Goal: Transaction & Acquisition: Purchase product/service

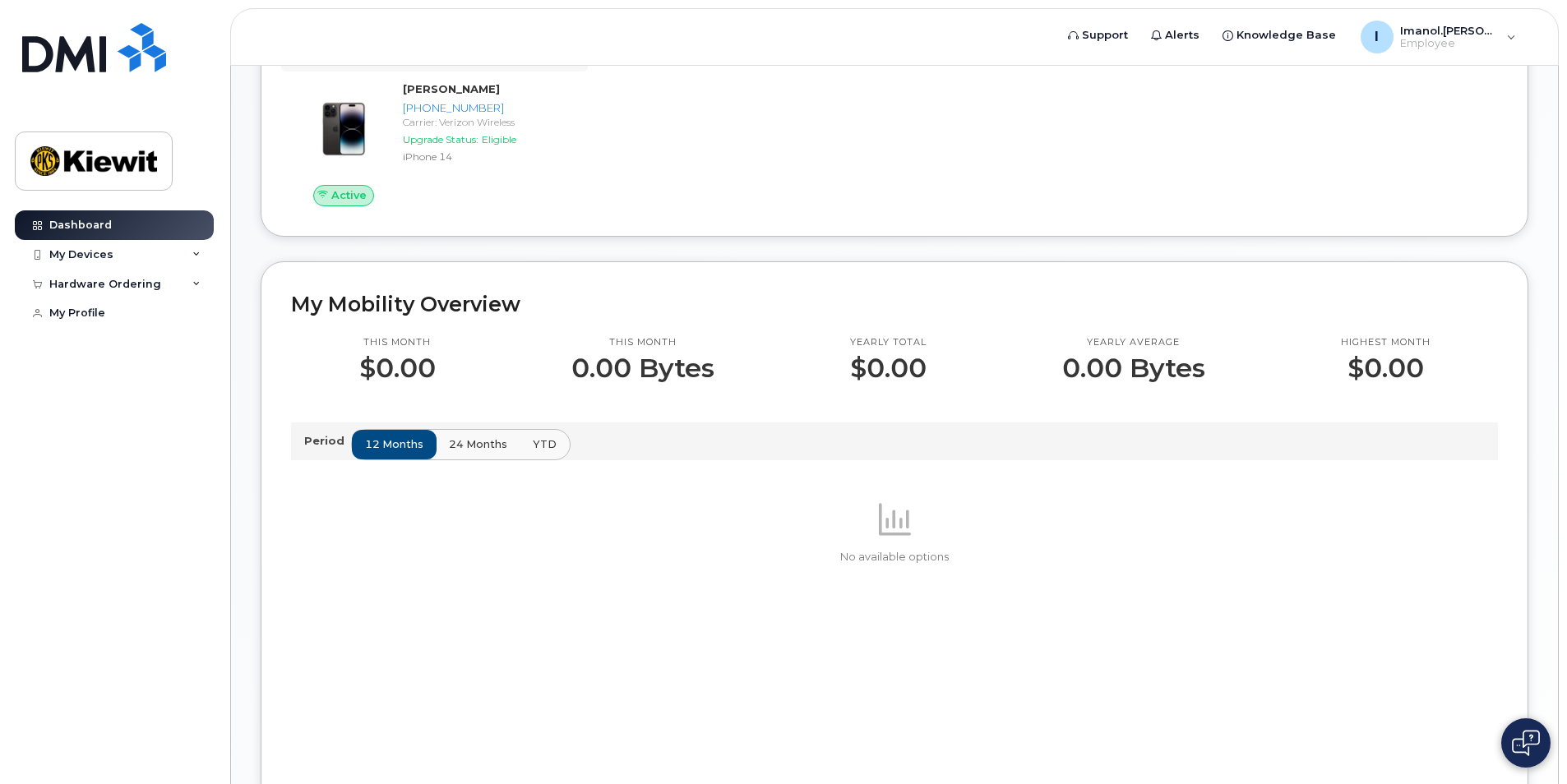
scroll to position [82, 0]
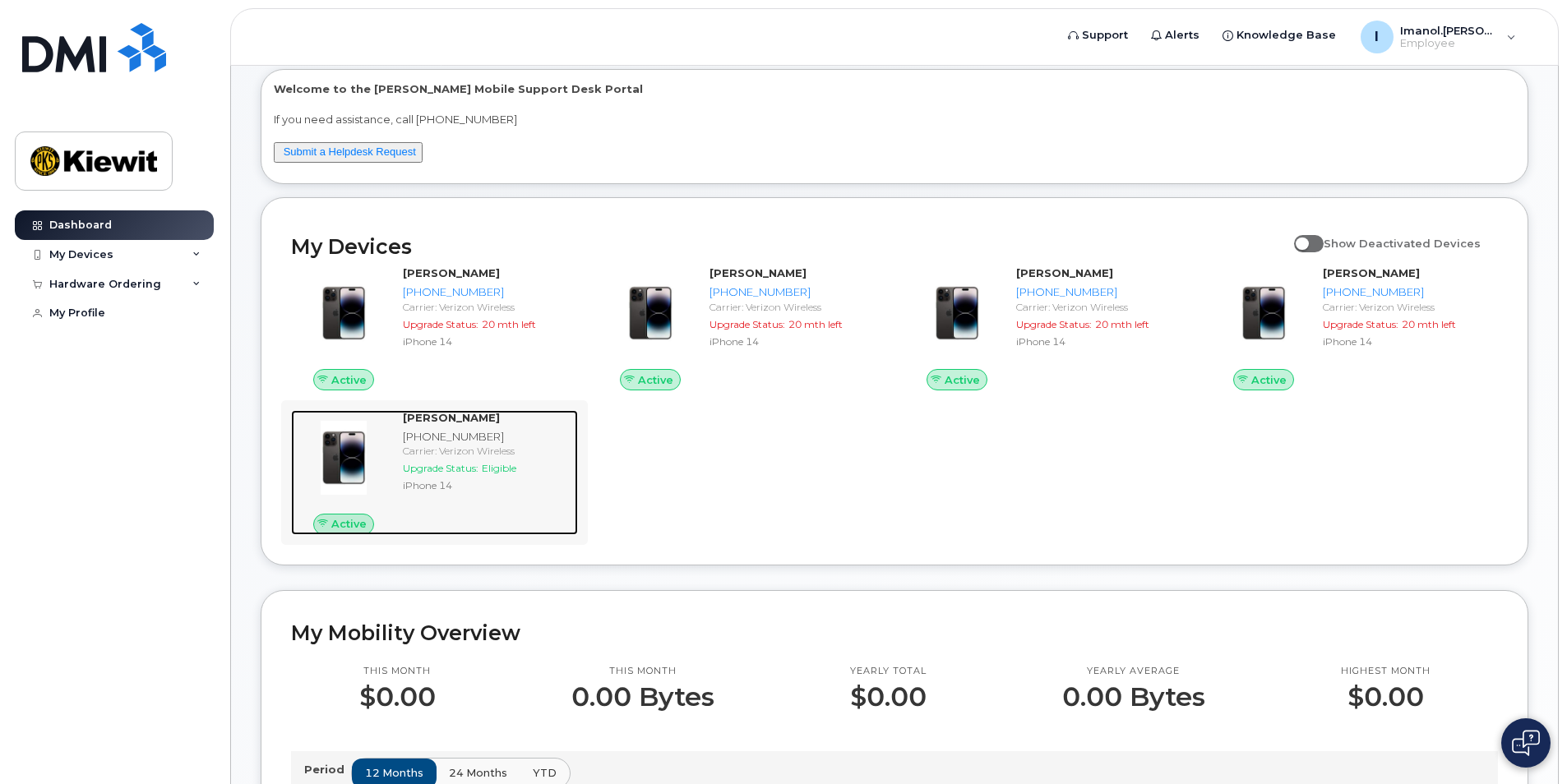
click at [509, 455] on div "Carrier: Verizon Wireless" at bounding box center [487, 450] width 169 height 14
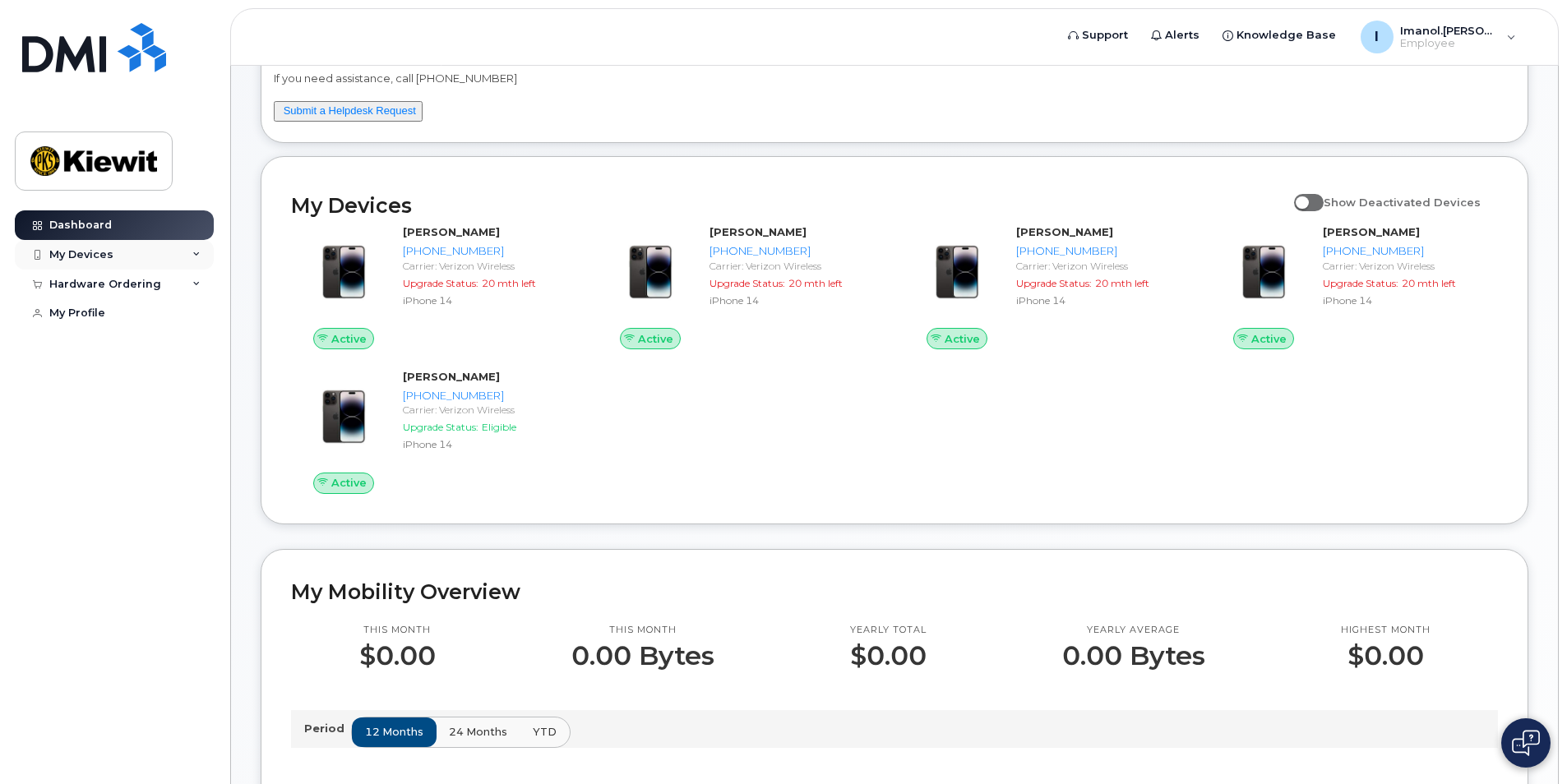
scroll to position [0, 0]
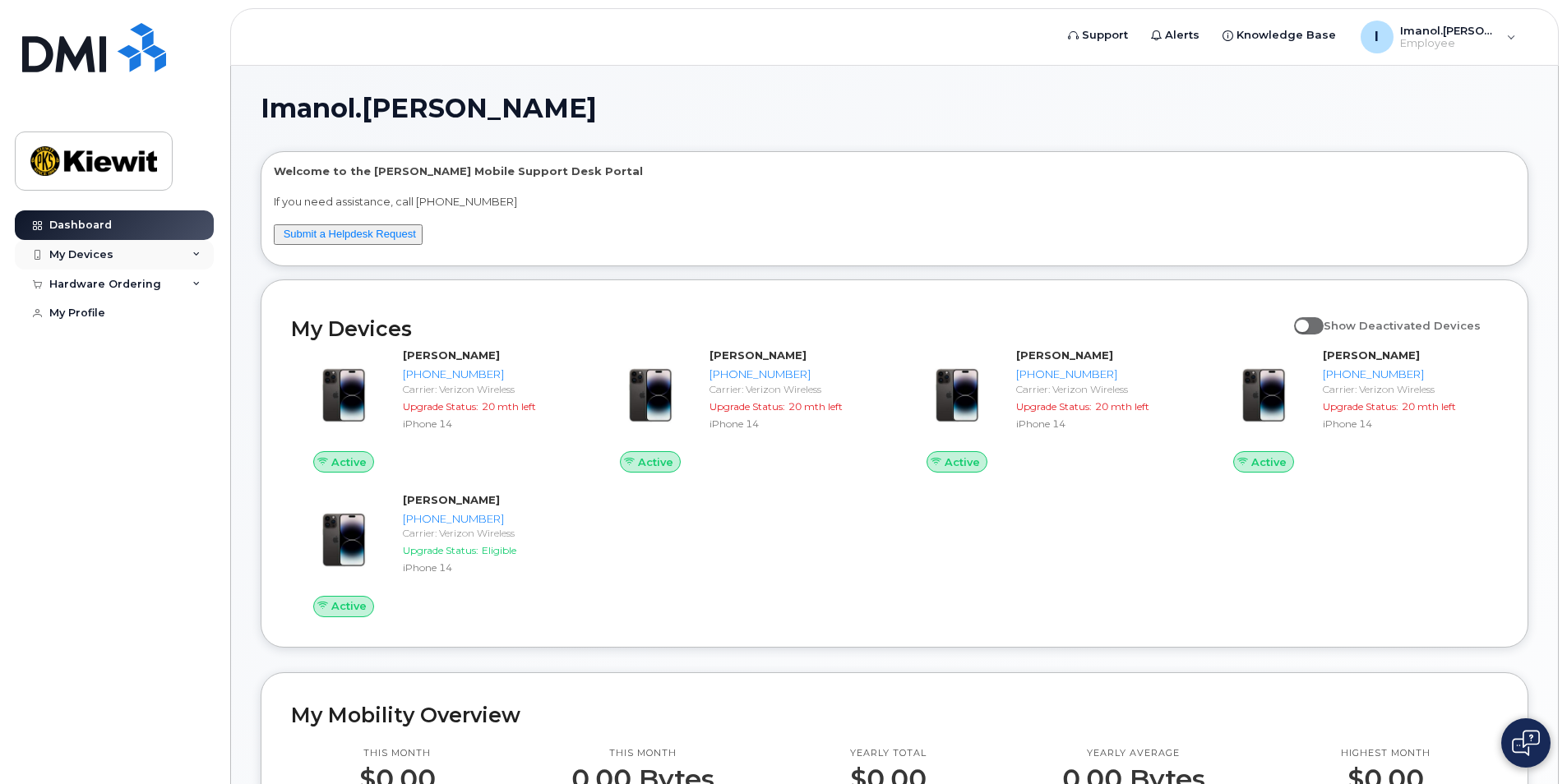
click at [136, 265] on div "My Devices" at bounding box center [114, 255] width 199 height 30
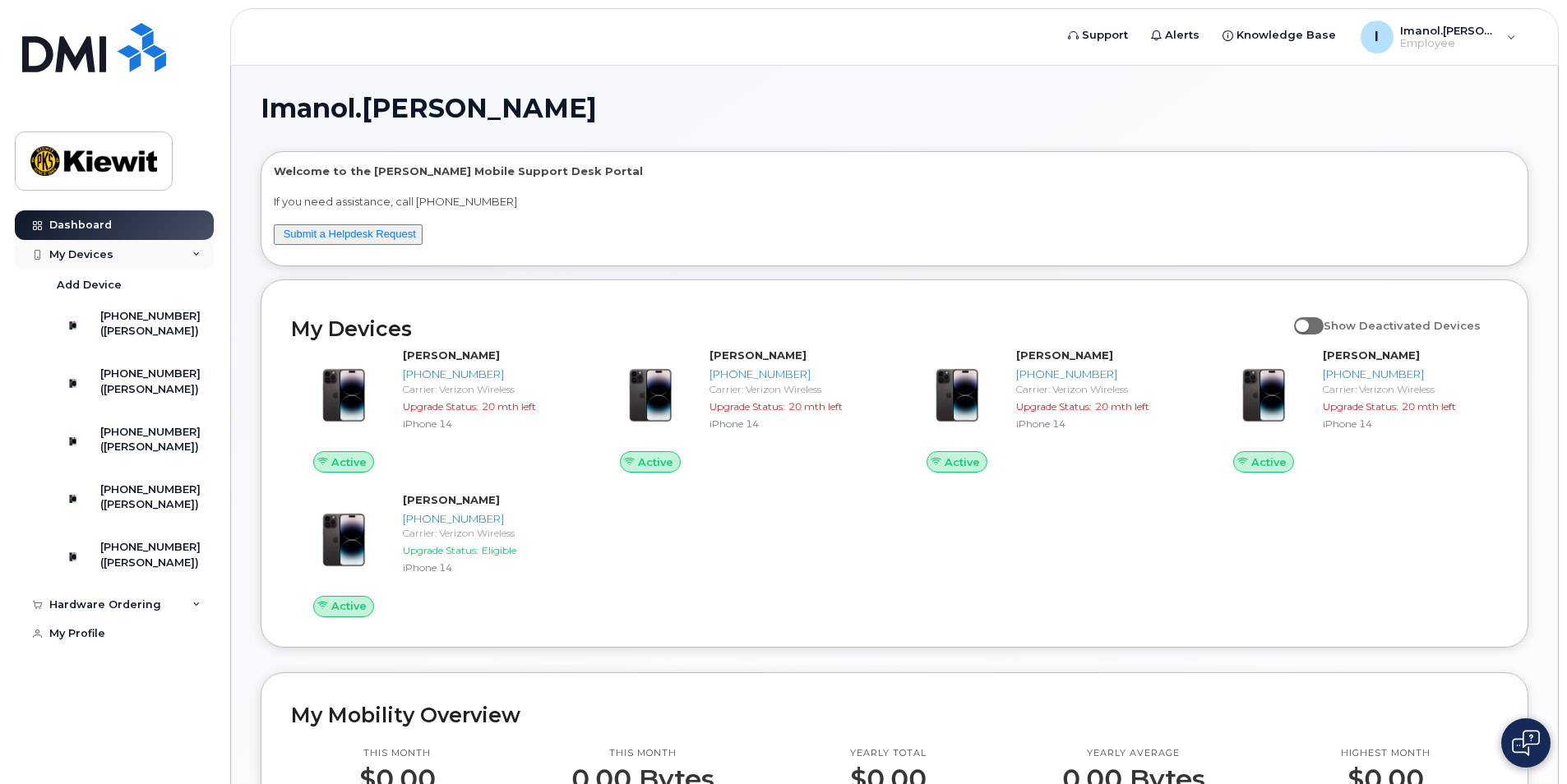
click at [175, 254] on div "My Devices" at bounding box center [114, 255] width 199 height 30
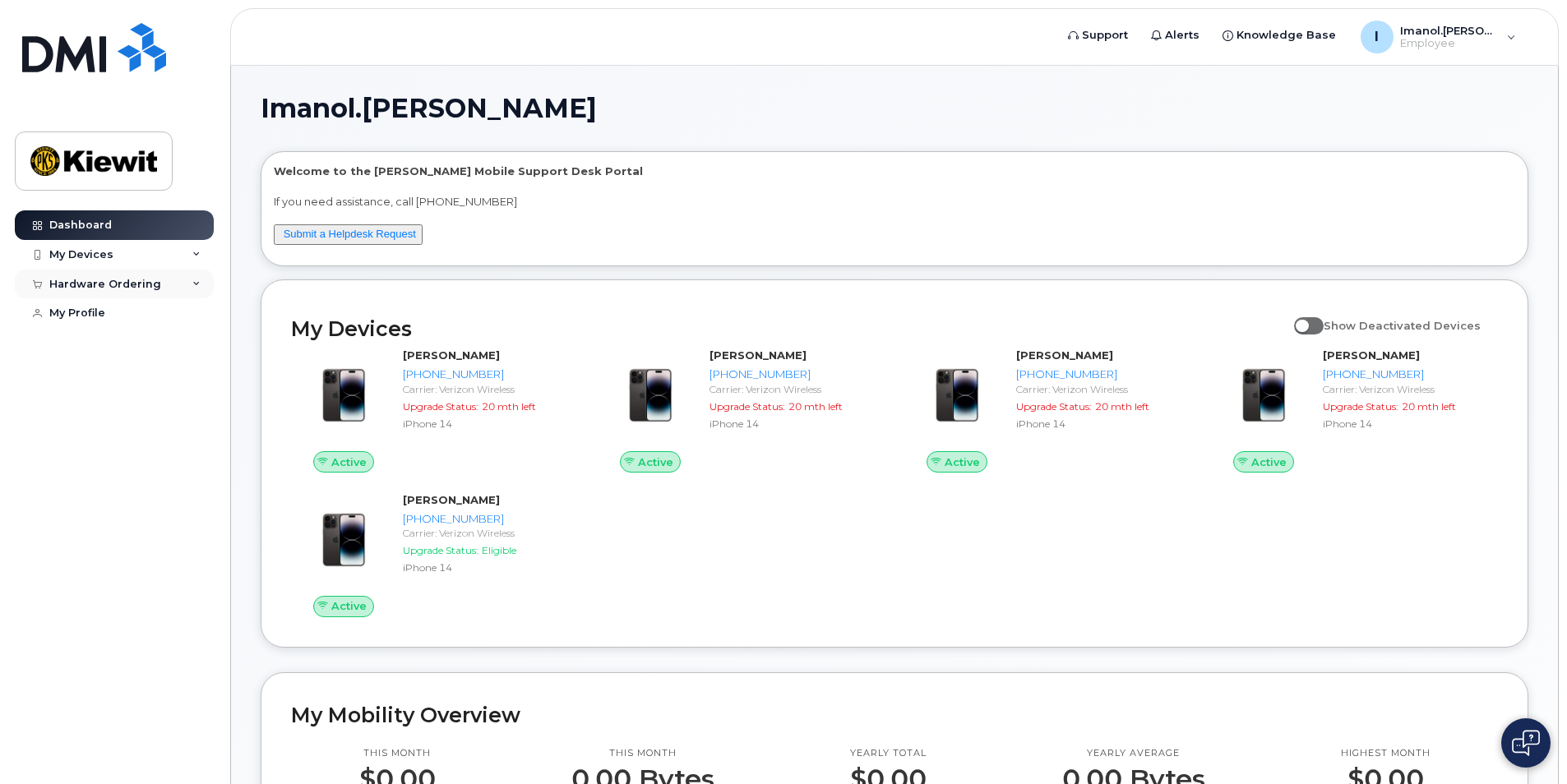
click at [159, 280] on div "Hardware Ordering" at bounding box center [114, 284] width 199 height 30
click at [118, 320] on link "New Order" at bounding box center [128, 314] width 170 height 31
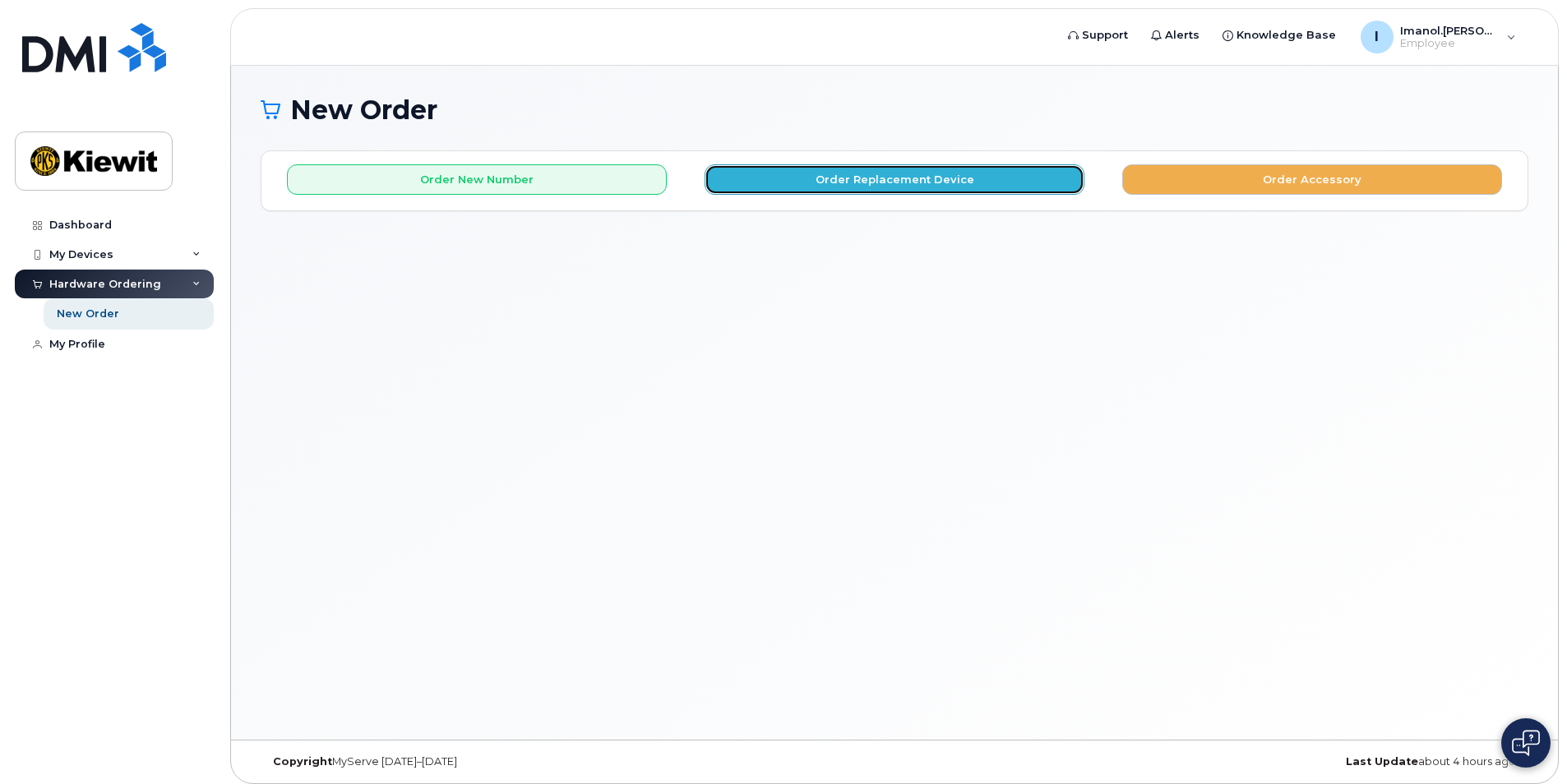
click at [801, 180] on button "Order Replacement Device" at bounding box center [894, 179] width 380 height 30
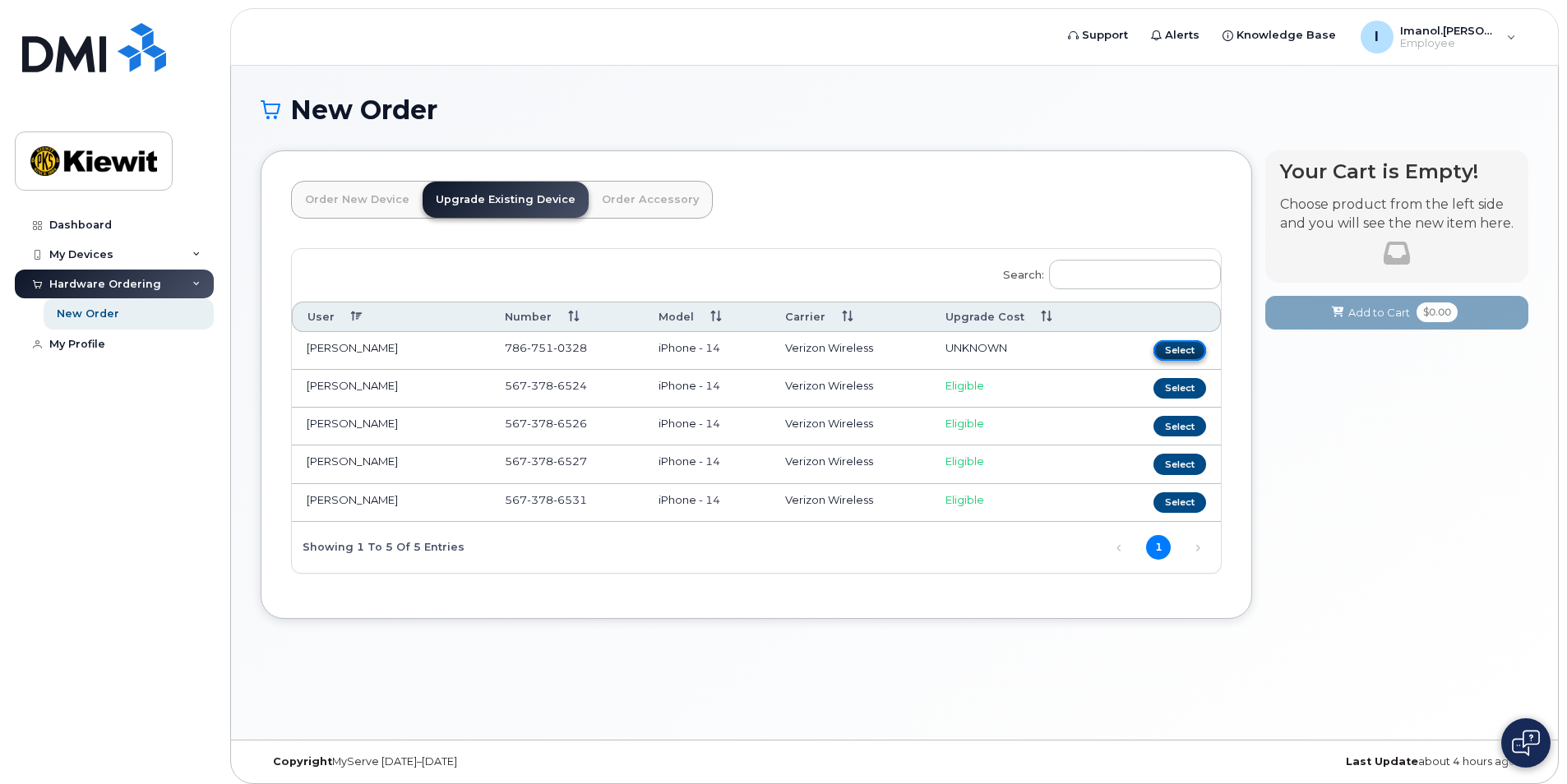
click at [1173, 350] on button "Select" at bounding box center [1179, 350] width 53 height 20
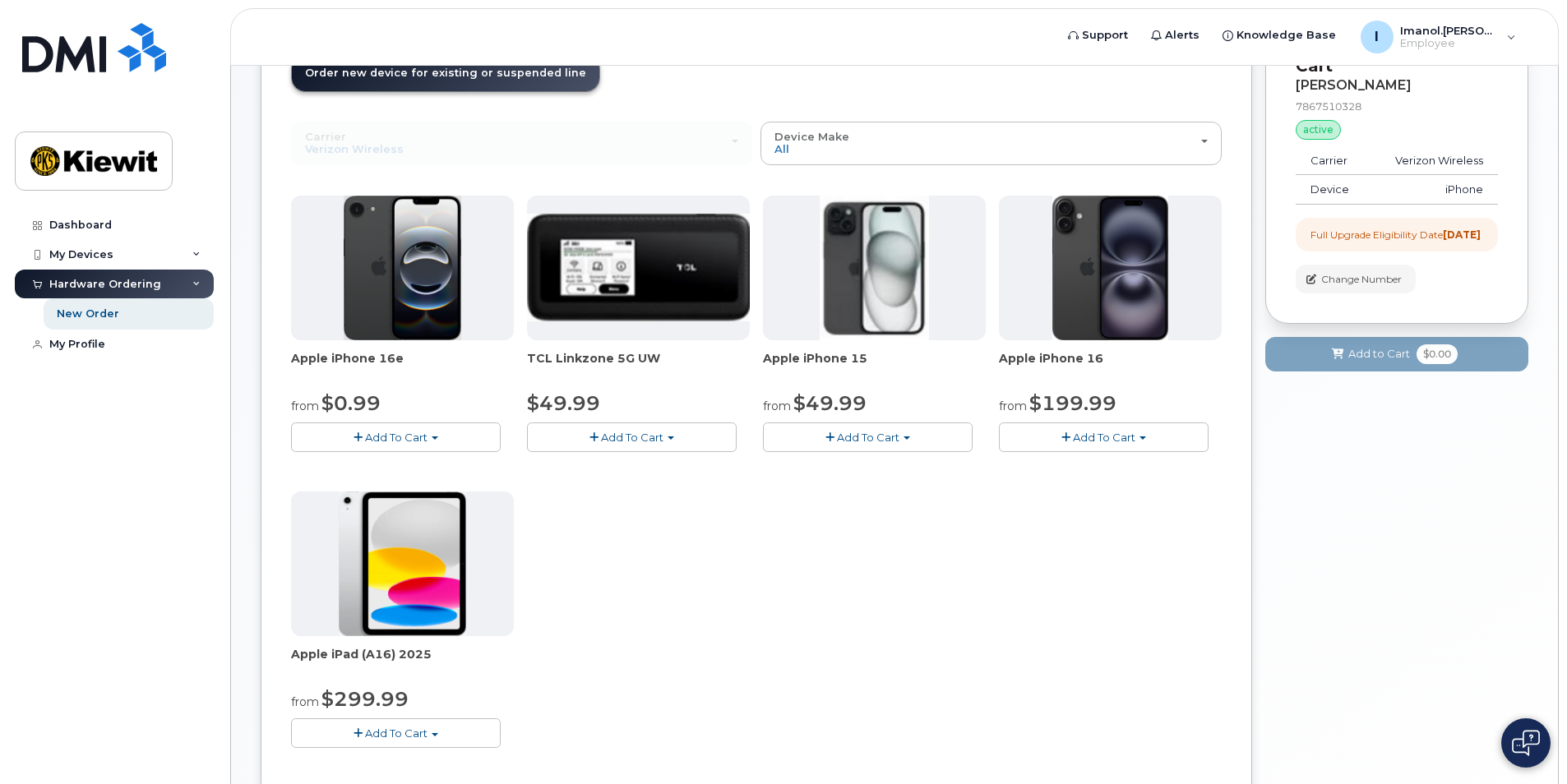
scroll to position [164, 0]
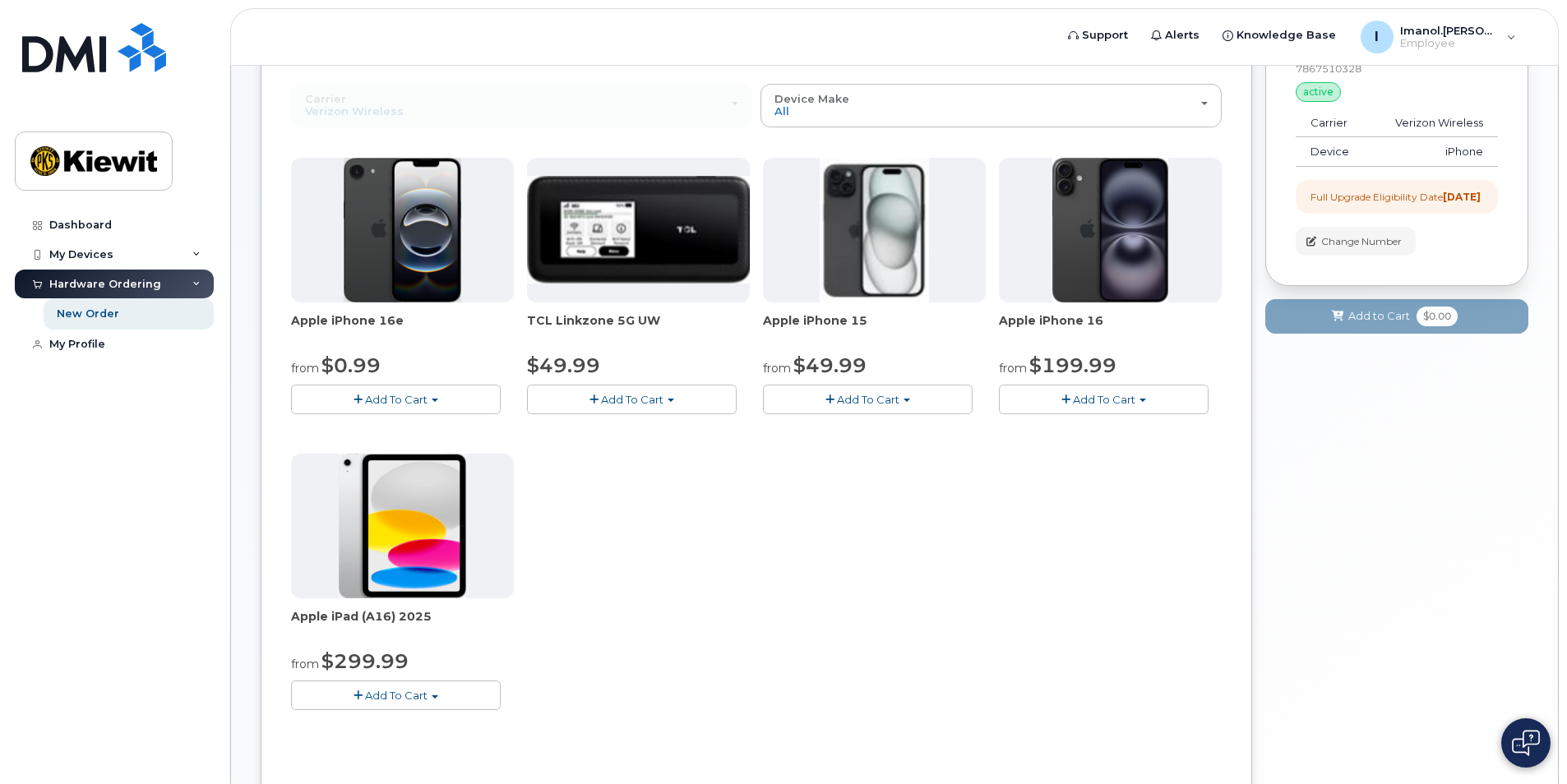
click at [422, 700] on span "Add To Cart" at bounding box center [397, 695] width 63 height 13
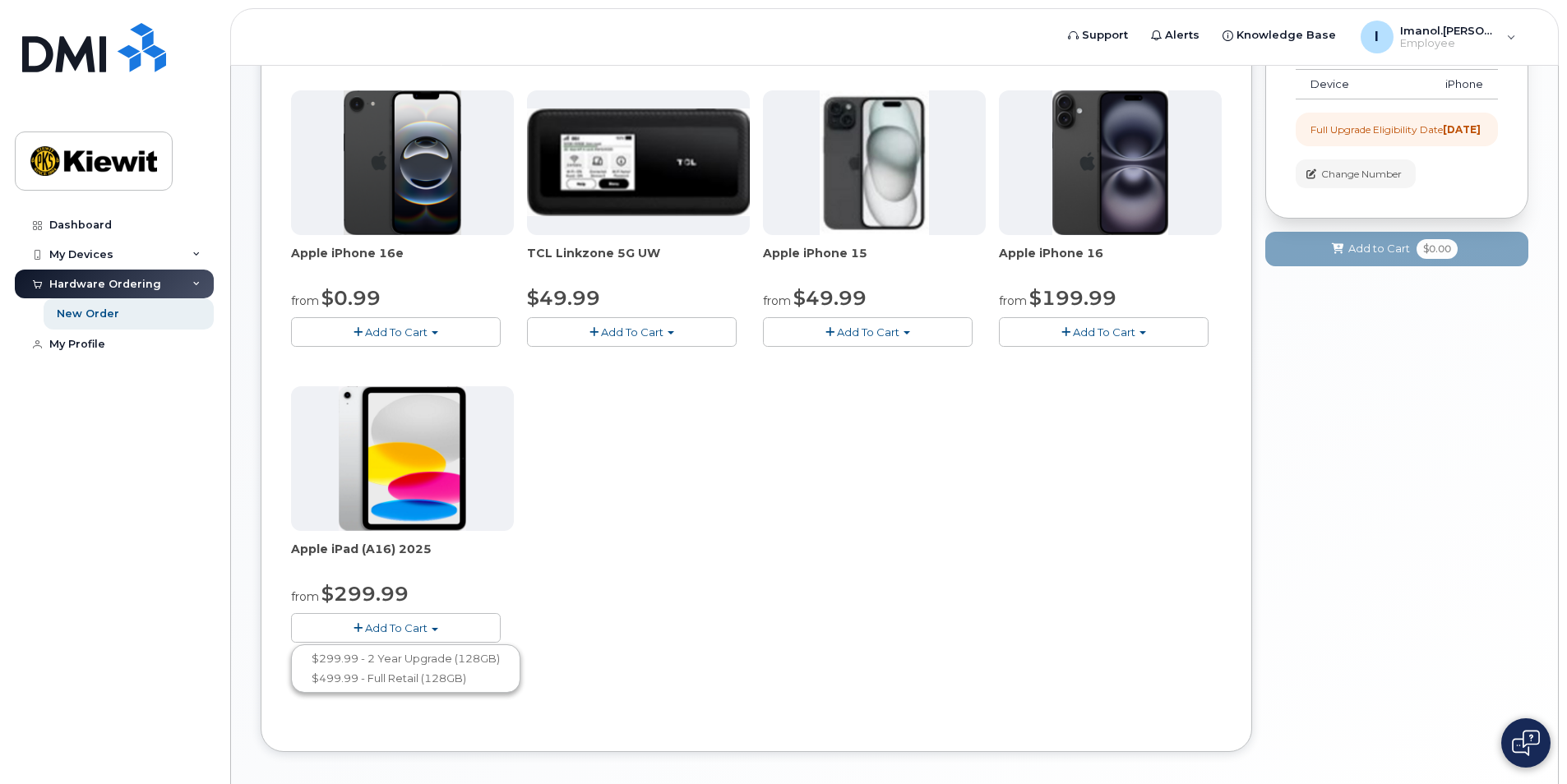
scroll to position [246, 0]
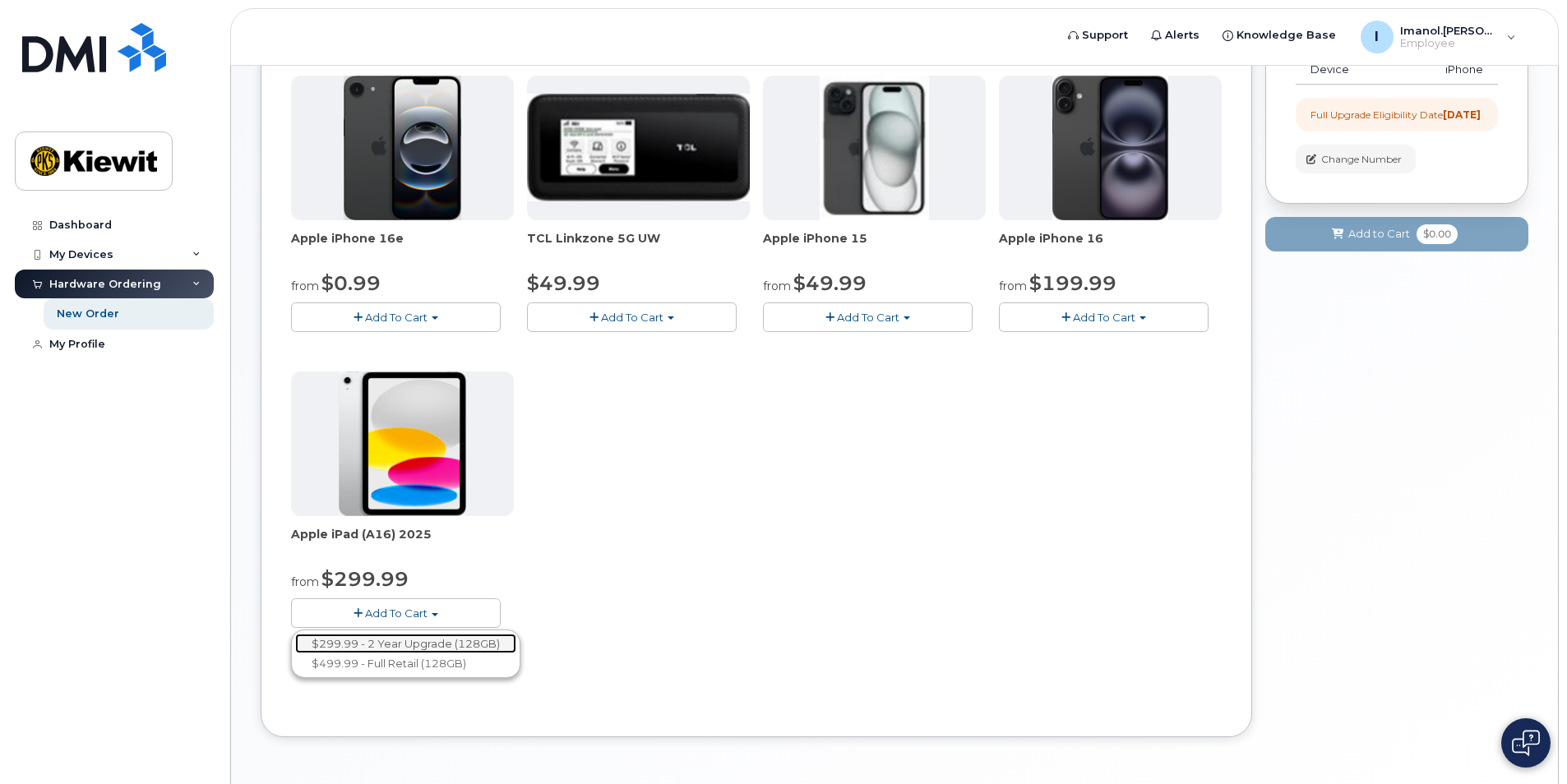
click at [448, 644] on link "$299.99 - 2 Year Upgrade (128GB)" at bounding box center [406, 644] width 221 height 20
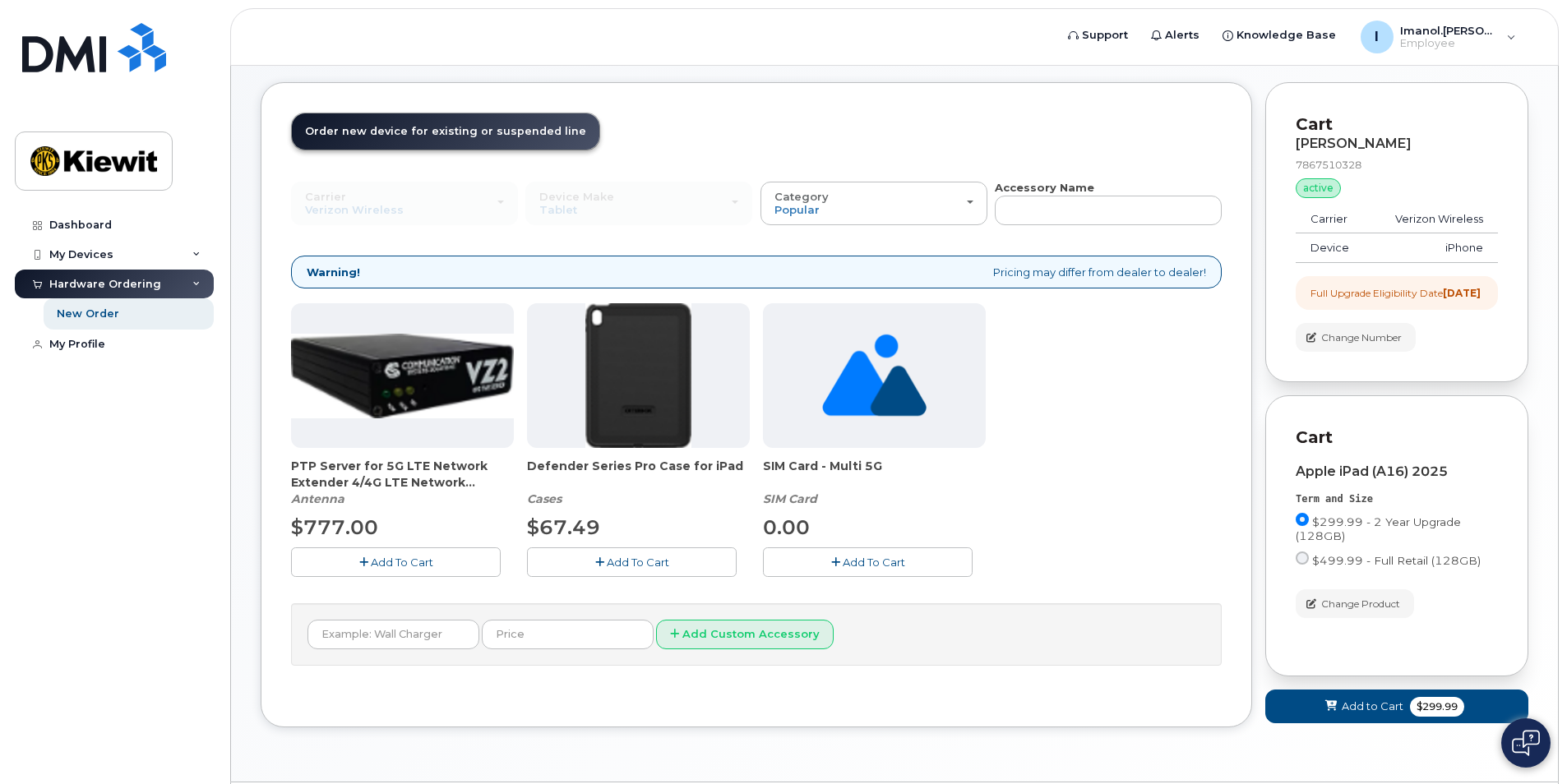
scroll to position [50, 0]
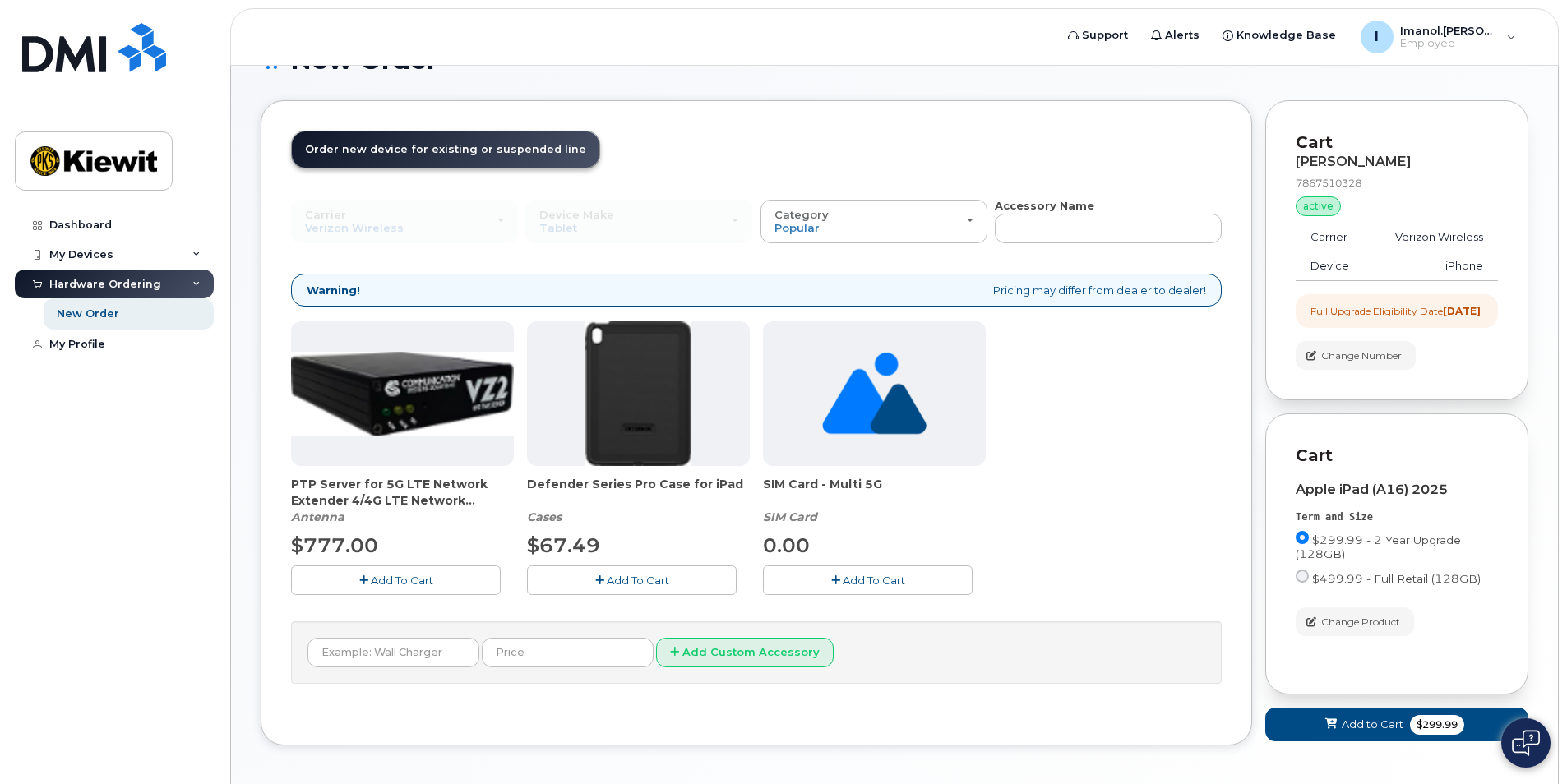
click at [596, 584] on icon "button" at bounding box center [600, 581] width 9 height 11
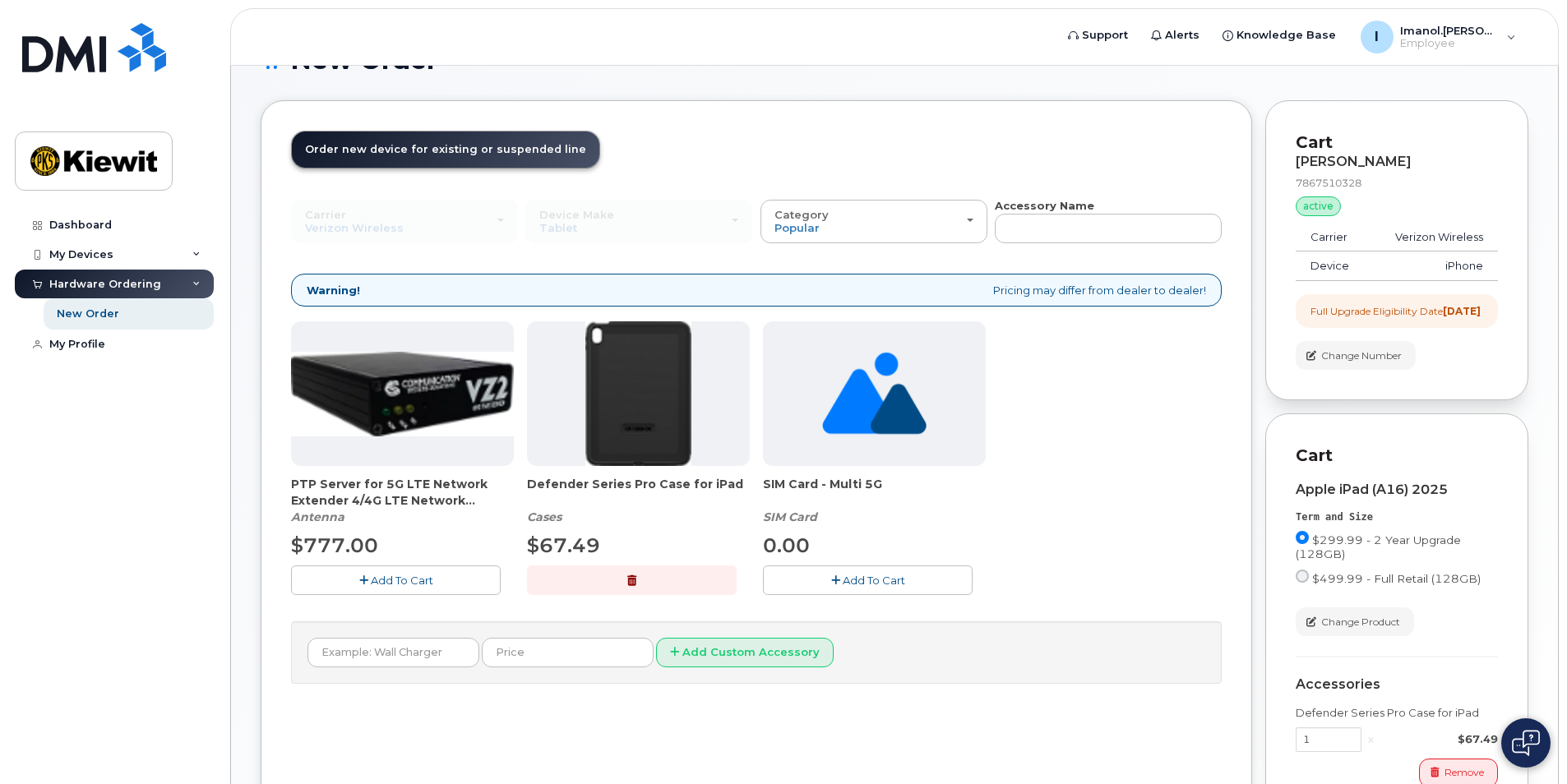
click at [851, 579] on span "Add To Cart" at bounding box center [874, 580] width 63 height 13
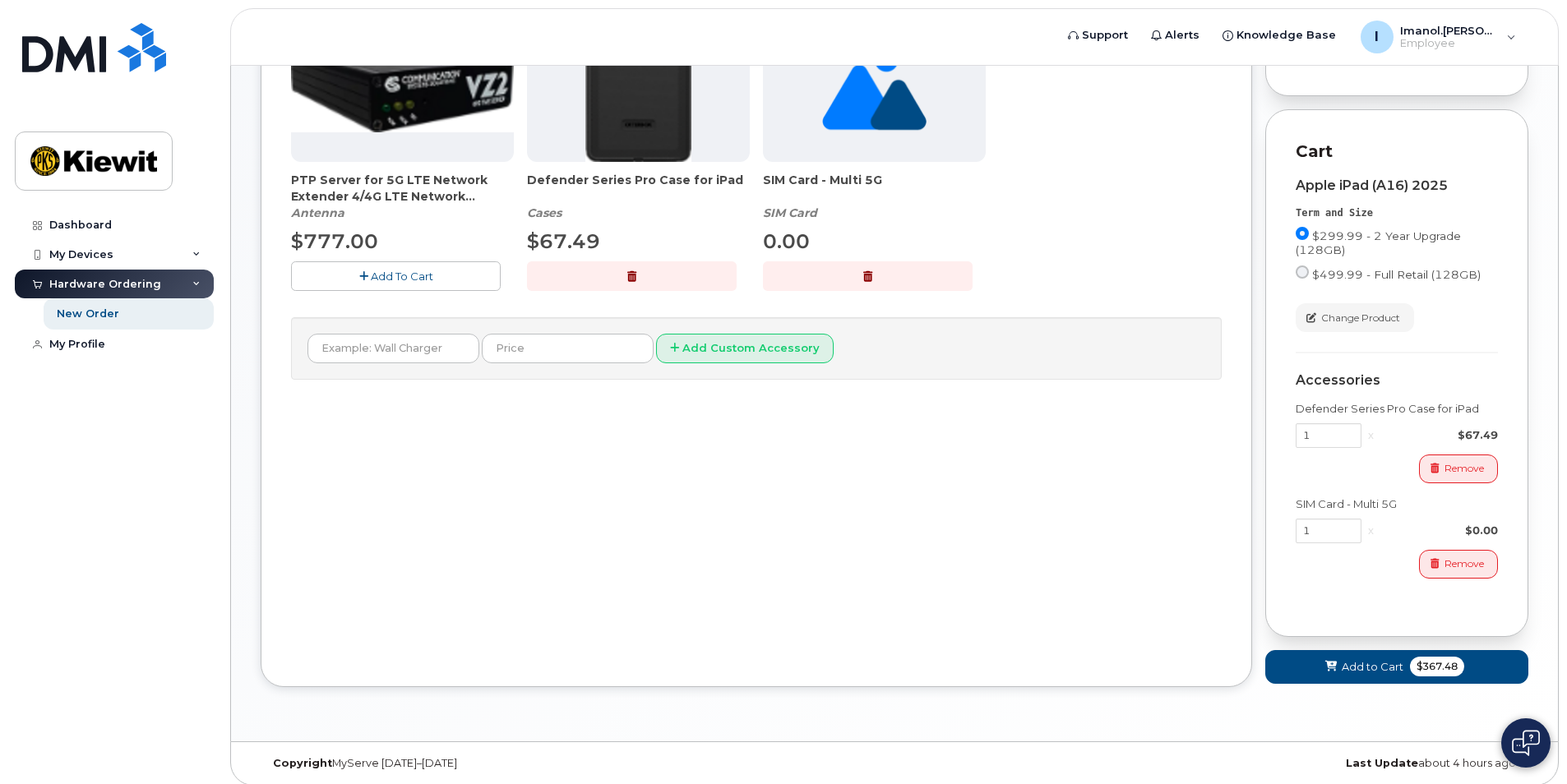
scroll to position [379, 0]
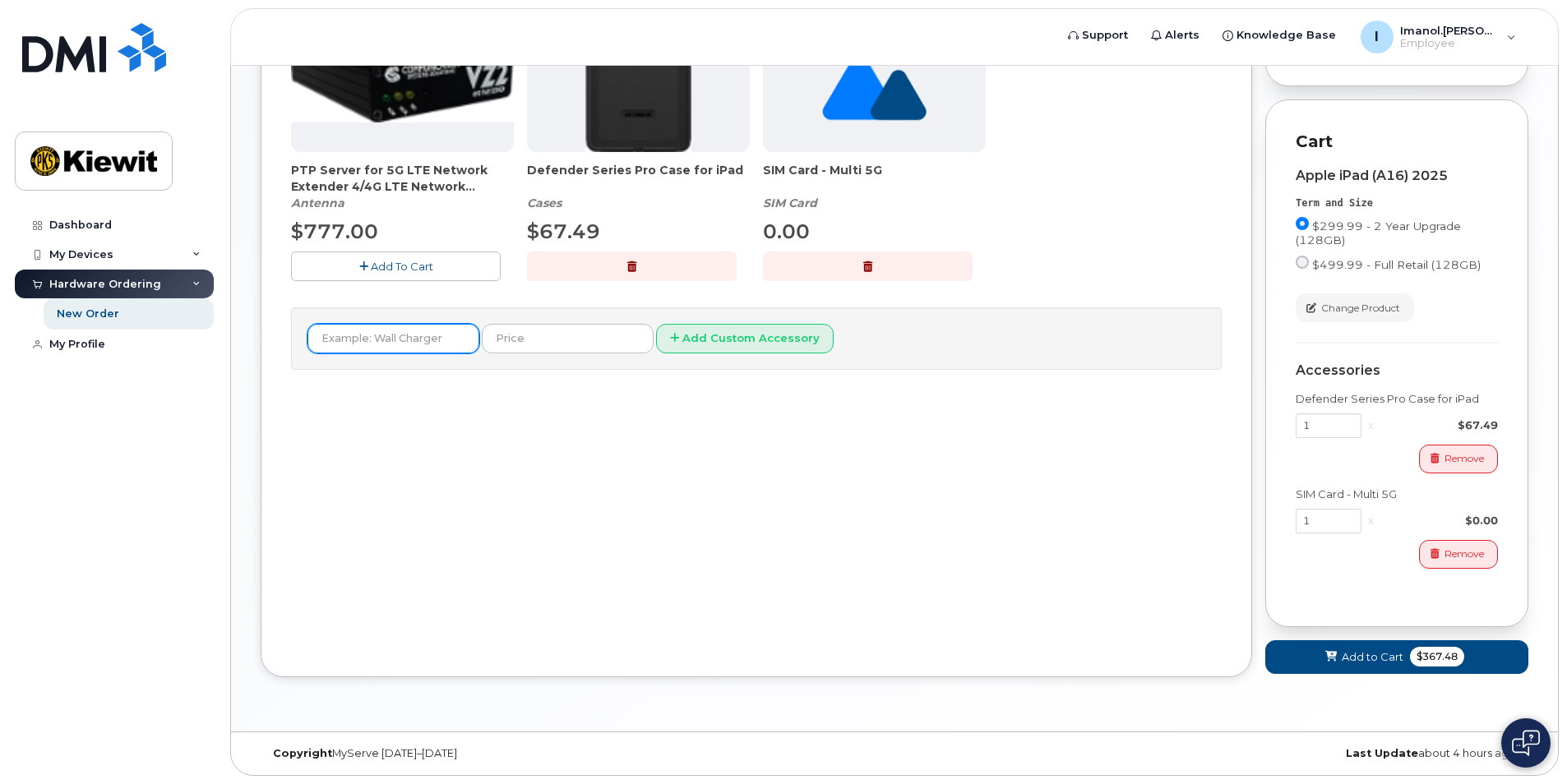
click at [440, 336] on input "text" at bounding box center [393, 339] width 172 height 30
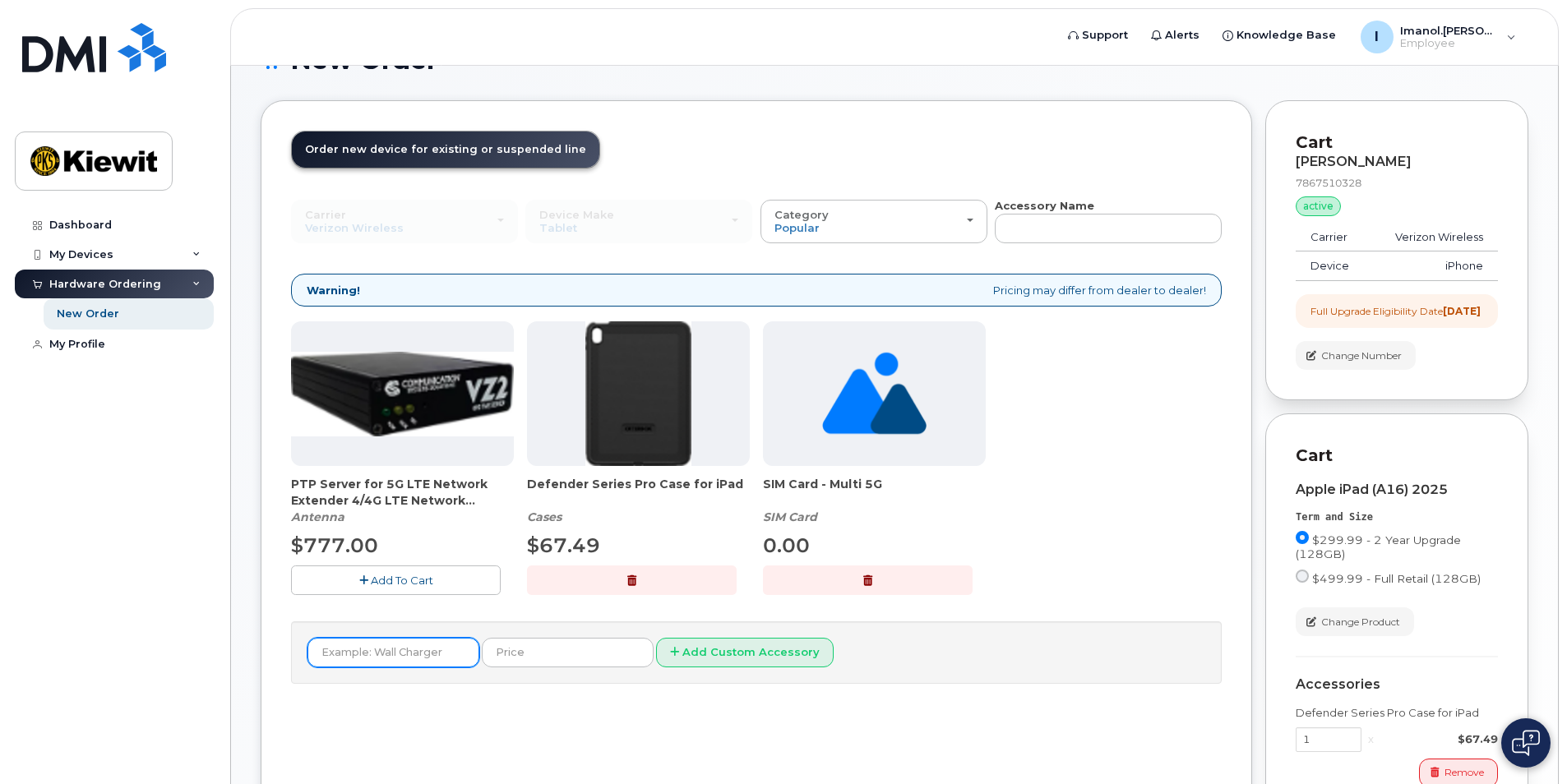
scroll to position [0, 0]
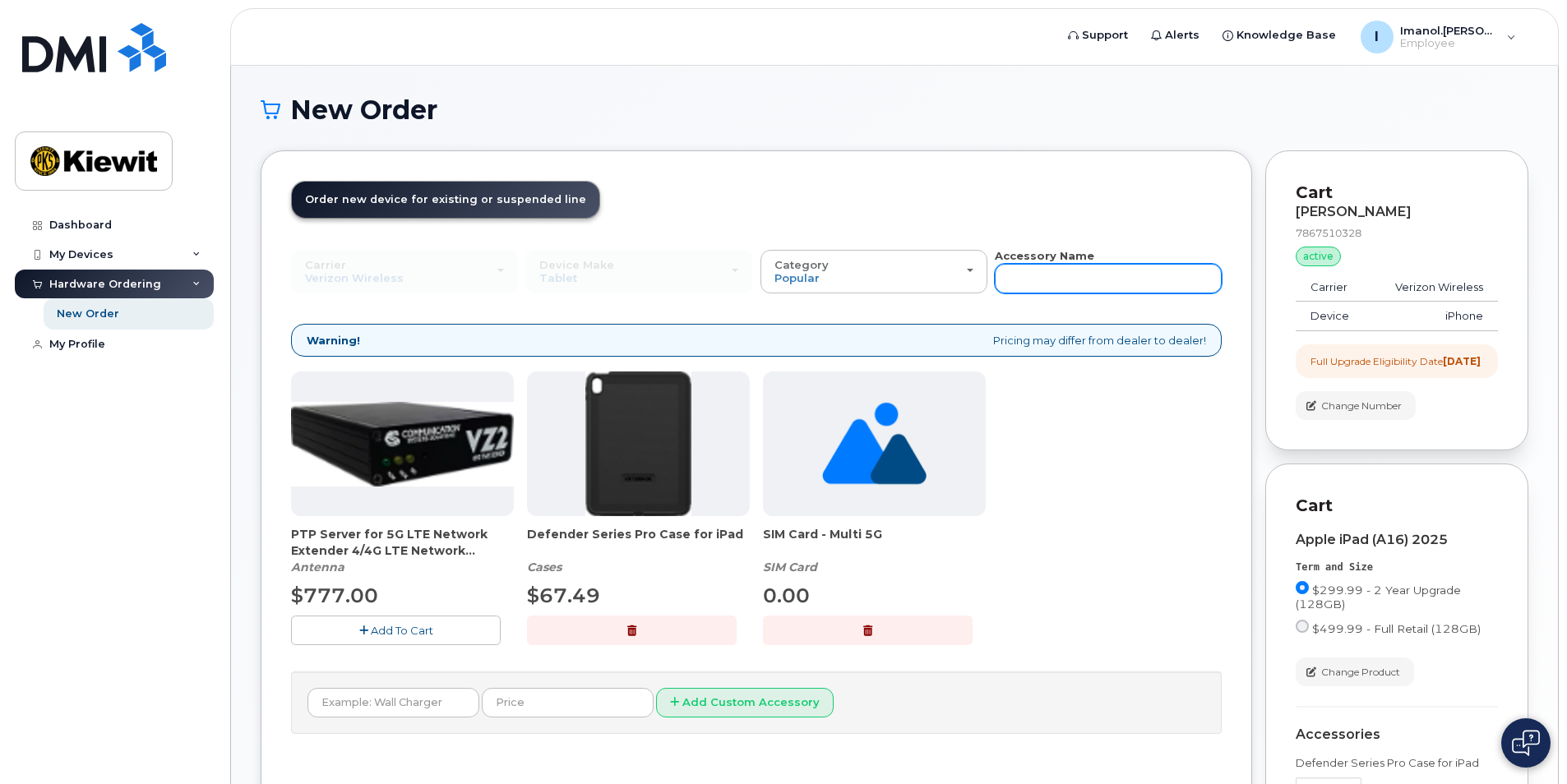
click at [1079, 283] on input "text" at bounding box center [1108, 279] width 227 height 30
click at [516, 196] on span "Order new device for existing or suspended line" at bounding box center [445, 198] width 281 height 12
click at [1346, 413] on span "Change Number" at bounding box center [1361, 406] width 80 height 15
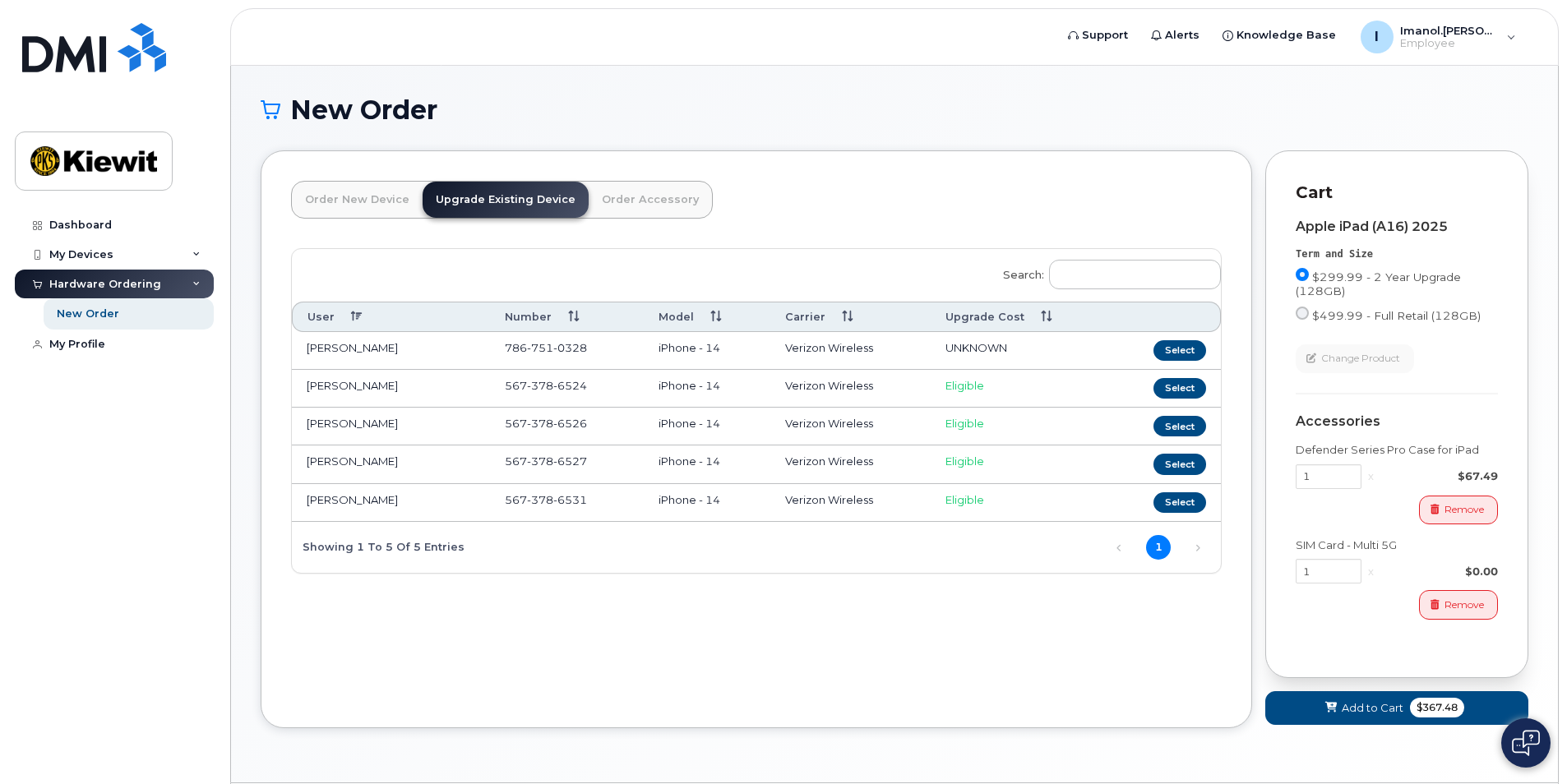
click at [559, 470] on td "567 378 6527" at bounding box center [567, 464] width 154 height 38
click at [729, 457] on td "iPhone - 14" at bounding box center [707, 464] width 126 height 38
click at [118, 247] on div "My Devices" at bounding box center [114, 255] width 199 height 30
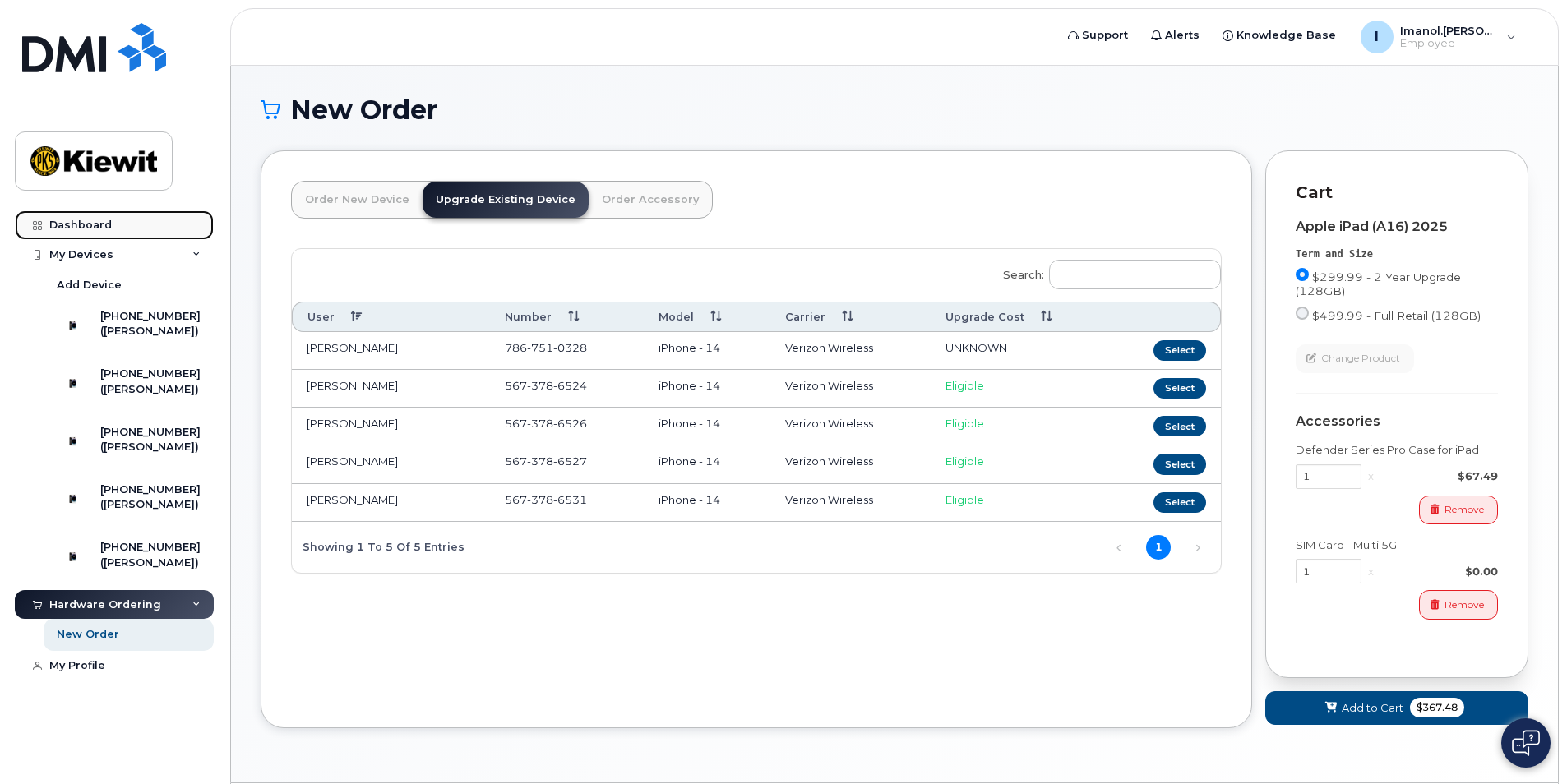
click at [98, 220] on div "Dashboard" at bounding box center [80, 225] width 63 height 13
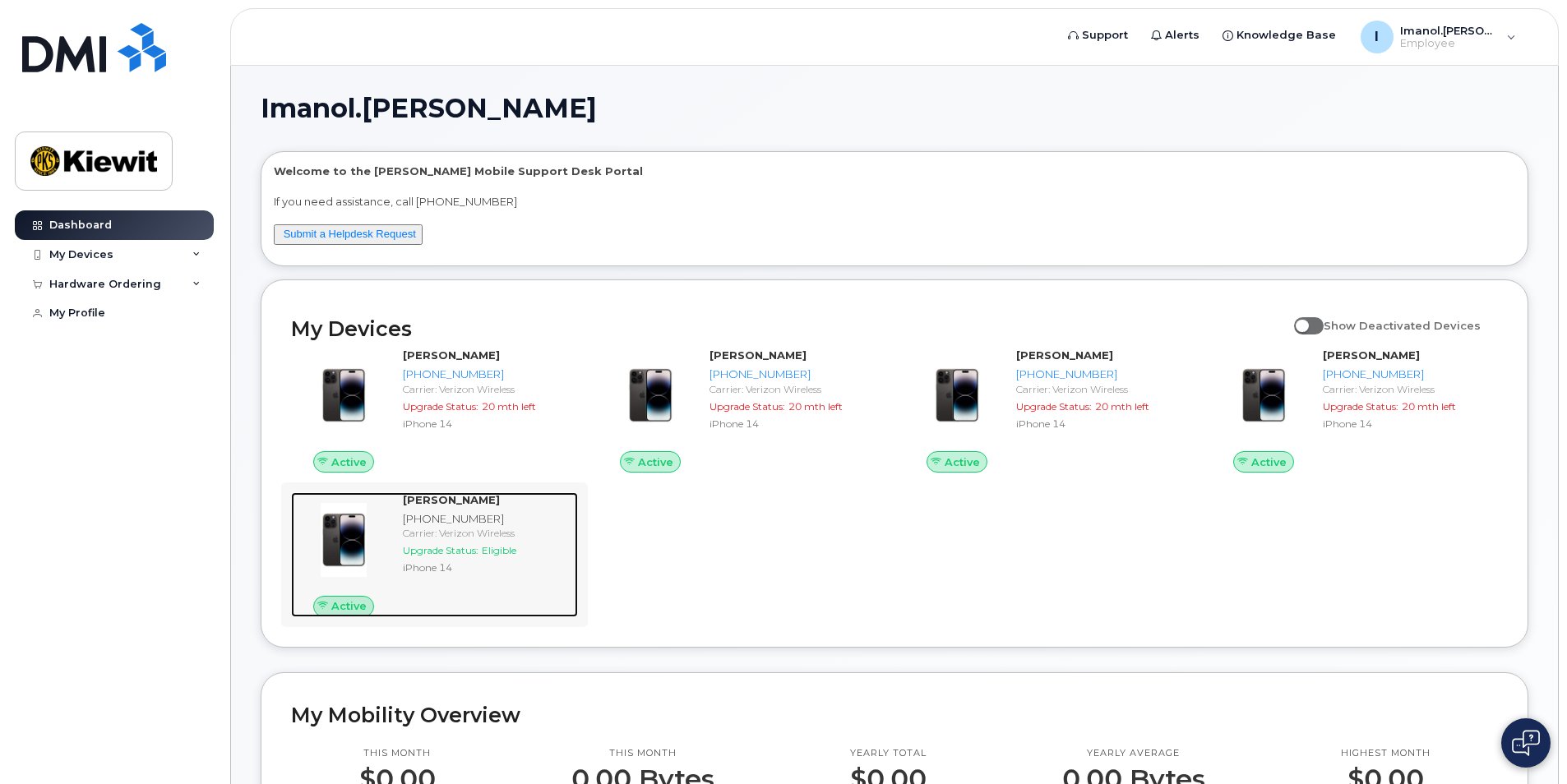
click at [470, 532] on div "Carrier: Verizon Wireless" at bounding box center [487, 532] width 169 height 14
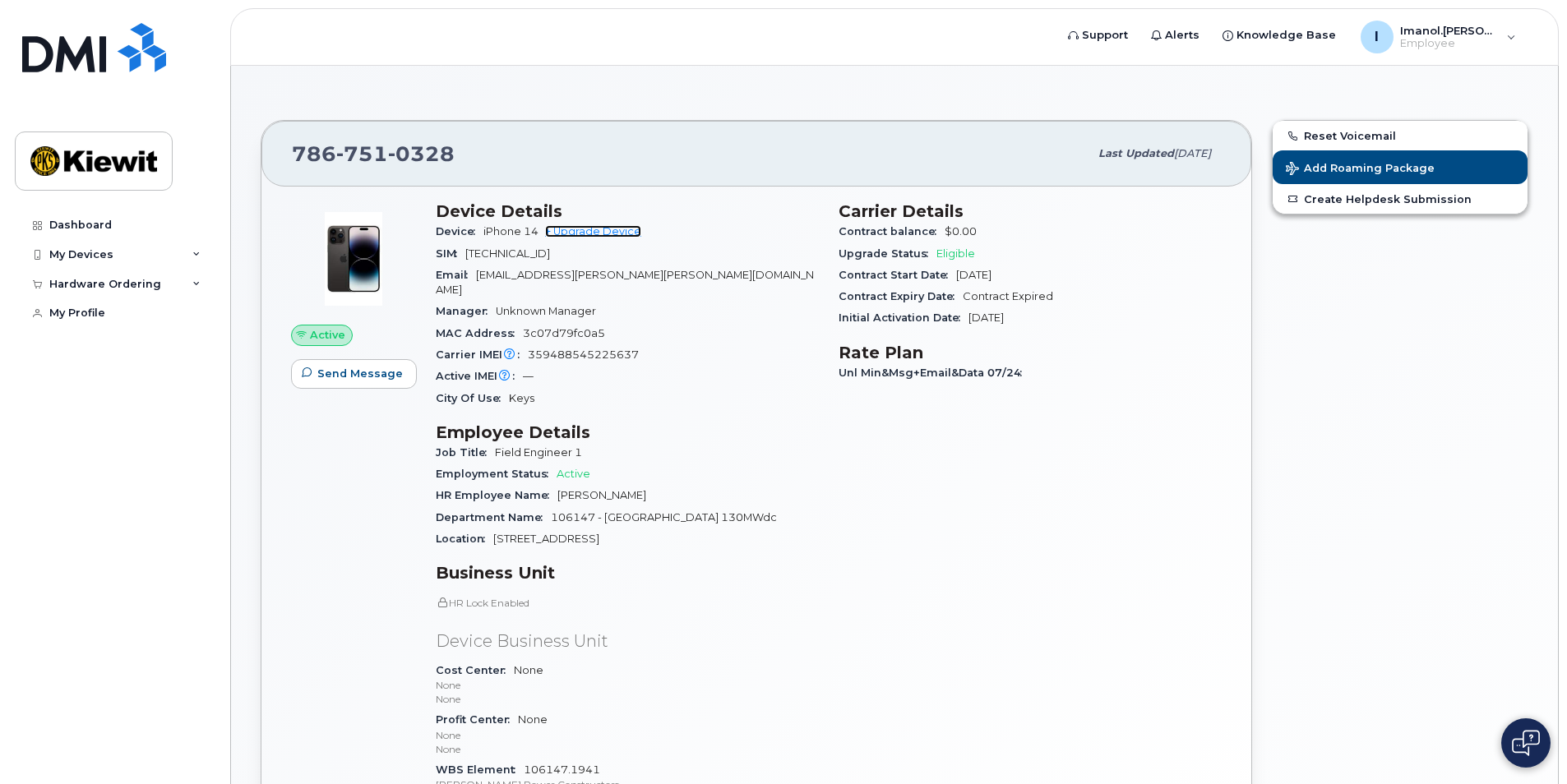
click at [616, 226] on link "+ Upgrade Device" at bounding box center [593, 231] width 96 height 12
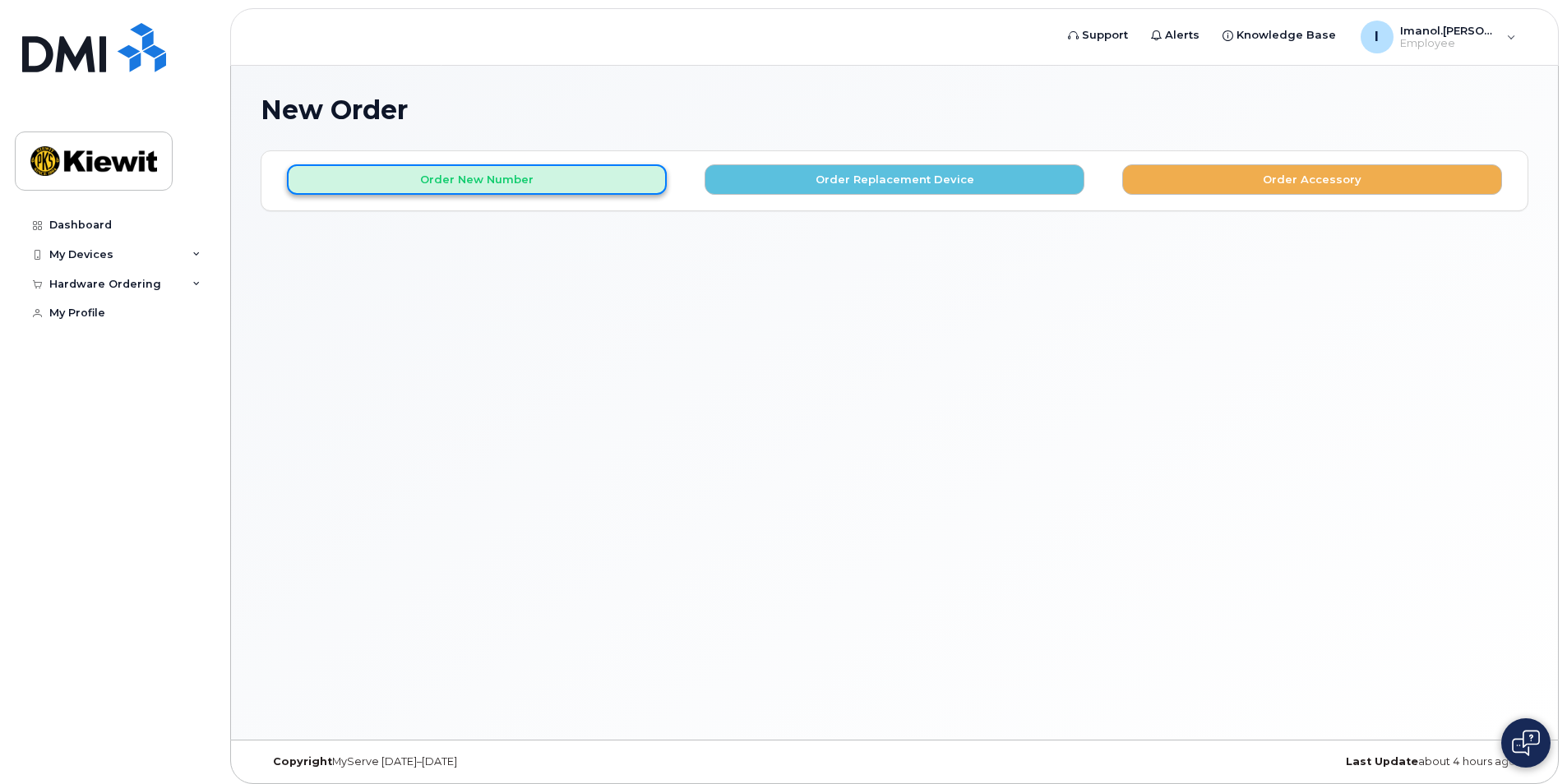
click at [554, 179] on button "Order New Number" at bounding box center [477, 179] width 380 height 30
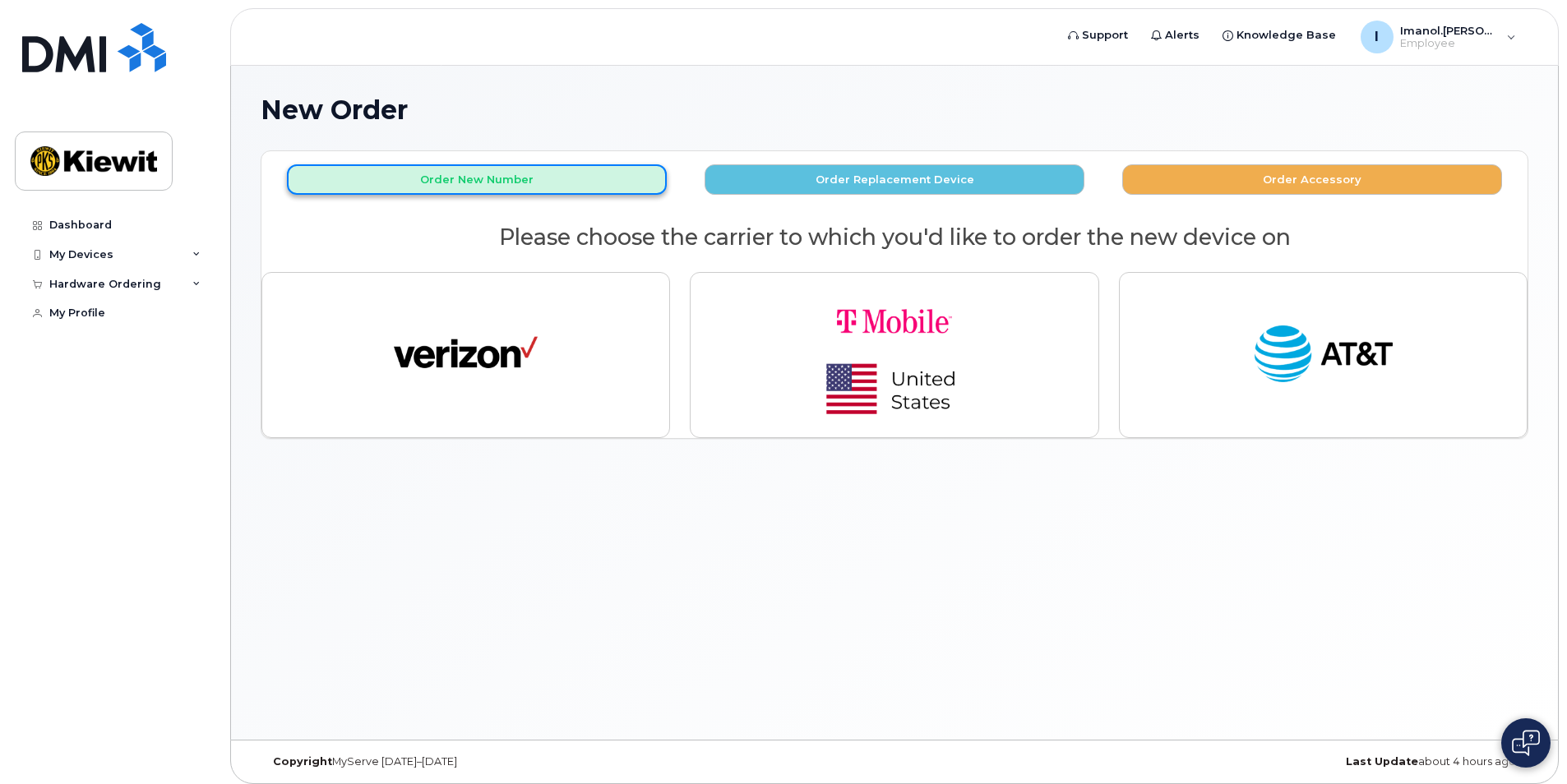
click at [553, 182] on button "Order New Number" at bounding box center [477, 179] width 380 height 30
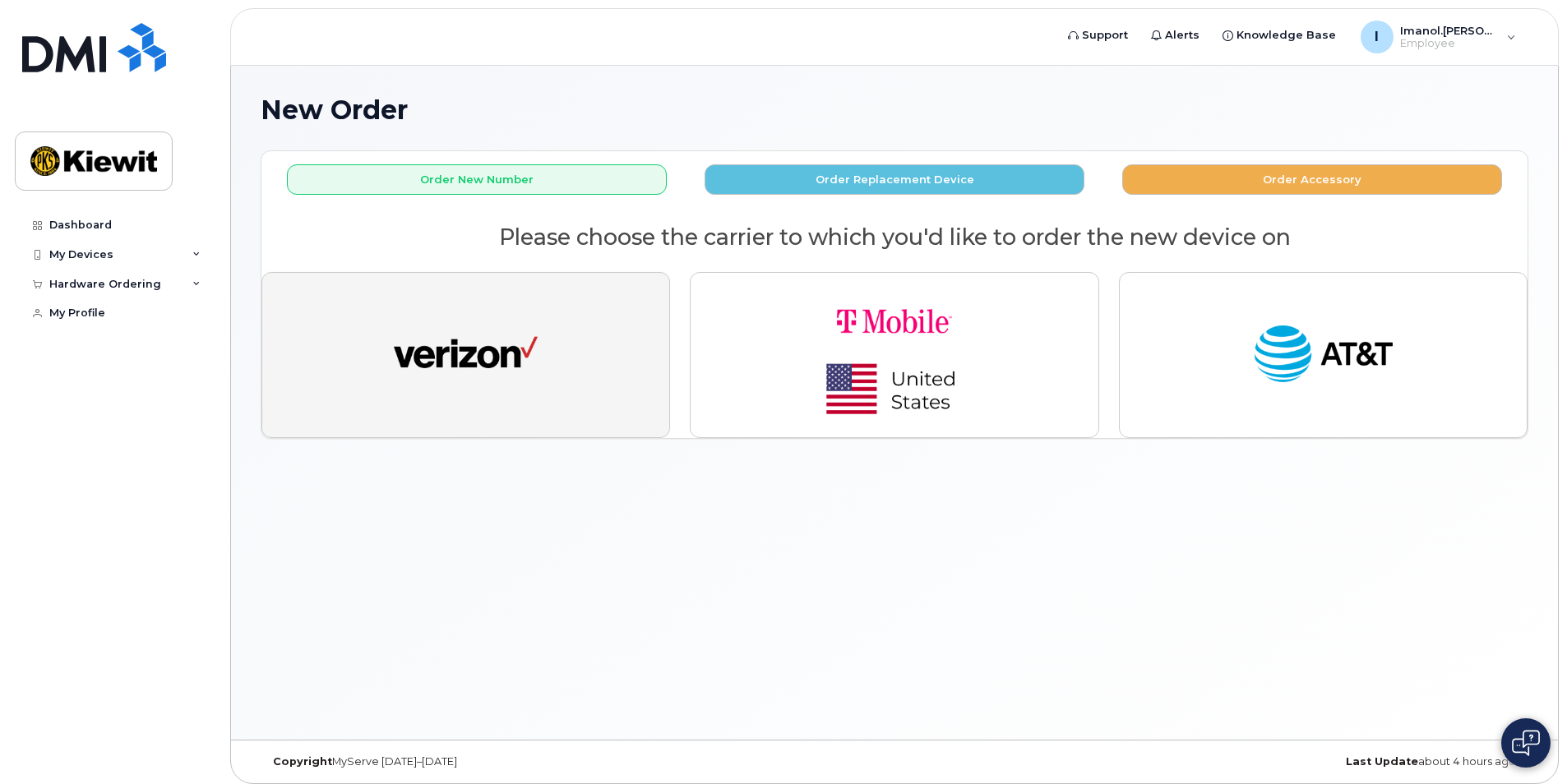
click at [544, 308] on button "button" at bounding box center [465, 355] width 409 height 166
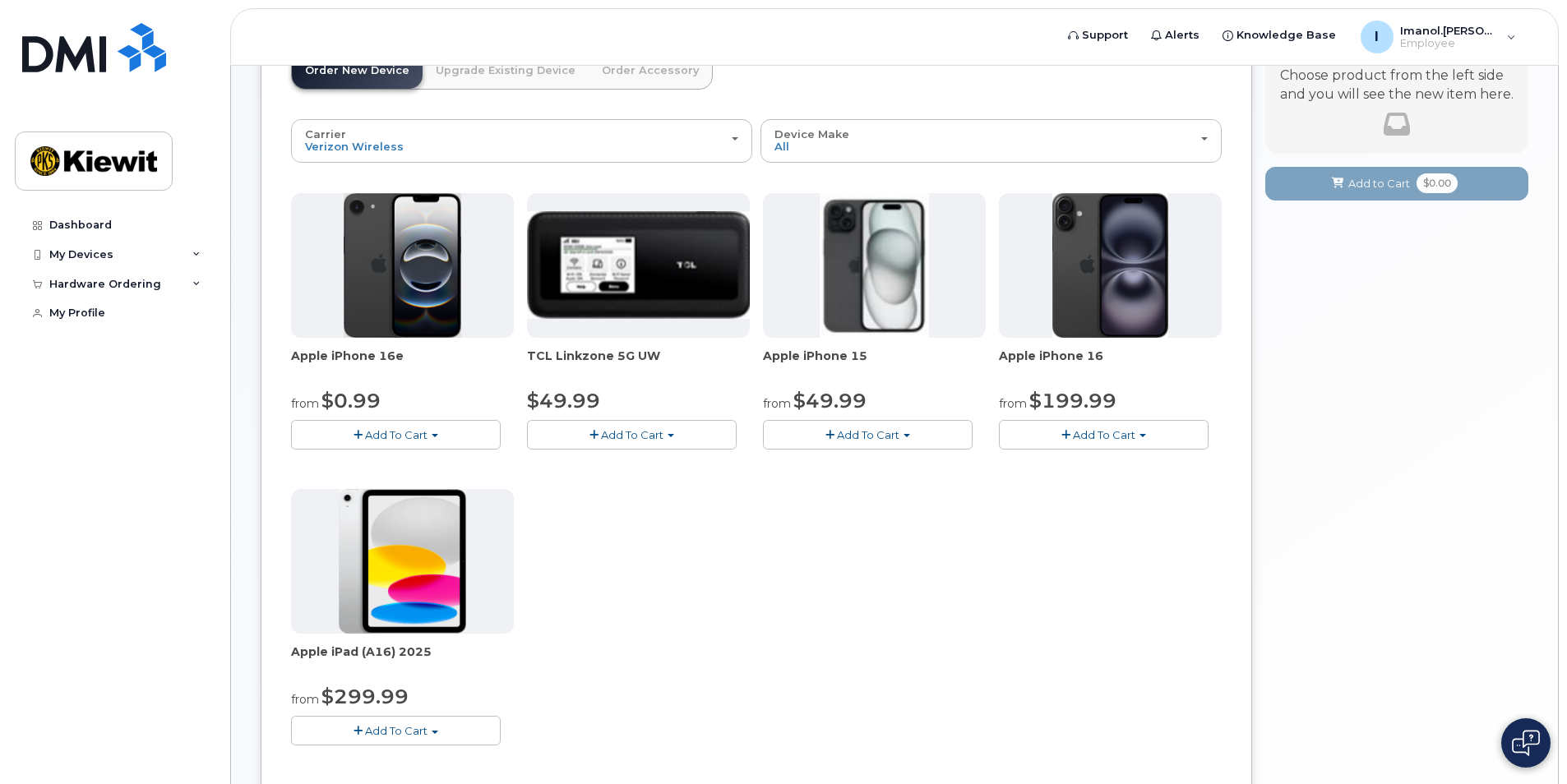
scroll to position [164, 0]
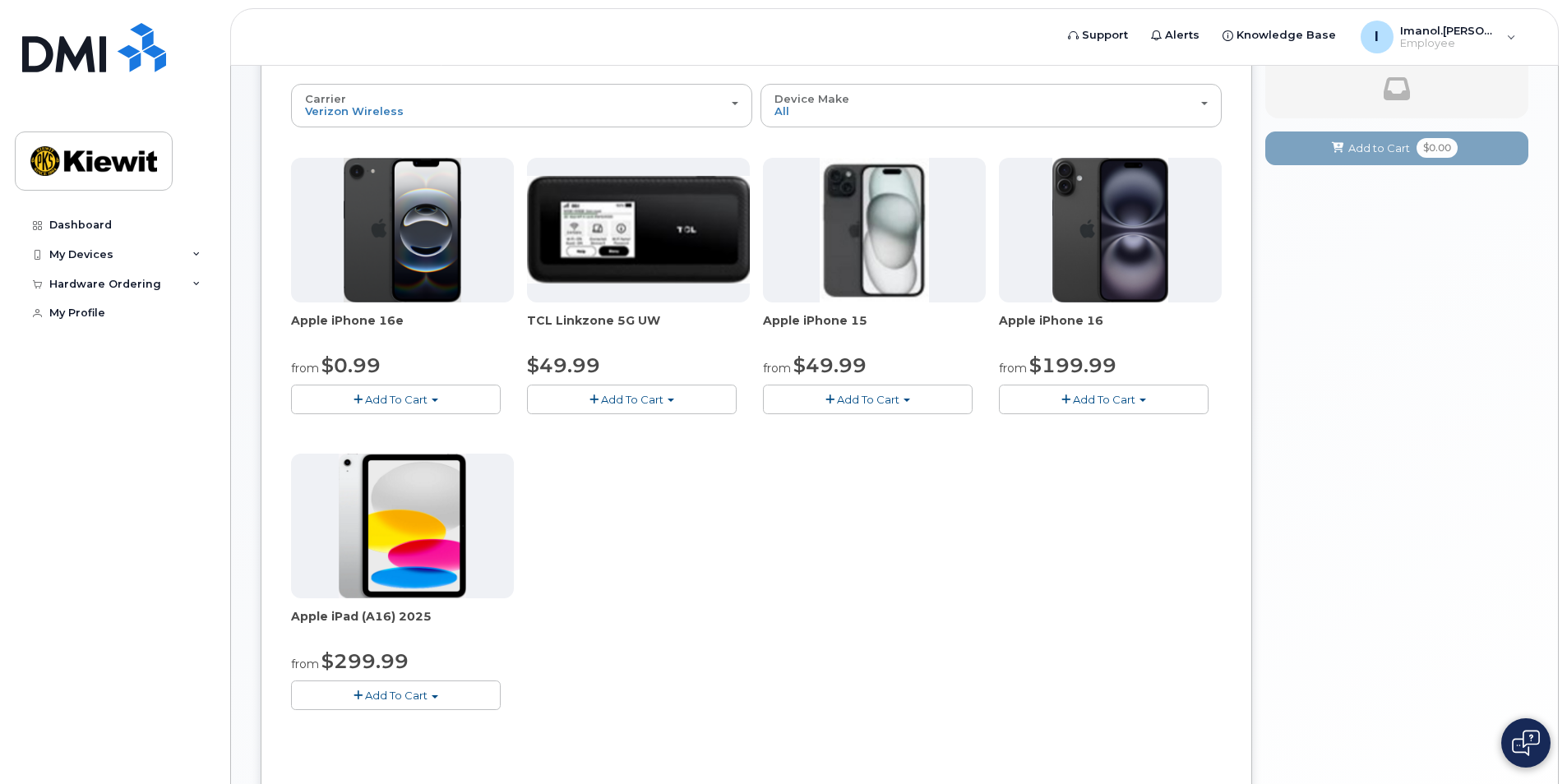
click at [394, 692] on span "Add To Cart" at bounding box center [397, 695] width 63 height 13
click at [369, 725] on link "$299.99 - 2 Year Activation (128GB)" at bounding box center [409, 726] width 227 height 20
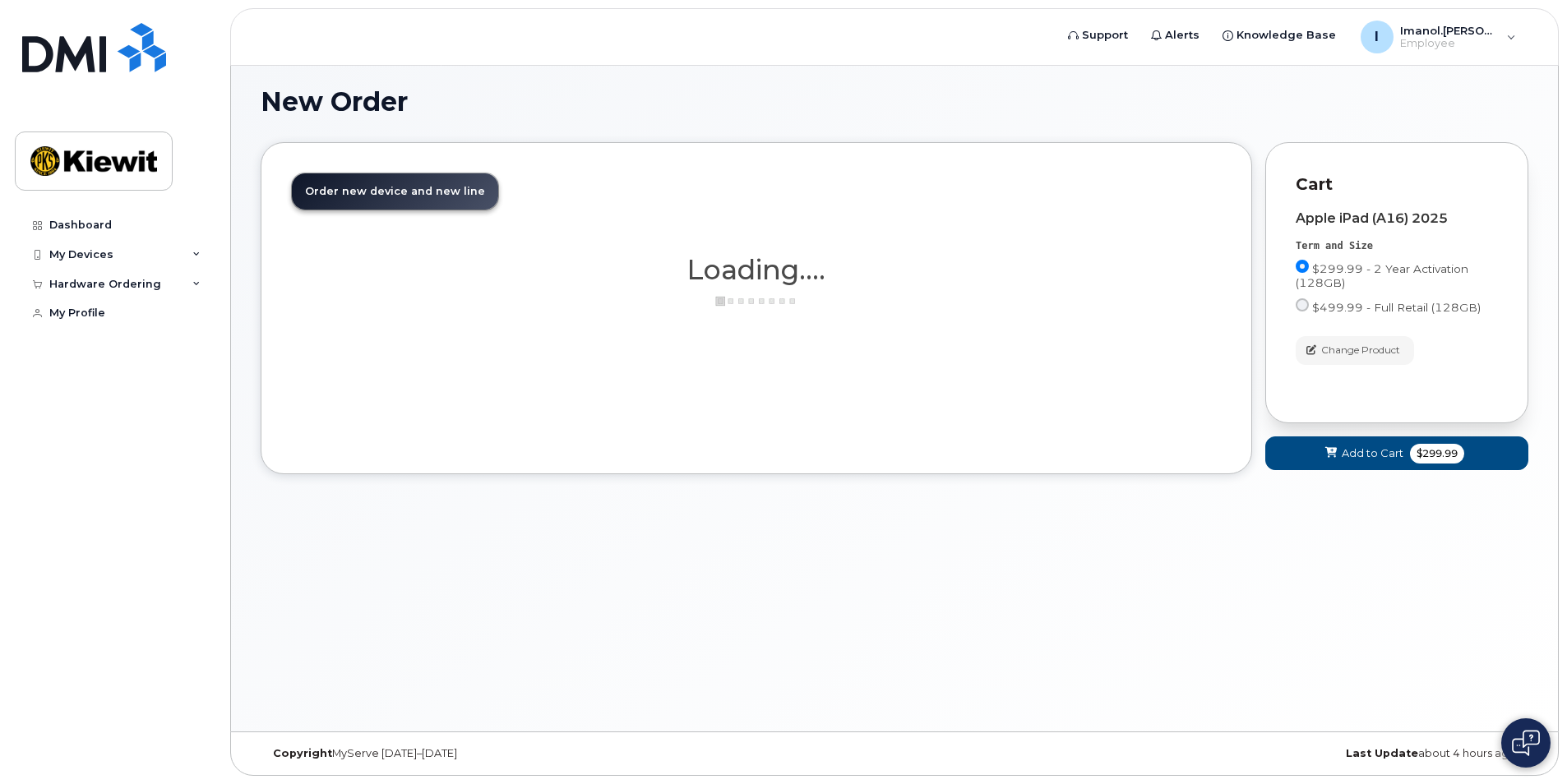
scroll to position [8, 0]
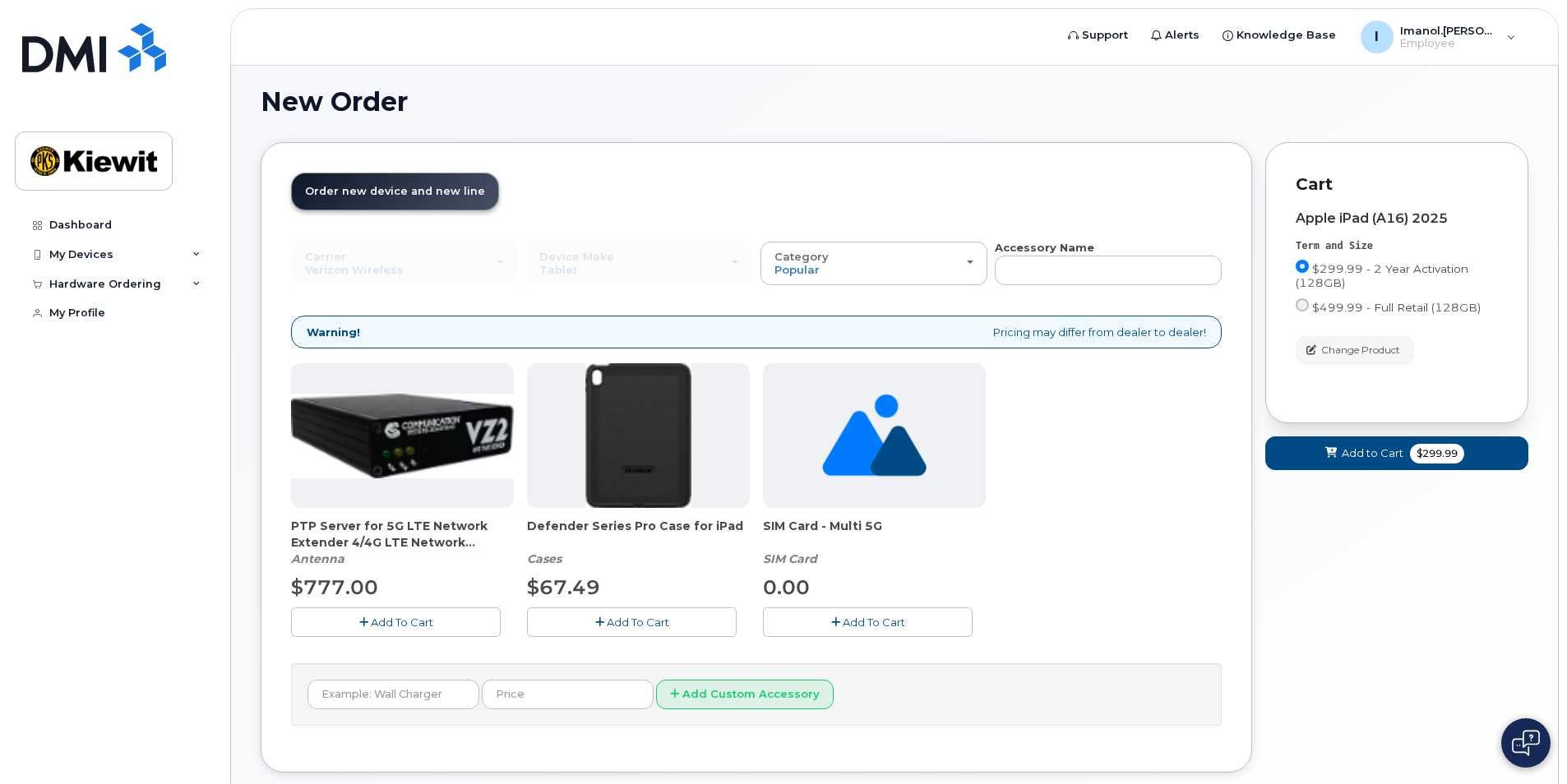
click at [588, 625] on button "Add To Cart" at bounding box center [631, 621] width 209 height 29
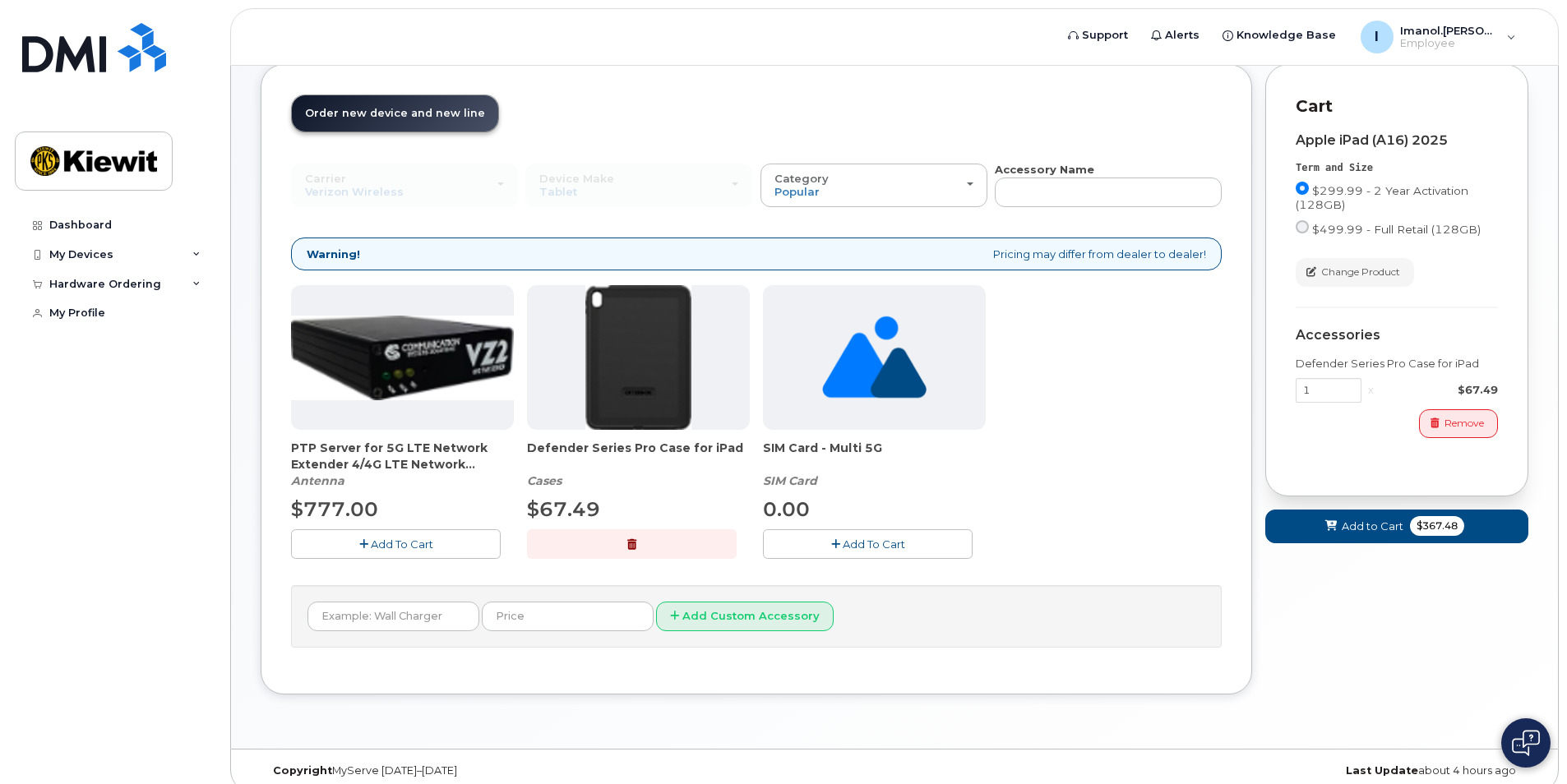
scroll to position [90, 0]
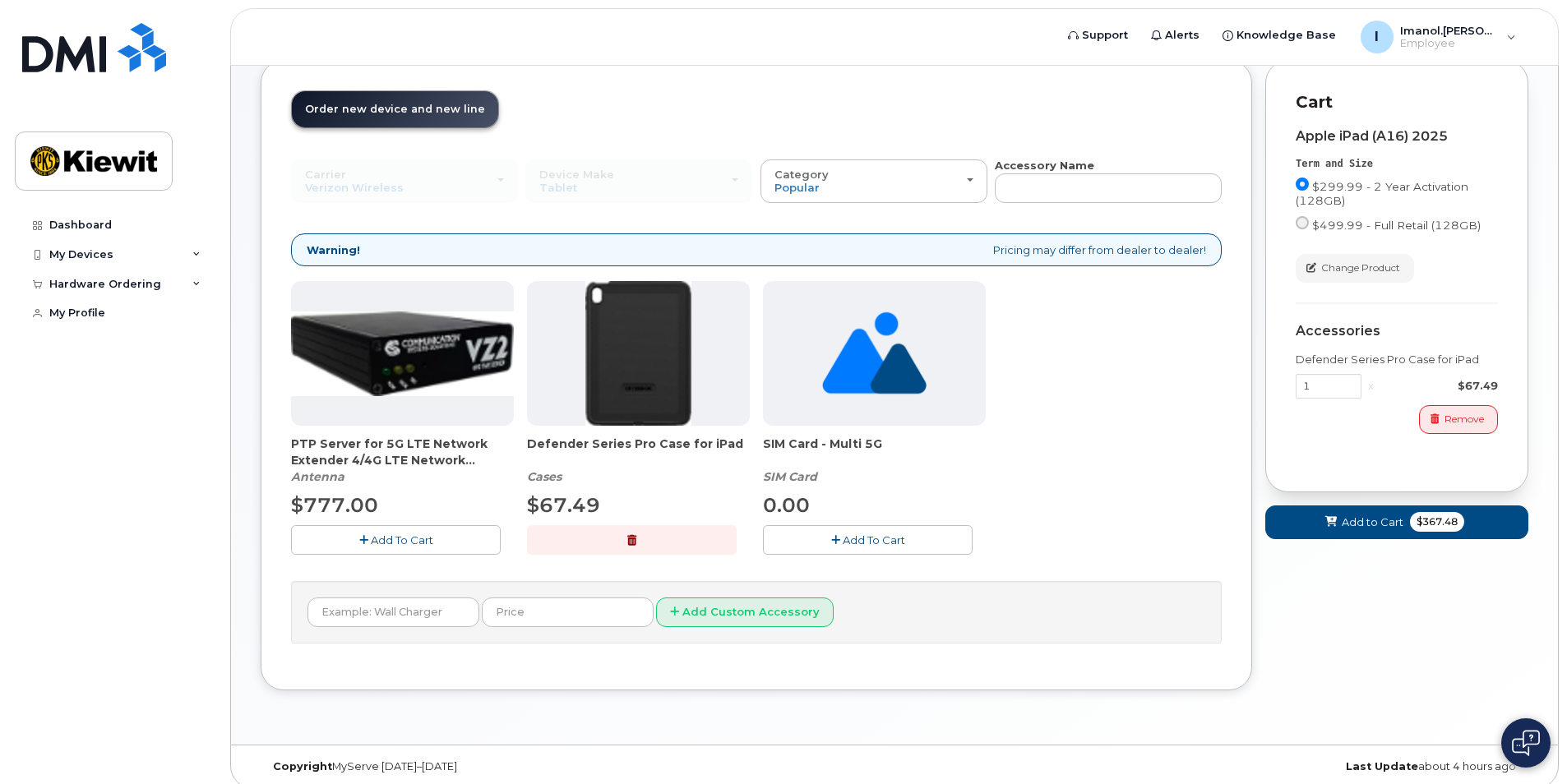
click at [867, 544] on span "Add To Cart" at bounding box center [874, 540] width 63 height 13
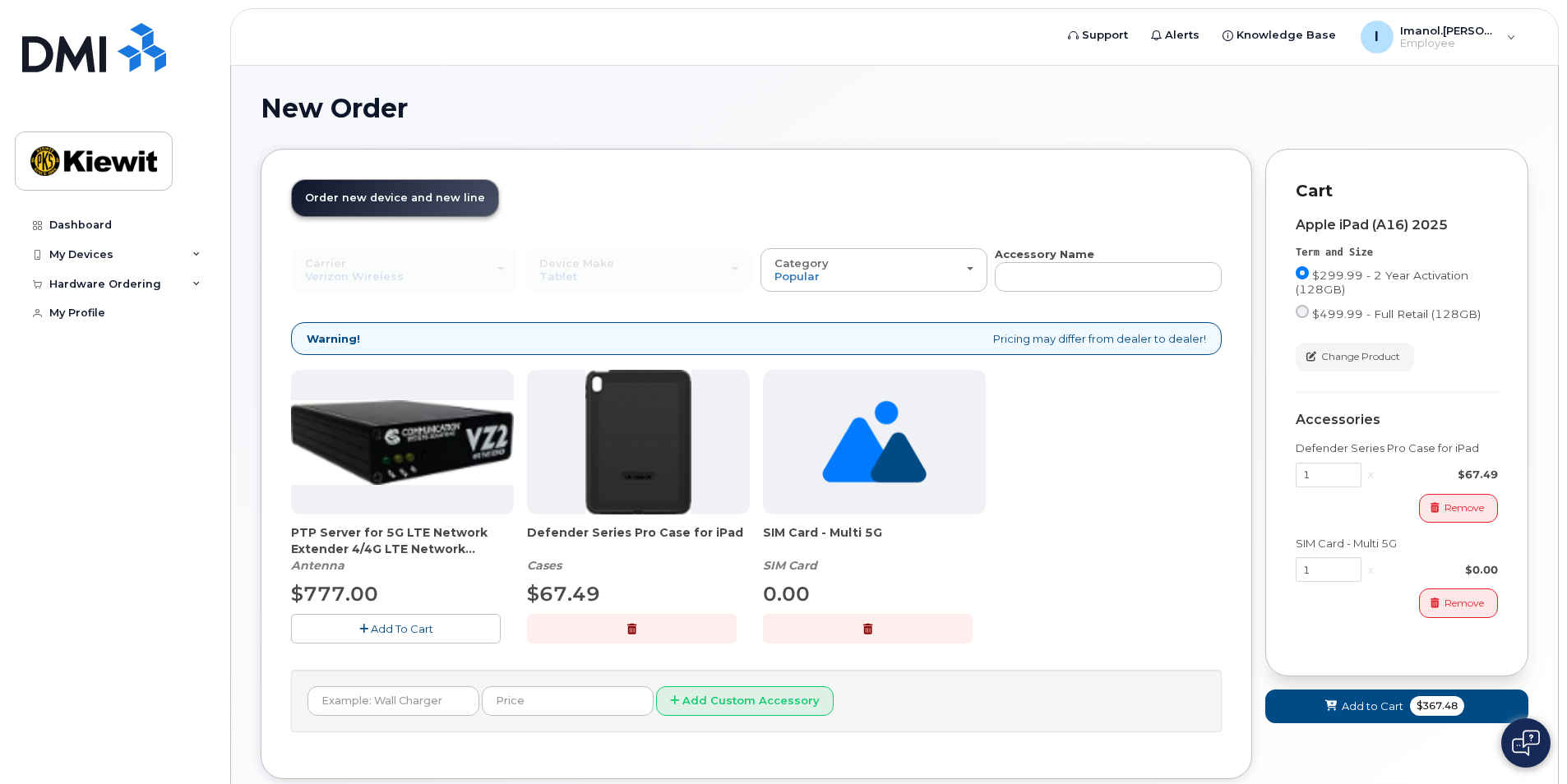
scroll to position [0, 0]
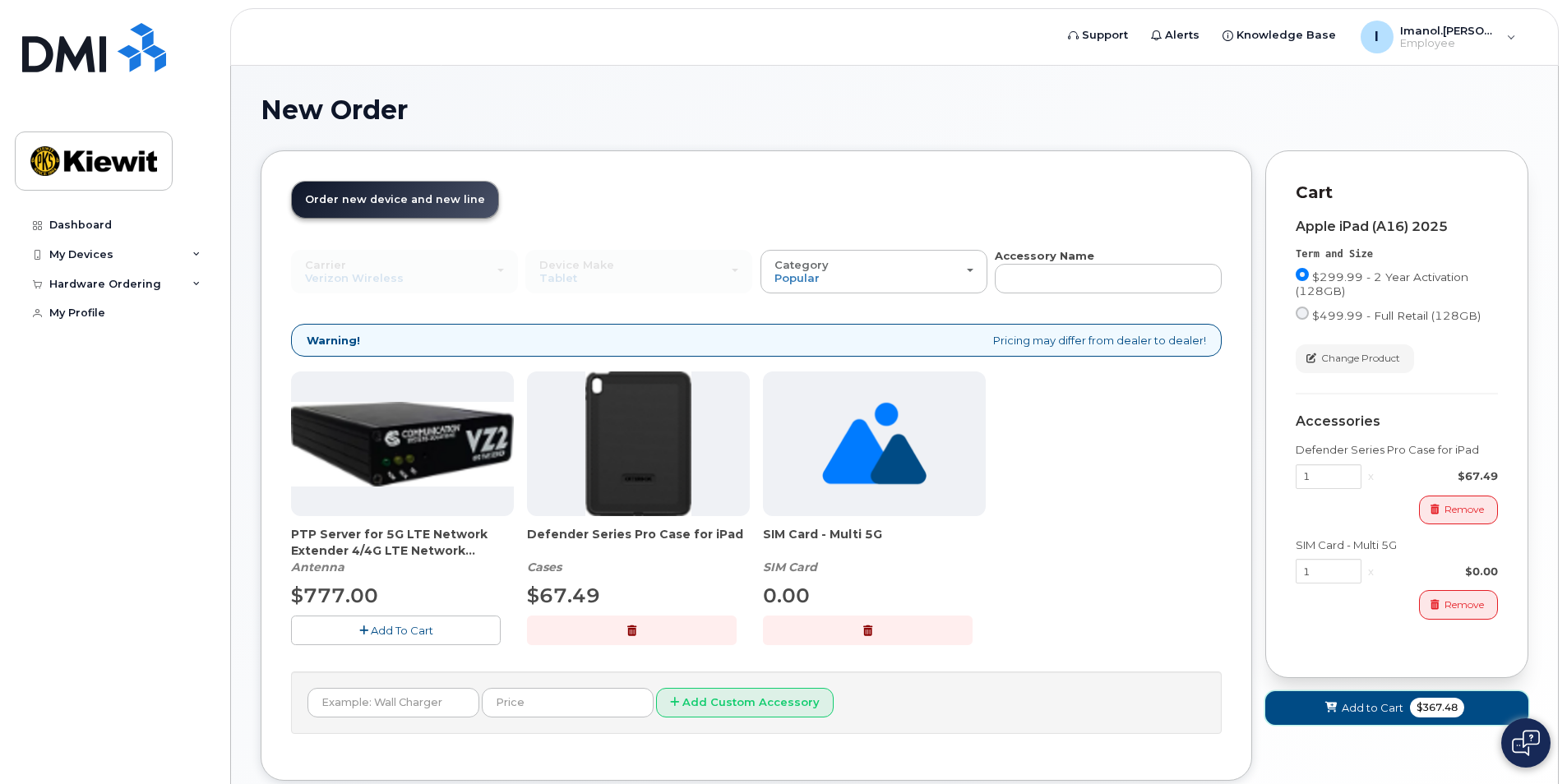
click at [1382, 714] on span "Add to Cart" at bounding box center [1372, 707] width 62 height 16
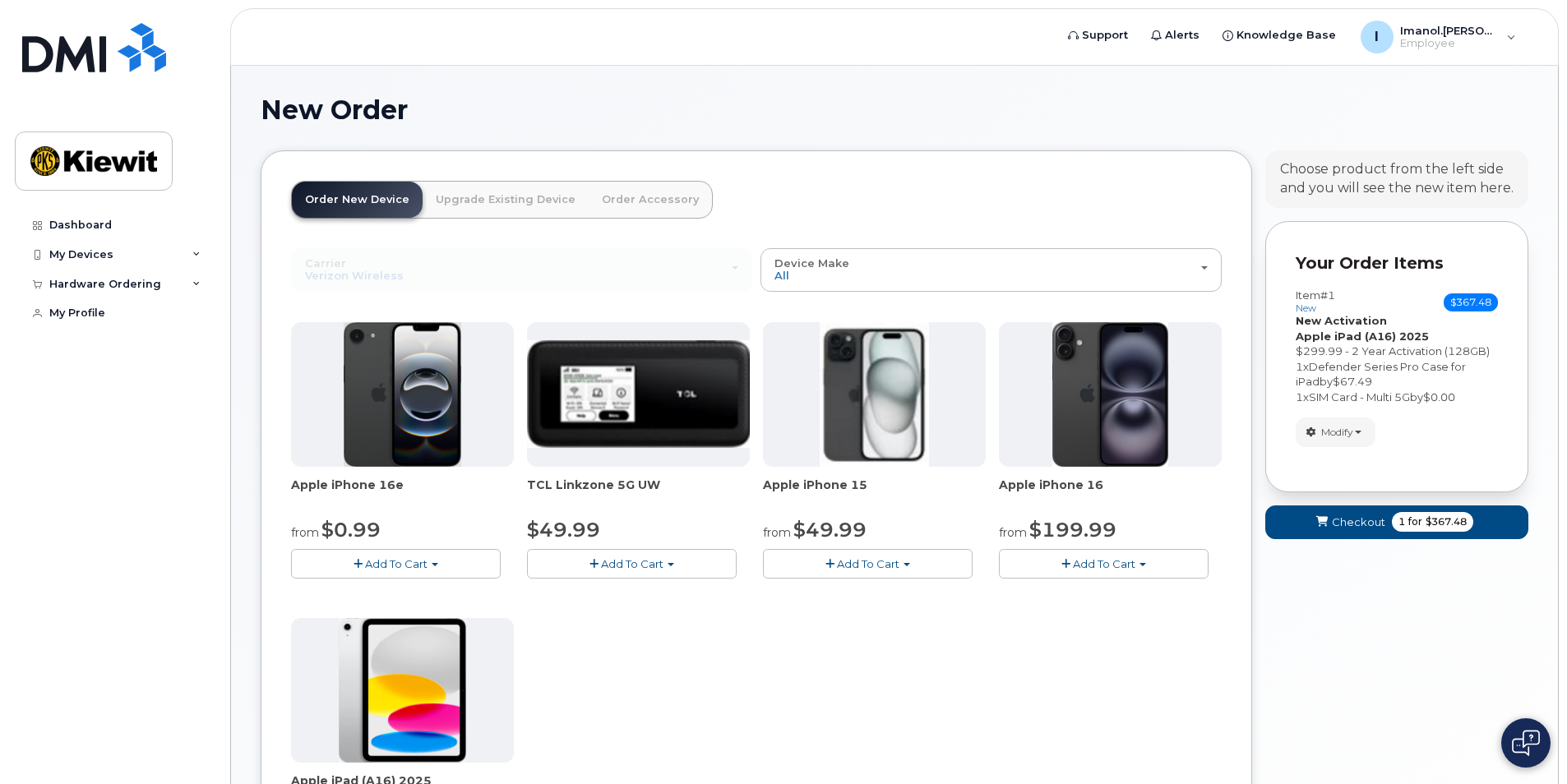
click at [397, 562] on span "Add To Cart" at bounding box center [397, 564] width 63 height 13
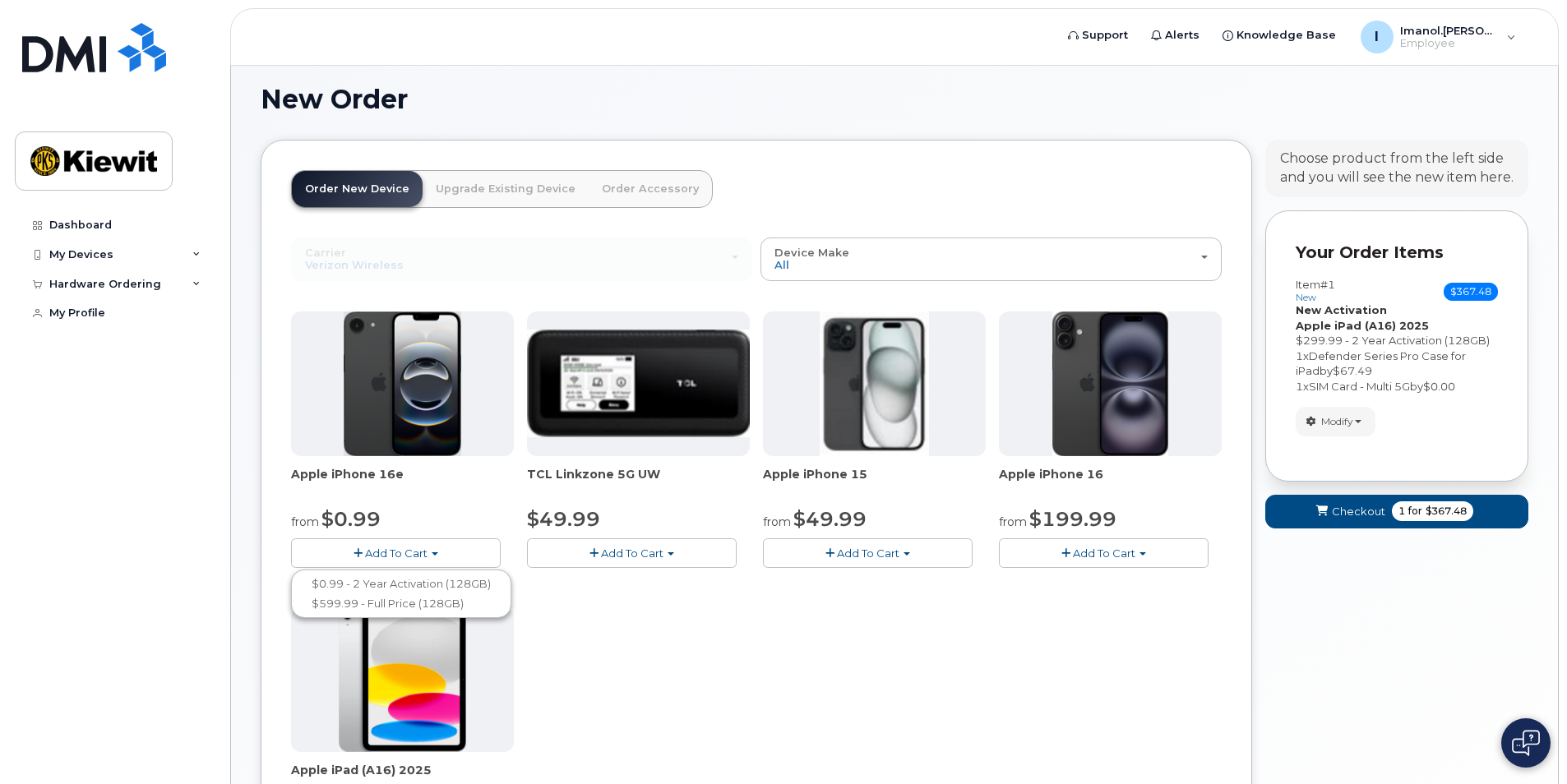
scroll to position [82, 0]
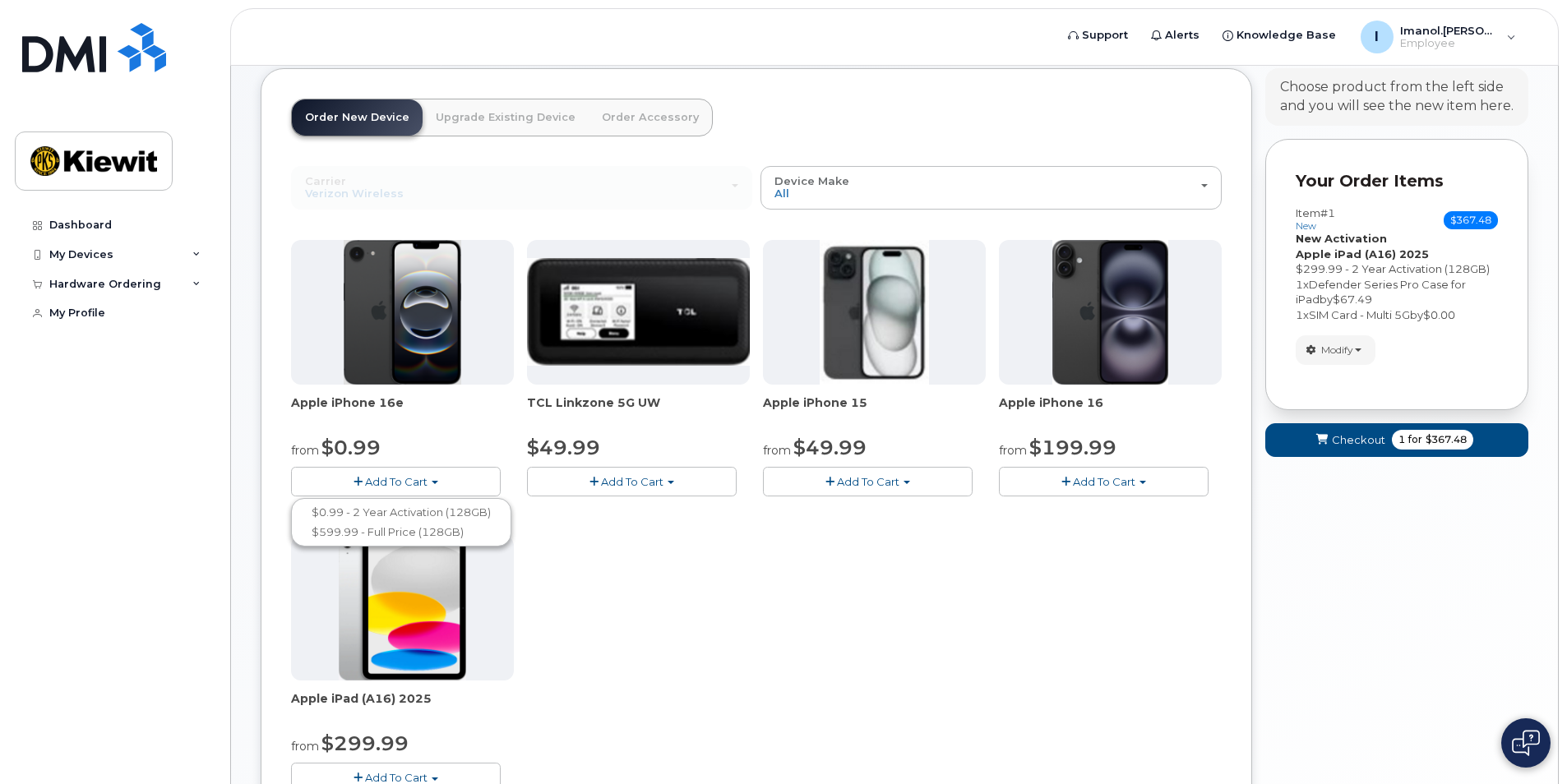
click at [947, 492] on button "Add To Cart" at bounding box center [867, 481] width 209 height 29
click at [1140, 485] on button "Add To Cart" at bounding box center [1103, 481] width 209 height 29
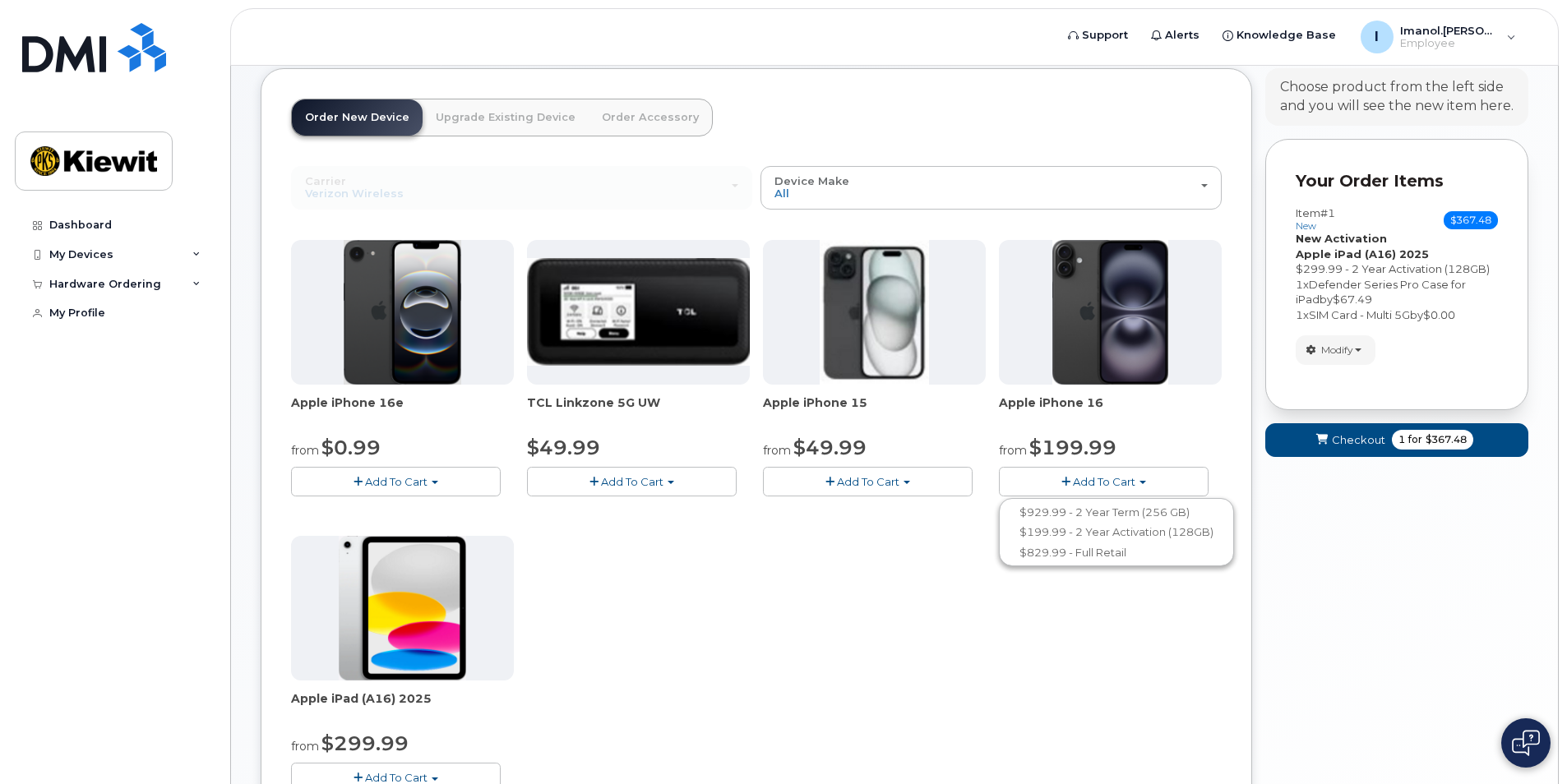
click at [1135, 488] on button "Add To Cart" at bounding box center [1103, 481] width 209 height 29
click at [428, 480] on button "Add To Cart" at bounding box center [395, 481] width 209 height 29
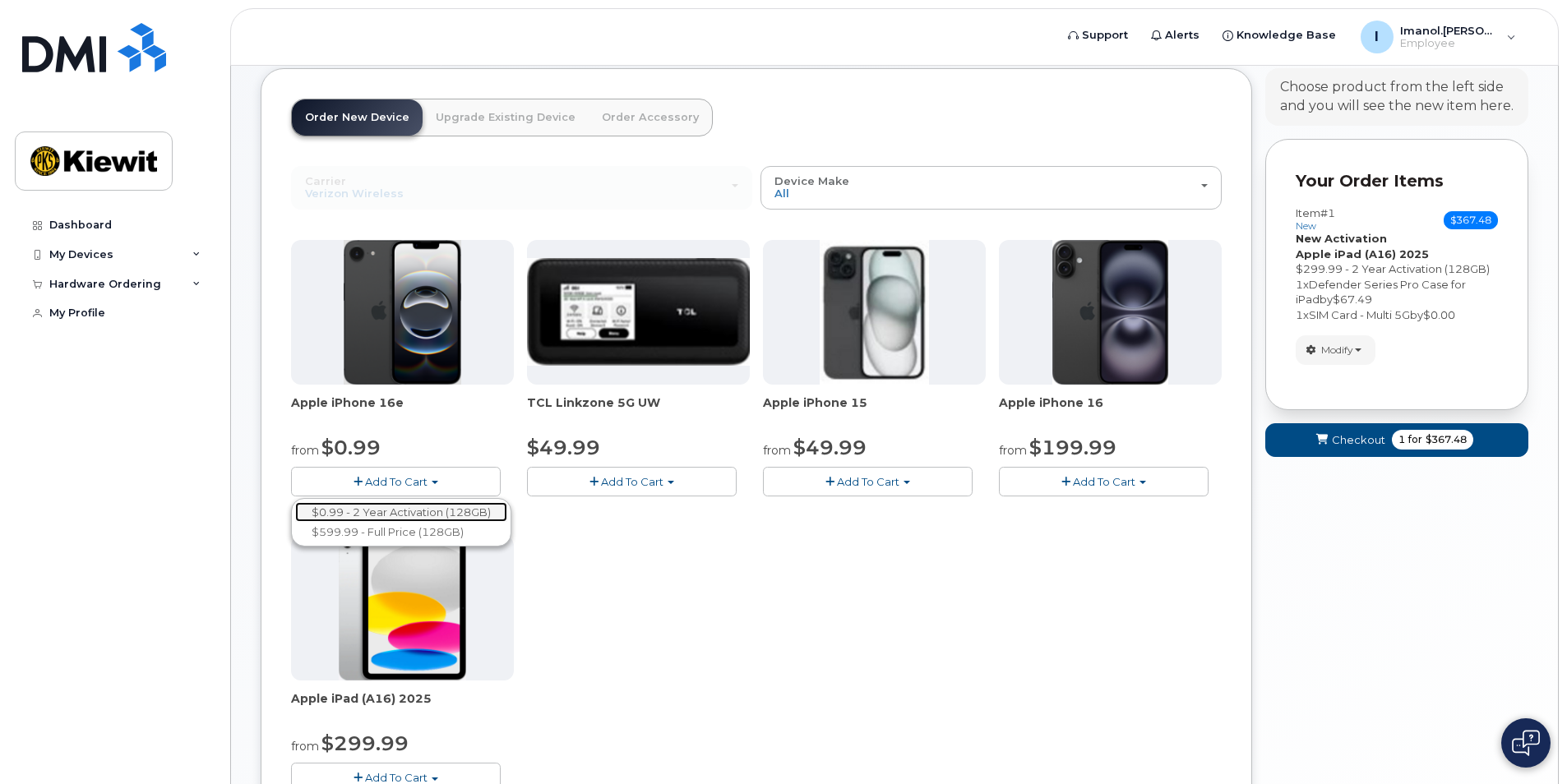
click at [410, 517] on link "$0.99 - 2 Year Activation (128GB)" at bounding box center [401, 512] width 212 height 20
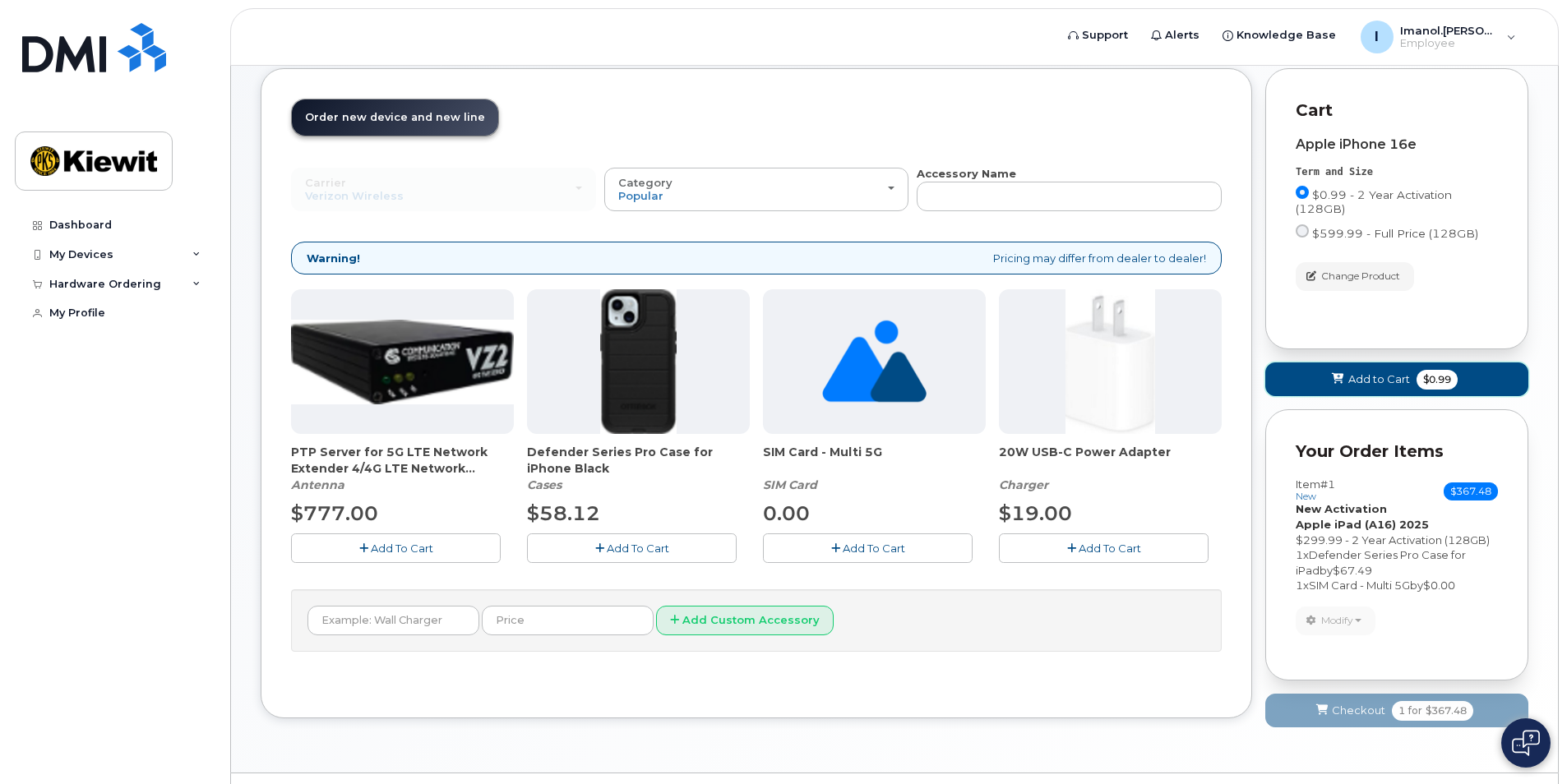
click at [1389, 384] on span "Add to Cart" at bounding box center [1379, 379] width 62 height 16
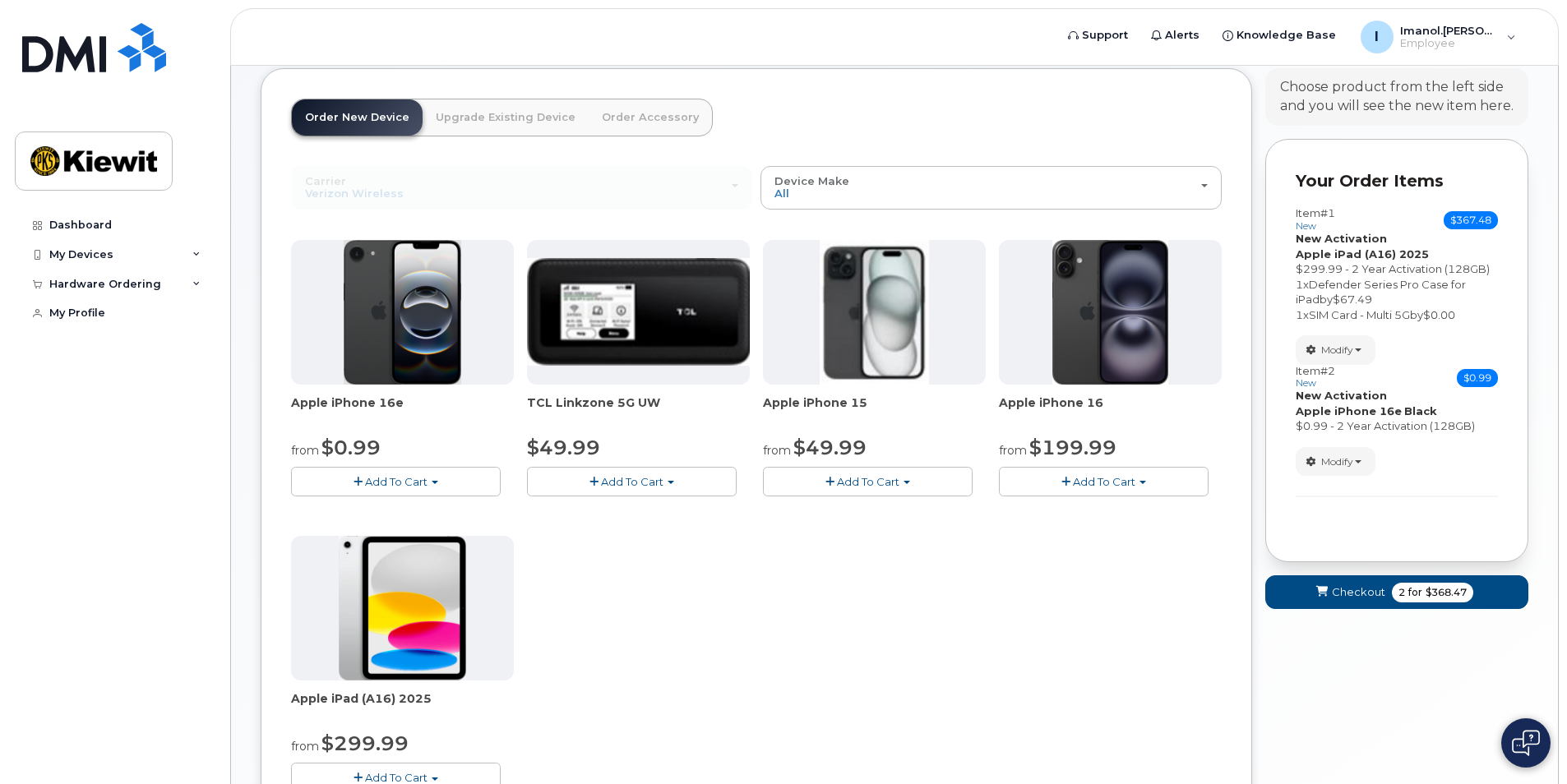
scroll to position [164, 0]
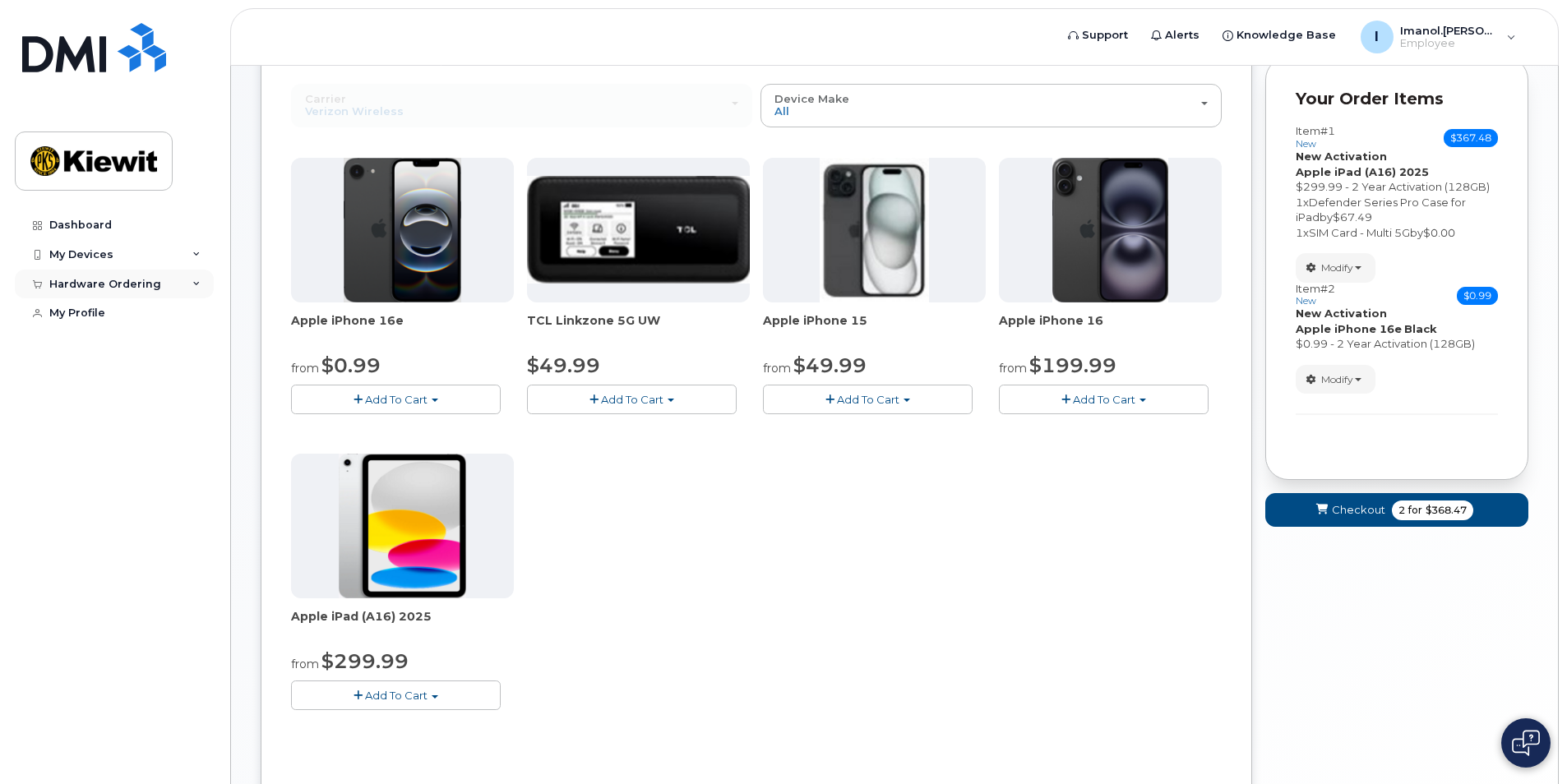
click at [141, 290] on div "Hardware Ordering" at bounding box center [104, 284] width 112 height 13
click at [129, 321] on link "New Order" at bounding box center [128, 314] width 170 height 31
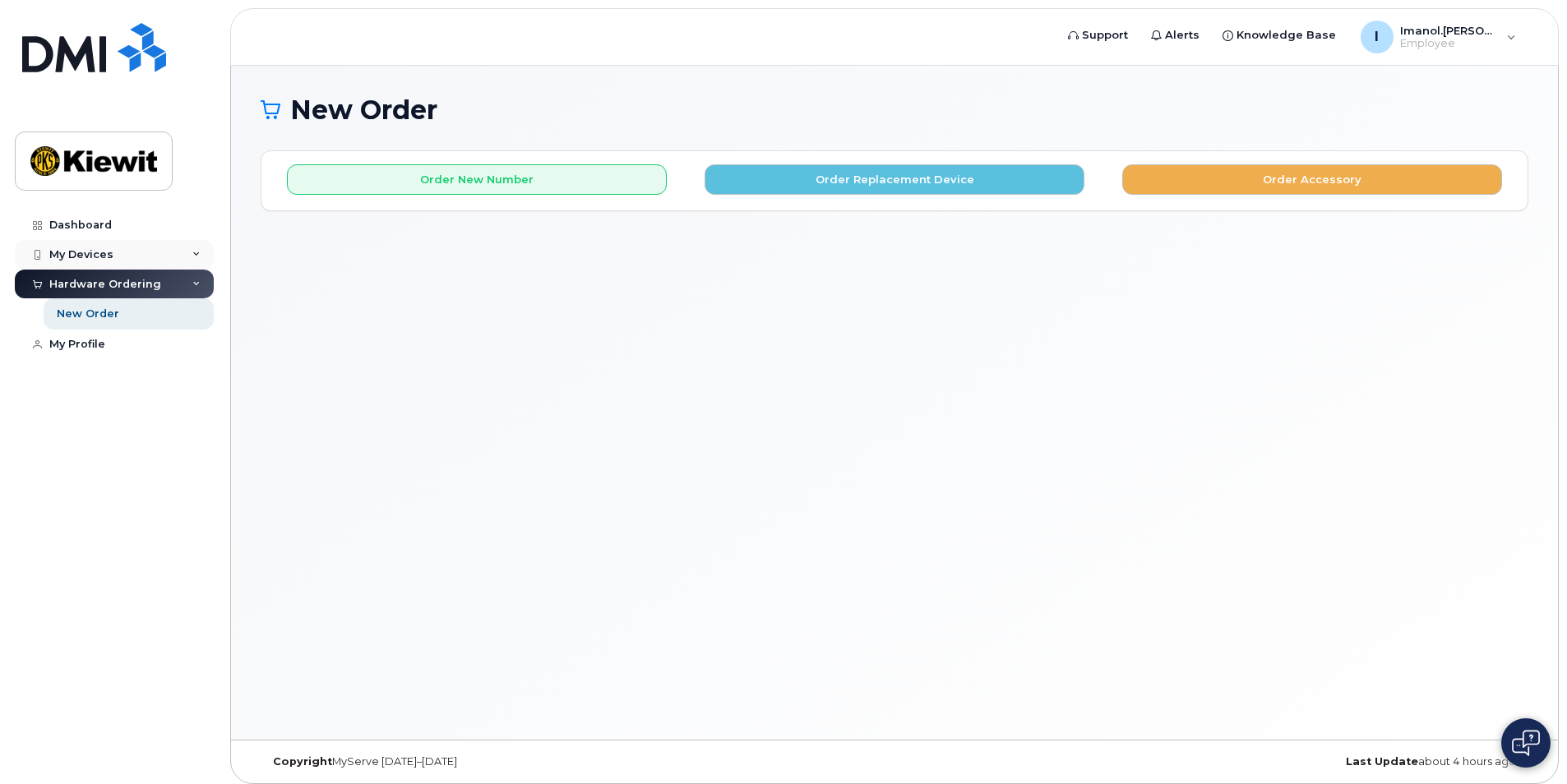
click at [107, 255] on div "My Devices" at bounding box center [80, 255] width 64 height 13
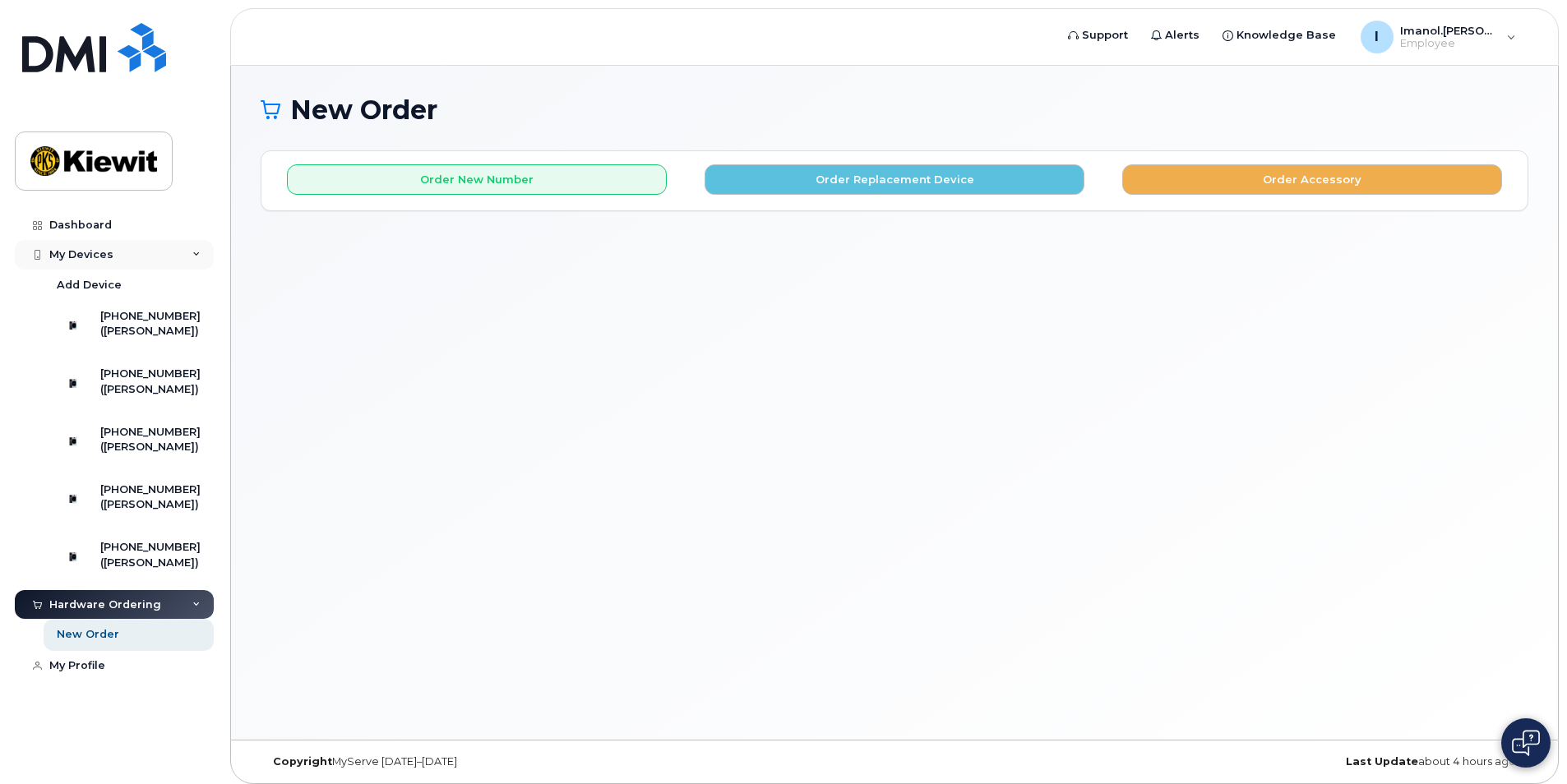
click at [108, 258] on div "My Devices" at bounding box center [80, 255] width 64 height 13
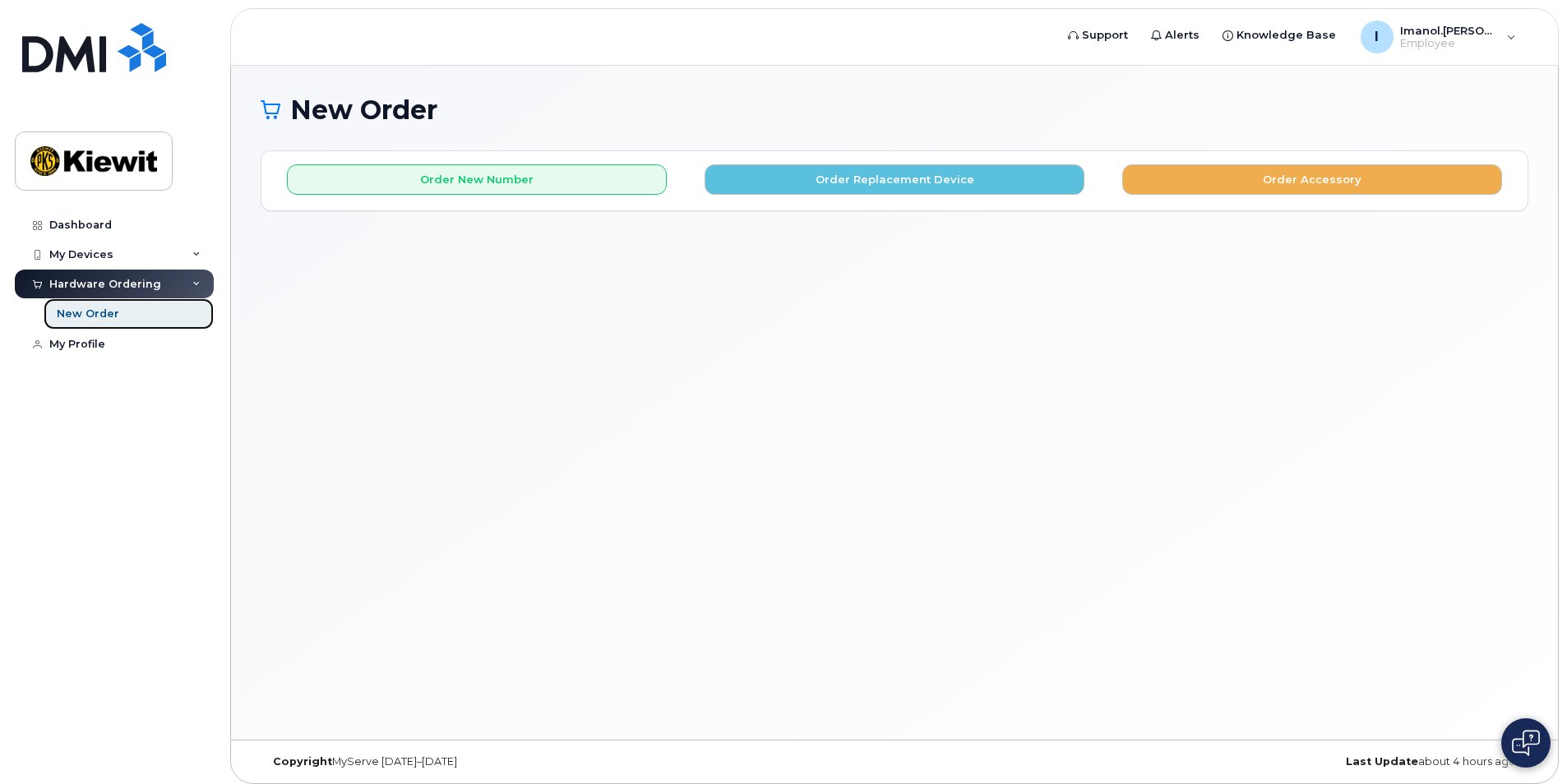
click at [150, 322] on link "New Order" at bounding box center [128, 314] width 170 height 31
click at [133, 354] on link "My Profile" at bounding box center [114, 344] width 199 height 30
click at [131, 350] on link "My Profile" at bounding box center [114, 344] width 199 height 30
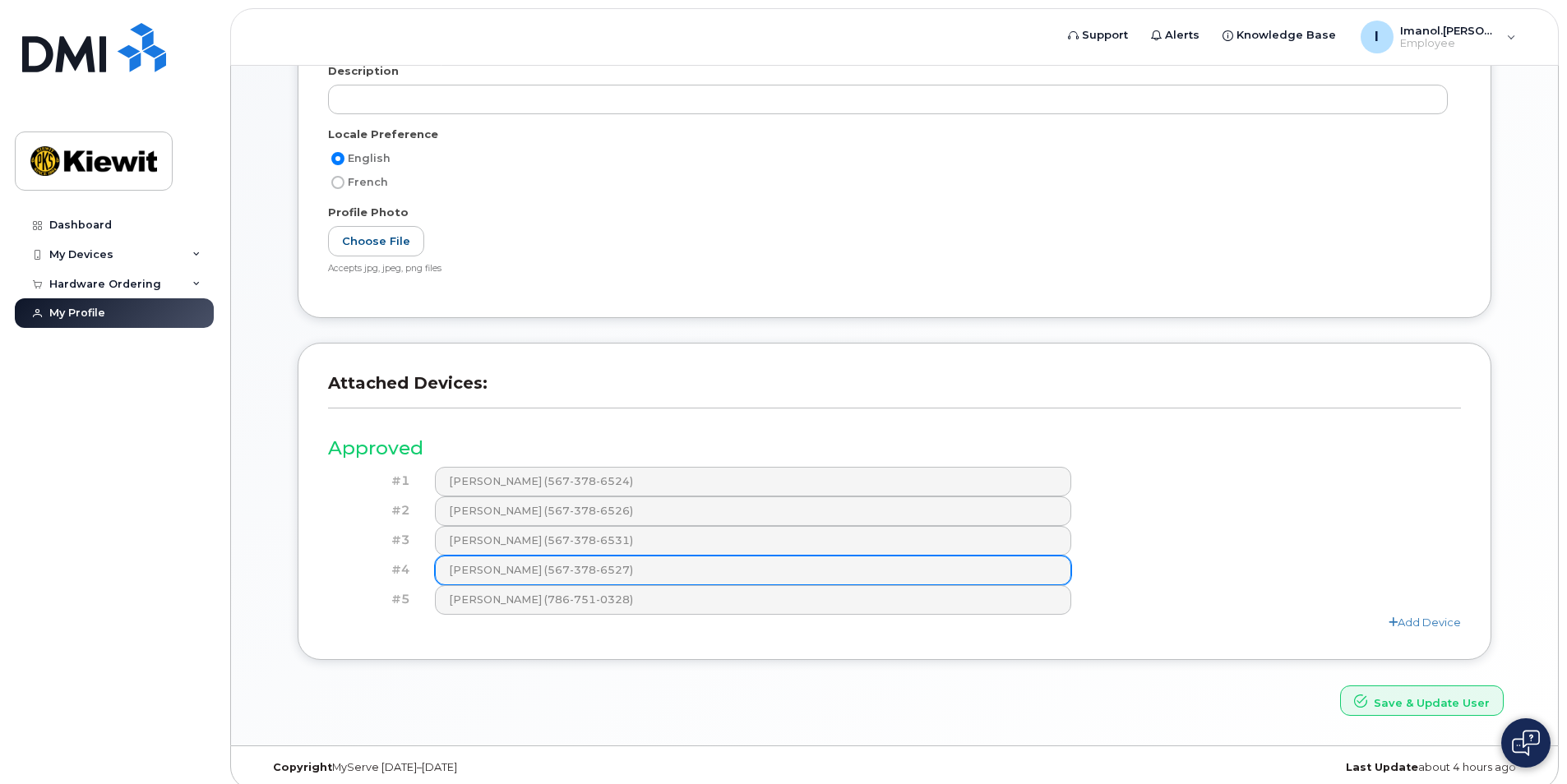
scroll to position [311, 0]
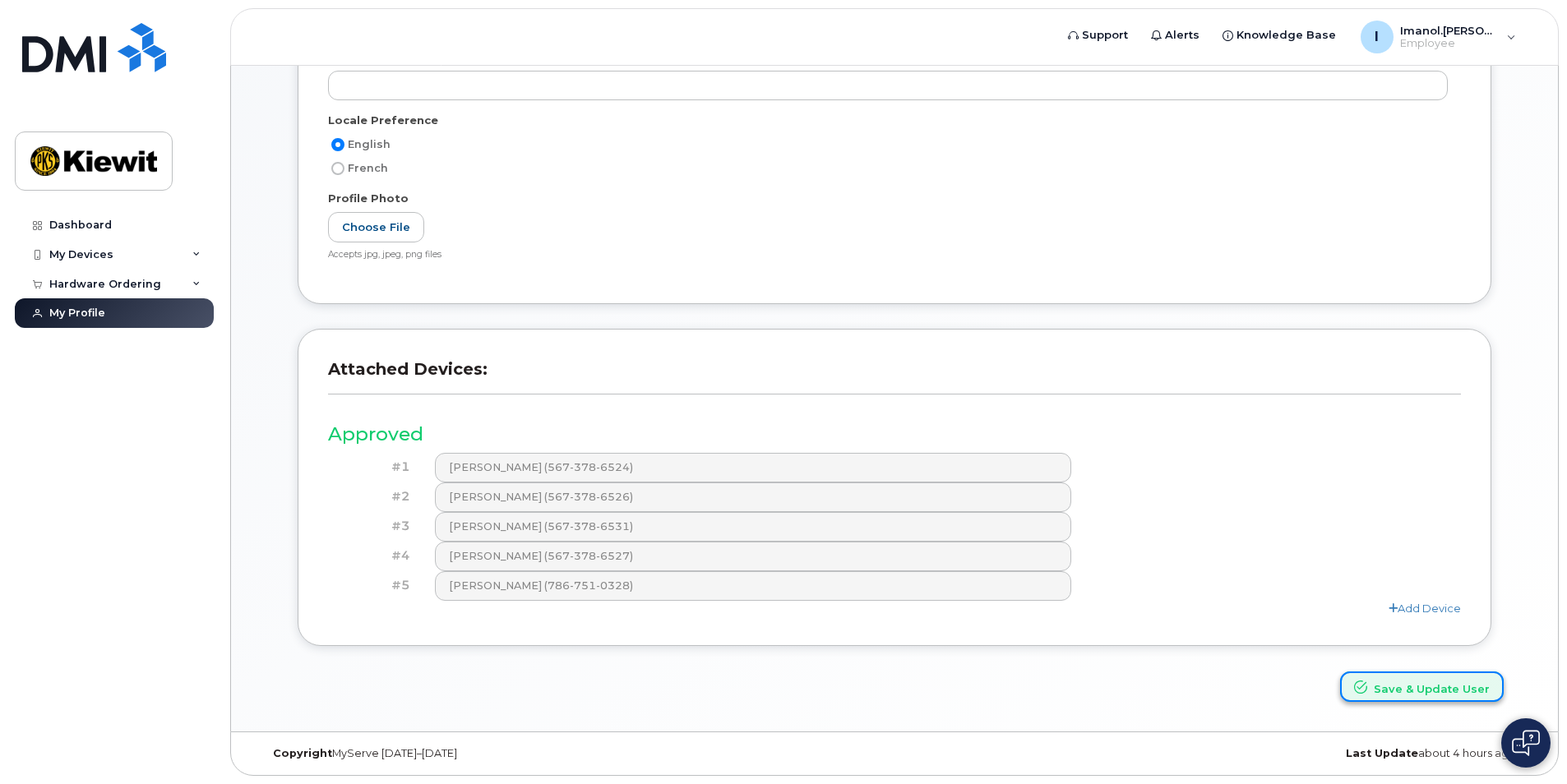
click at [1422, 679] on button "Save & Update User" at bounding box center [1421, 686] width 163 height 30
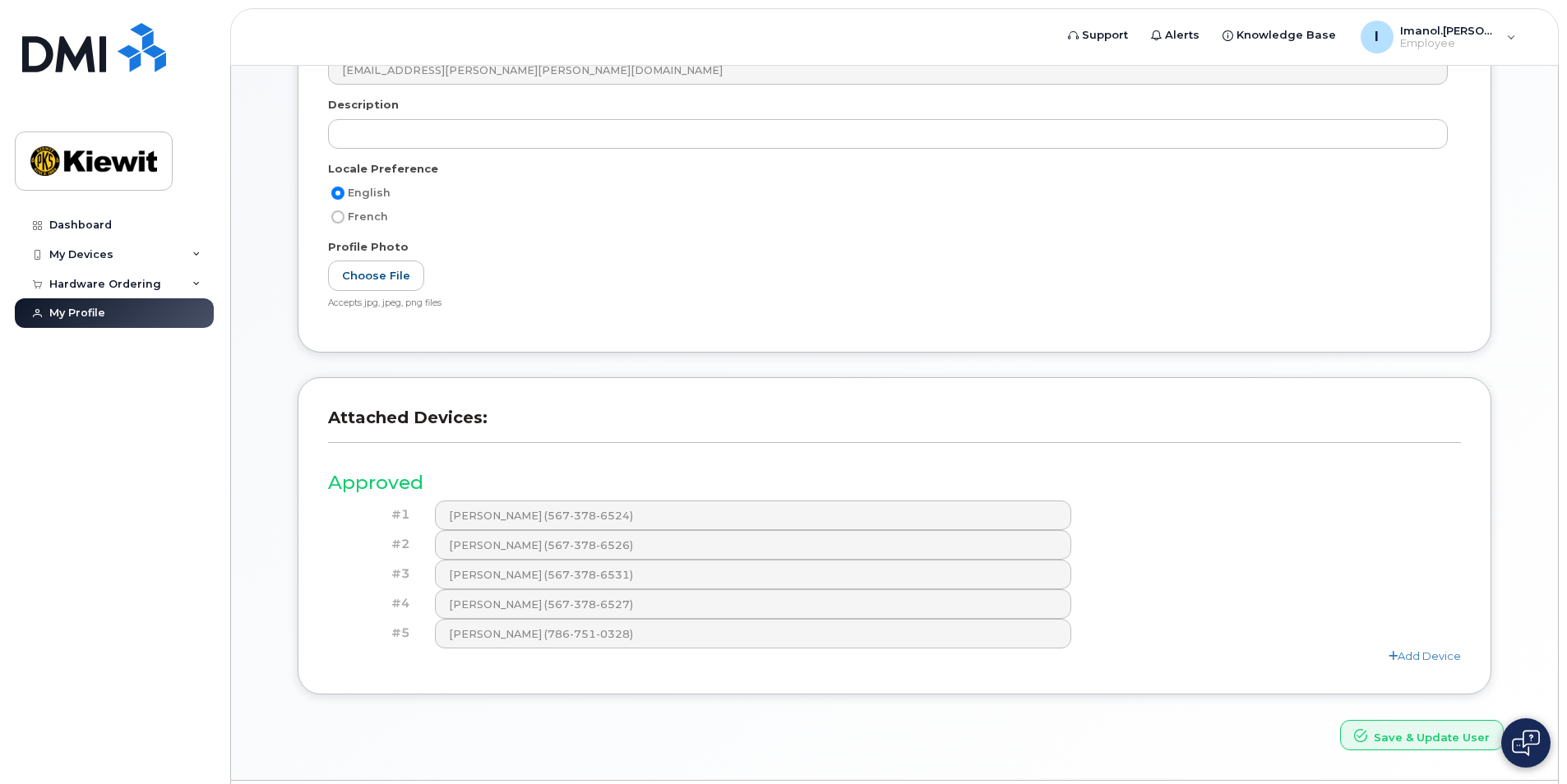
scroll to position [381, 0]
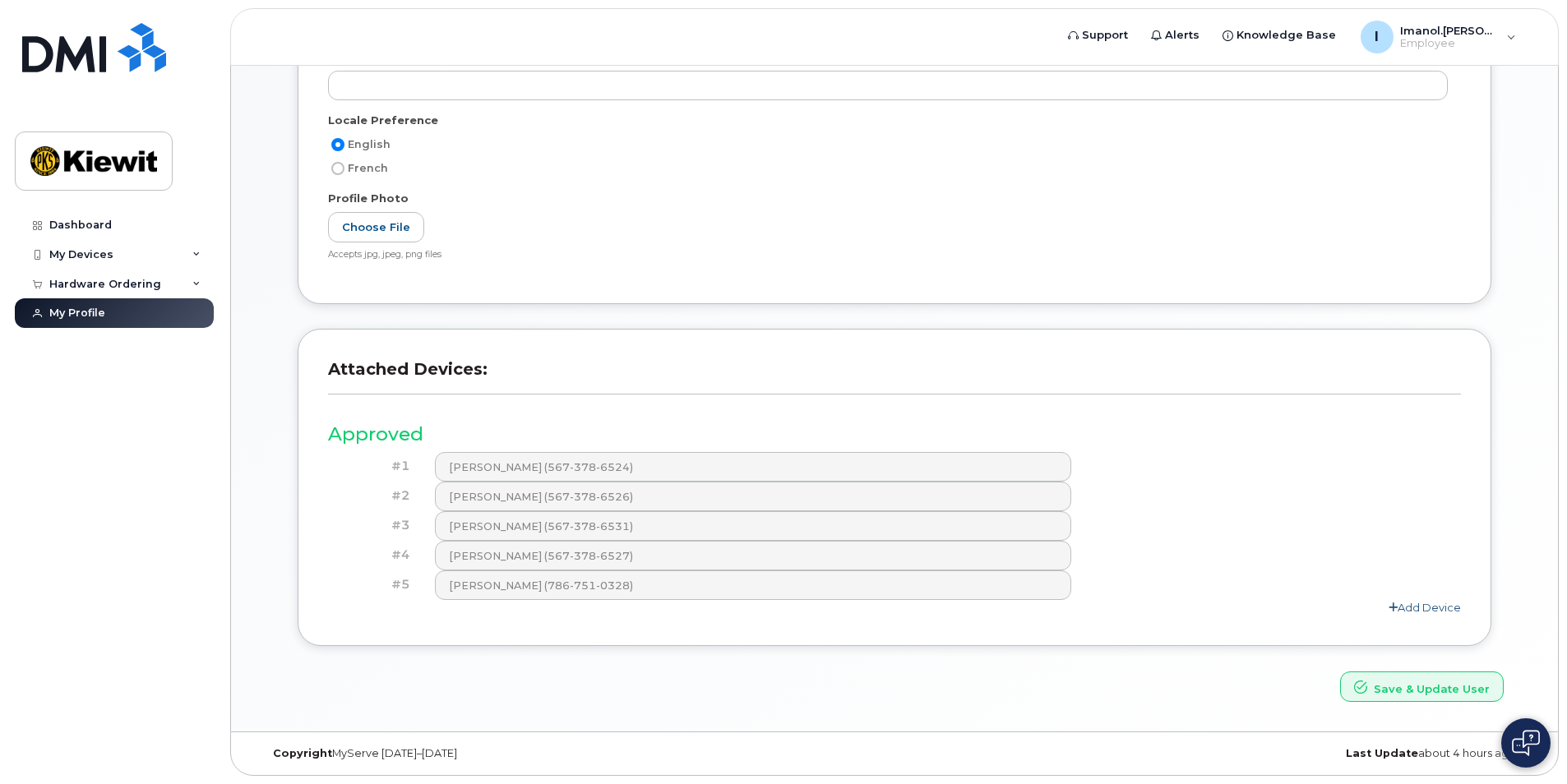
click at [1437, 606] on link "Add Device" at bounding box center [1425, 607] width 72 height 13
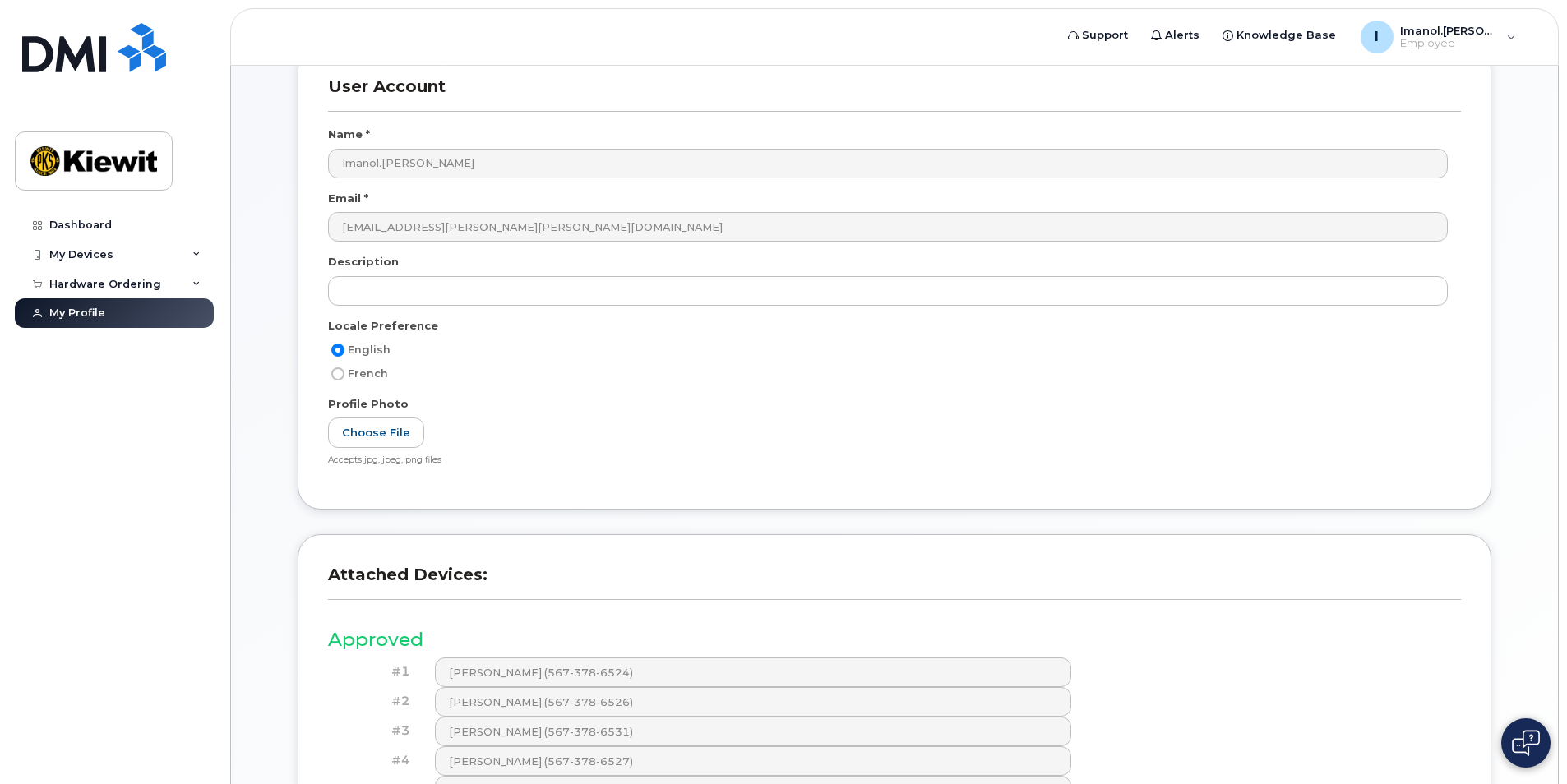
scroll to position [0, 0]
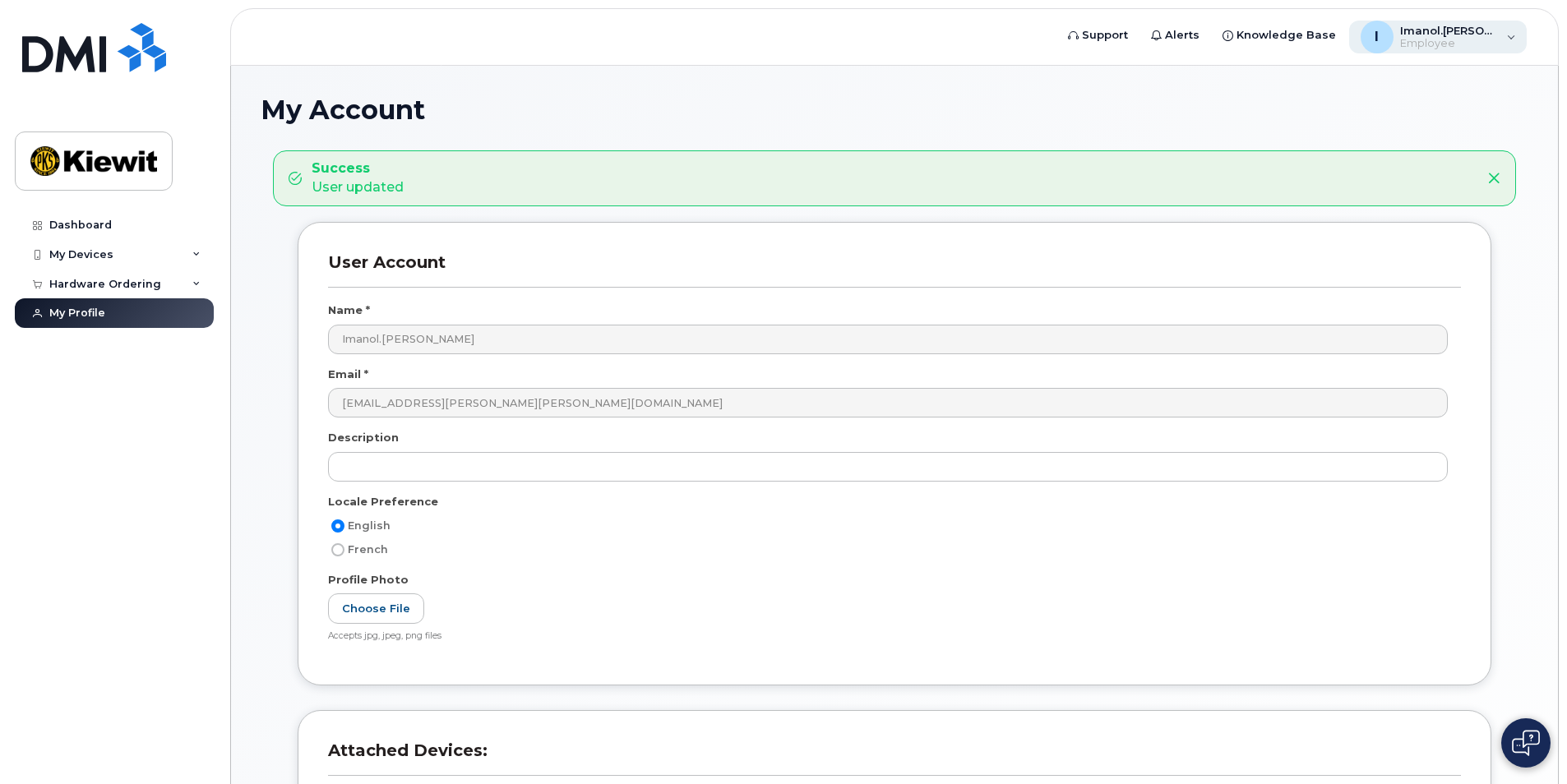
click at [1451, 47] on span "Employee" at bounding box center [1449, 43] width 99 height 13
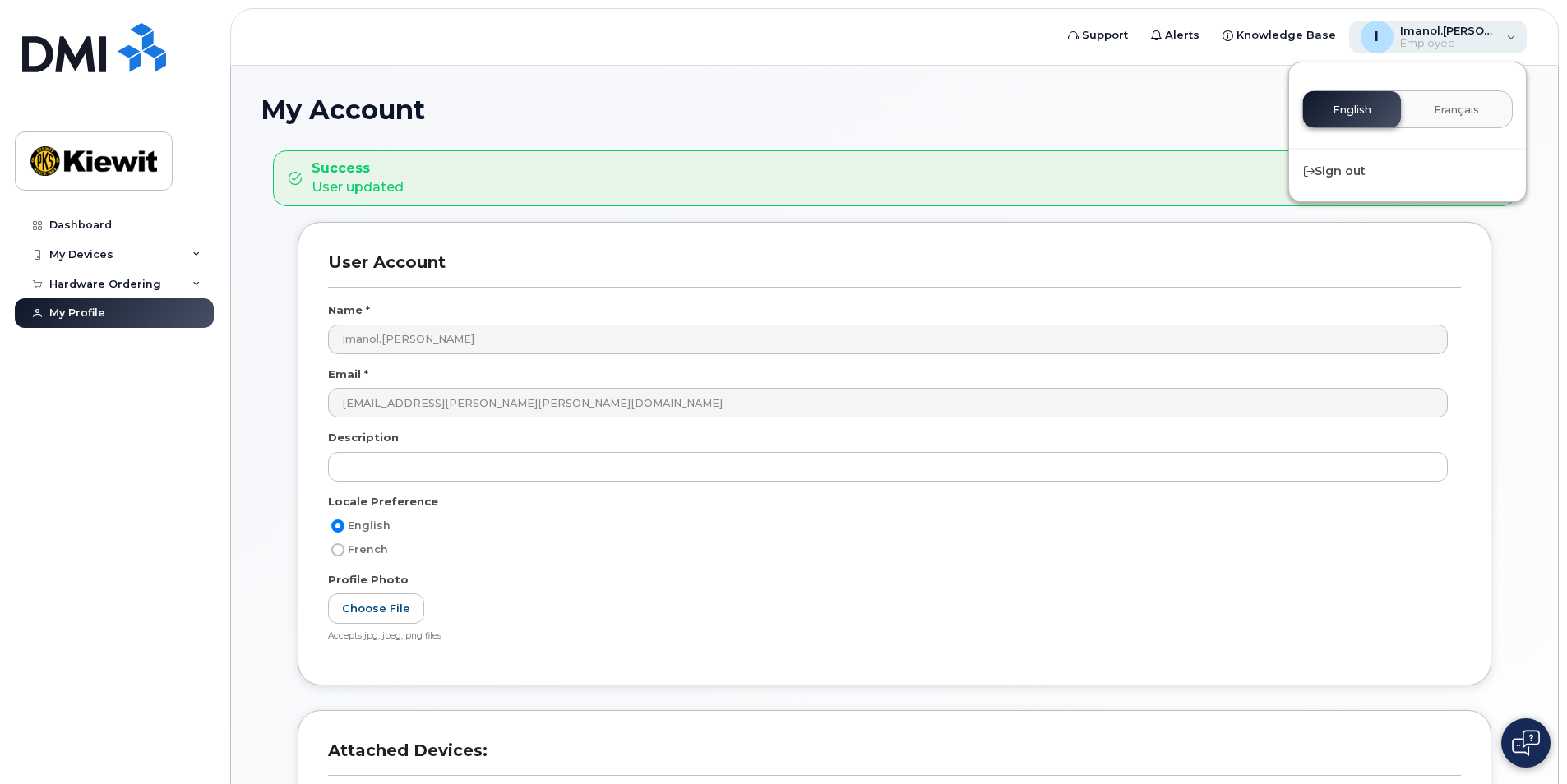
click at [1451, 47] on span "Employee" at bounding box center [1449, 43] width 99 height 13
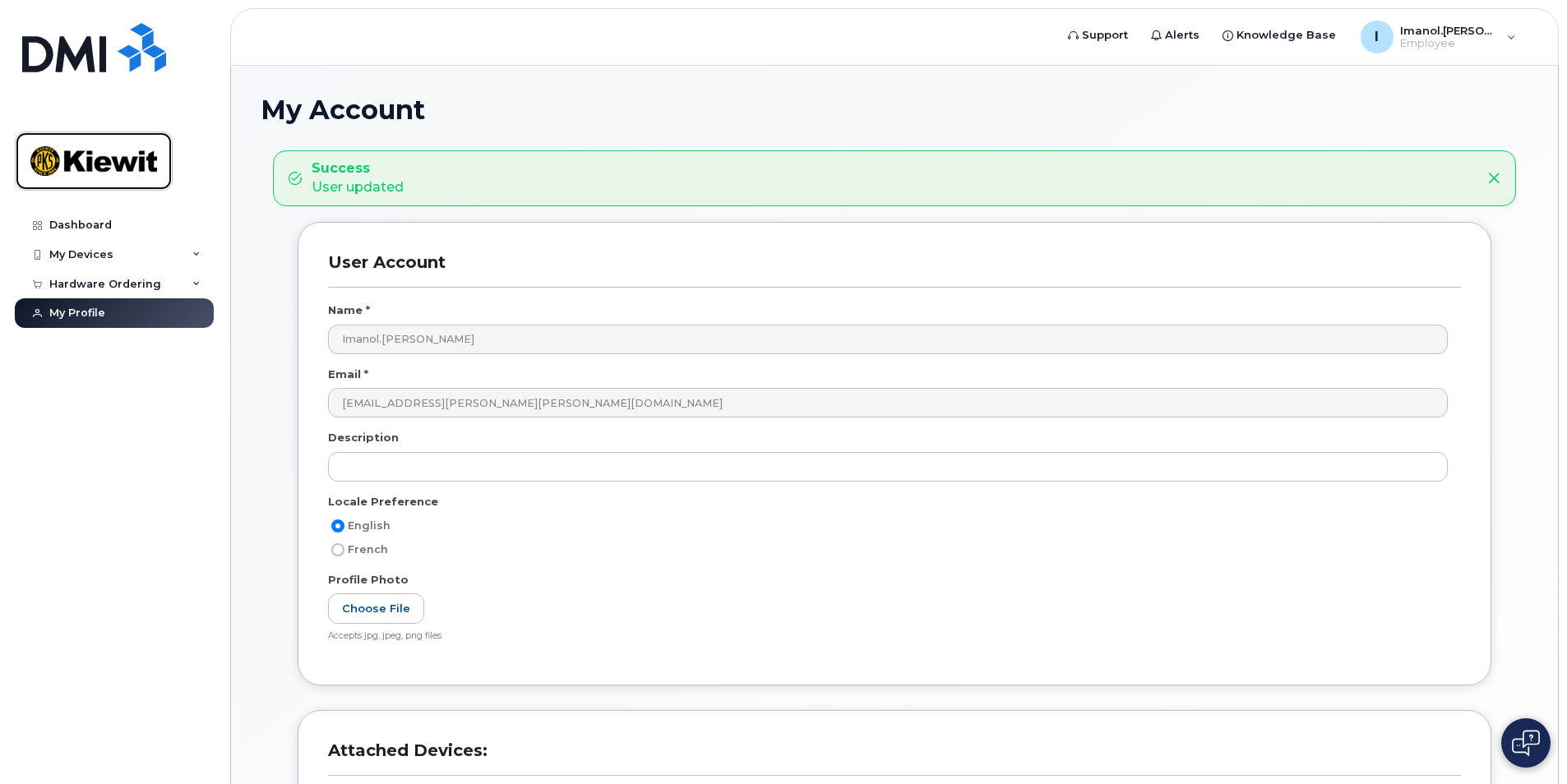
click at [31, 165] on img at bounding box center [93, 161] width 126 height 48
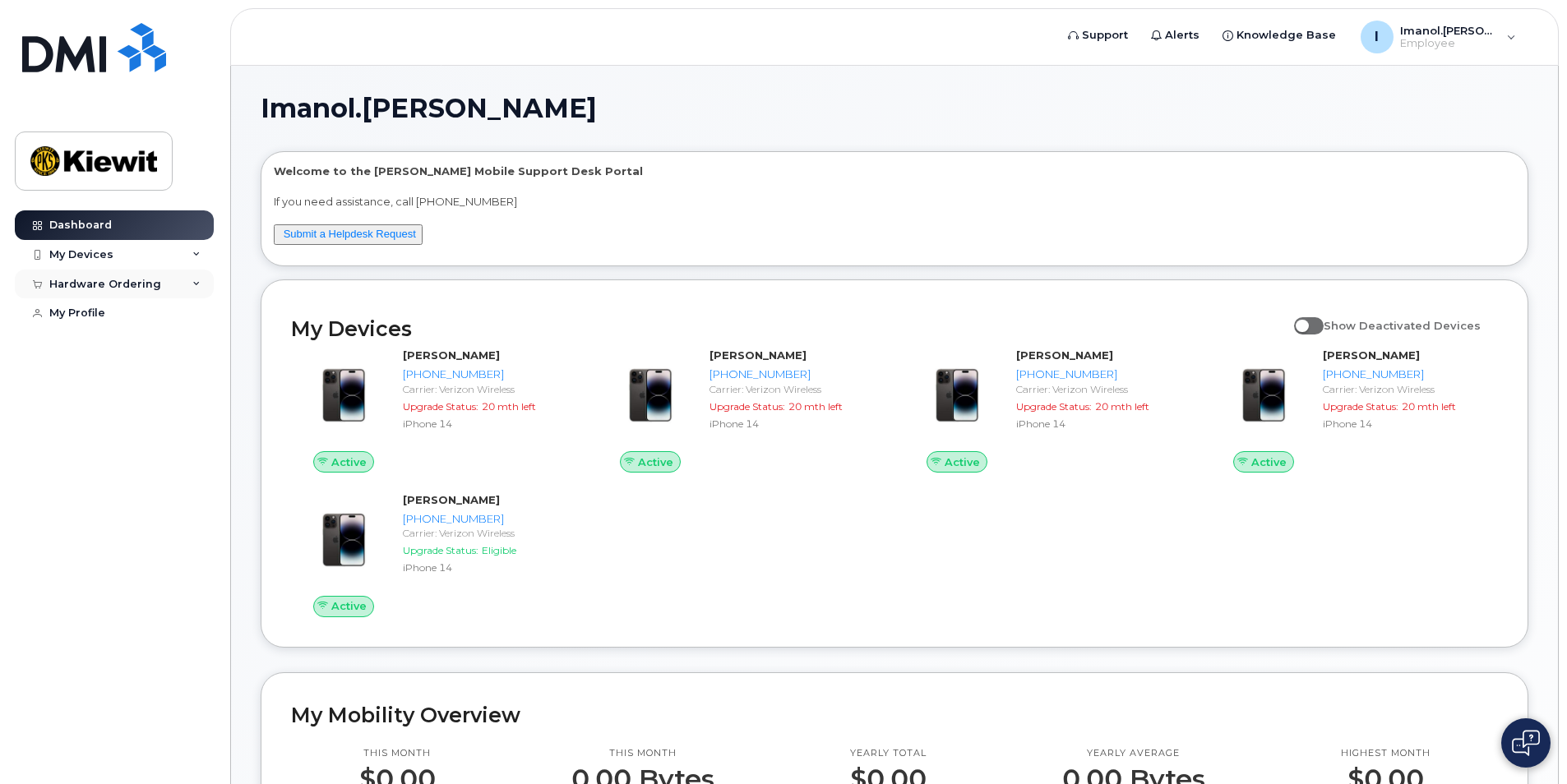
click at [85, 278] on div "Hardware Ordering" at bounding box center [104, 284] width 112 height 13
click at [112, 313] on div "New Order" at bounding box center [88, 314] width 63 height 15
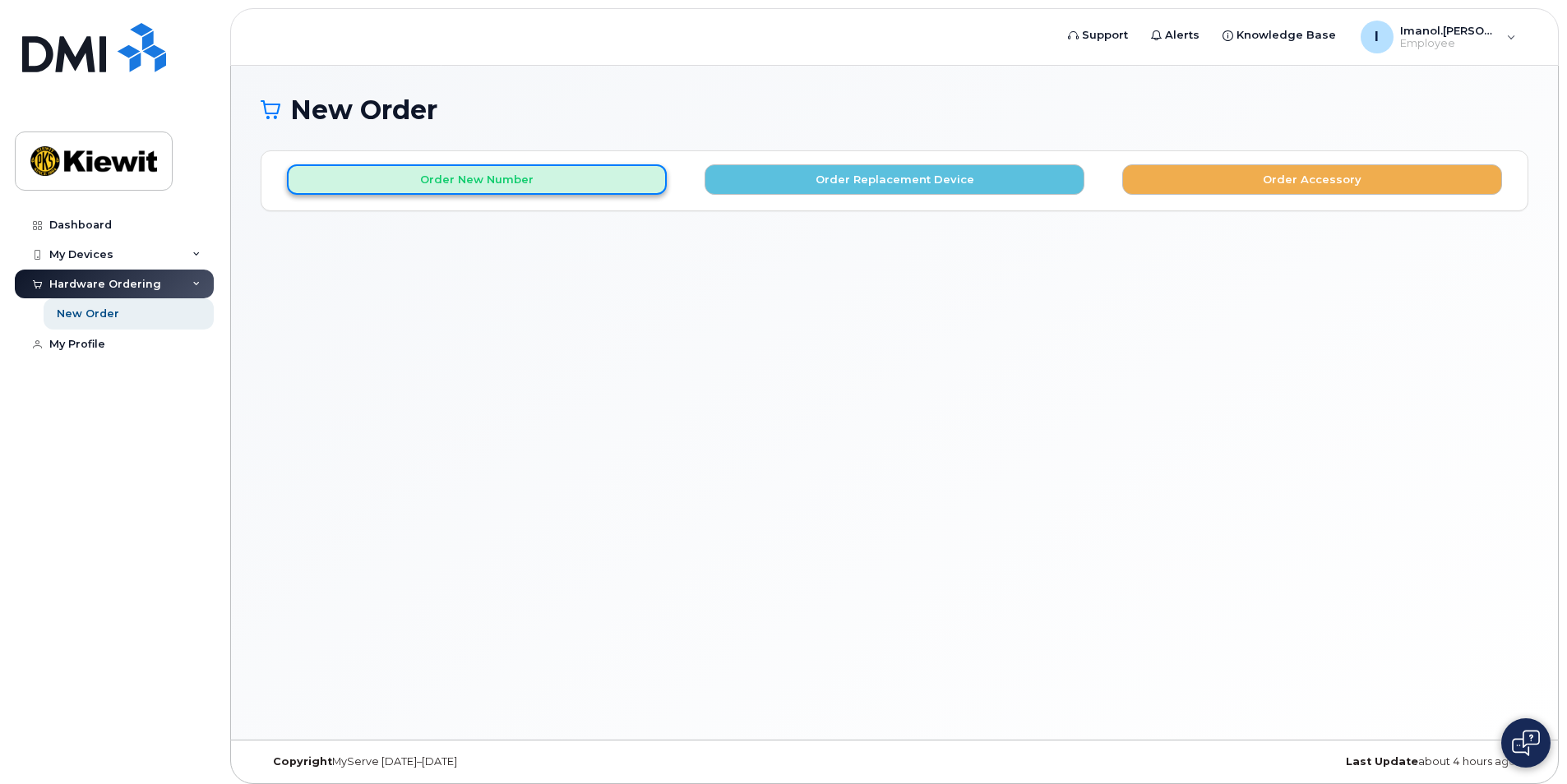
click at [447, 177] on button "Order New Number" at bounding box center [477, 179] width 380 height 30
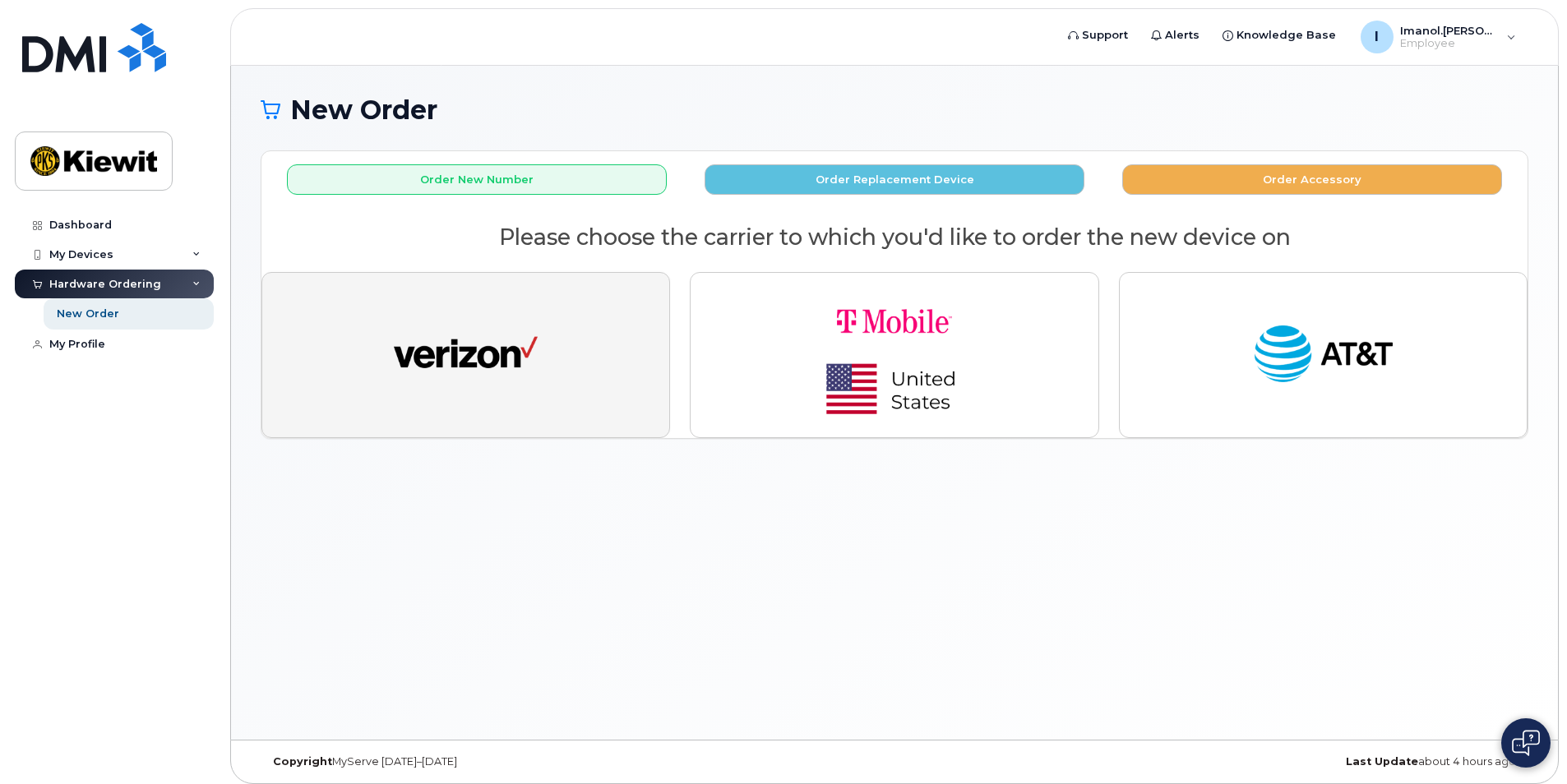
click at [555, 362] on button "button" at bounding box center [465, 355] width 409 height 166
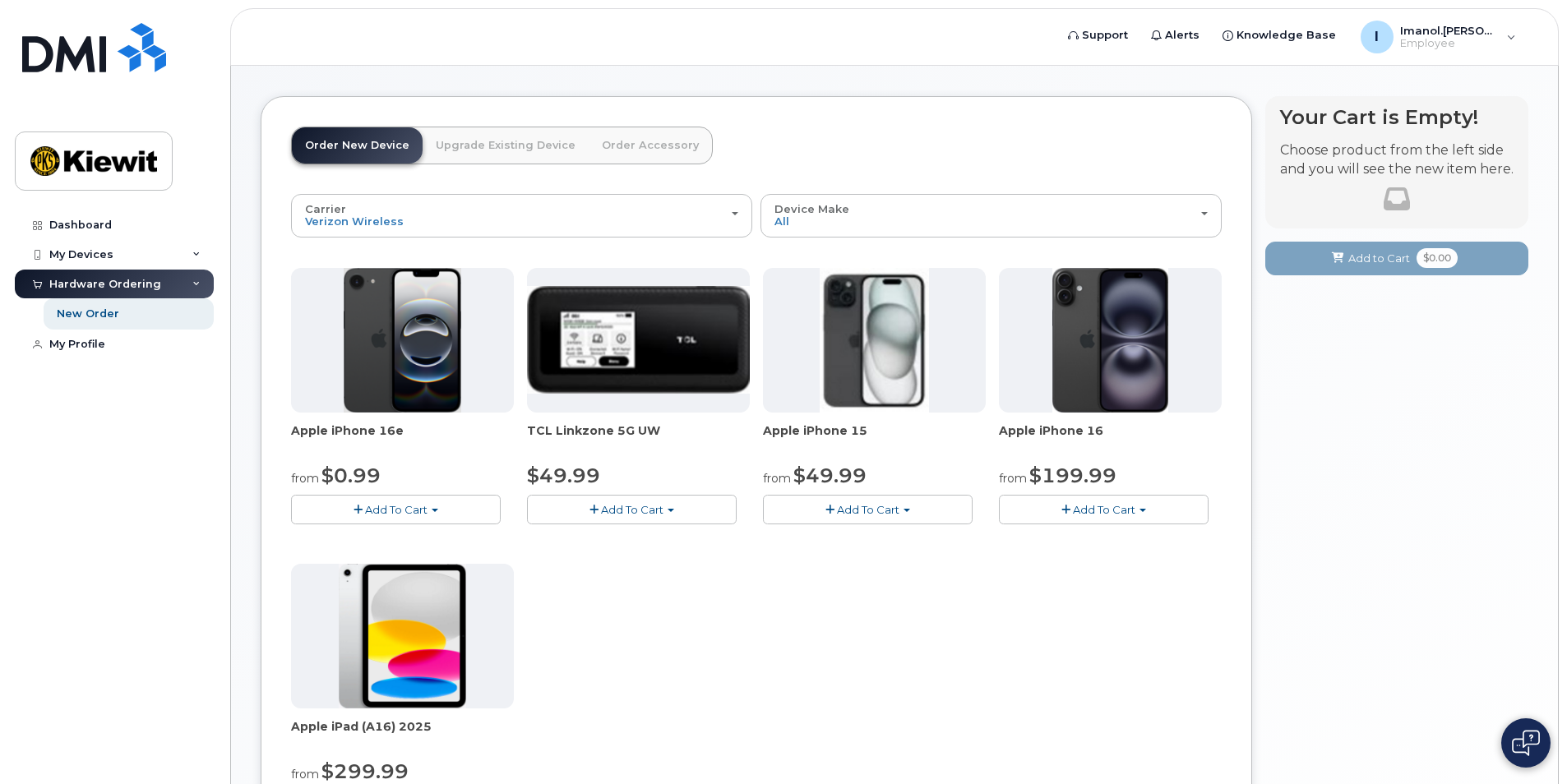
scroll to position [82, 0]
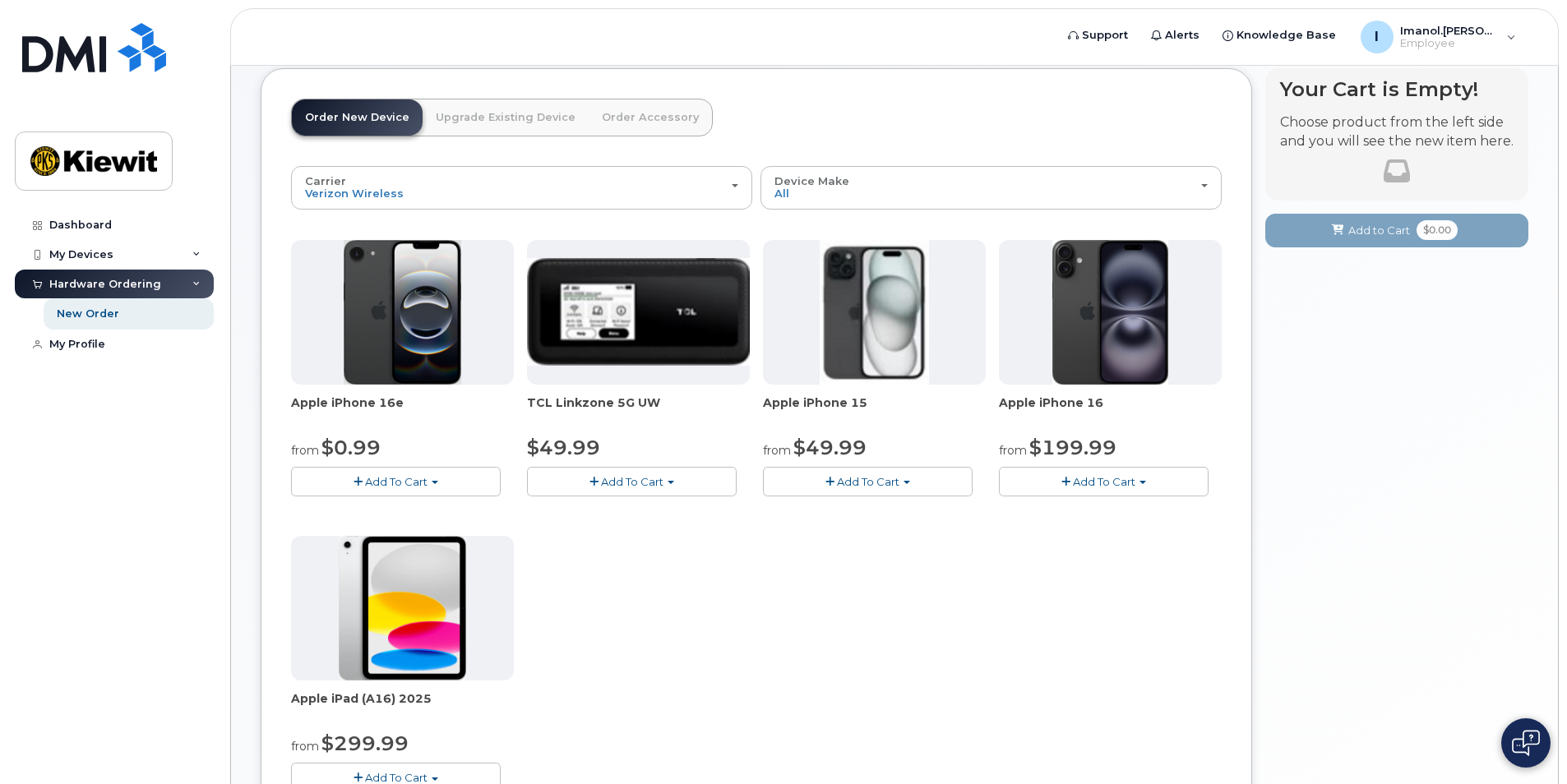
click at [390, 481] on span "Add To Cart" at bounding box center [397, 481] width 63 height 13
click at [401, 518] on link "$0.99 - 2 Year Activation (128GB)" at bounding box center [401, 512] width 212 height 20
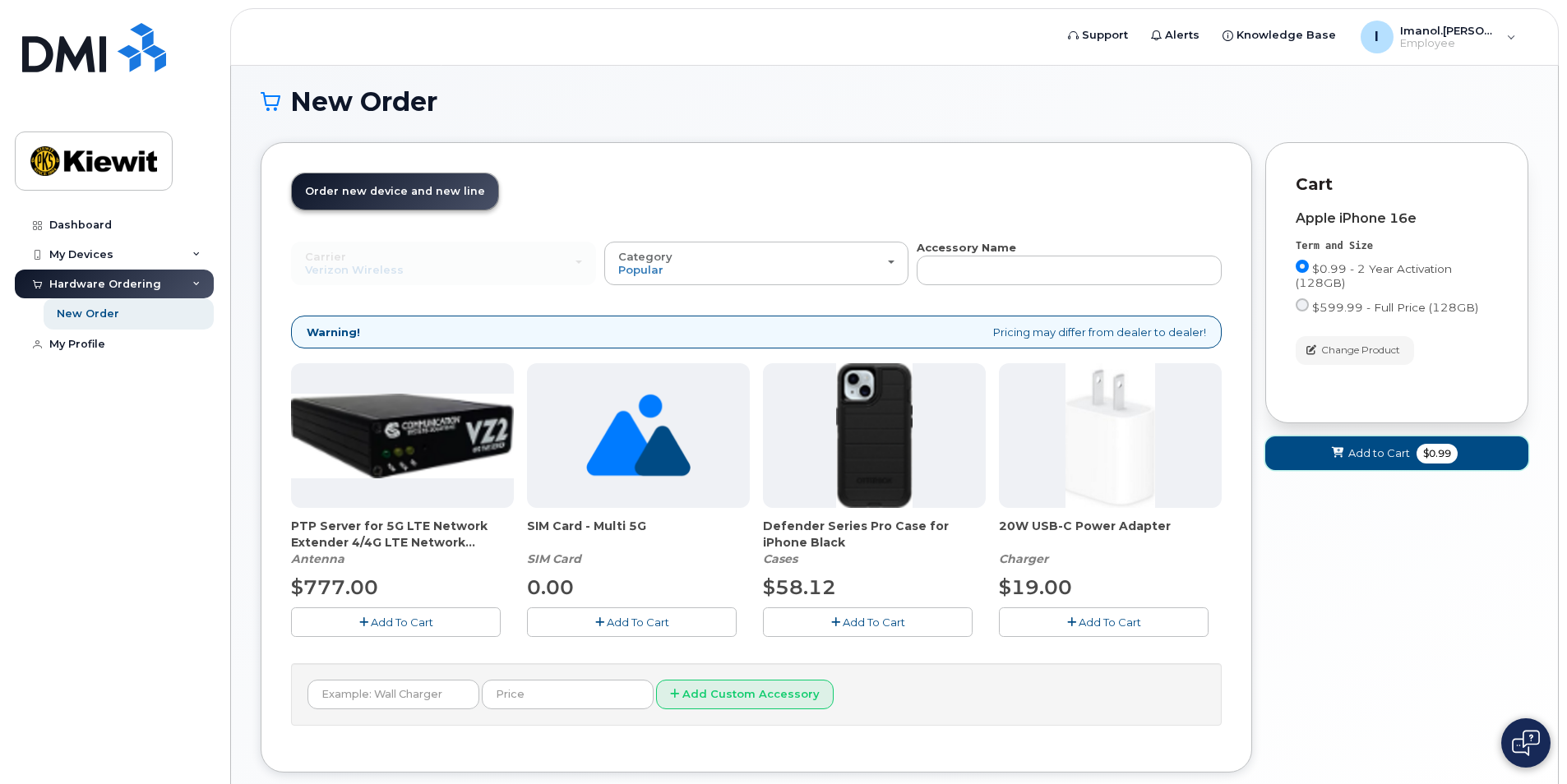
click at [1398, 461] on span "Add to Cart" at bounding box center [1379, 453] width 62 height 16
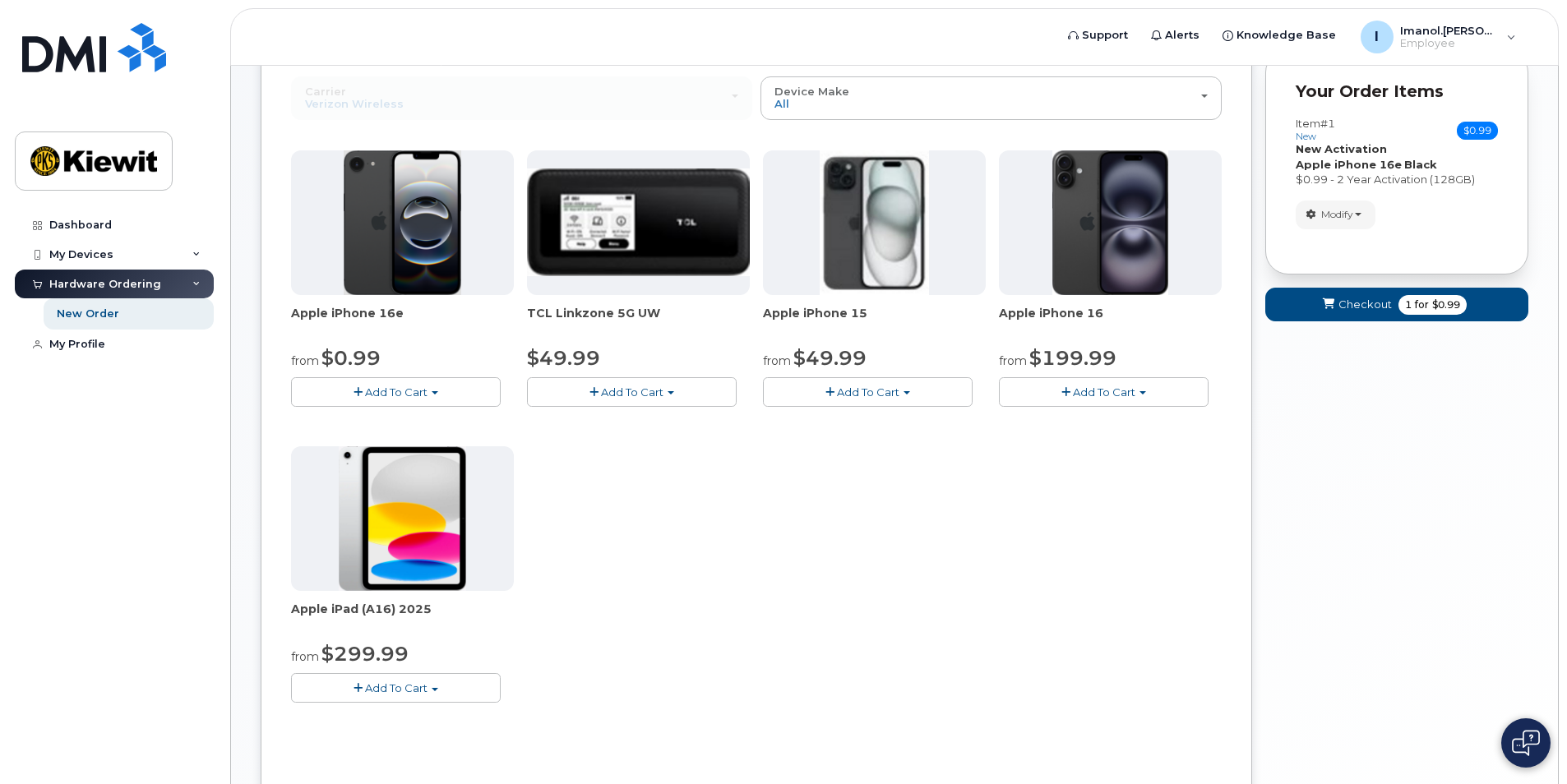
scroll to position [172, 0]
click at [379, 691] on span "Add To Cart" at bounding box center [397, 687] width 63 height 13
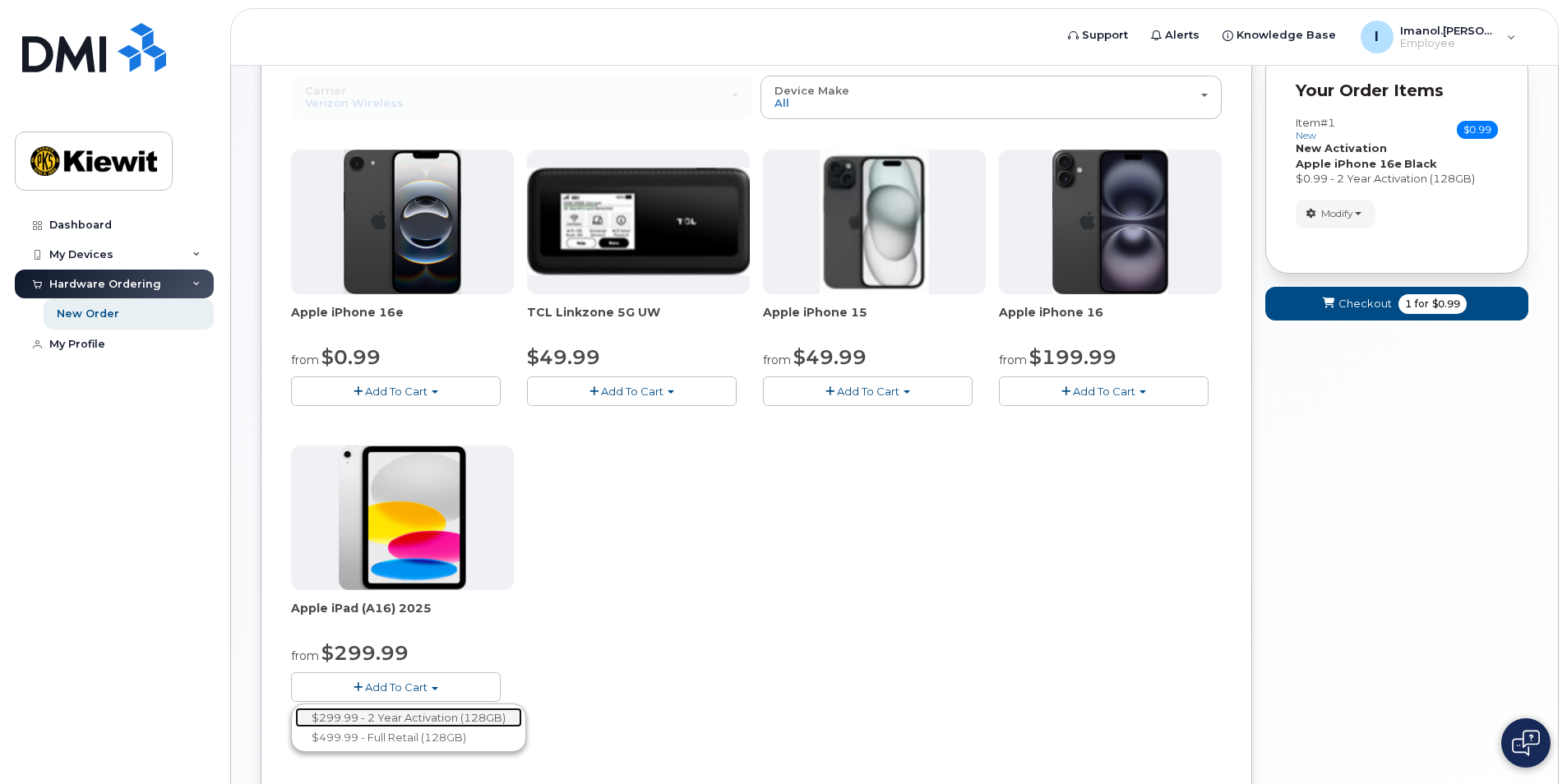
click at [423, 718] on link "$299.99 - 2 Year Activation (128GB)" at bounding box center [409, 718] width 227 height 20
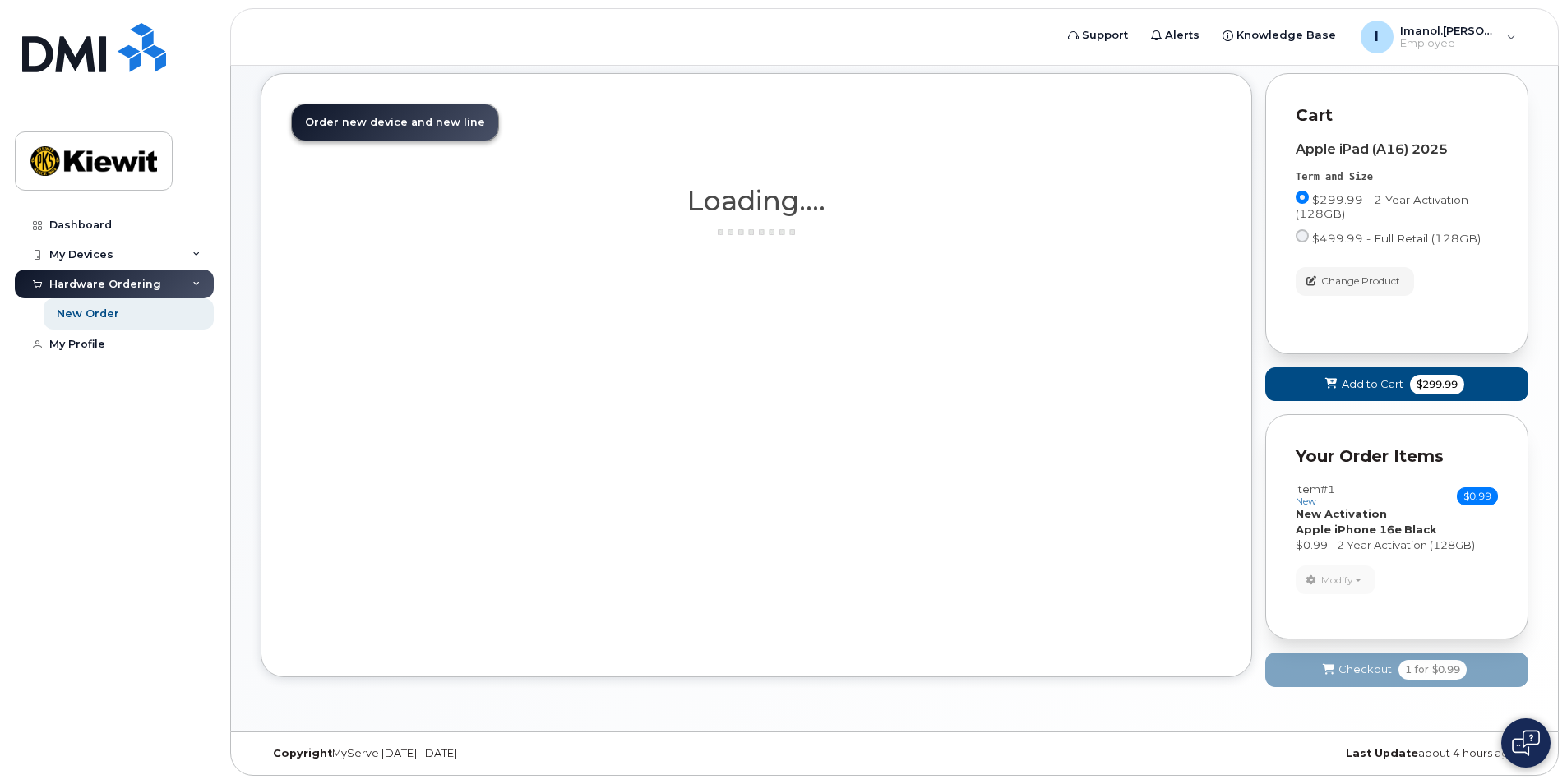
scroll to position [103, 0]
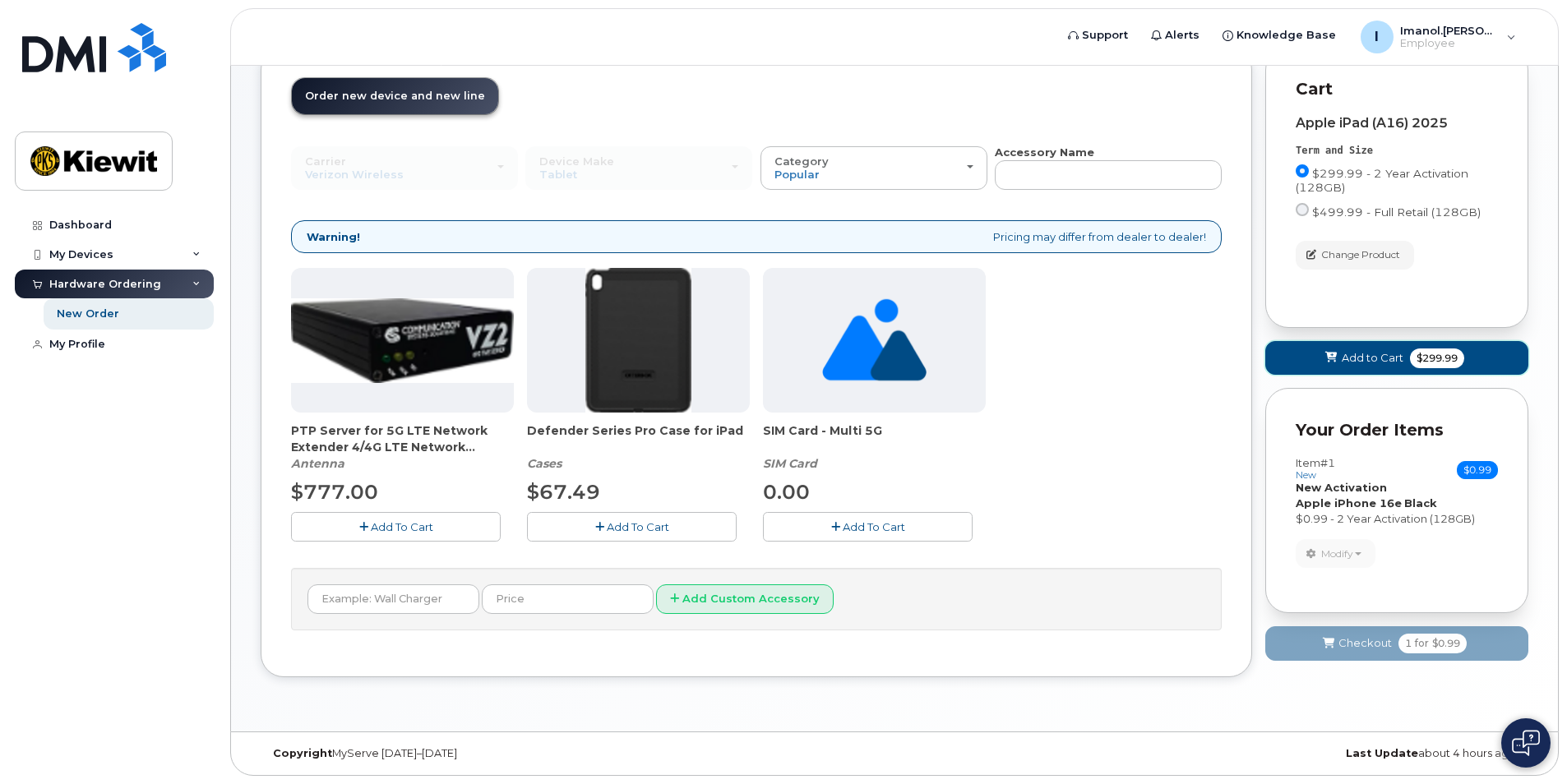
click at [1391, 362] on span "Add to Cart" at bounding box center [1372, 357] width 62 height 16
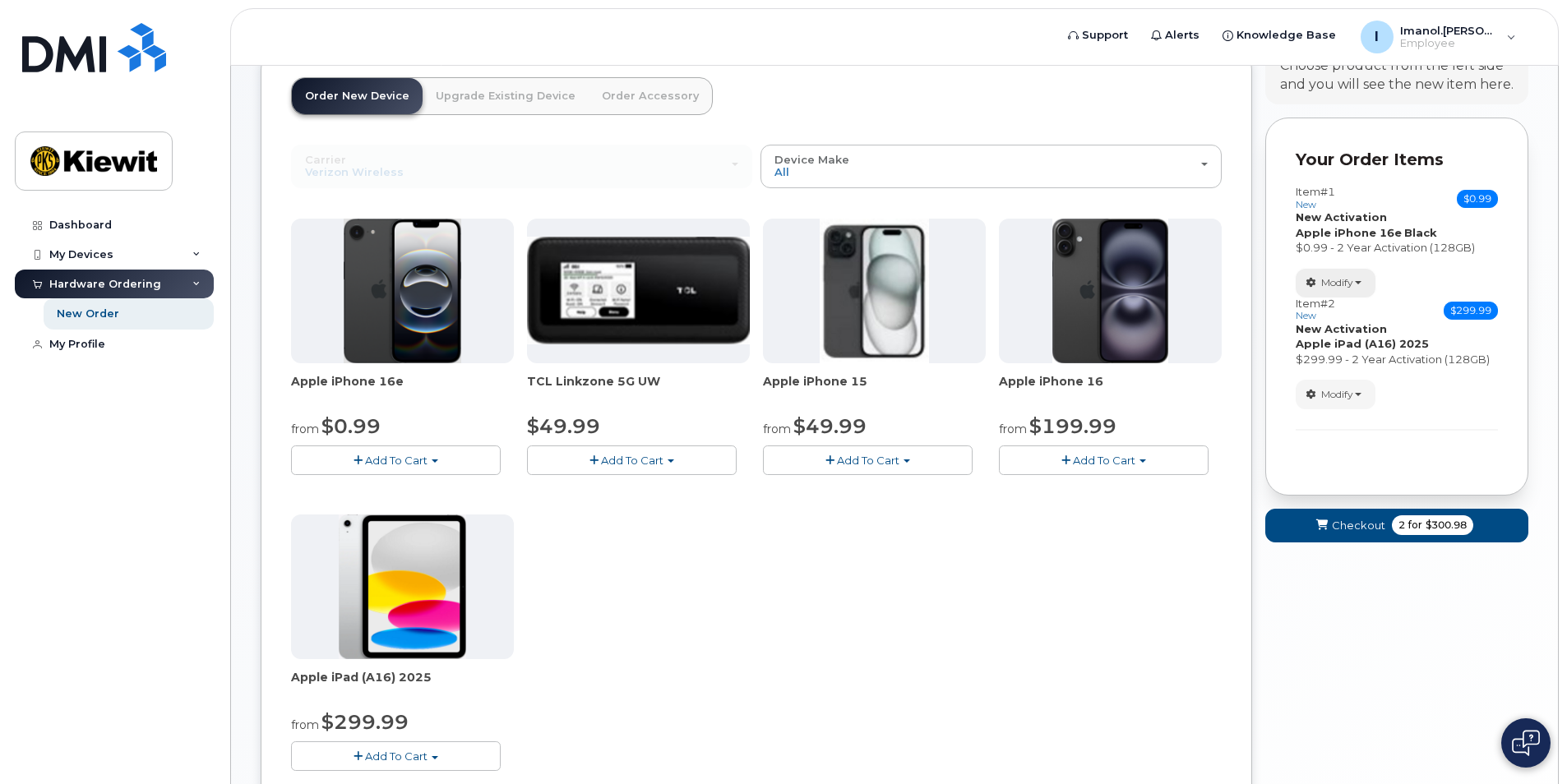
click at [1352, 290] on span "Modify" at bounding box center [1337, 282] width 32 height 15
click at [1362, 532] on span "Checkout" at bounding box center [1358, 525] width 54 height 16
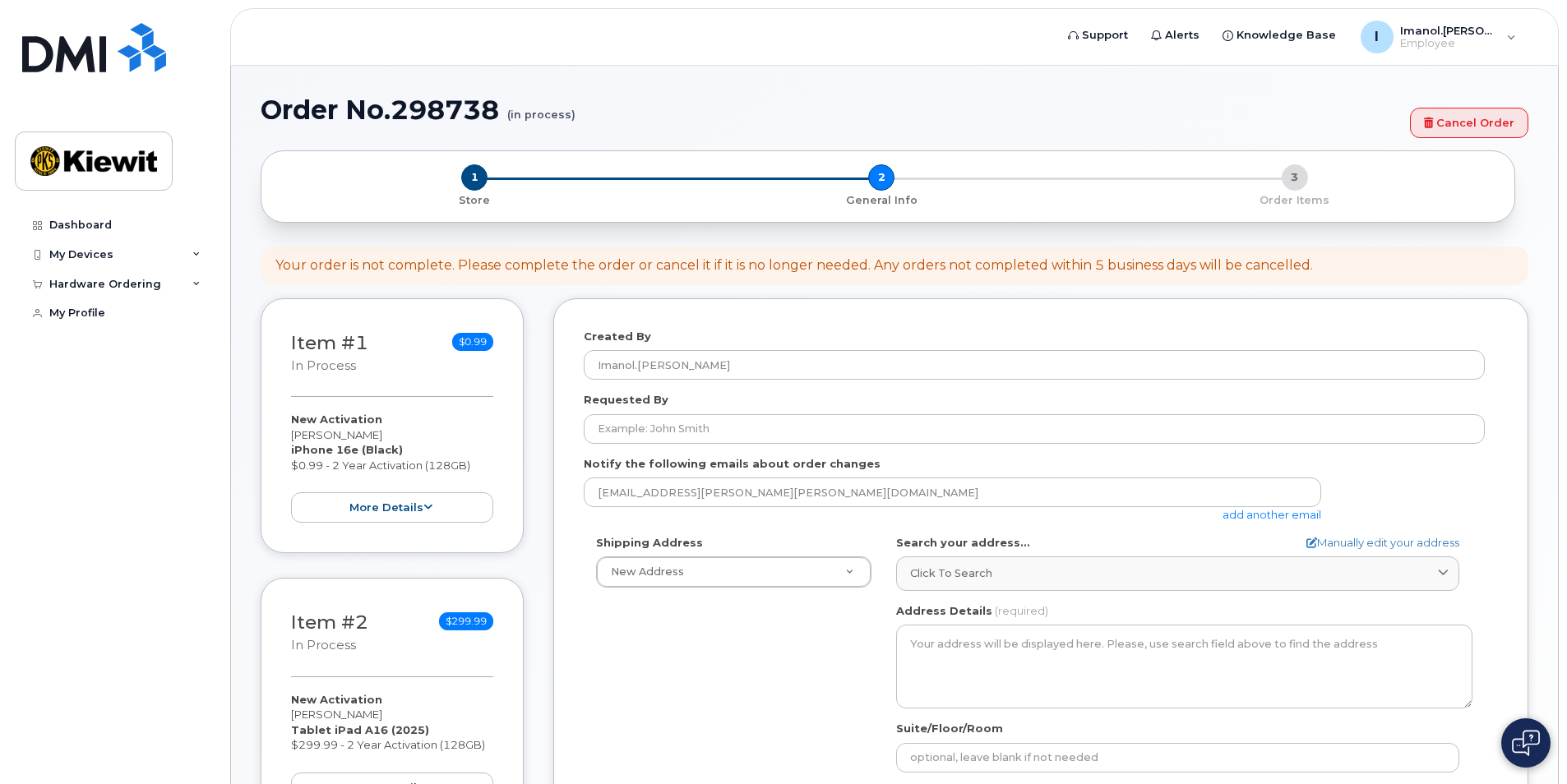
select select
click at [151, 281] on div "Hardware Ordering" at bounding box center [104, 284] width 112 height 13
click at [138, 342] on link "New Order" at bounding box center [128, 345] width 170 height 31
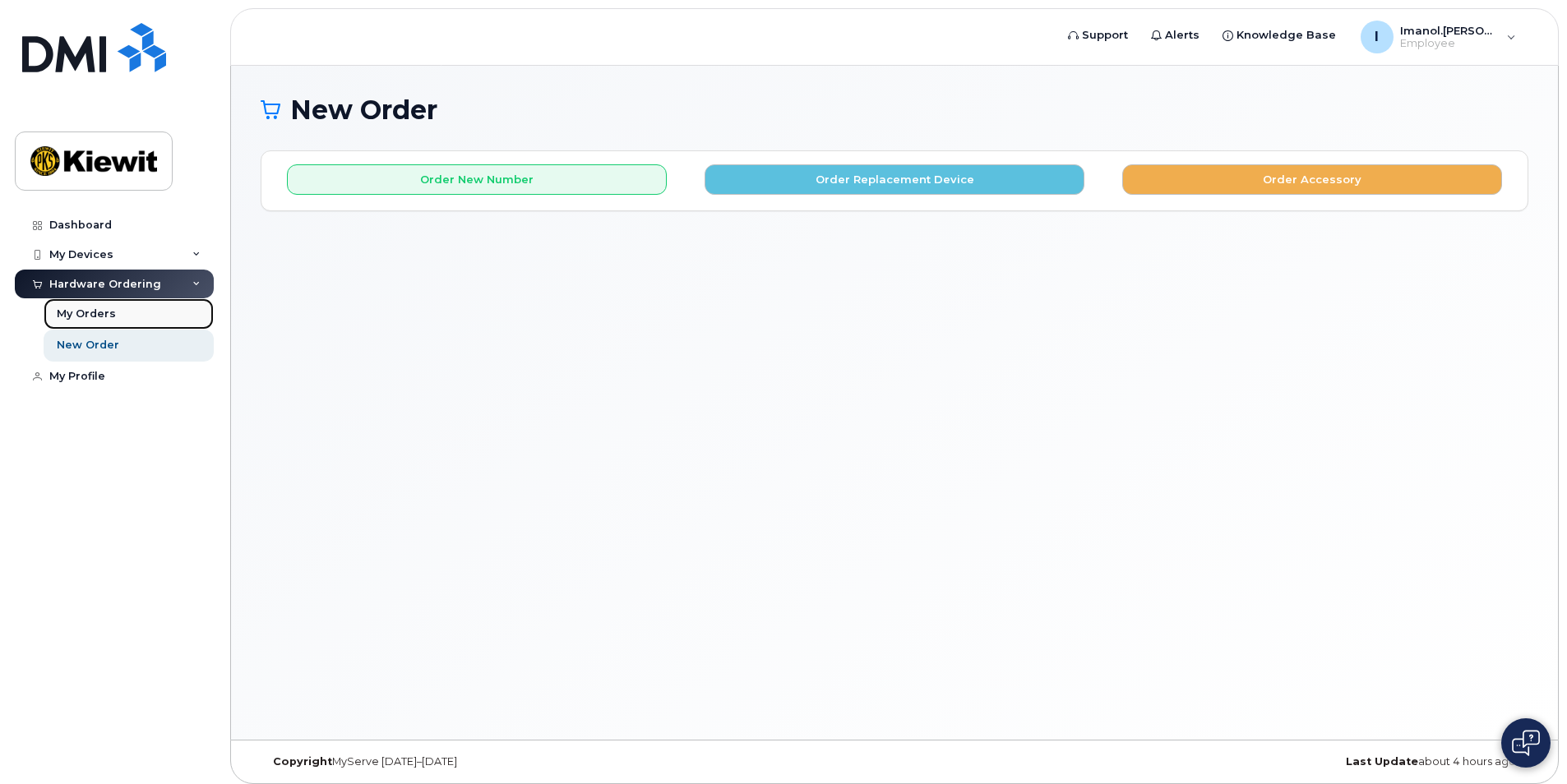
click at [90, 313] on div "My Orders" at bounding box center [86, 314] width 59 height 15
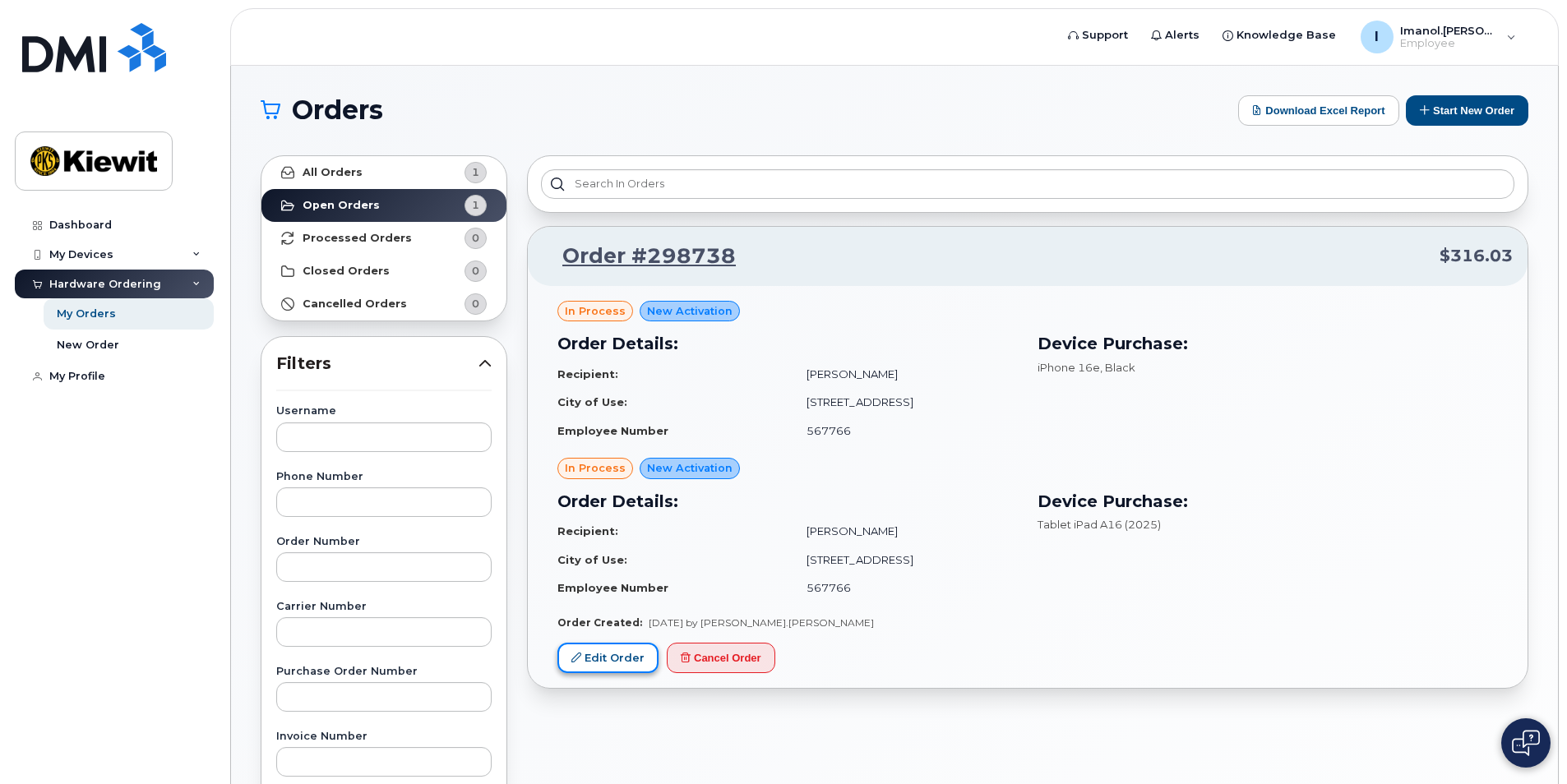
click at [621, 663] on link "Edit Order" at bounding box center [608, 658] width 102 height 30
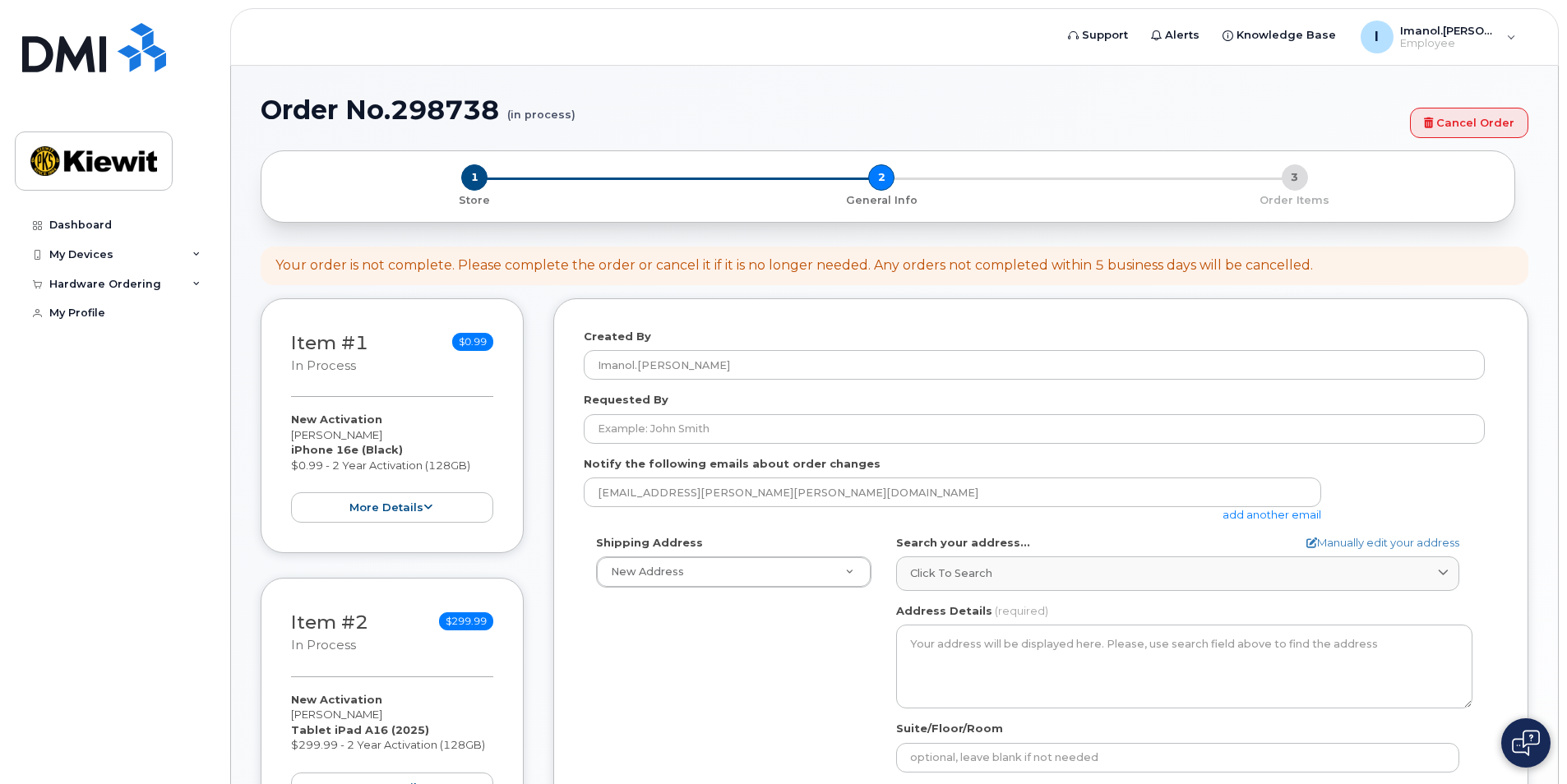
select select
click at [480, 183] on span "1" at bounding box center [474, 177] width 27 height 27
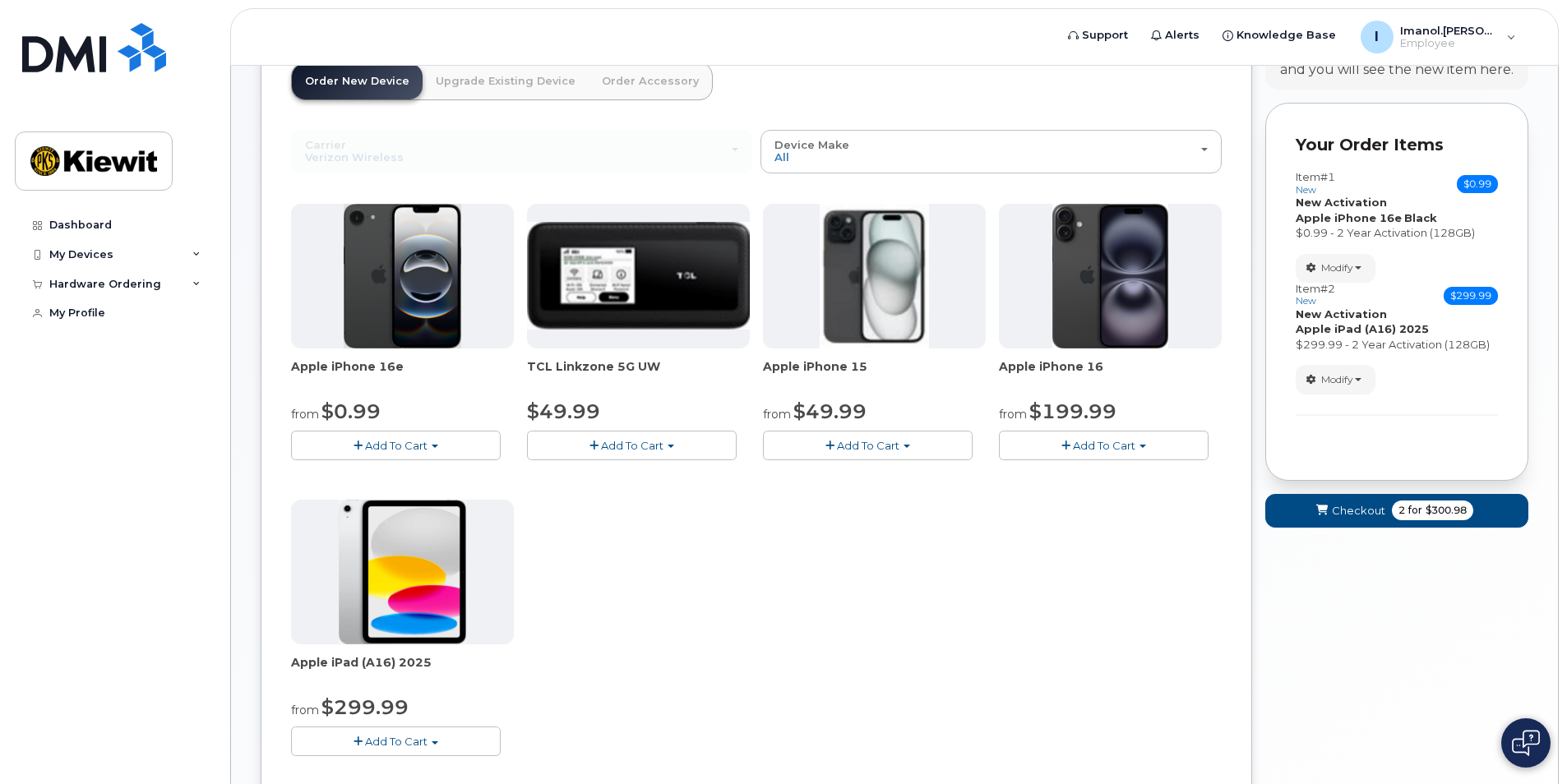
scroll to position [164, 0]
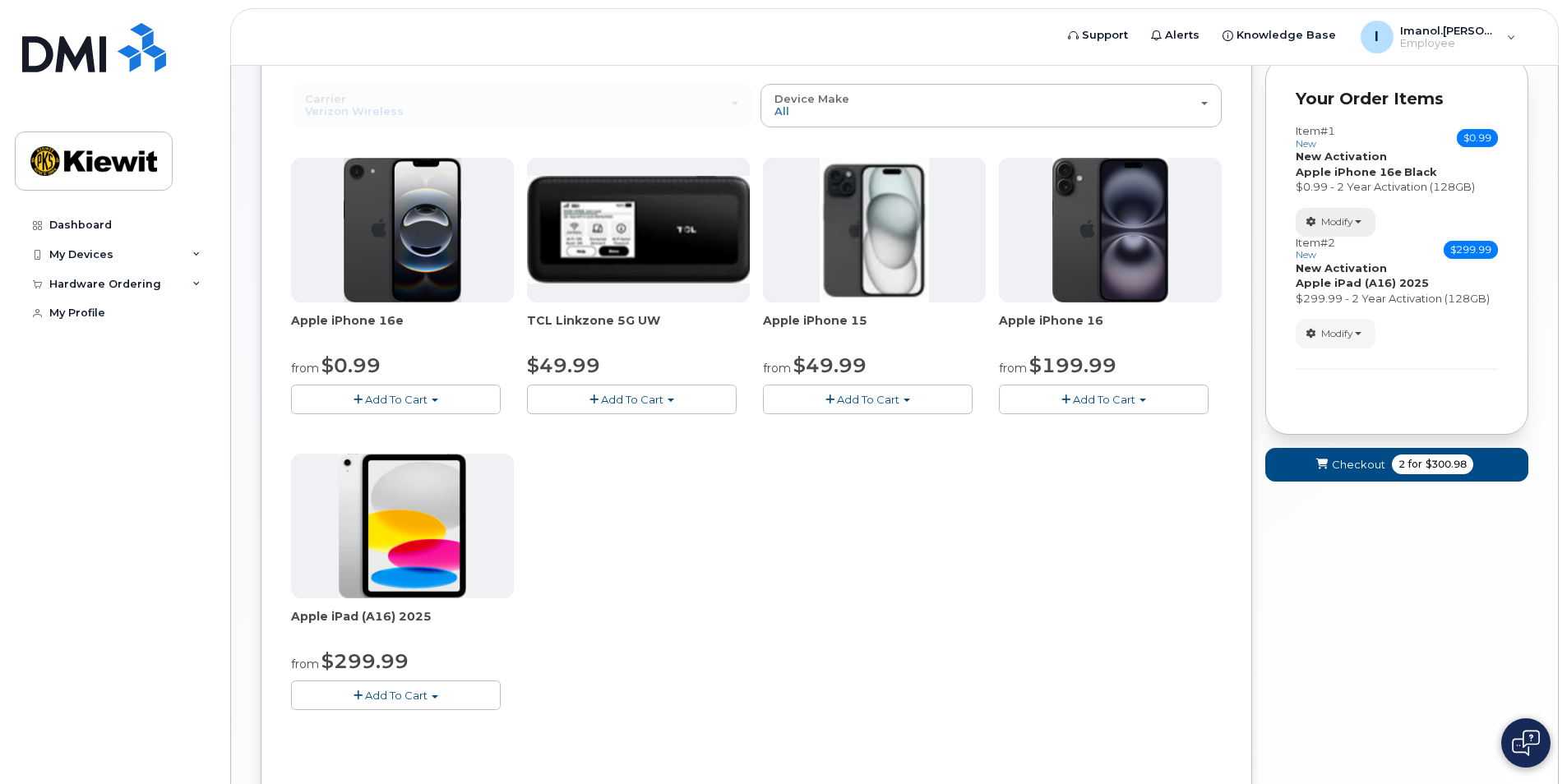
click at [1368, 222] on button "Modify" at bounding box center [1335, 221] width 79 height 29
click at [1365, 292] on span "Remove" at bounding box center [1341, 295] width 55 height 12
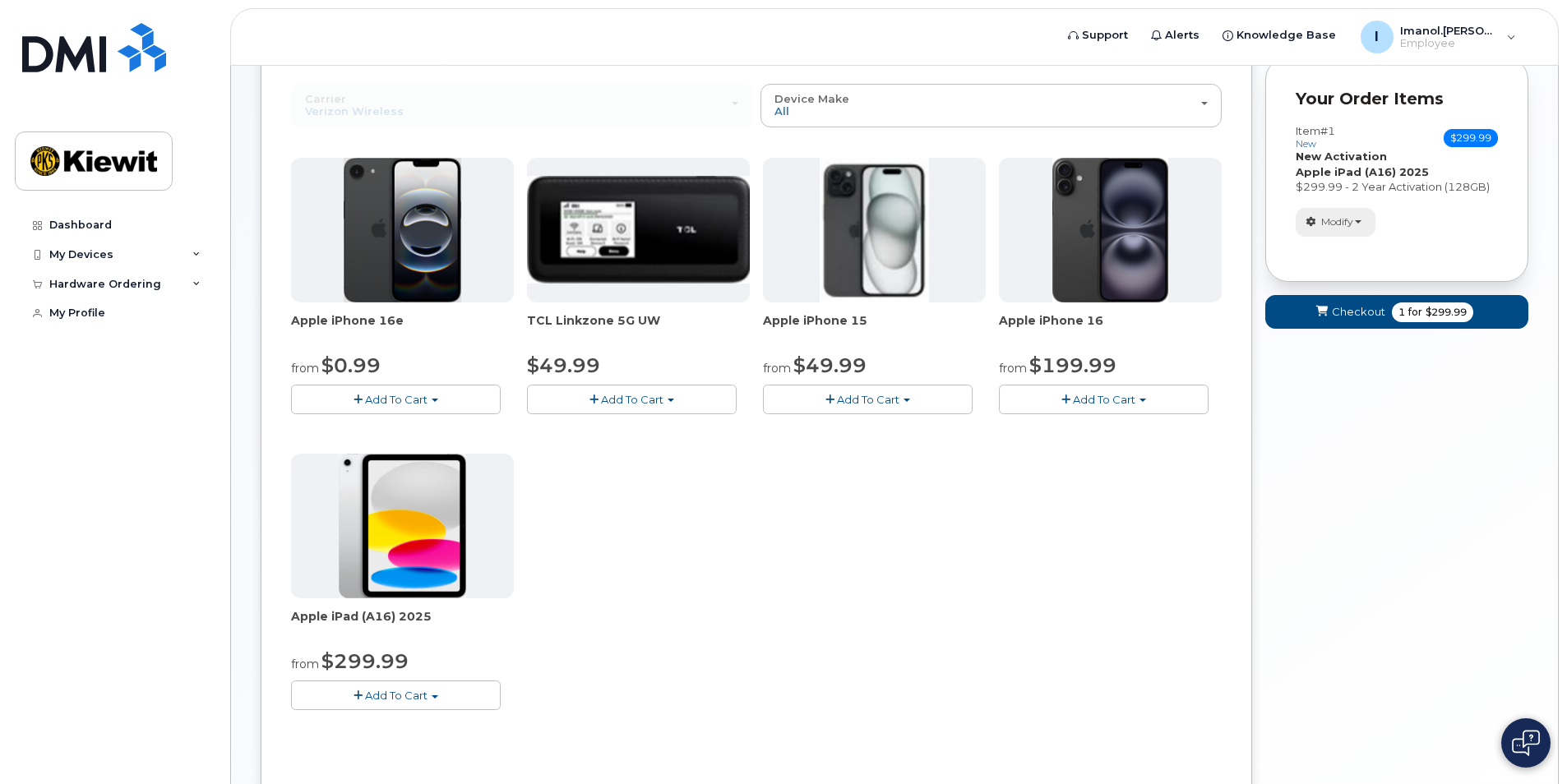
click at [1348, 220] on span "Modify" at bounding box center [1337, 222] width 32 height 15
click at [1347, 289] on link "Remove" at bounding box center [1374, 296] width 156 height 19
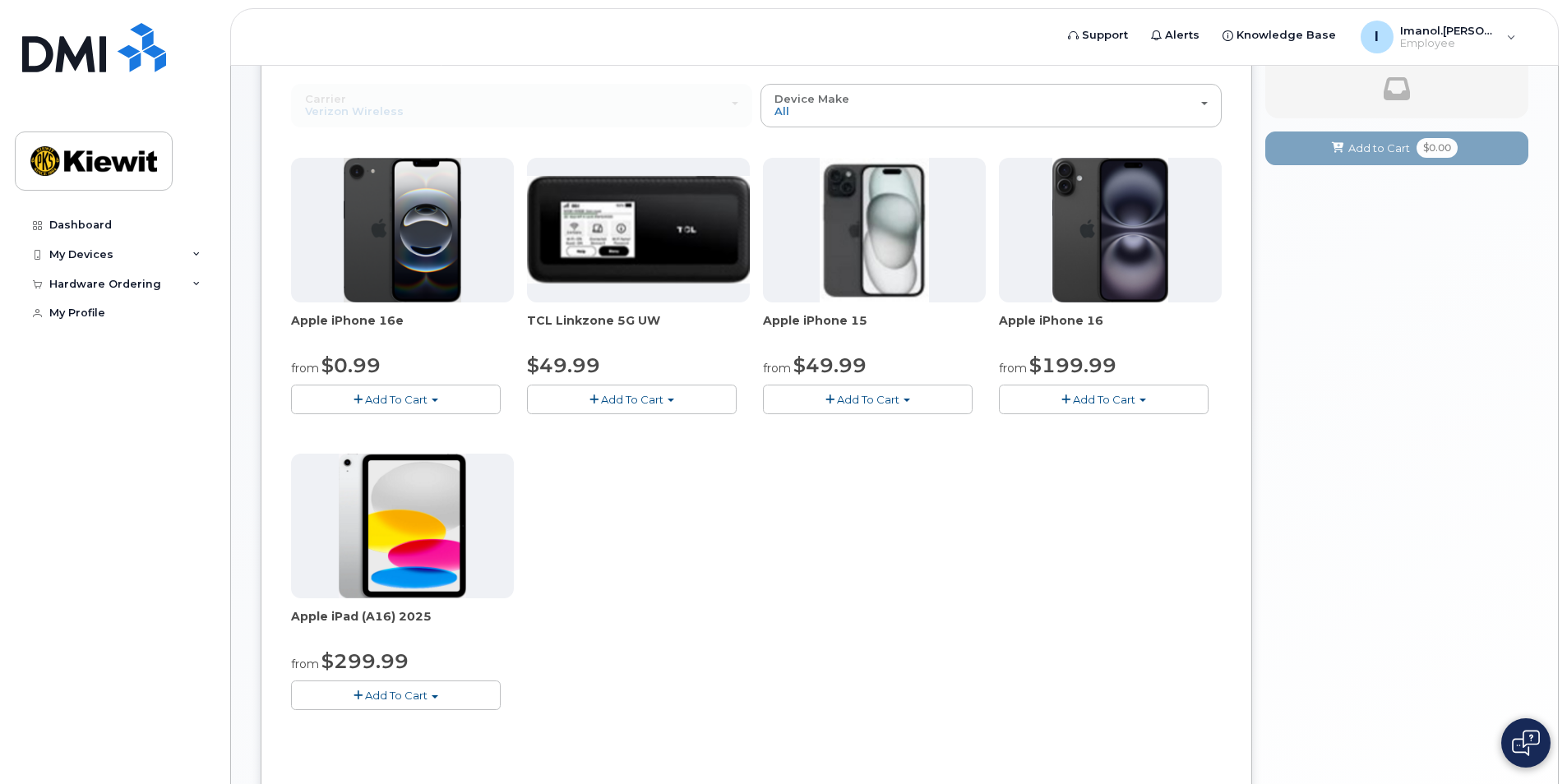
click at [410, 695] on span "Add To Cart" at bounding box center [397, 695] width 63 height 13
click at [395, 719] on link "$299.99 - 2 Year Activation (128GB)" at bounding box center [409, 726] width 227 height 20
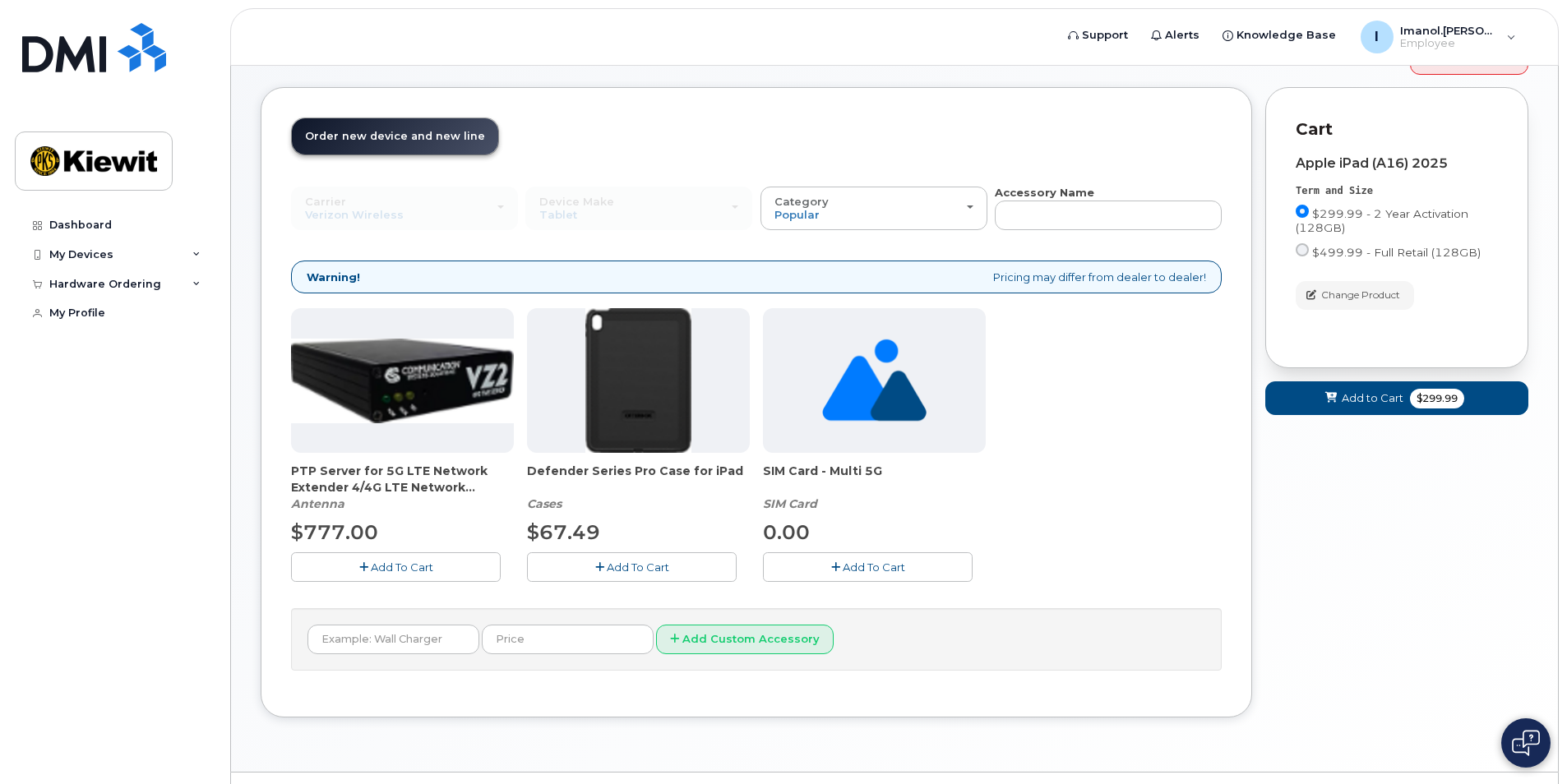
scroll to position [90, 0]
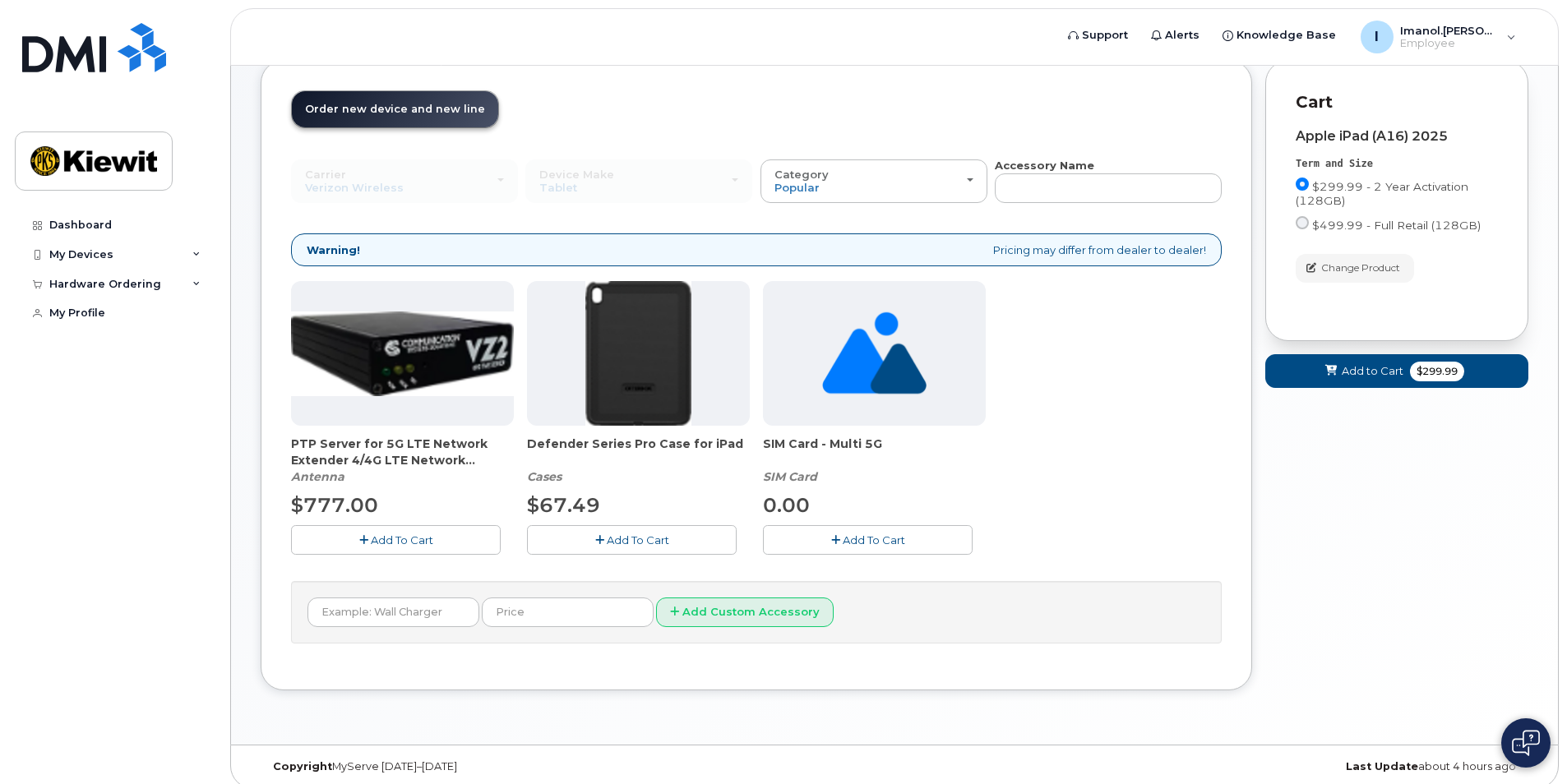
click at [629, 548] on button "Add To Cart" at bounding box center [631, 539] width 209 height 29
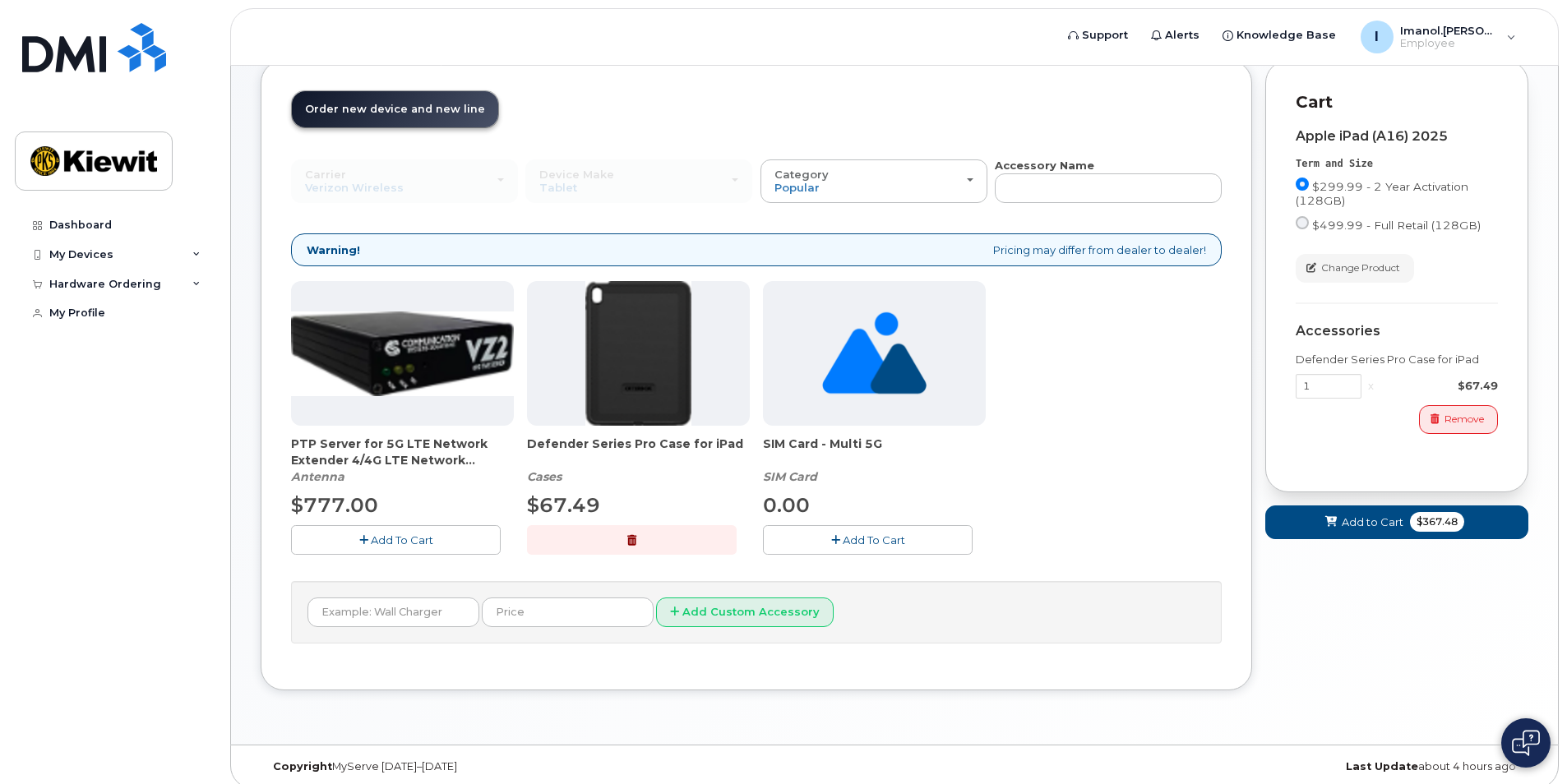
click at [906, 541] on button "Add To Cart" at bounding box center [867, 539] width 209 height 29
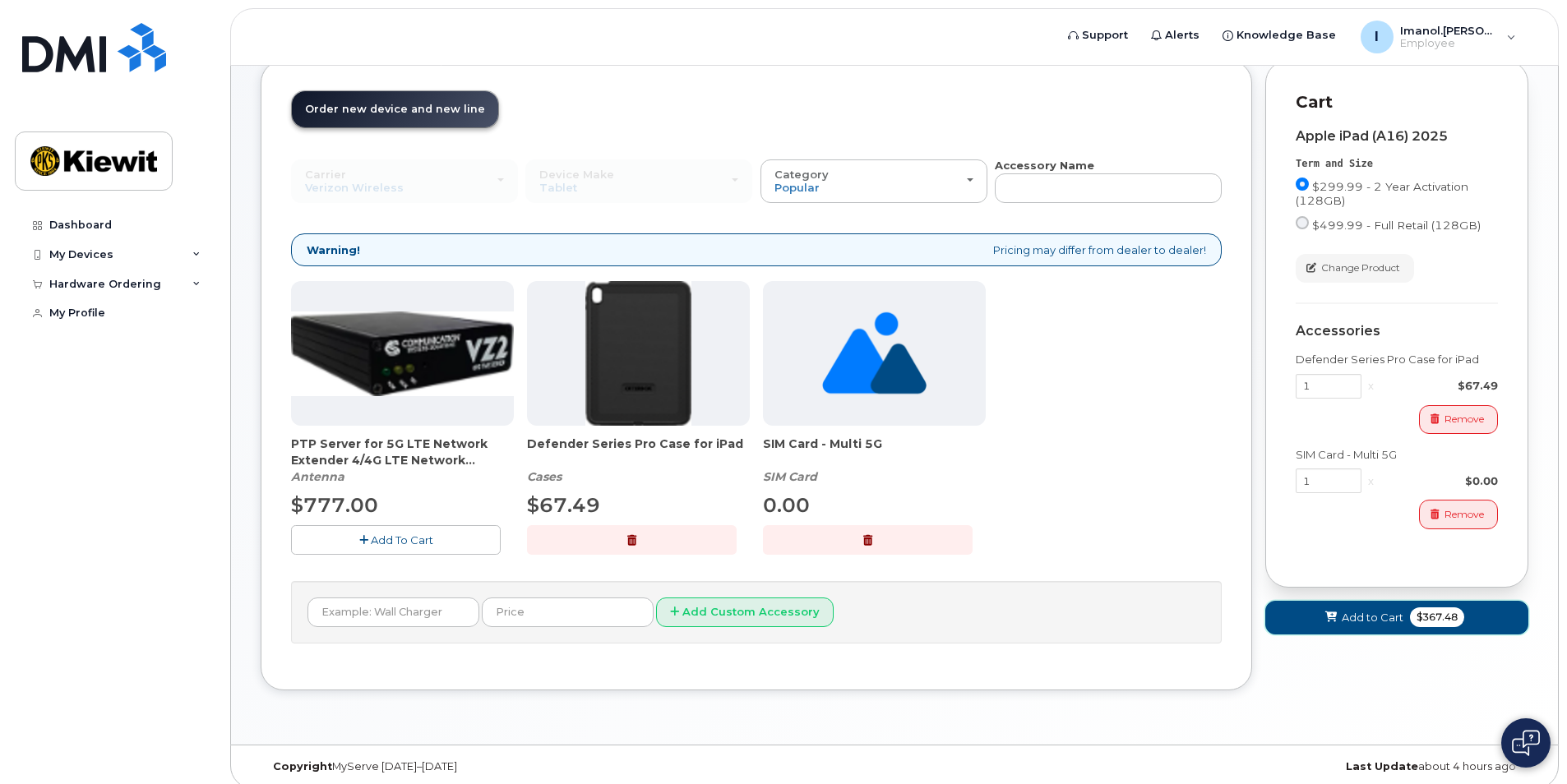
click at [1439, 628] on button "Add to Cart $367.48" at bounding box center [1396, 617] width 263 height 34
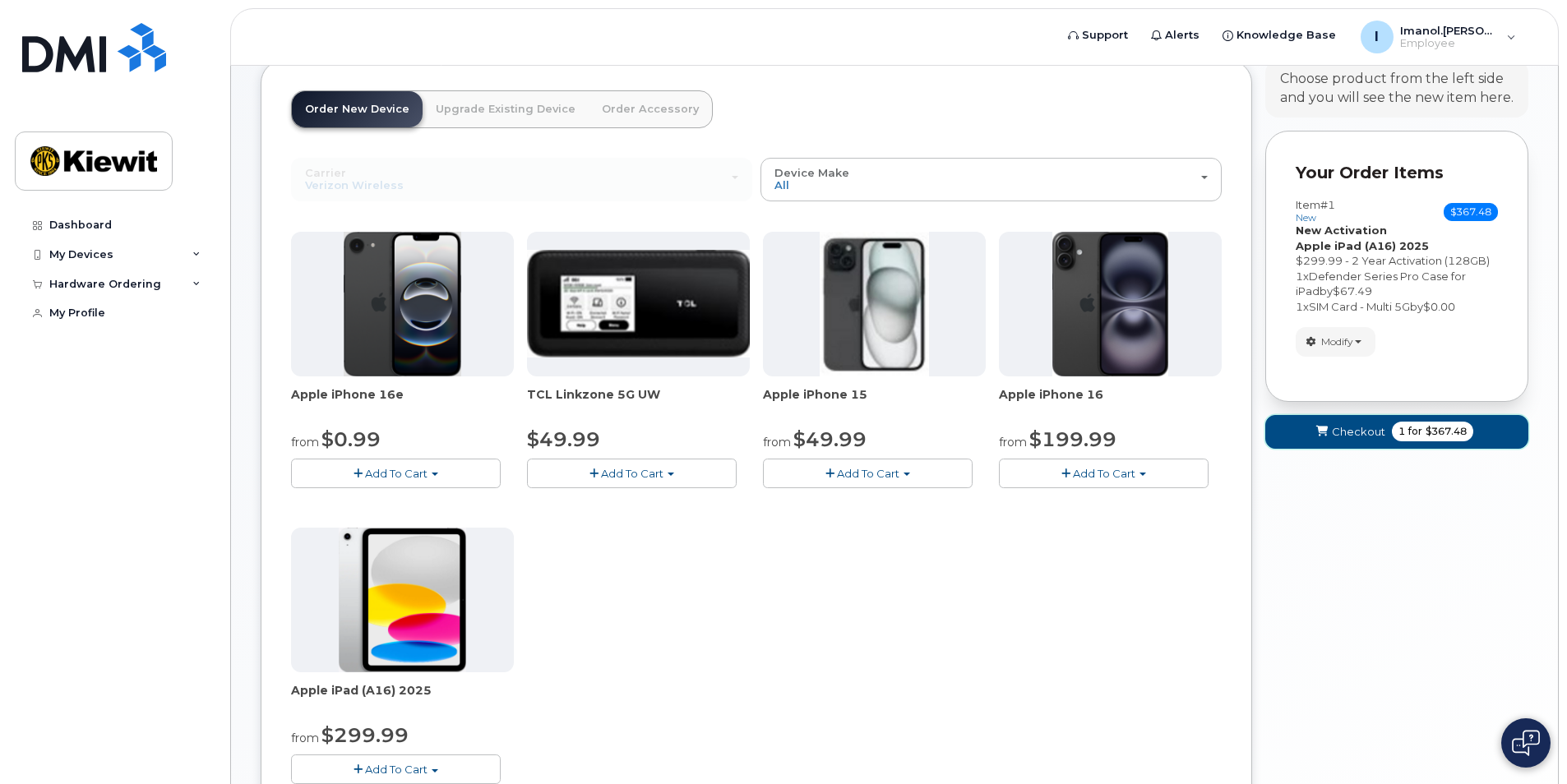
click at [1367, 439] on span "Checkout" at bounding box center [1358, 432] width 54 height 16
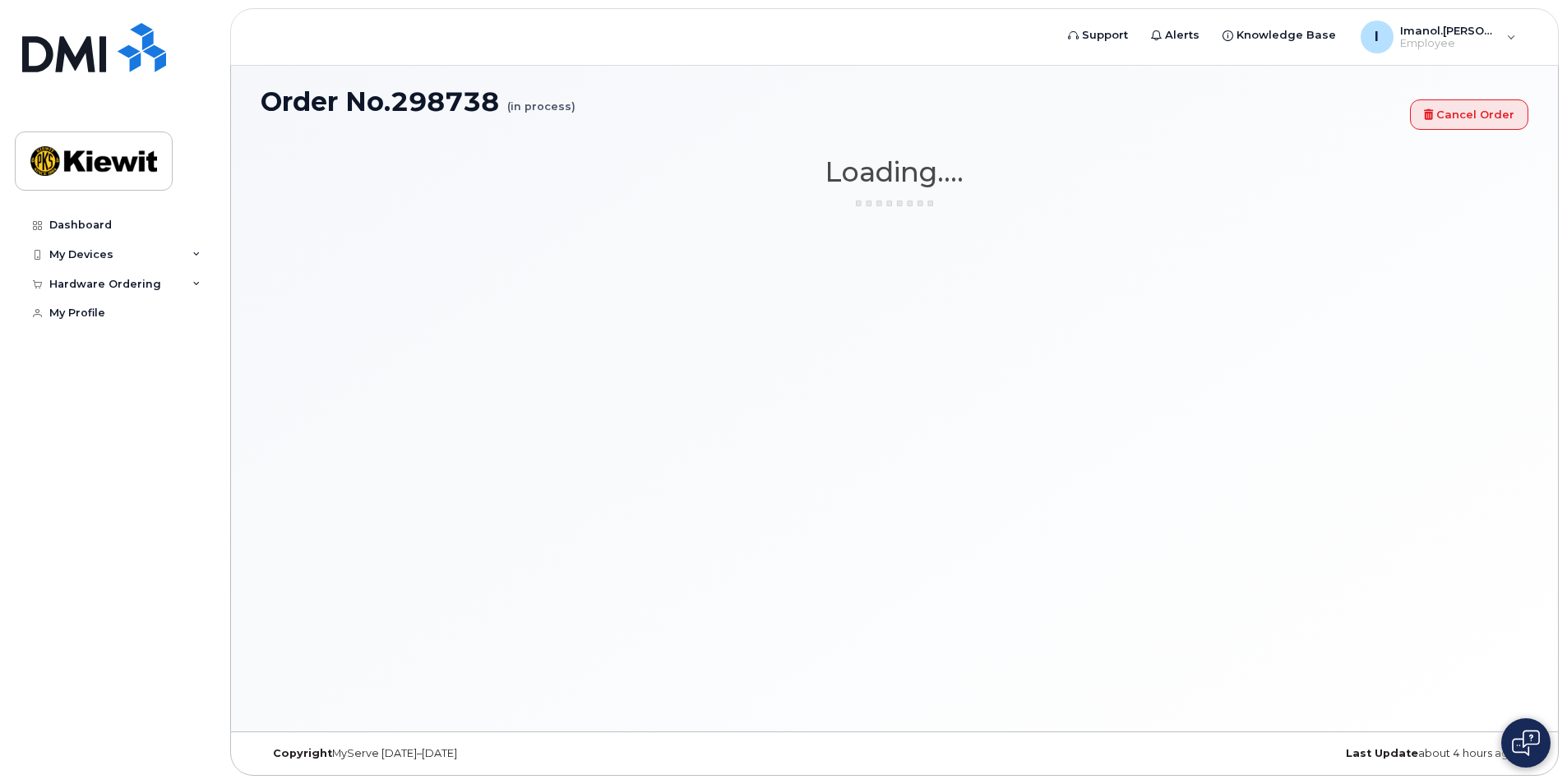
scroll to position [8, 0]
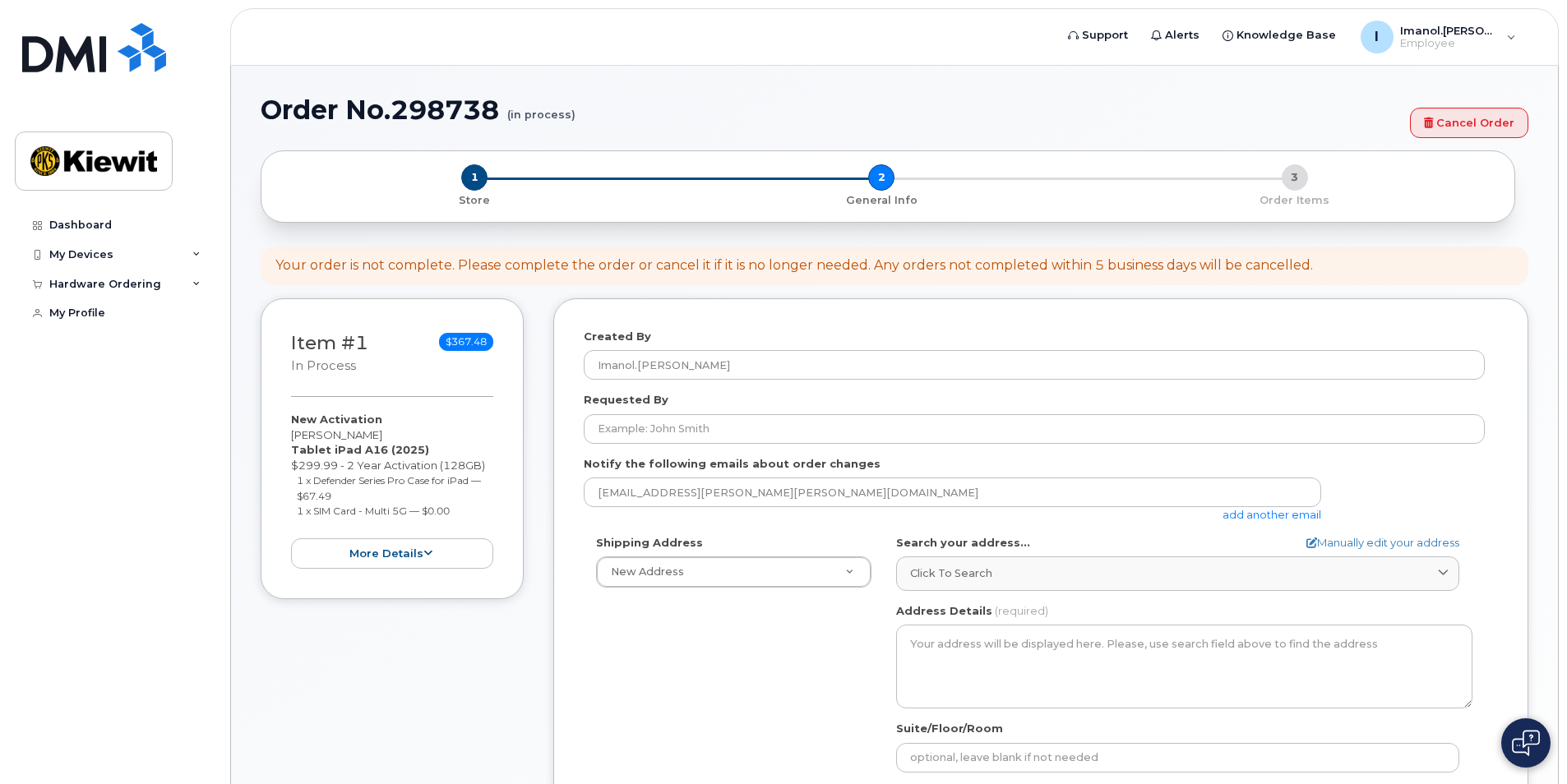
select select
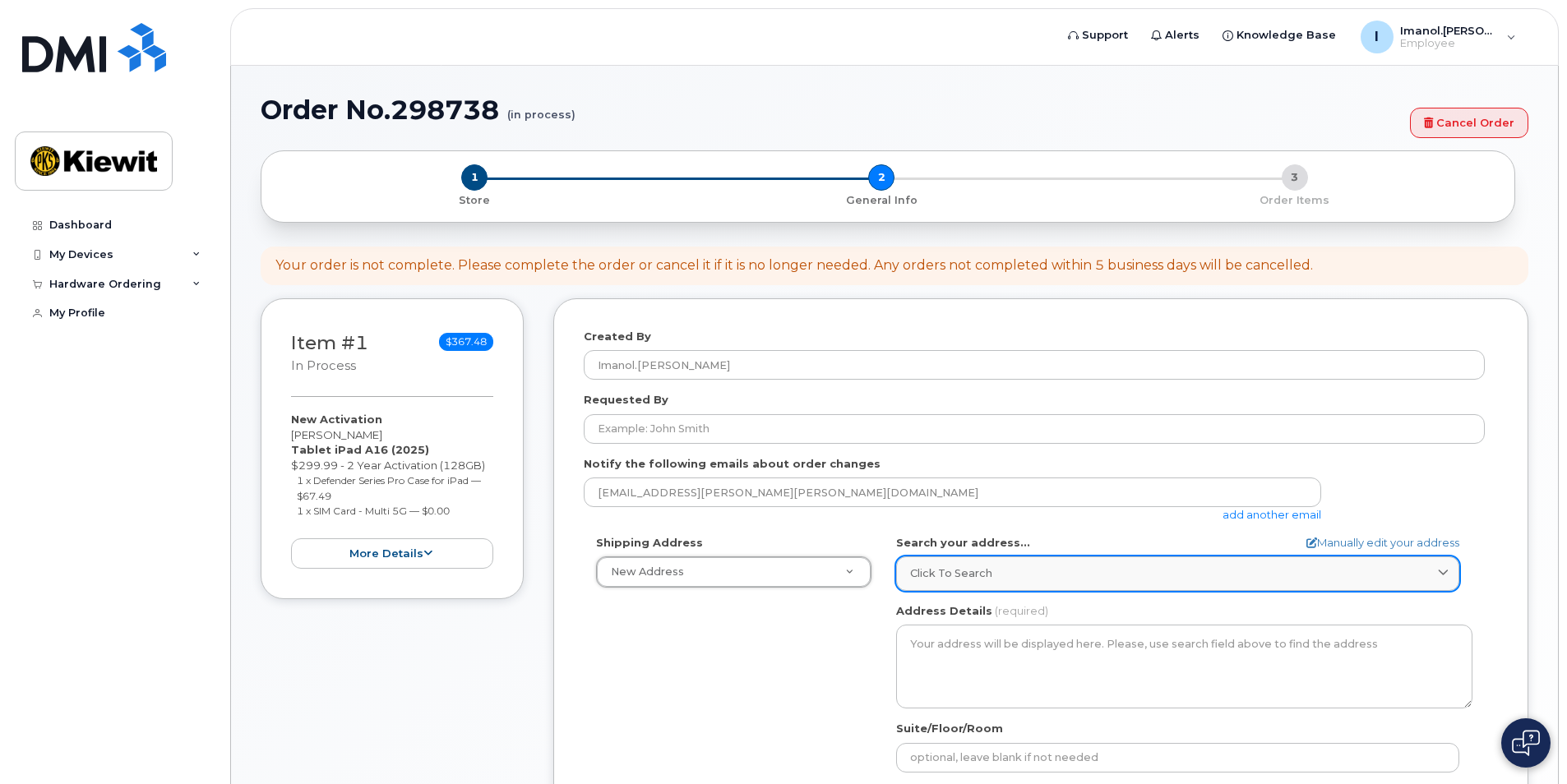
click at [996, 580] on div "Click to search" at bounding box center [1178, 573] width 535 height 16
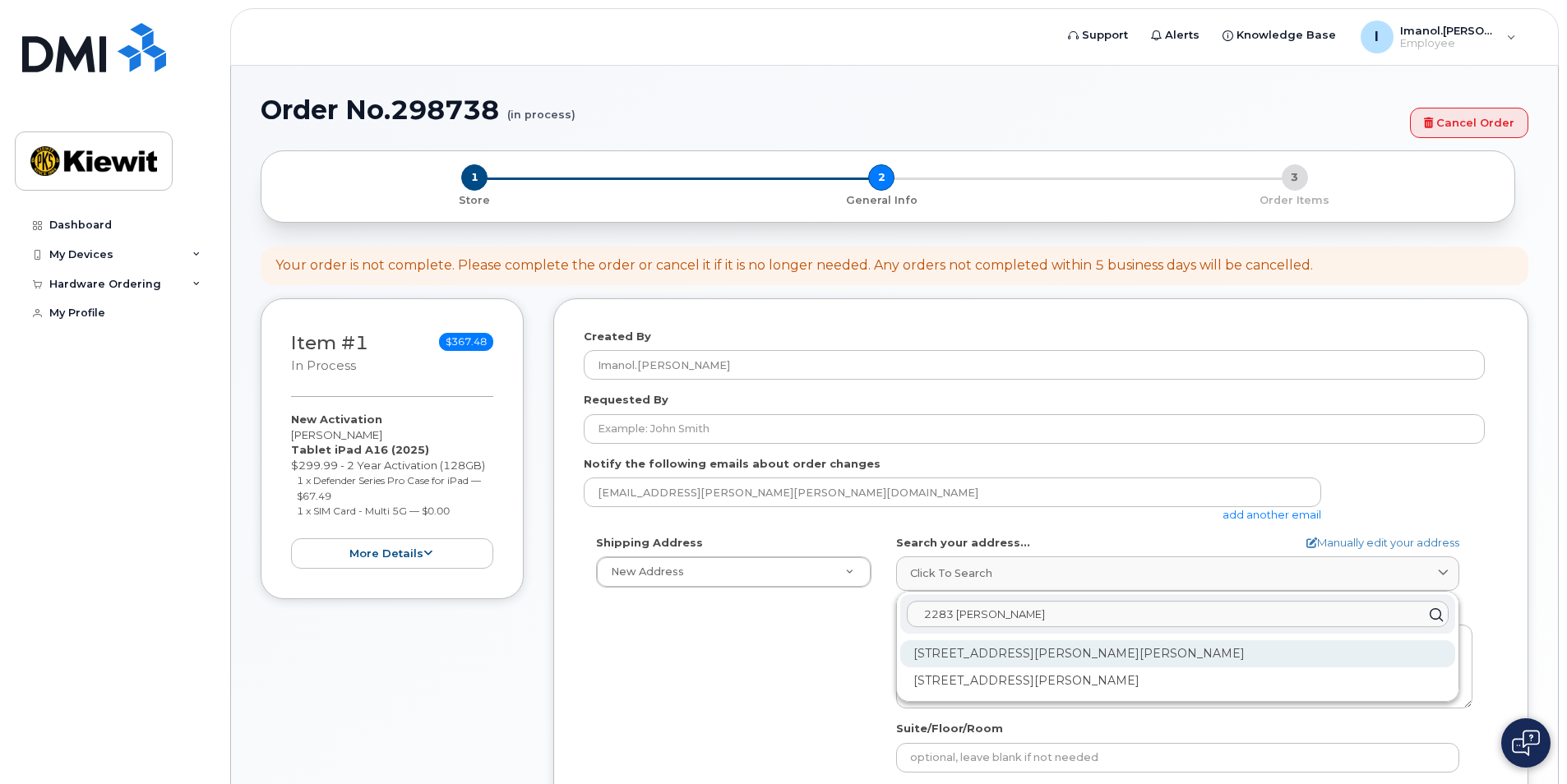
type input "2283 marion"
click at [973, 655] on div "2283 Marion Upper Sandusky Rd Marion OH 43302-9302" at bounding box center [1177, 653] width 555 height 27
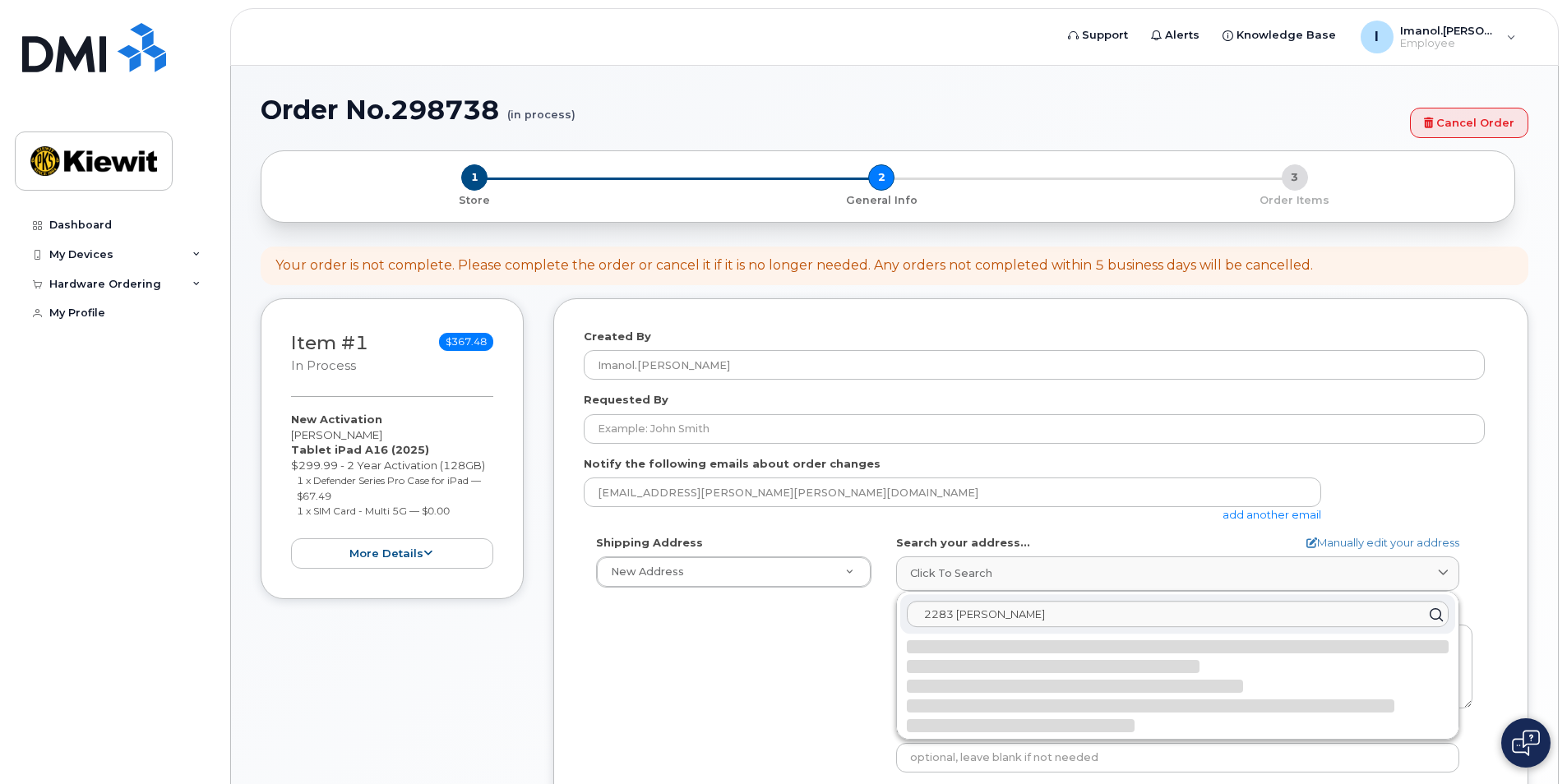
select select
type textarea "2283 Marion Upper Sandusky Rd MARION OH 43302-9302 UNITED STATES"
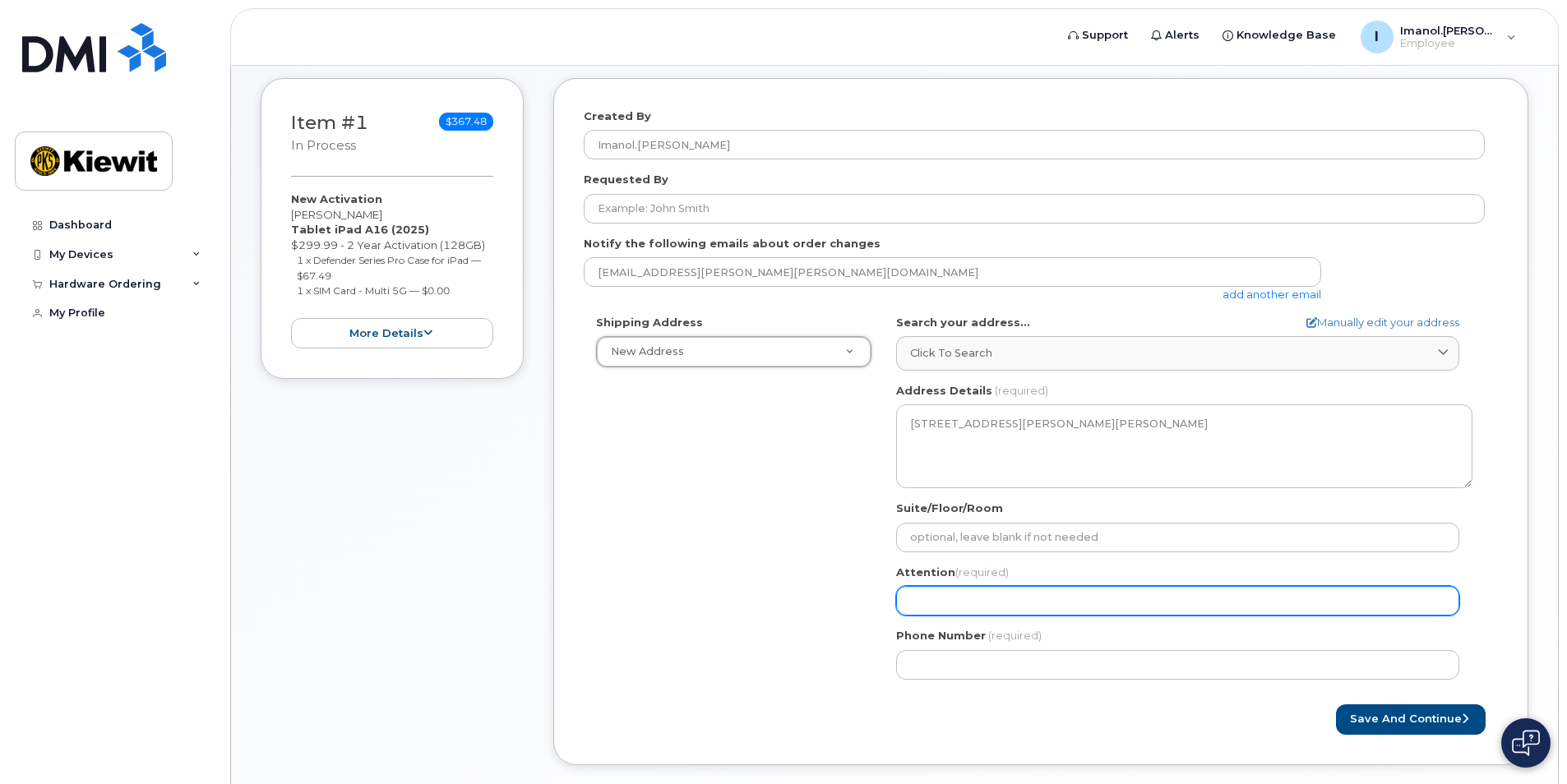
scroll to position [246, 0]
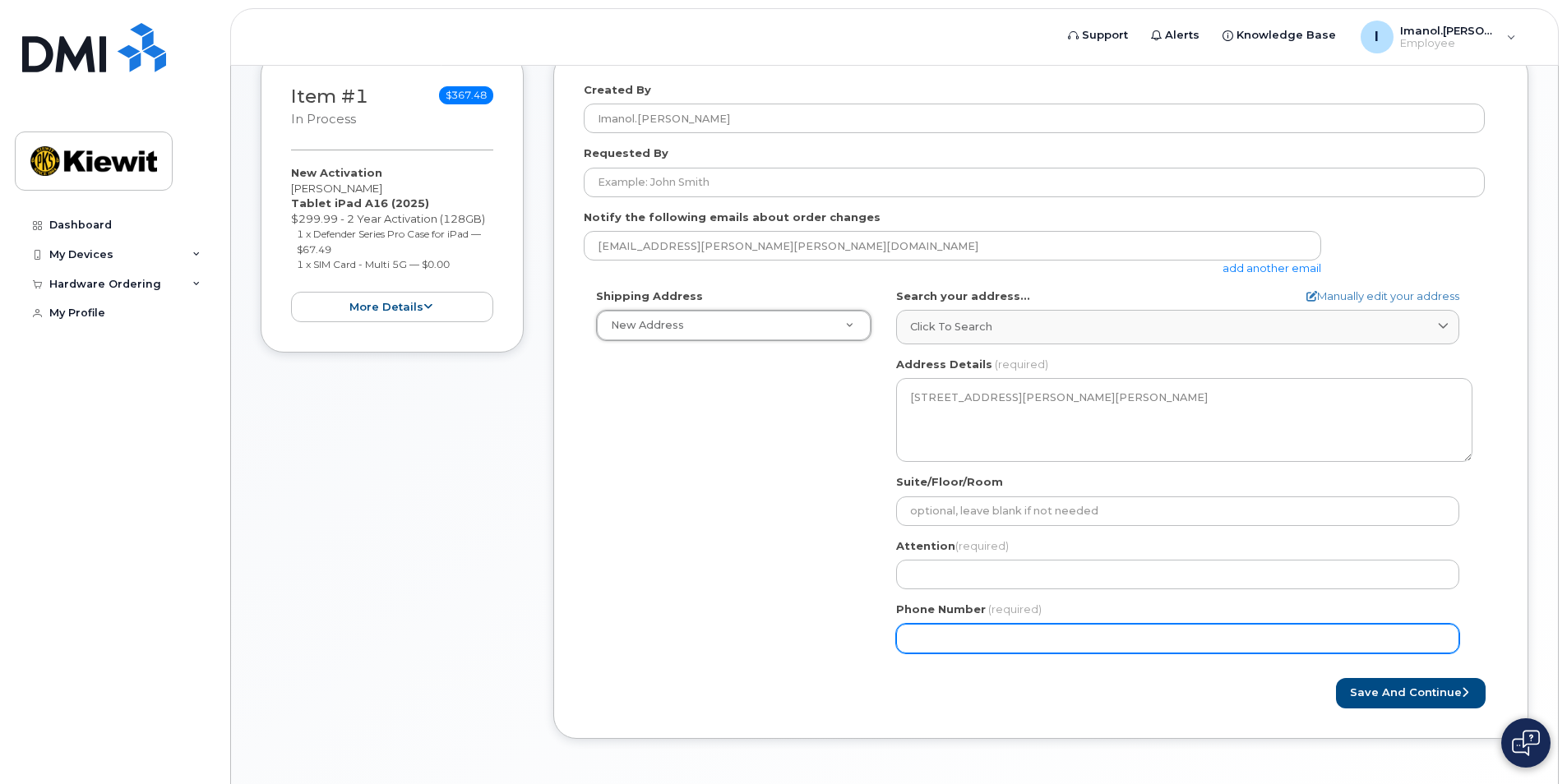
click at [969, 638] on input "Phone Number" at bounding box center [1178, 638] width 563 height 30
type input "7867510328"
type input "258 University Dr"
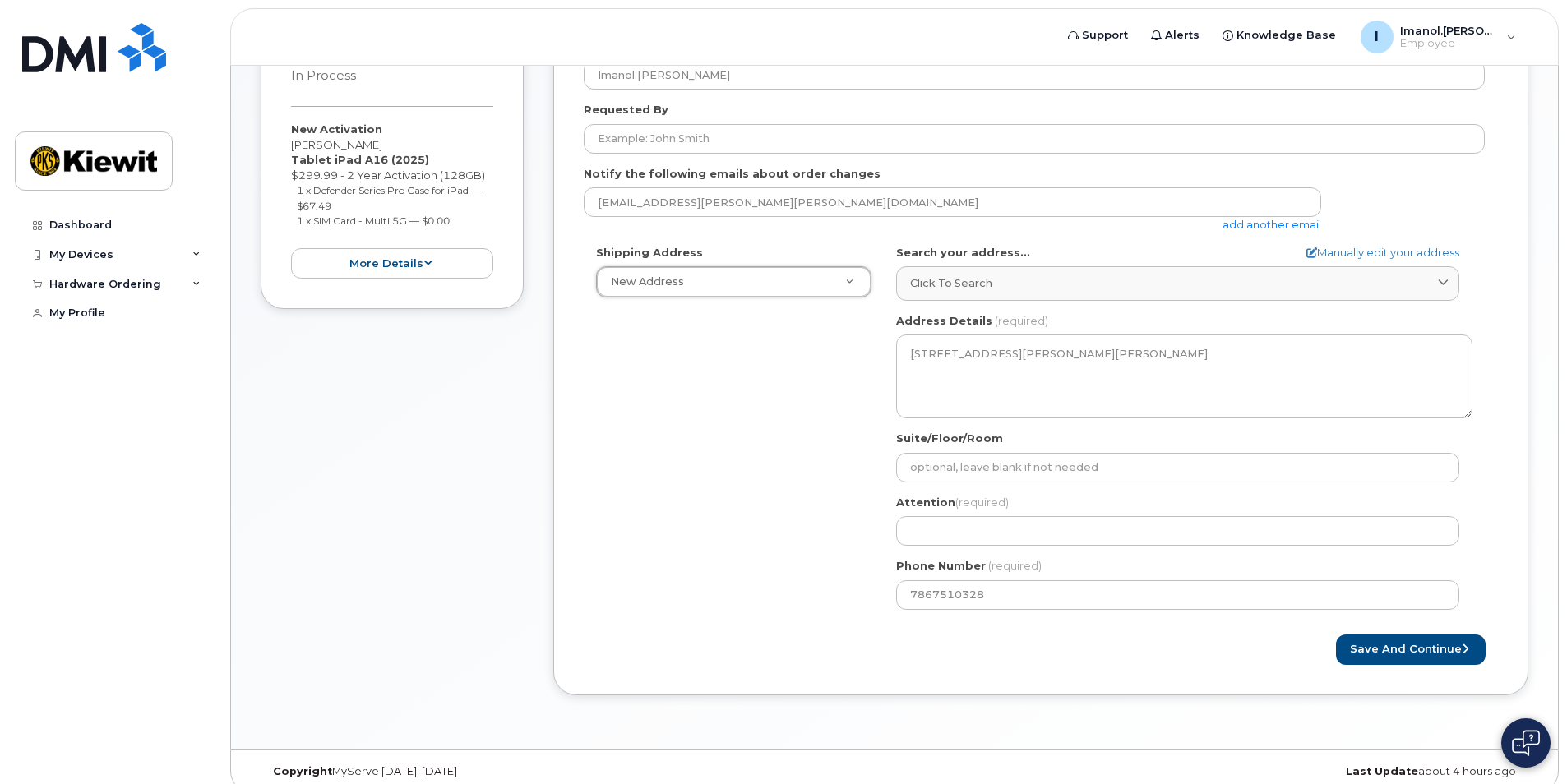
scroll to position [308, 0]
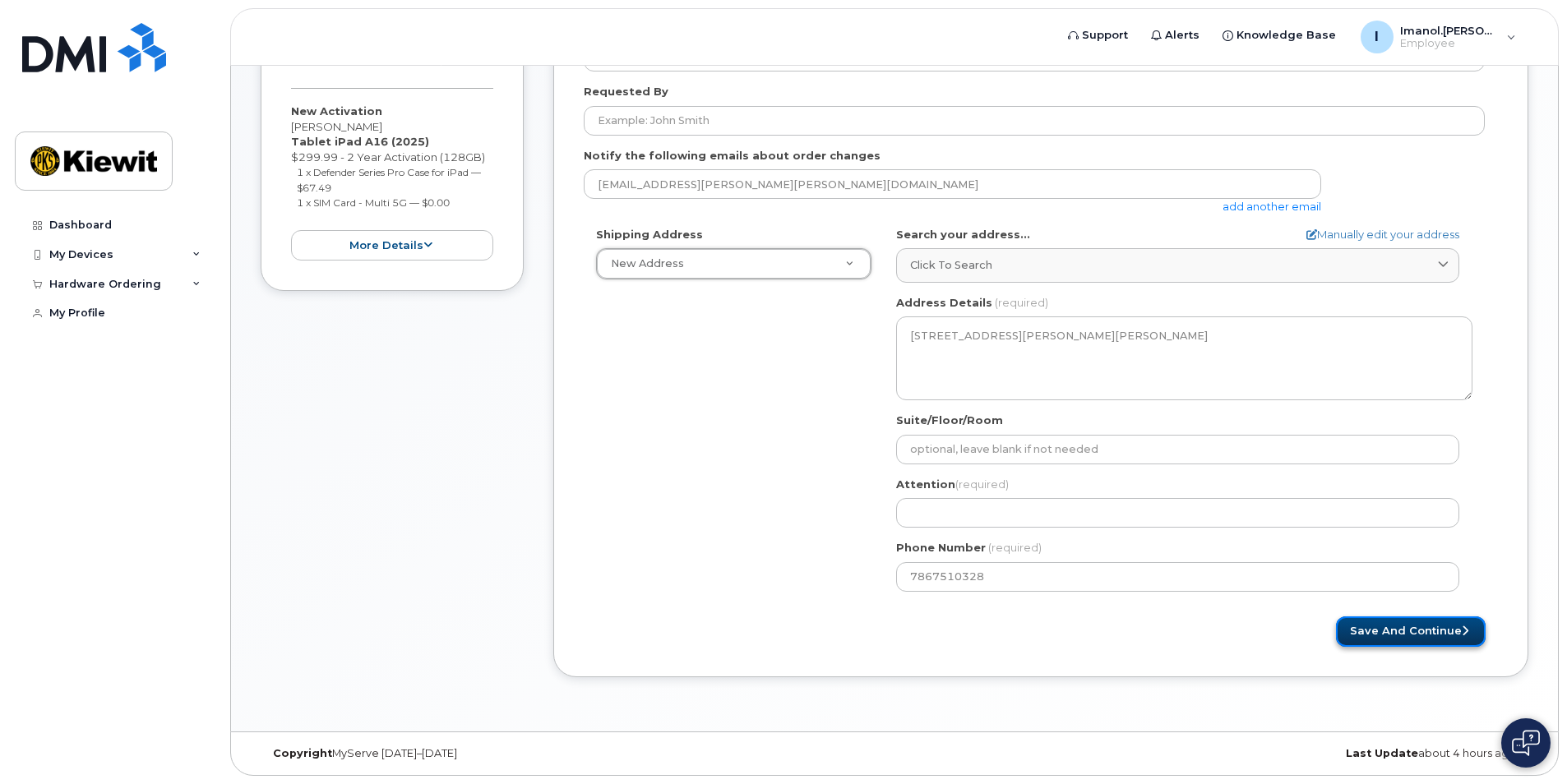
click at [1406, 642] on button "Save and Continue" at bounding box center [1411, 631] width 150 height 30
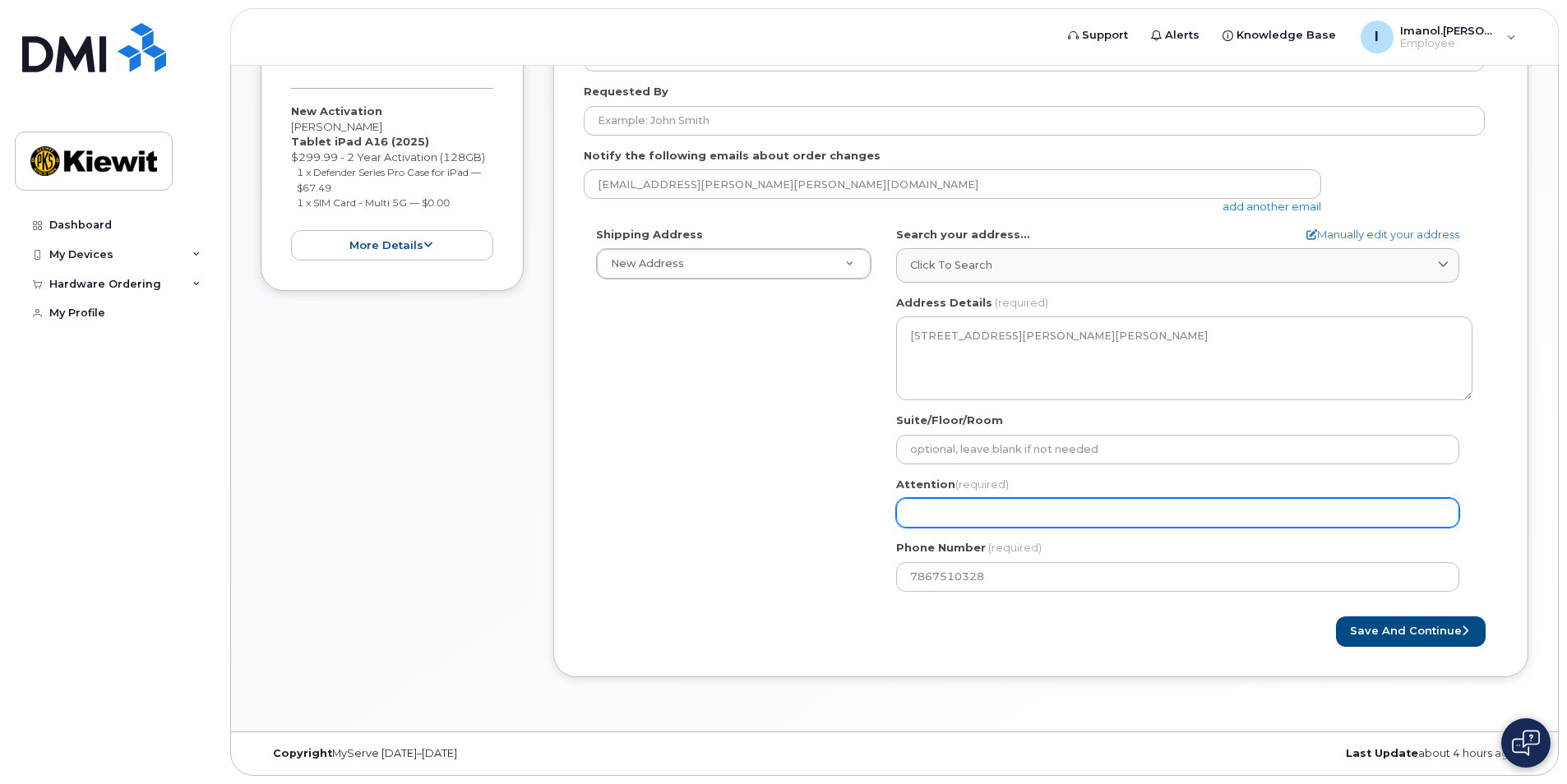
select select
type input "I"
select select
type input "Im"
select select
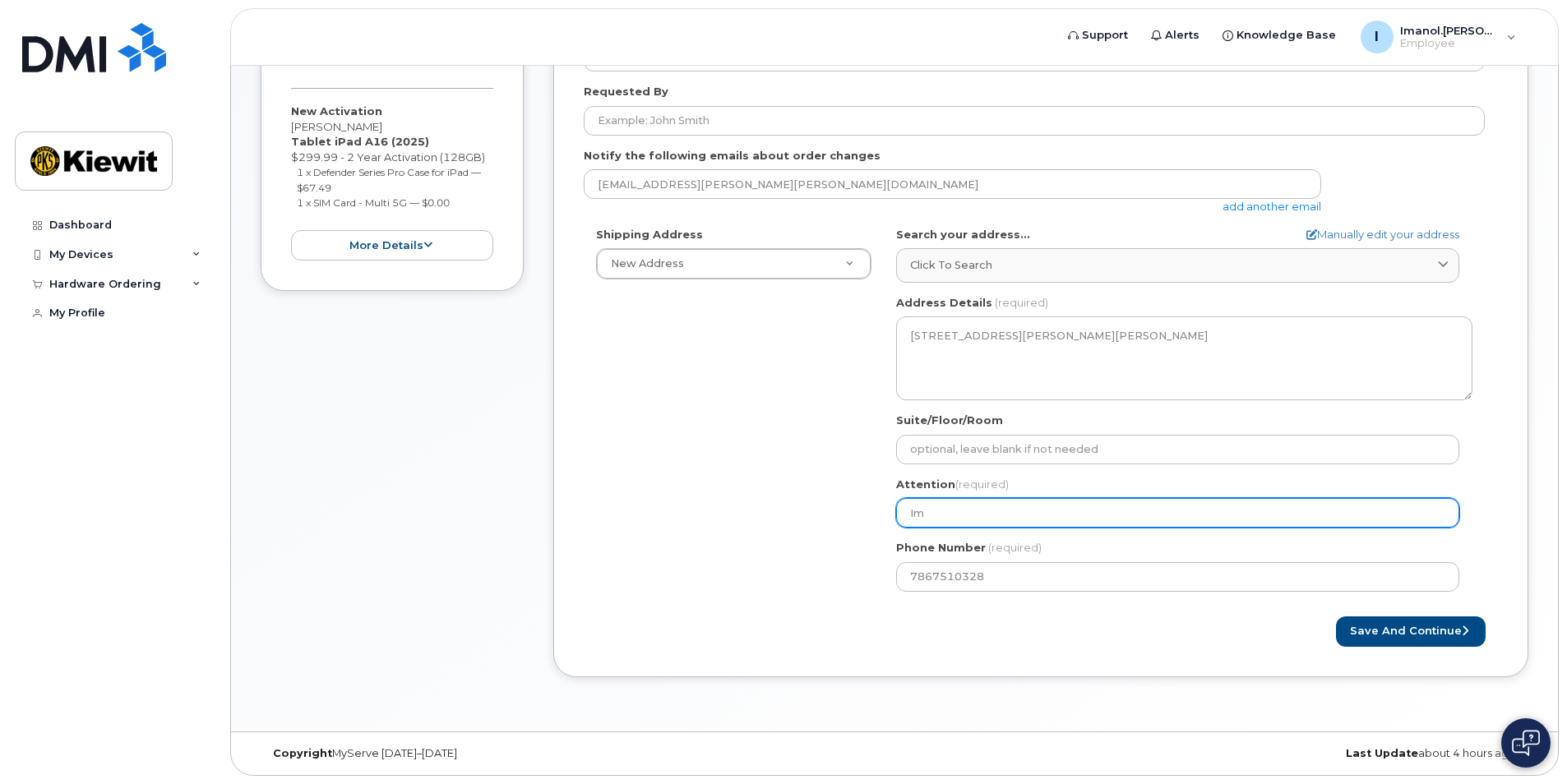
type input "Ima"
select select
type input "Iman"
select select
type input "Imano"
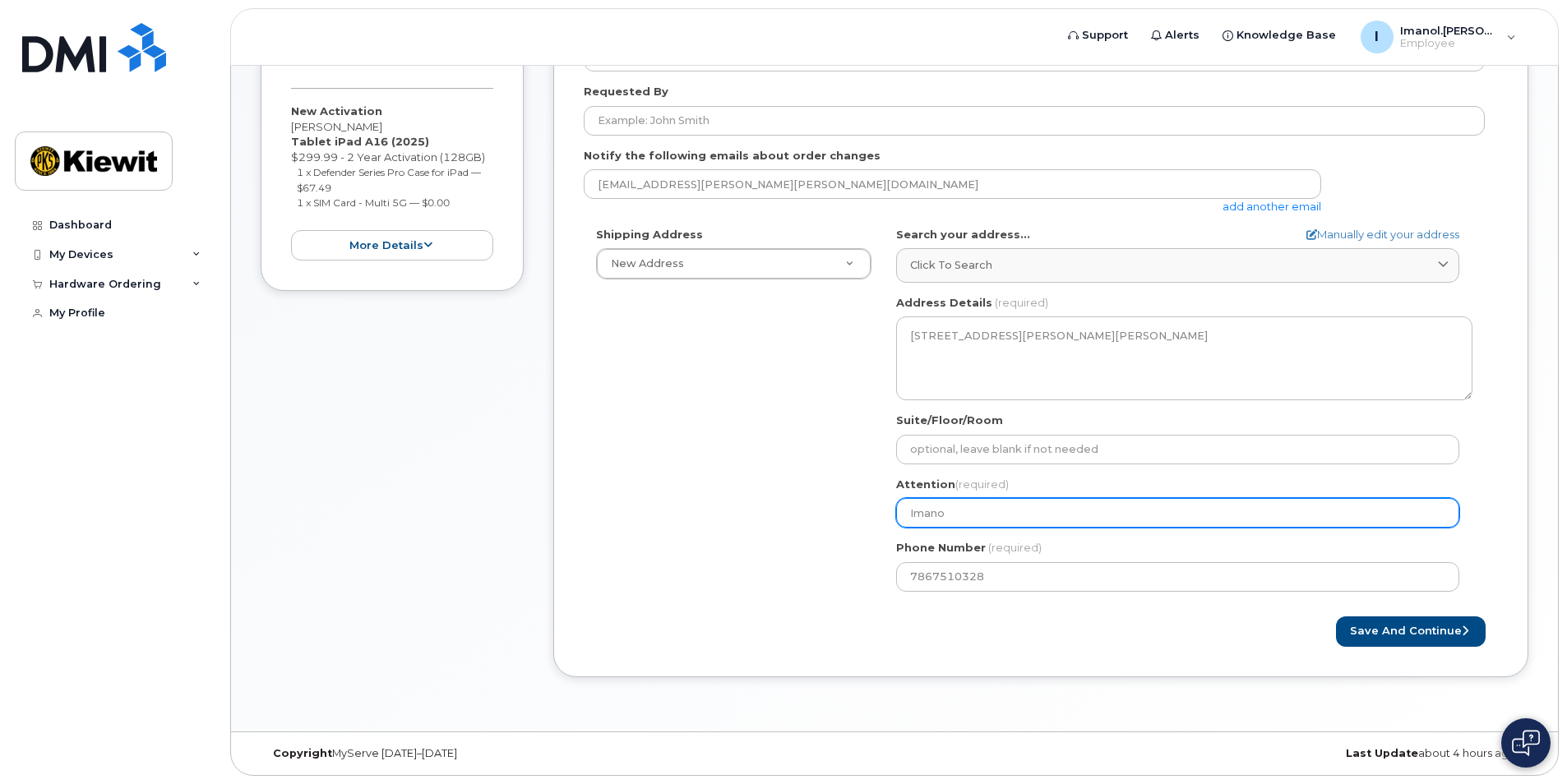
select select
type input "Imanol"
select select
type input "Imanol R"
select select
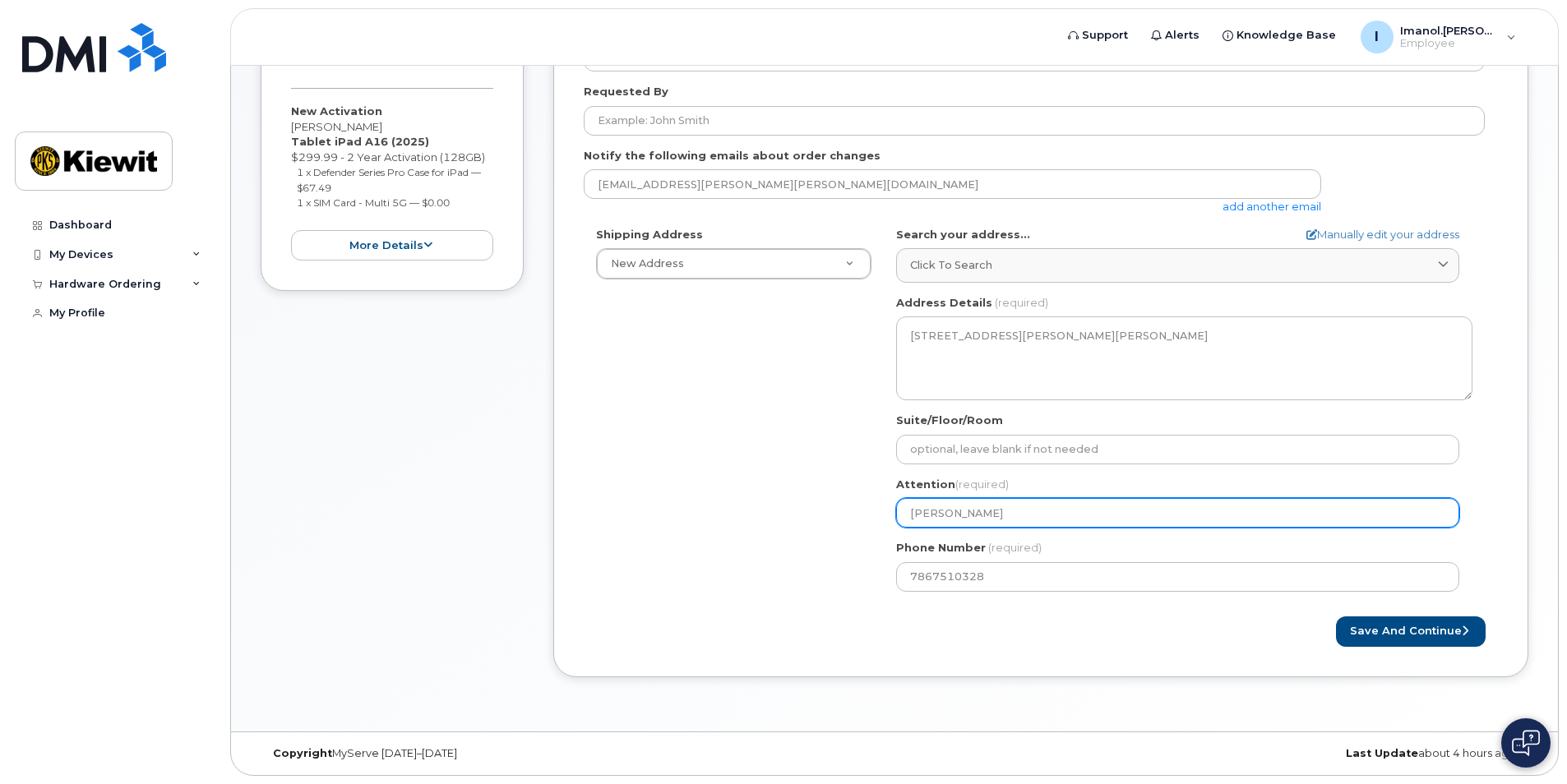
type input "Imanol RO"
select select
type input "Imanol R"
select select
type input "Imanol Ro"
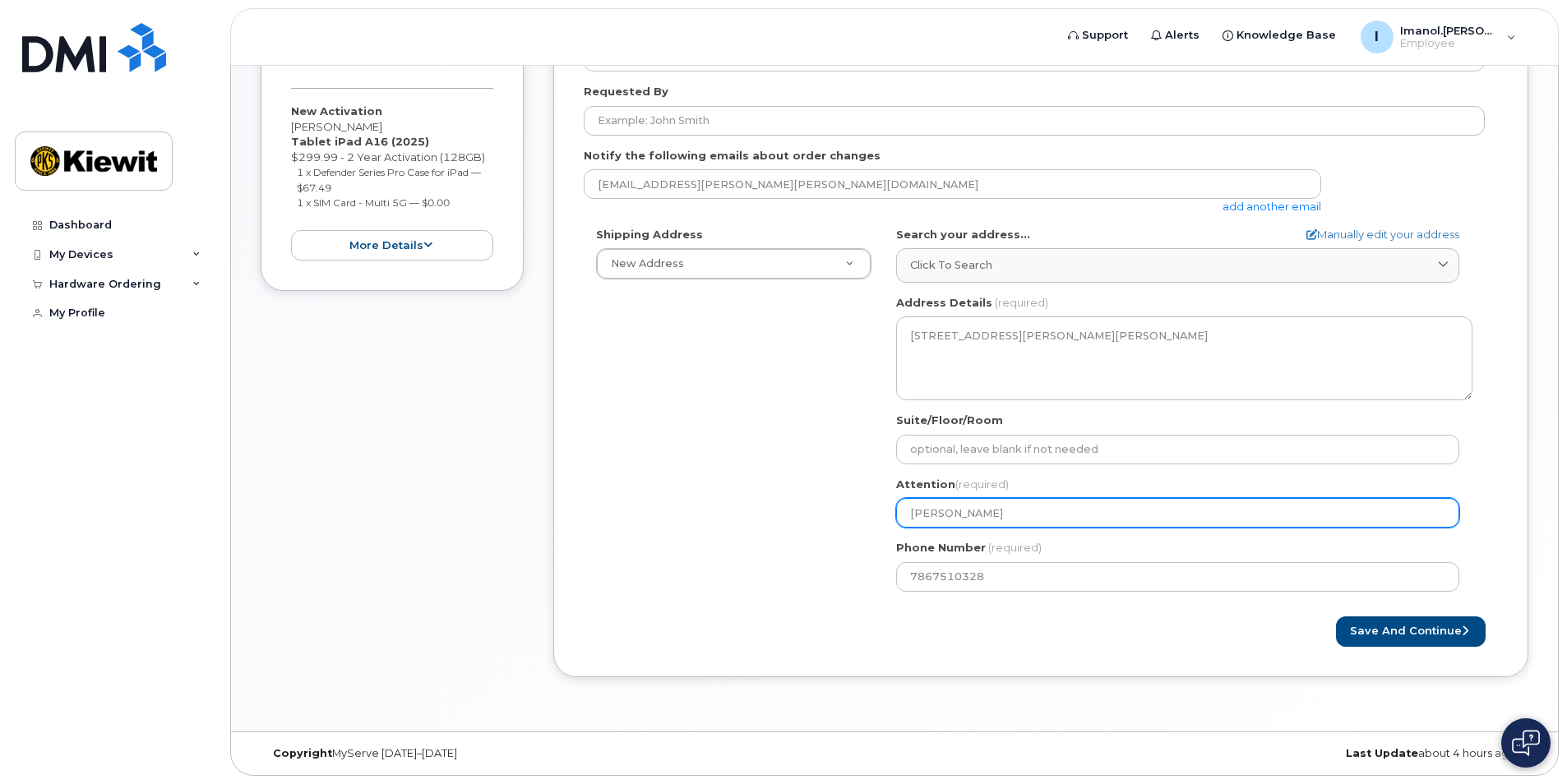
select select
type input "Imanol Rod"
select select
type input "Imanol Rodr"
select select
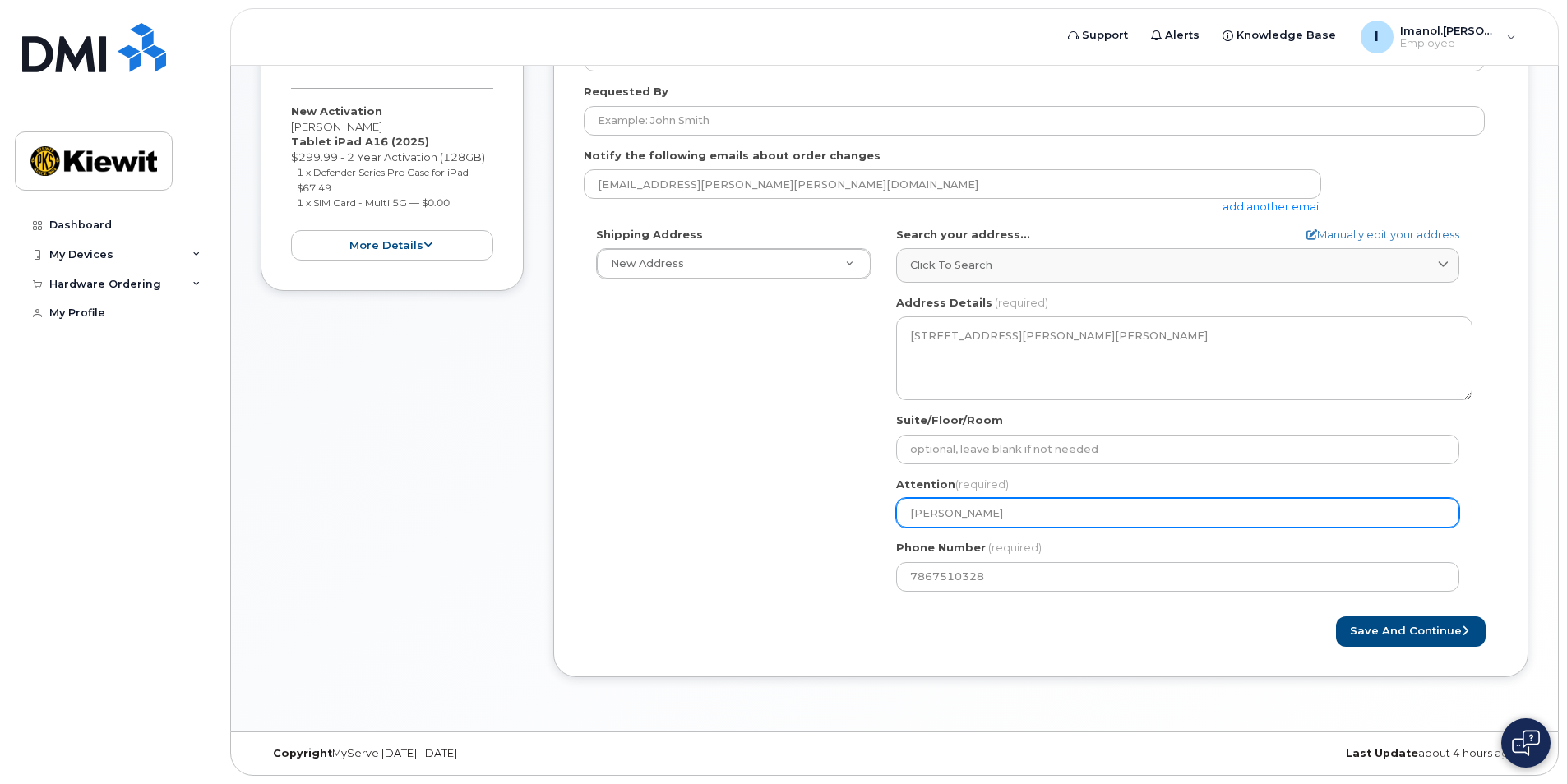
type input "Imanol Rodri"
select select
type input "Imanol Rodrig"
select select
type input "Imanol Rodrigu"
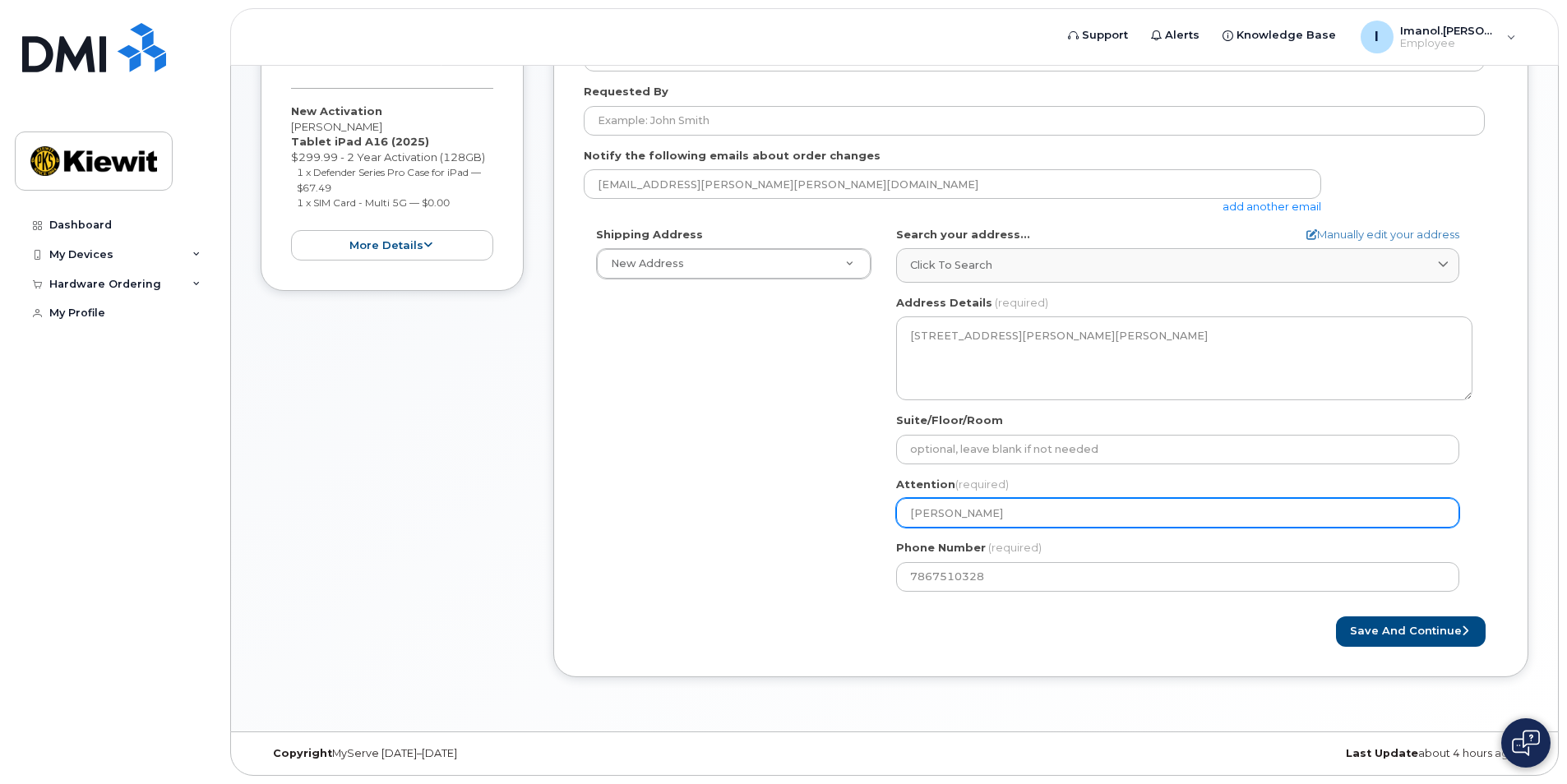
select select
type input "Imanol Rodrigue"
select select
type input "Imanol Rodriguea"
select select
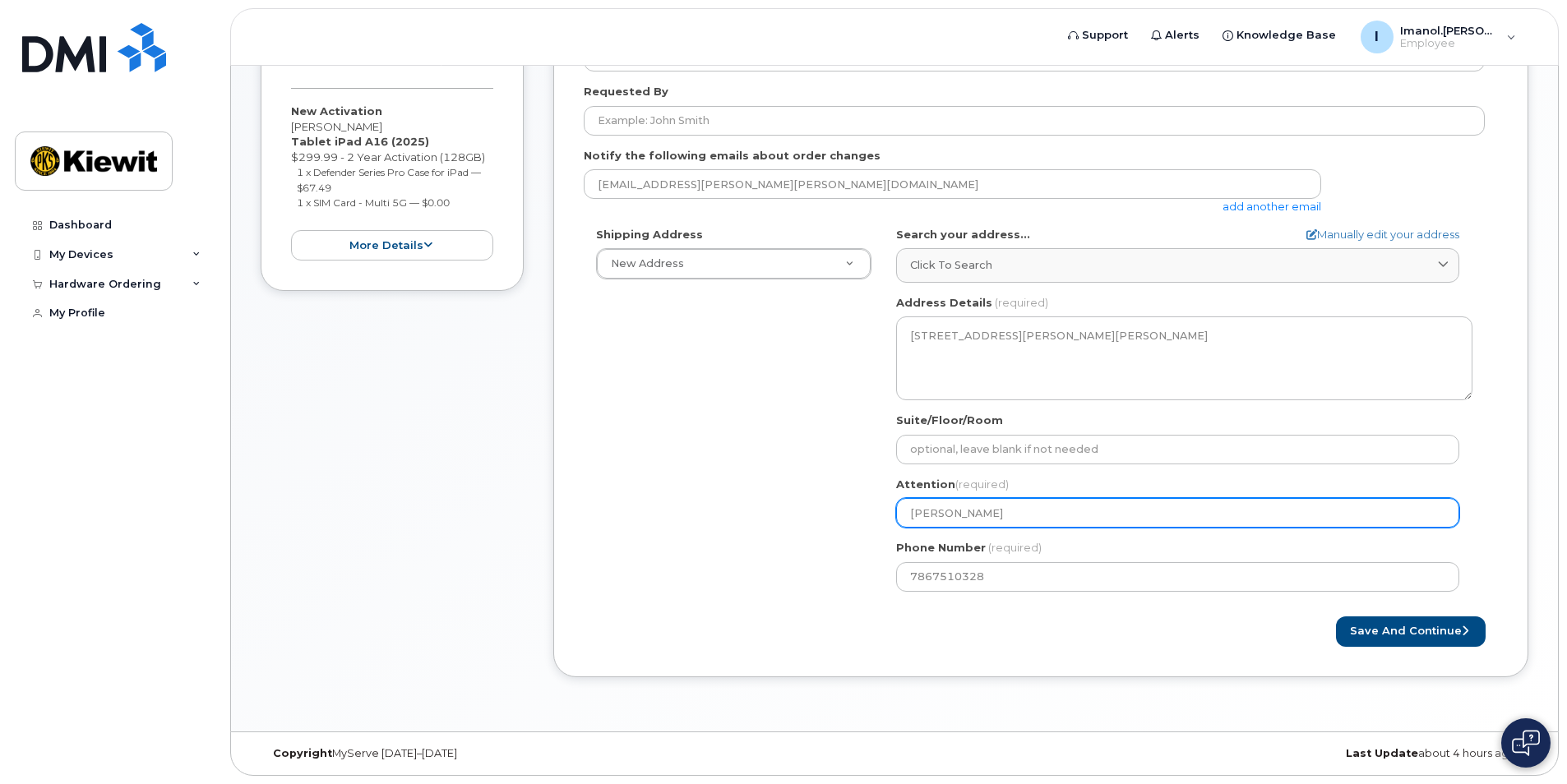
type input "Imanol Rodrigue"
select select
type input "[PERSON_NAME]"
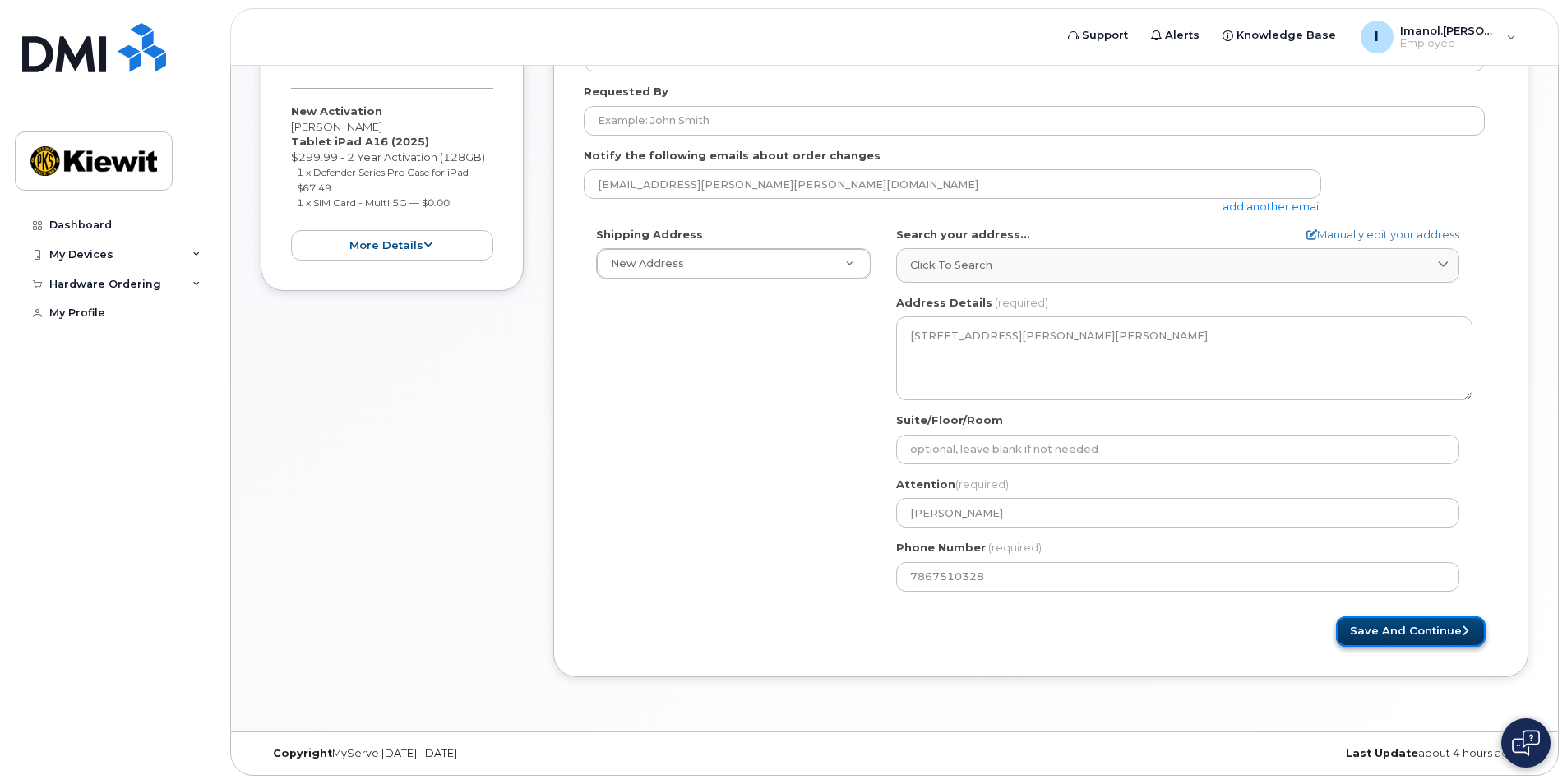
click at [1408, 639] on button "Save and Continue" at bounding box center [1411, 631] width 150 height 30
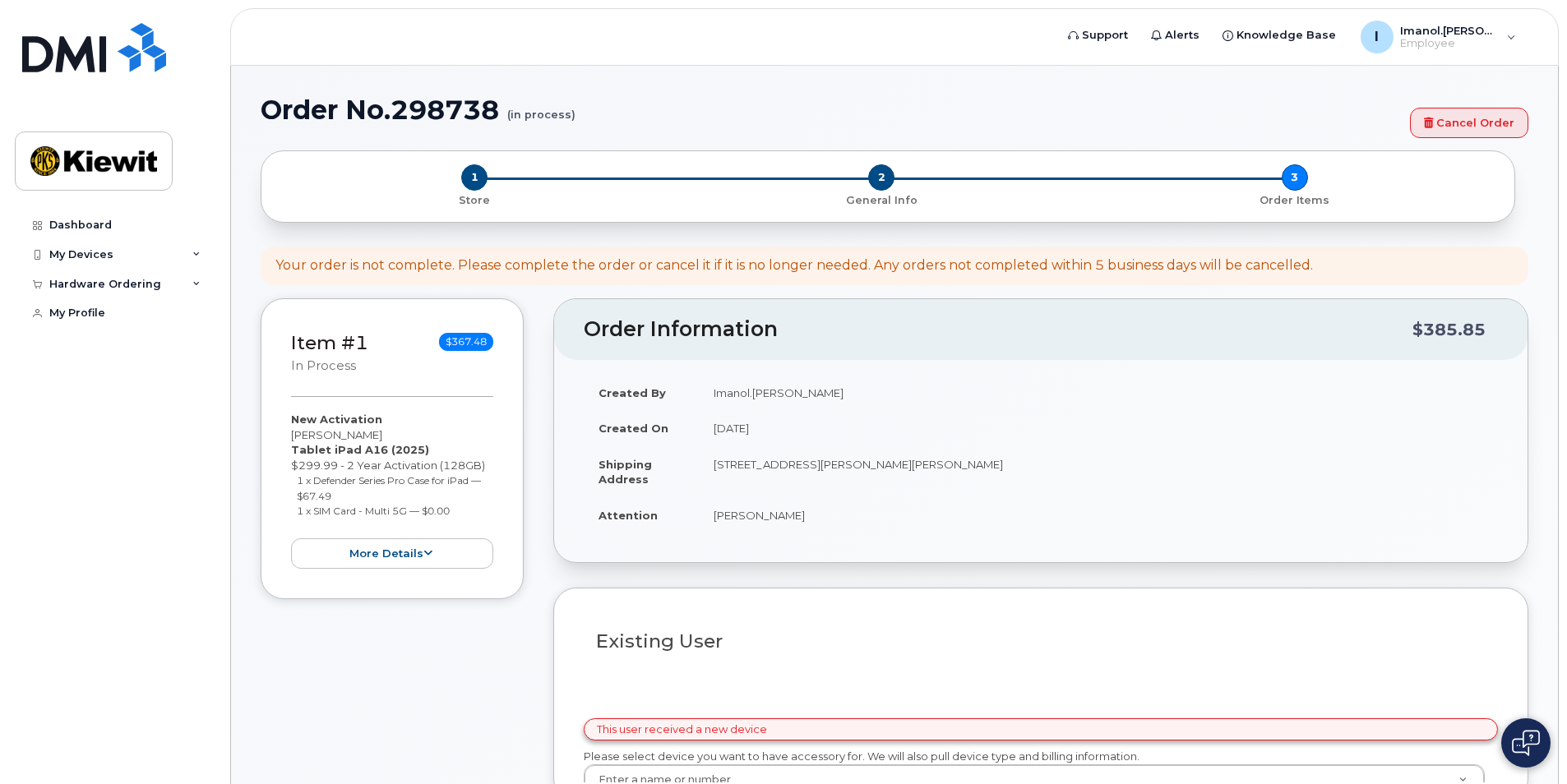
select select
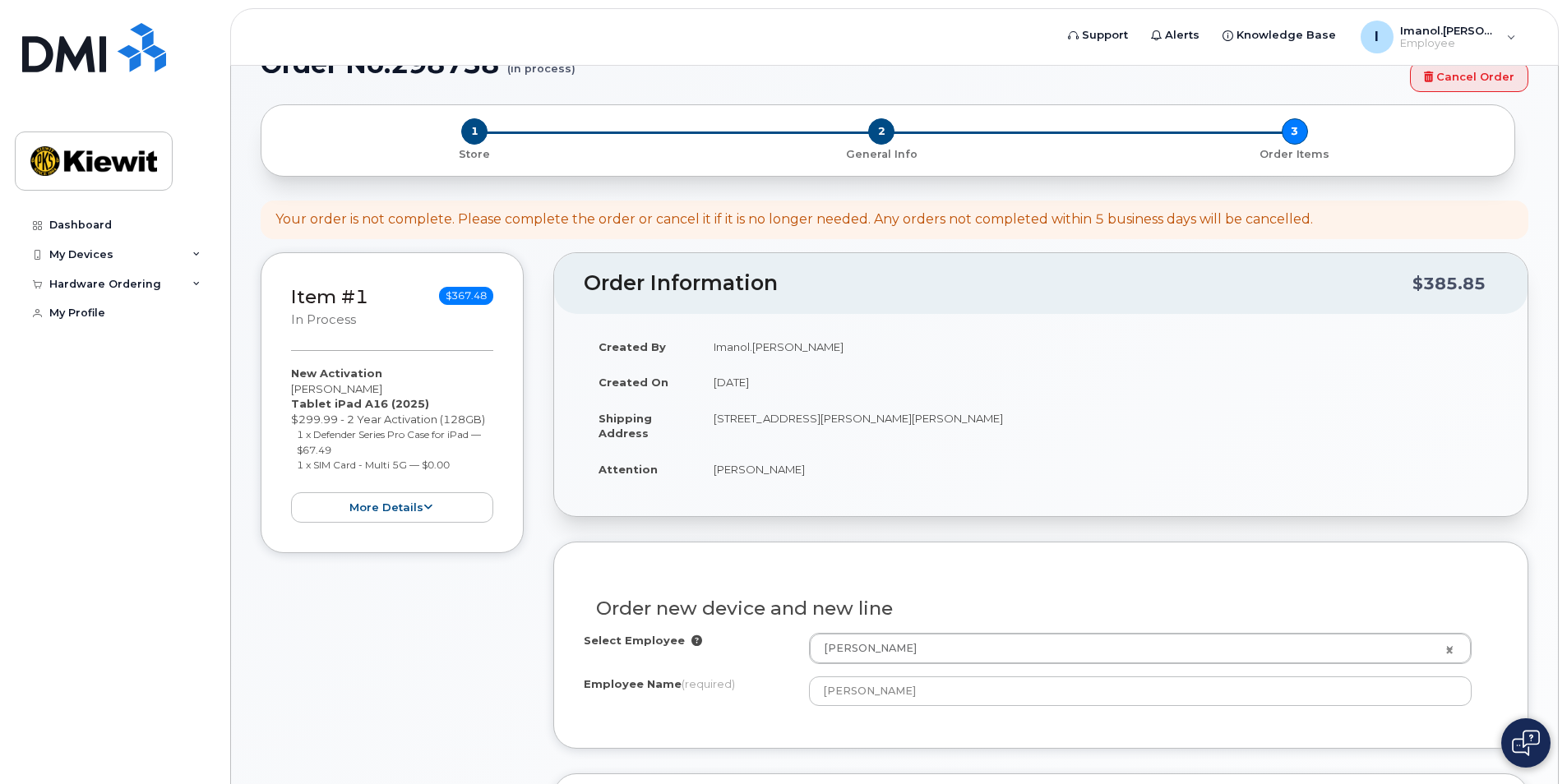
scroll to position [82, 0]
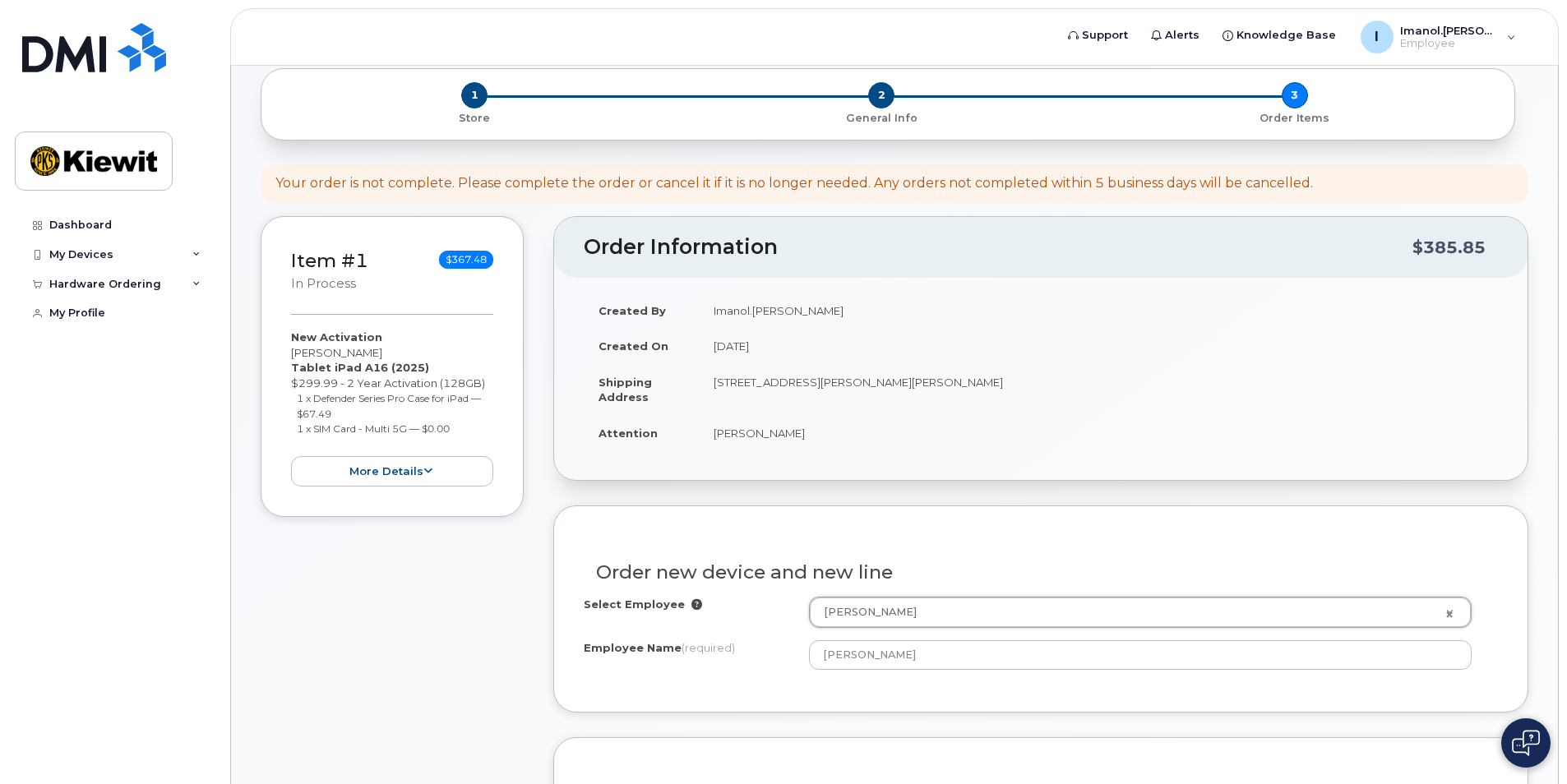
click at [1038, 585] on div "Order new device and new line" at bounding box center [1040, 565] width 915 height 60
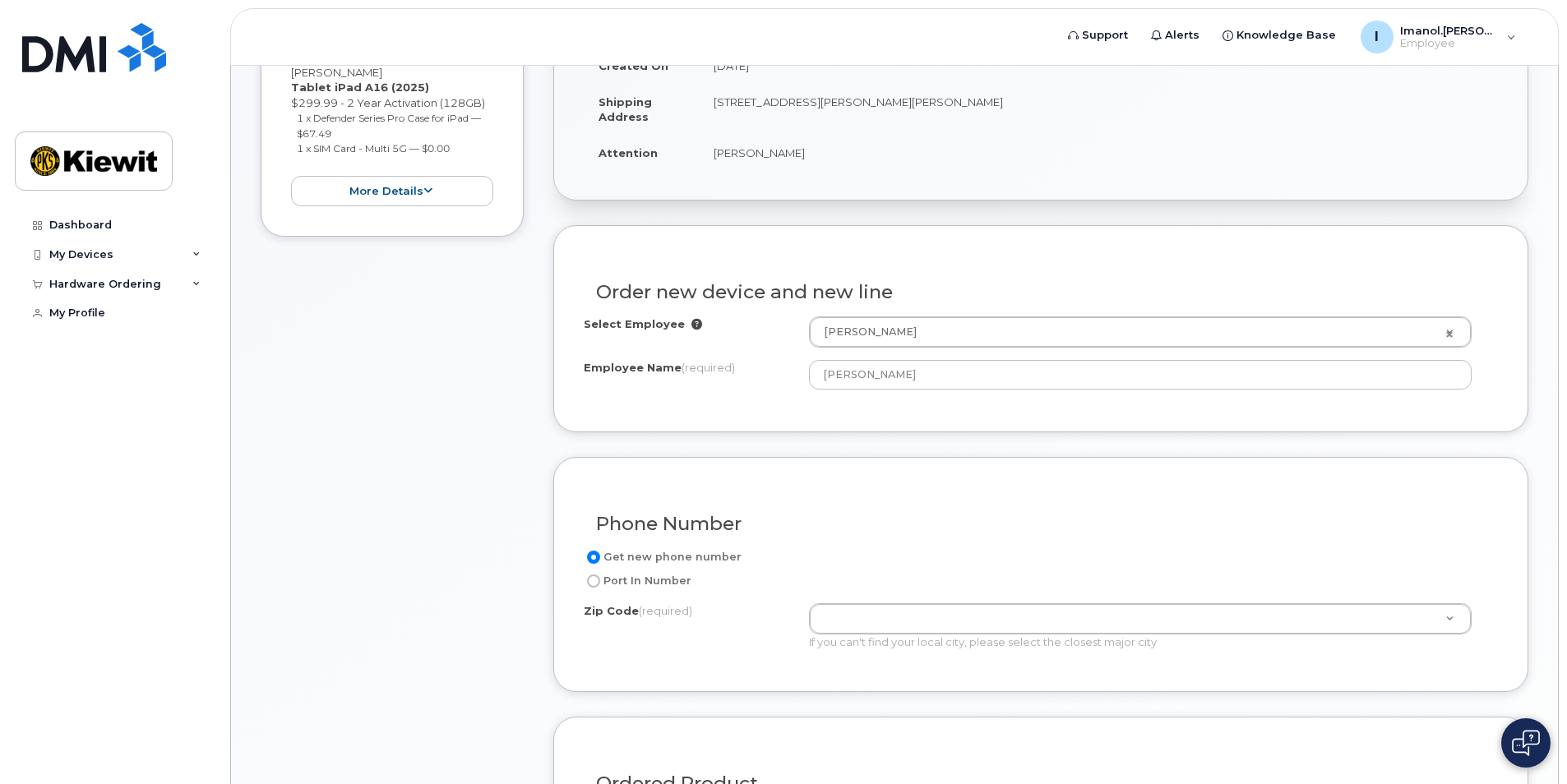
scroll to position [410, 0]
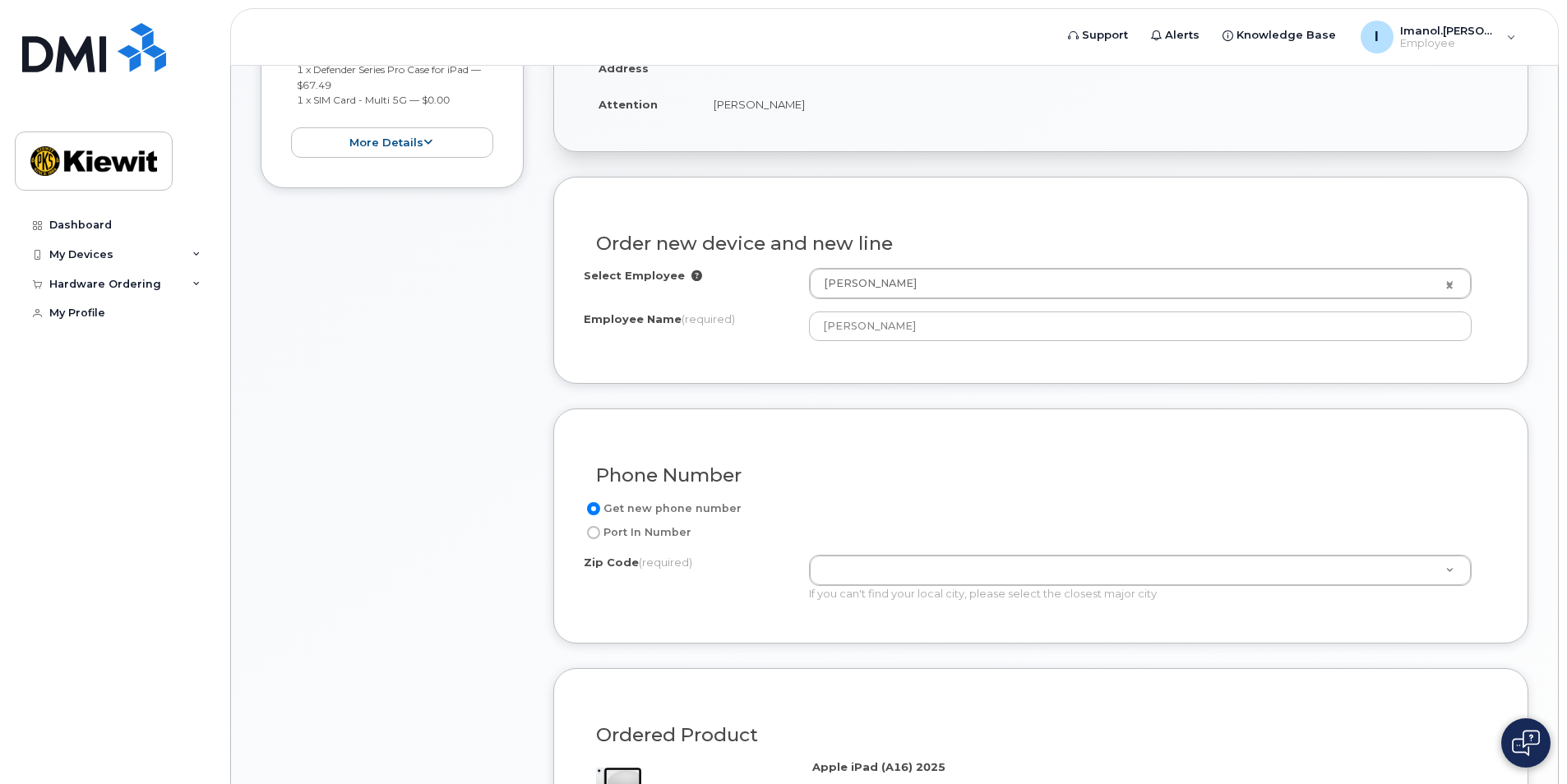
click at [588, 530] on input "Port In Number" at bounding box center [593, 532] width 13 height 13
radio input "true"
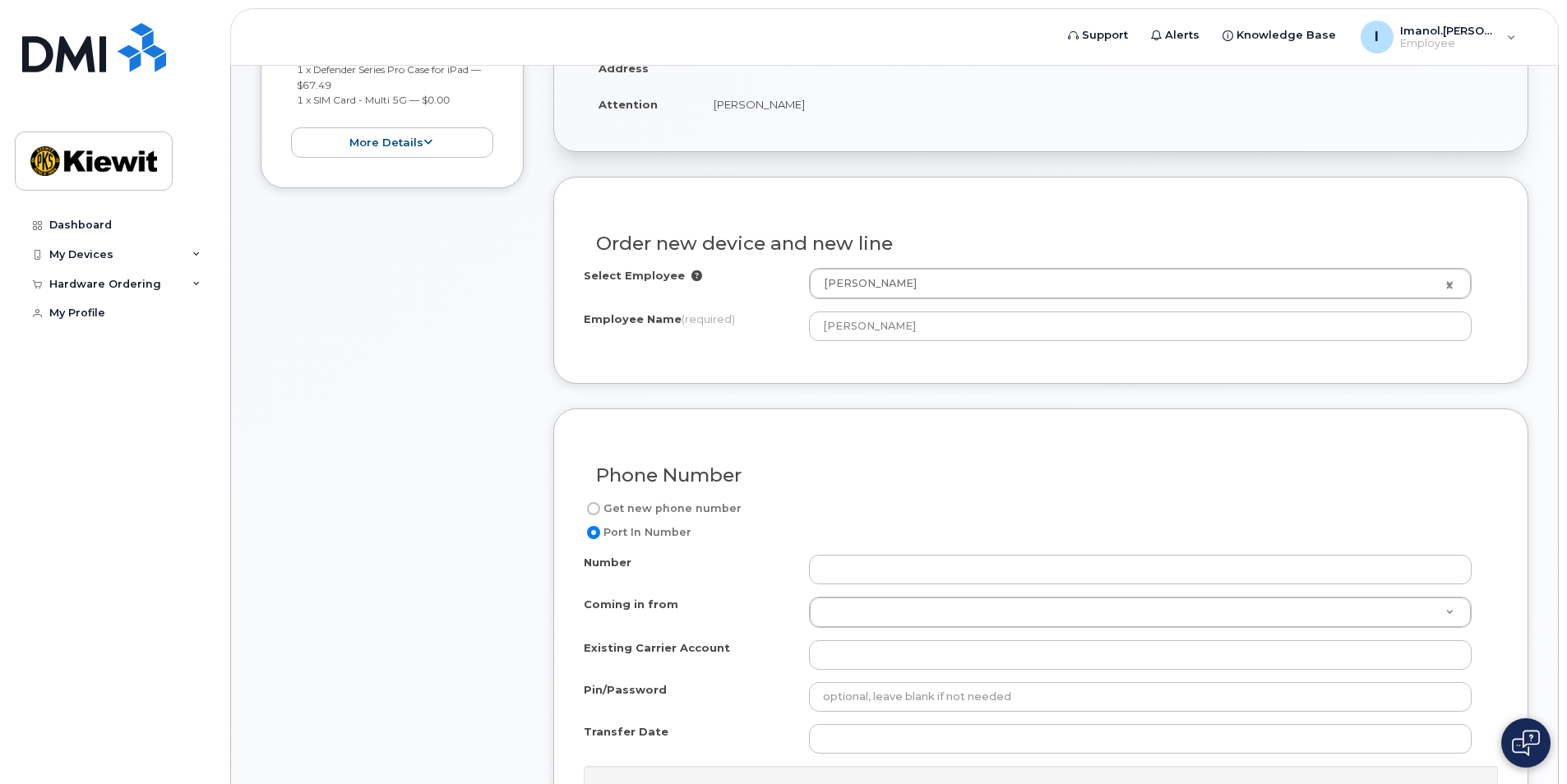
click at [601, 504] on label "Get new phone number" at bounding box center [662, 508] width 158 height 19
click at [600, 504] on input "Get new phone number" at bounding box center [593, 508] width 13 height 13
radio input "true"
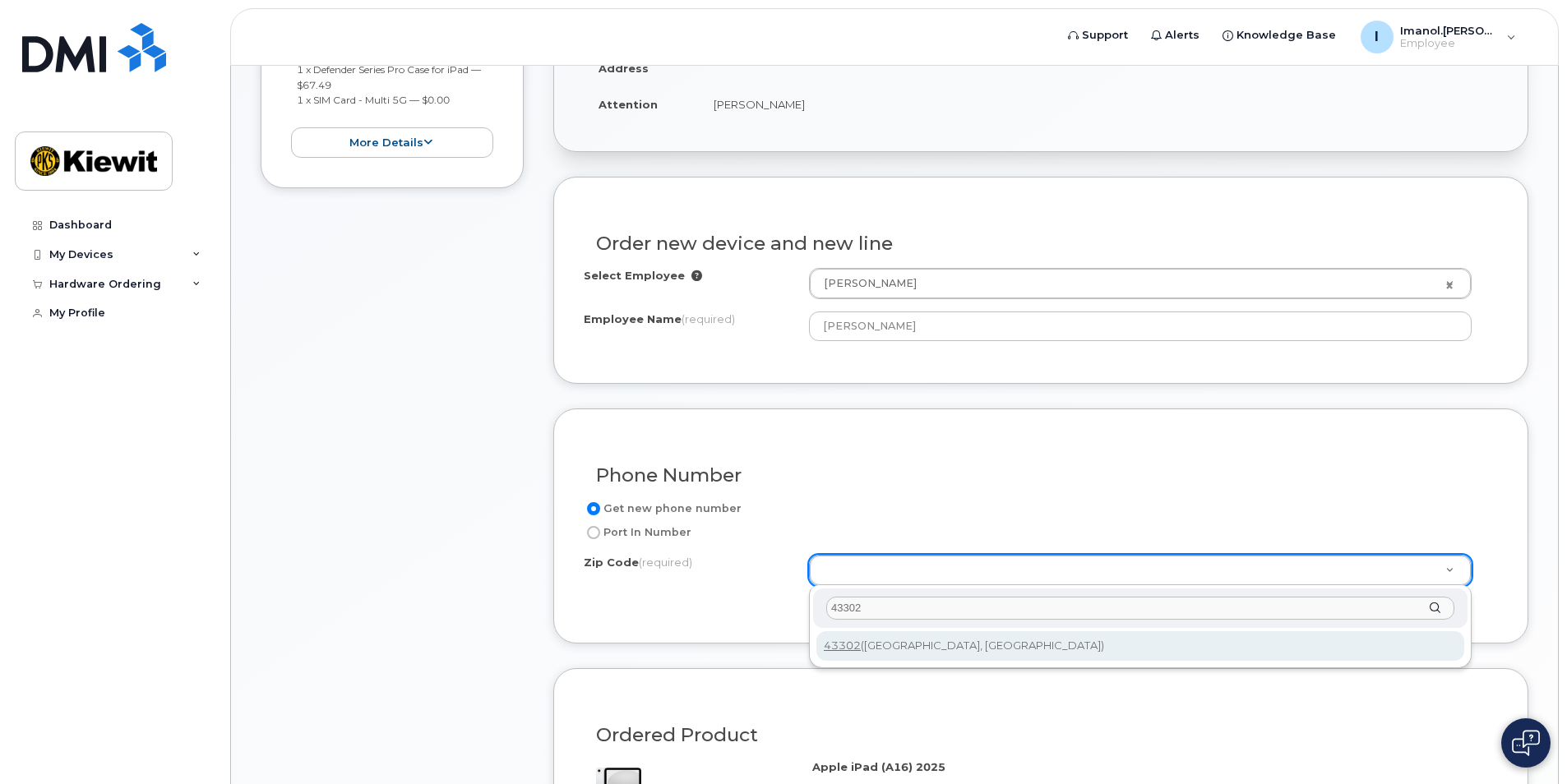
type input "43302"
type input "43302 ([GEOGRAPHIC_DATA], [GEOGRAPHIC_DATA])"
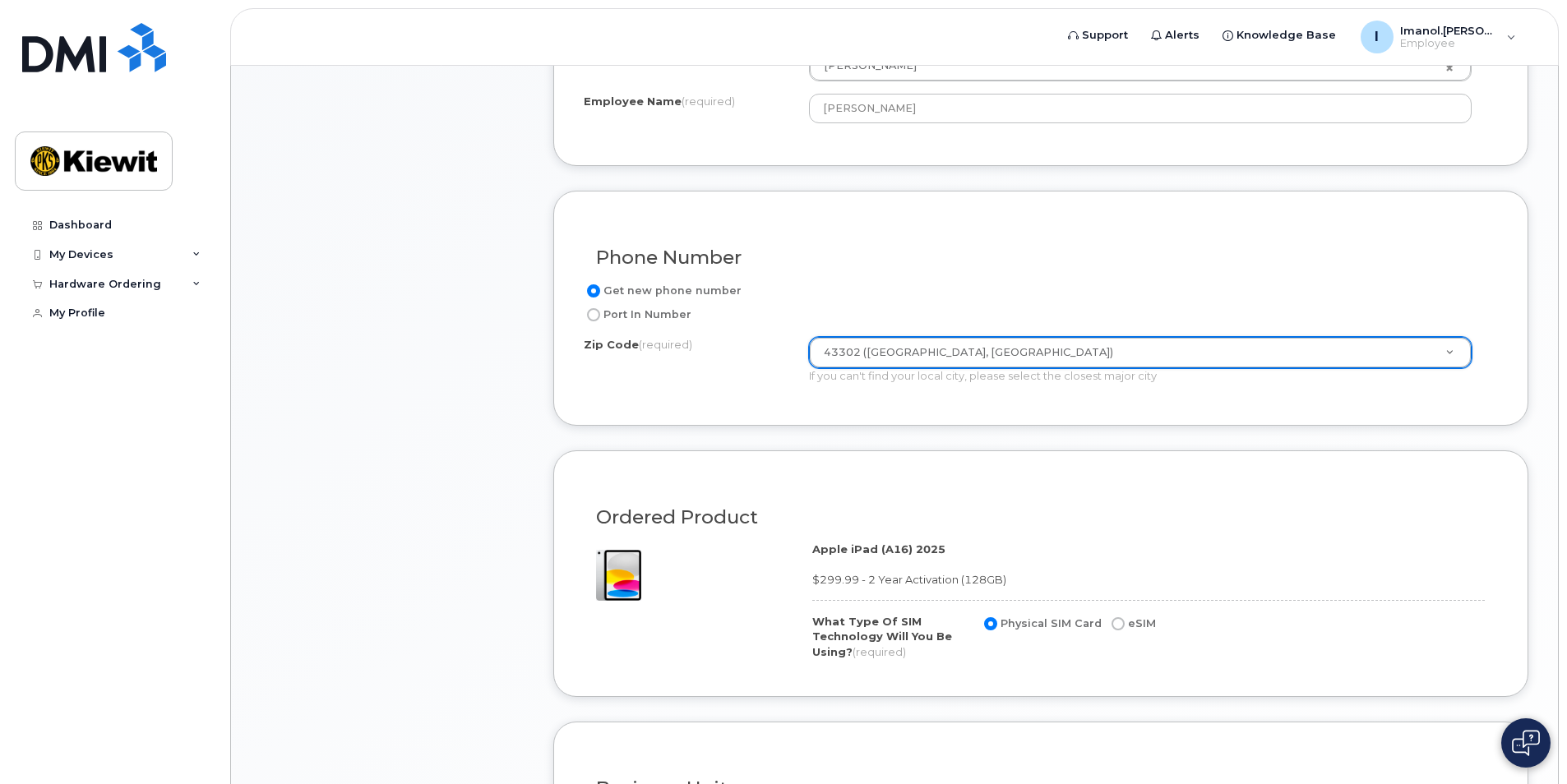
scroll to position [658, 0]
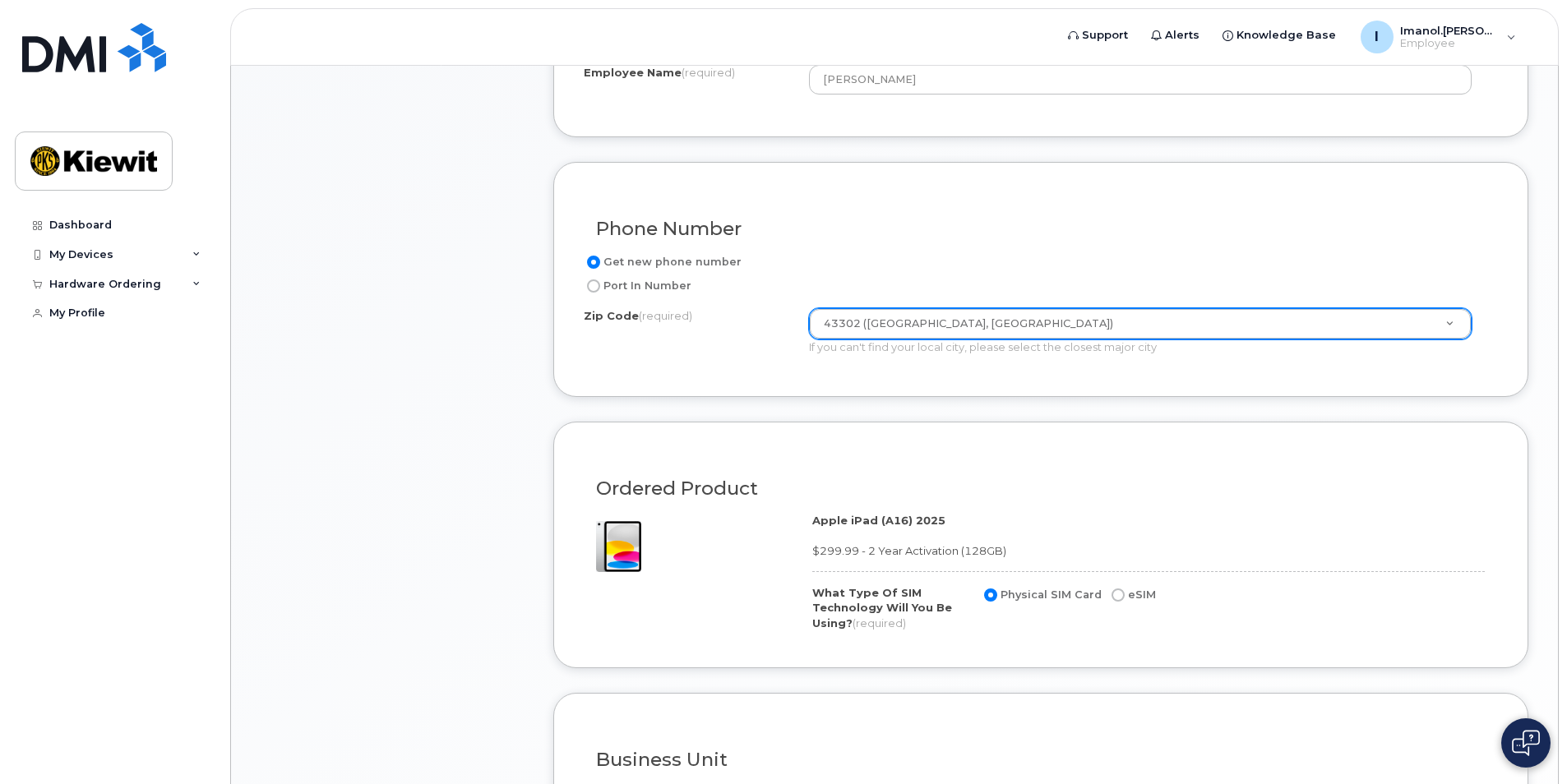
click at [1113, 596] on input "eSIM" at bounding box center [1118, 595] width 13 height 13
radio input "true"
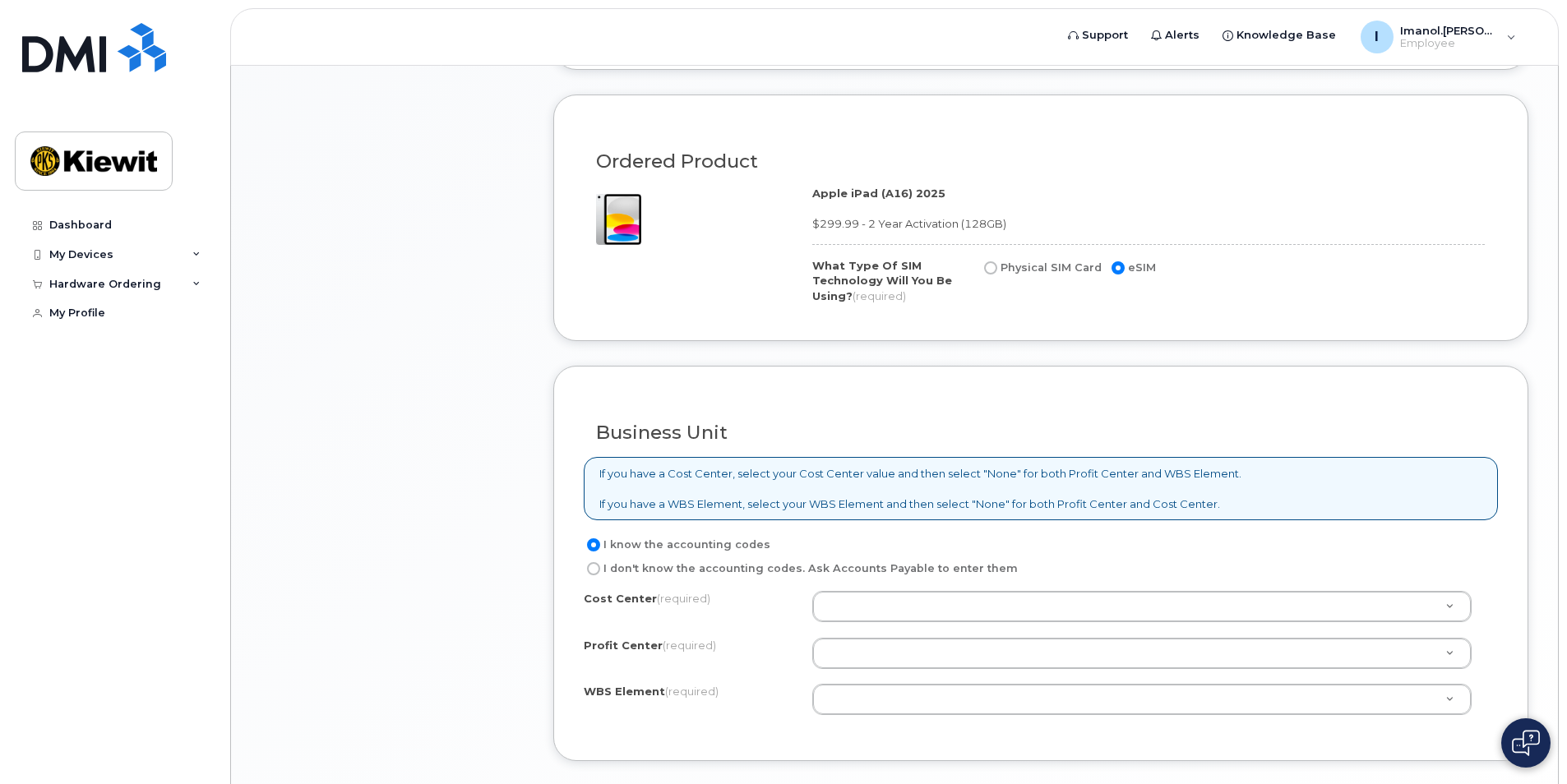
scroll to position [986, 0]
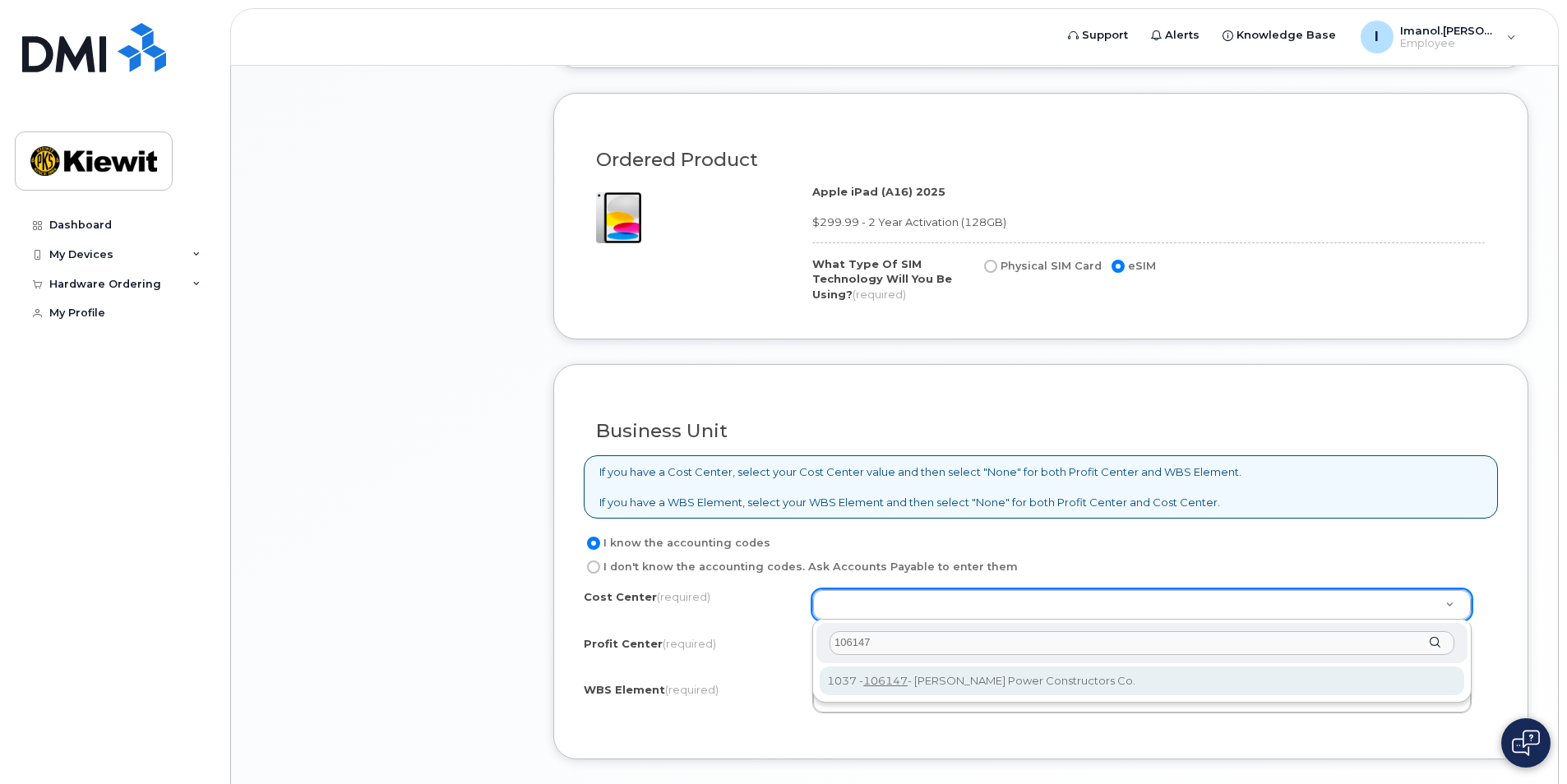
type input "106147"
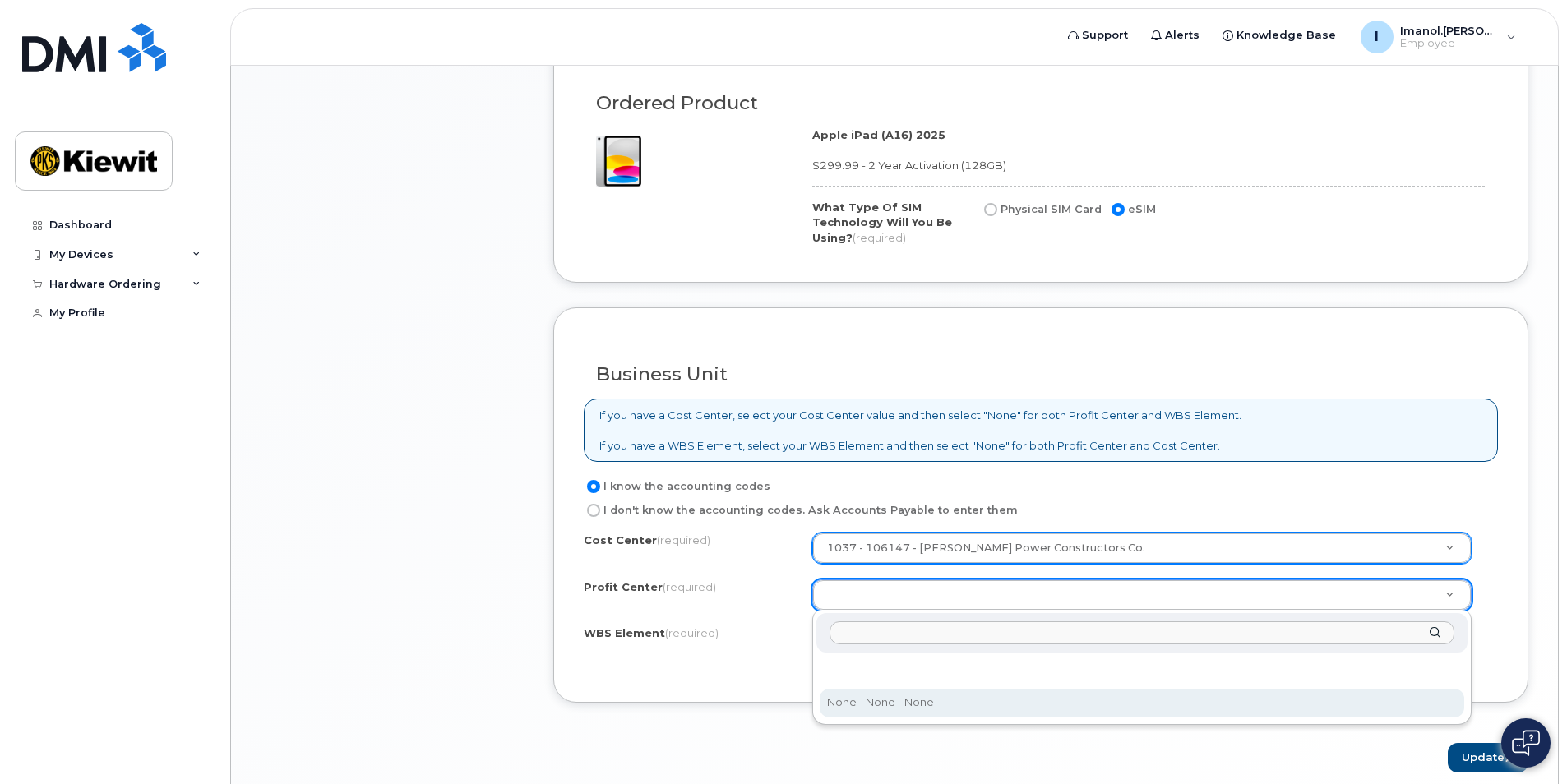
scroll to position [1113, 0]
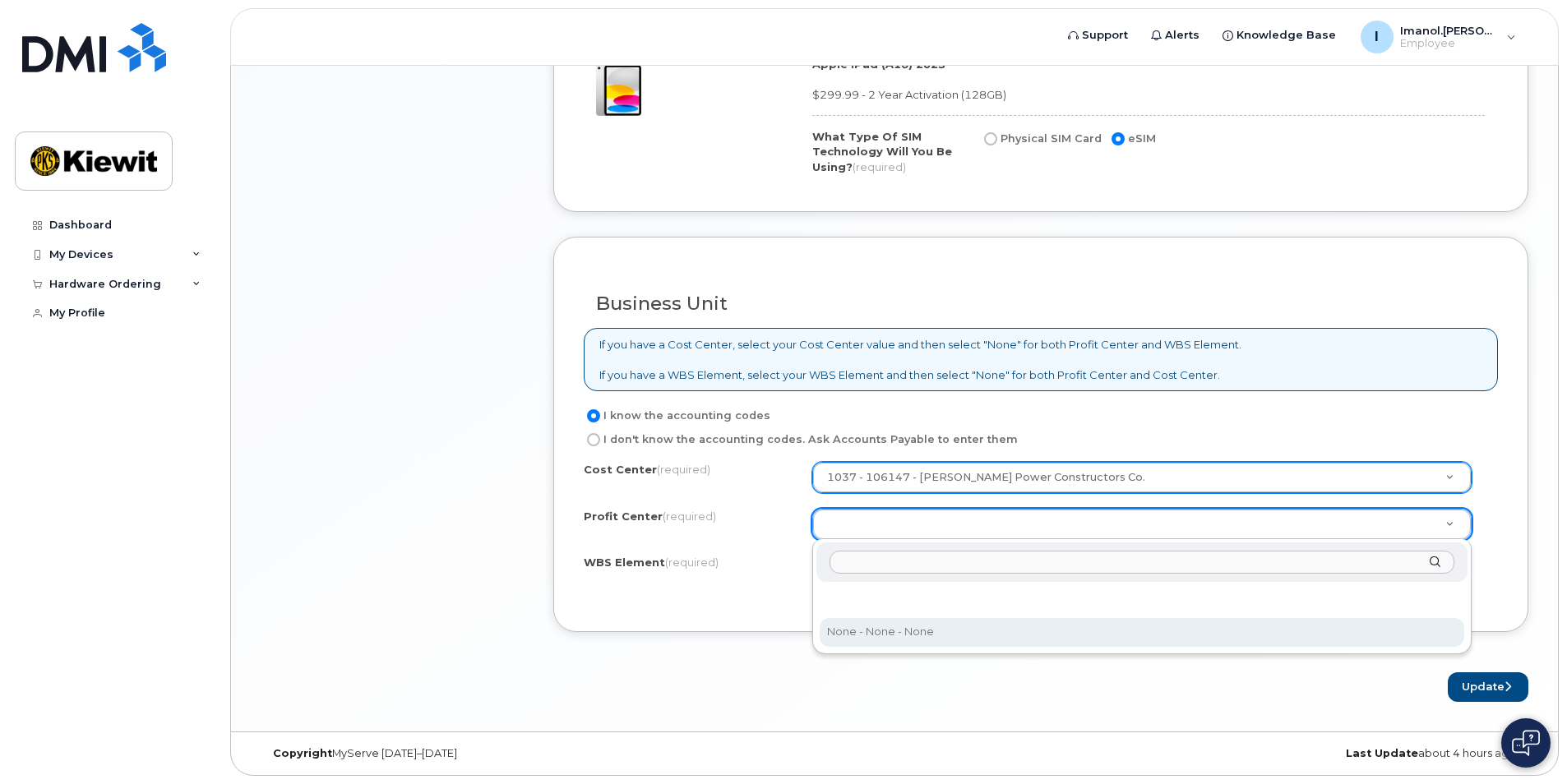
select select "None"
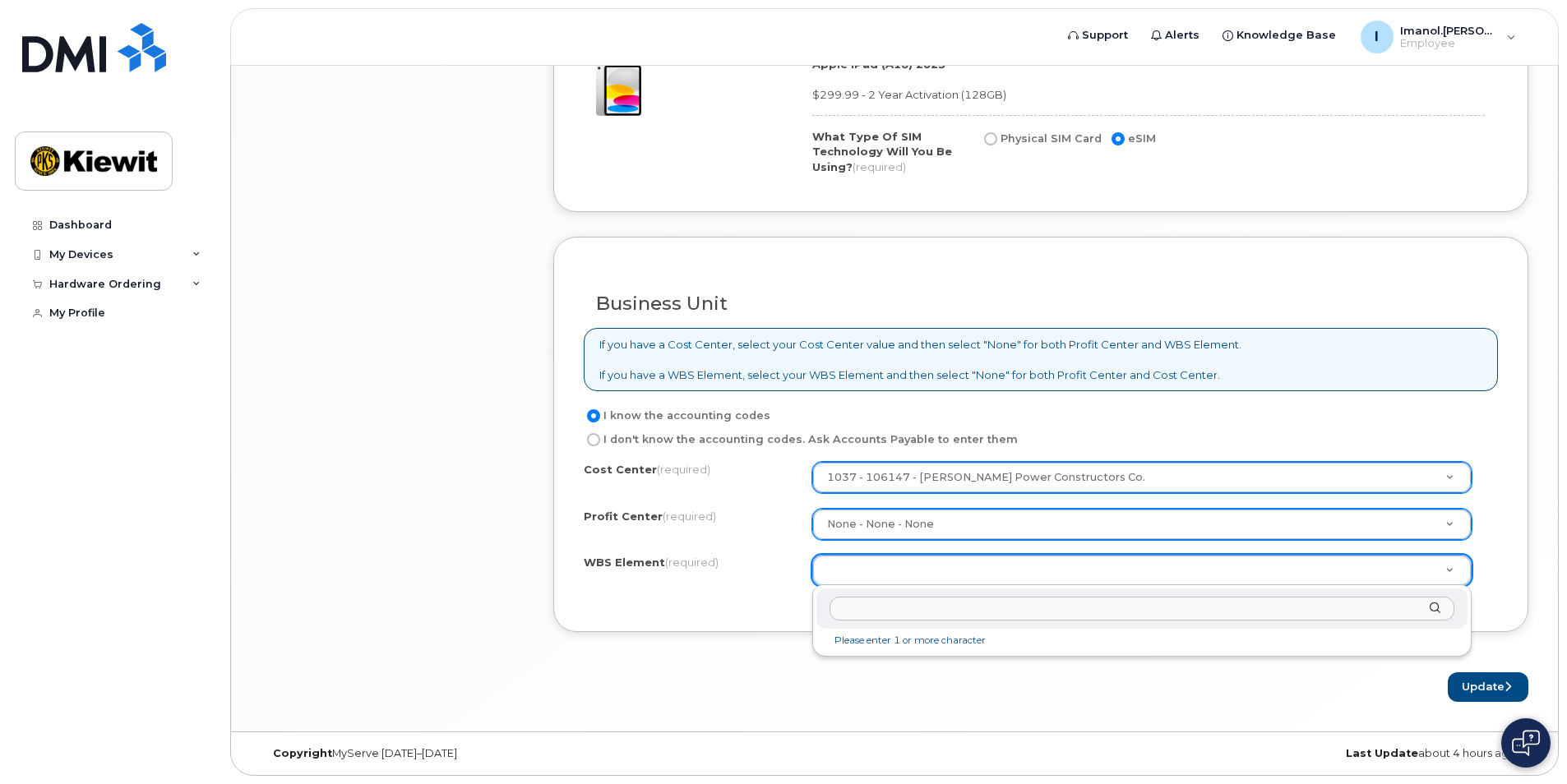
drag, startPoint x: 930, startPoint y: 612, endPoint x: 911, endPoint y: 609, distance: 19.2
click at [930, 612] on input "text" at bounding box center [1142, 609] width 625 height 24
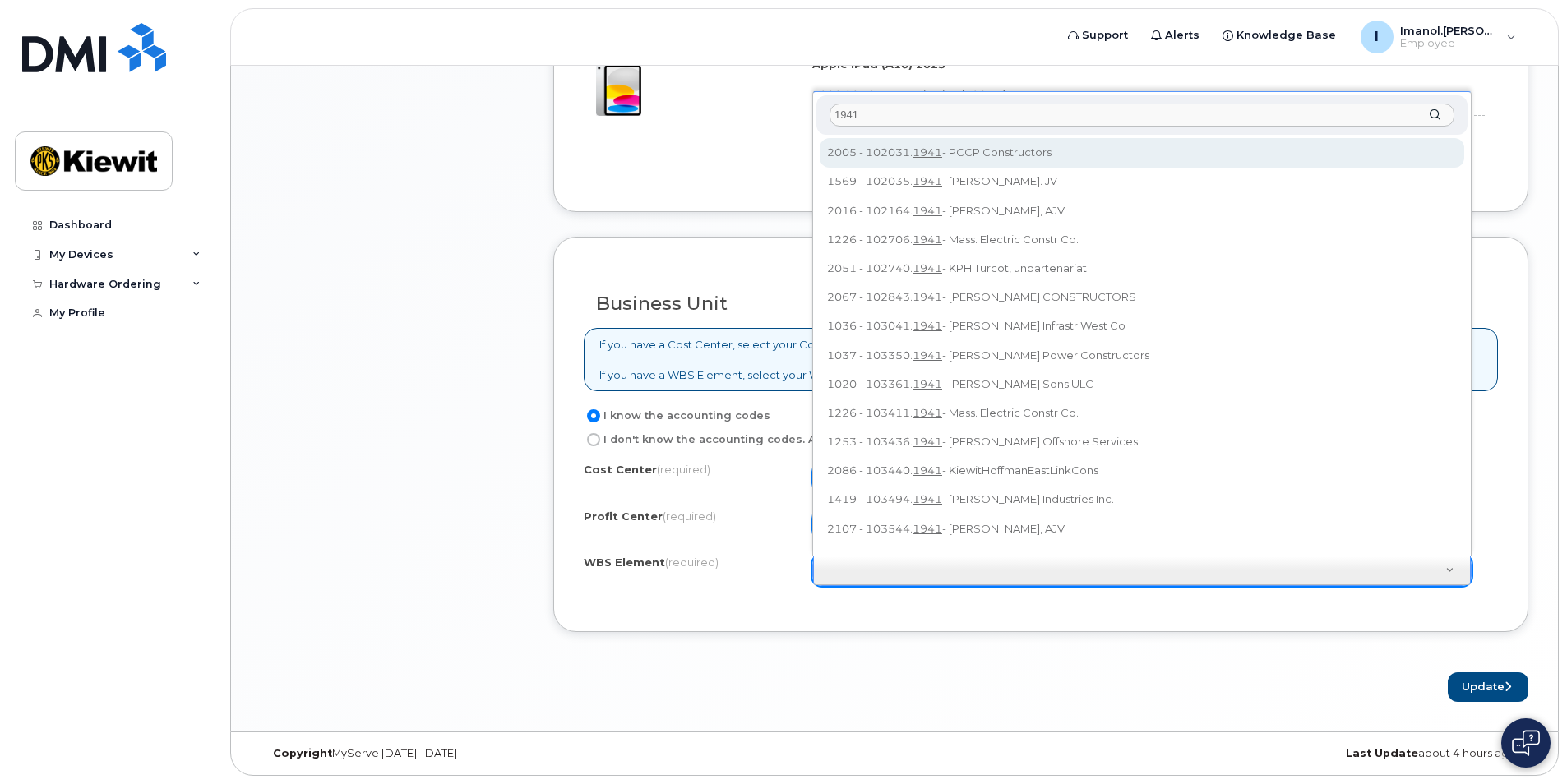
scroll to position [15, 0]
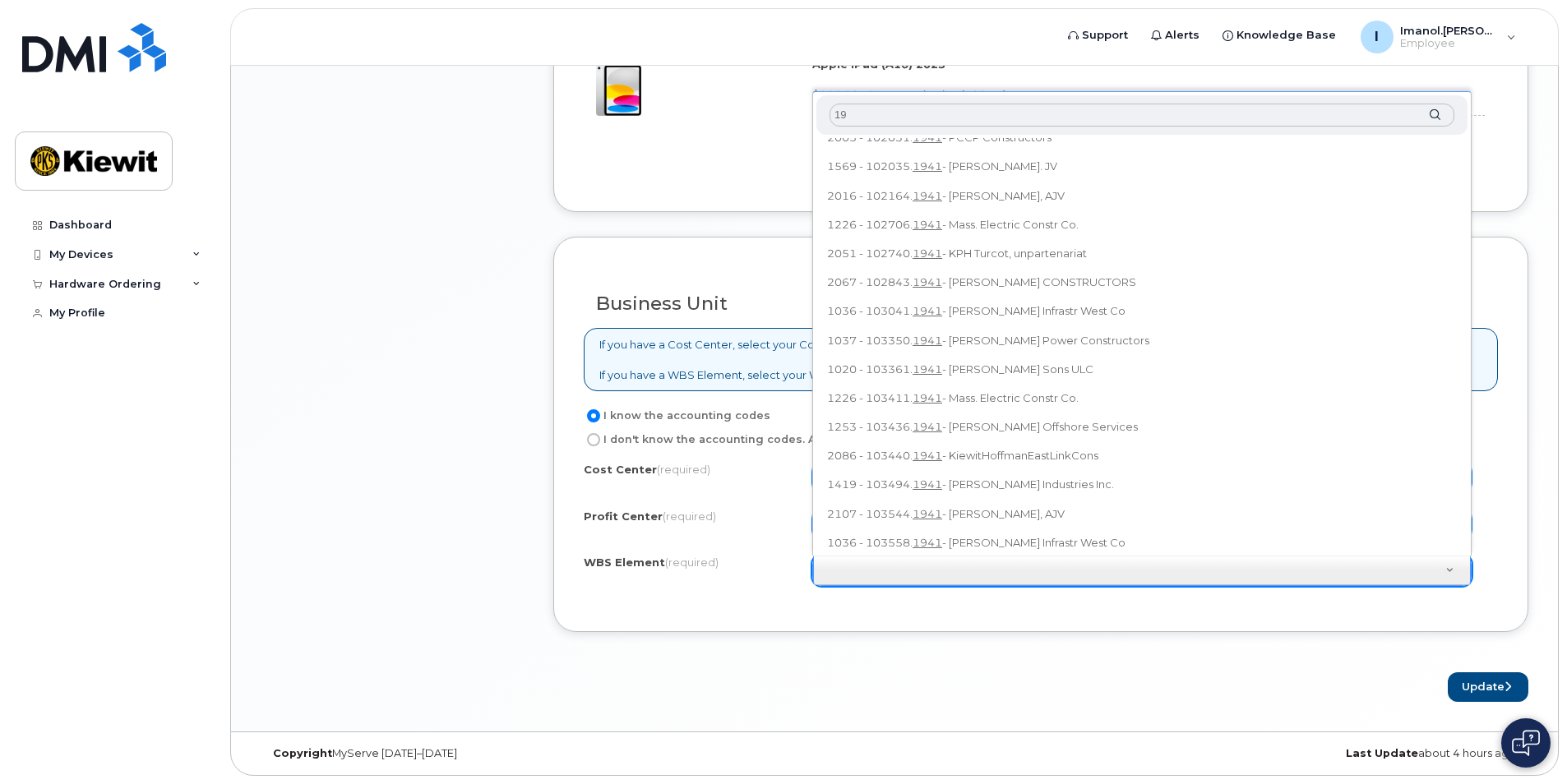
type input "1"
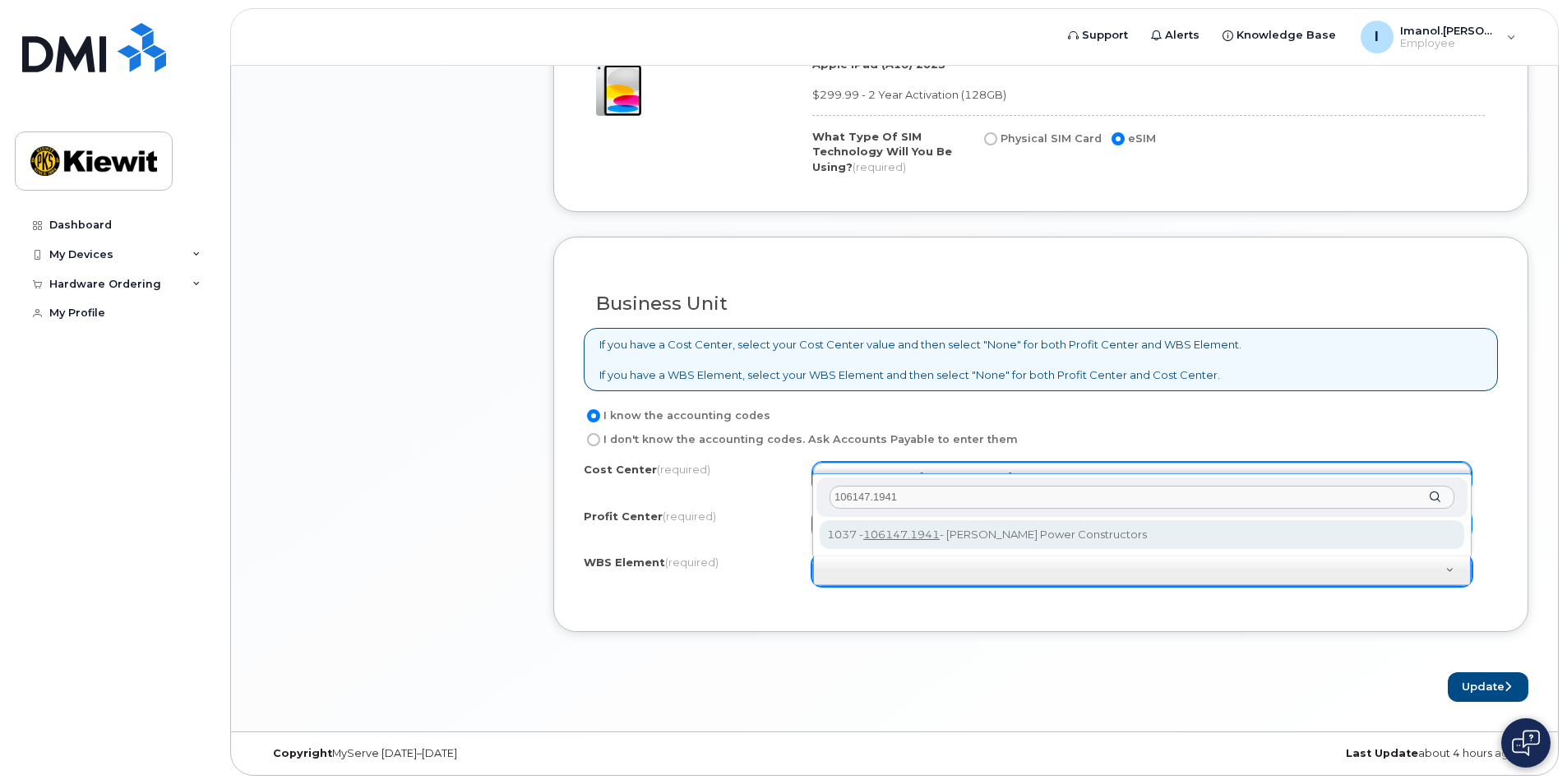
type input "106147.1941"
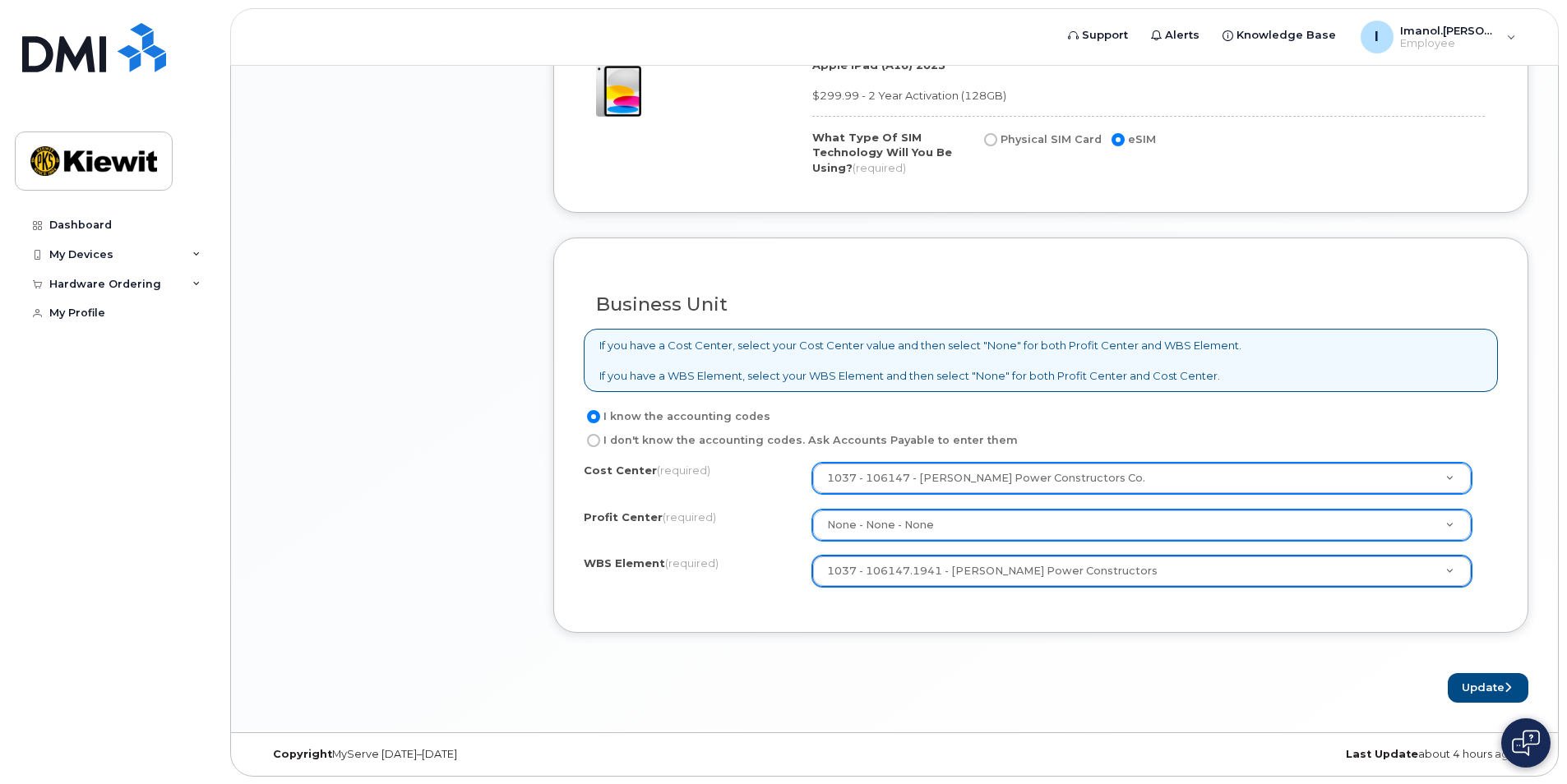
scroll to position [1113, 0]
click at [1457, 686] on button "Update" at bounding box center [1488, 687] width 80 height 30
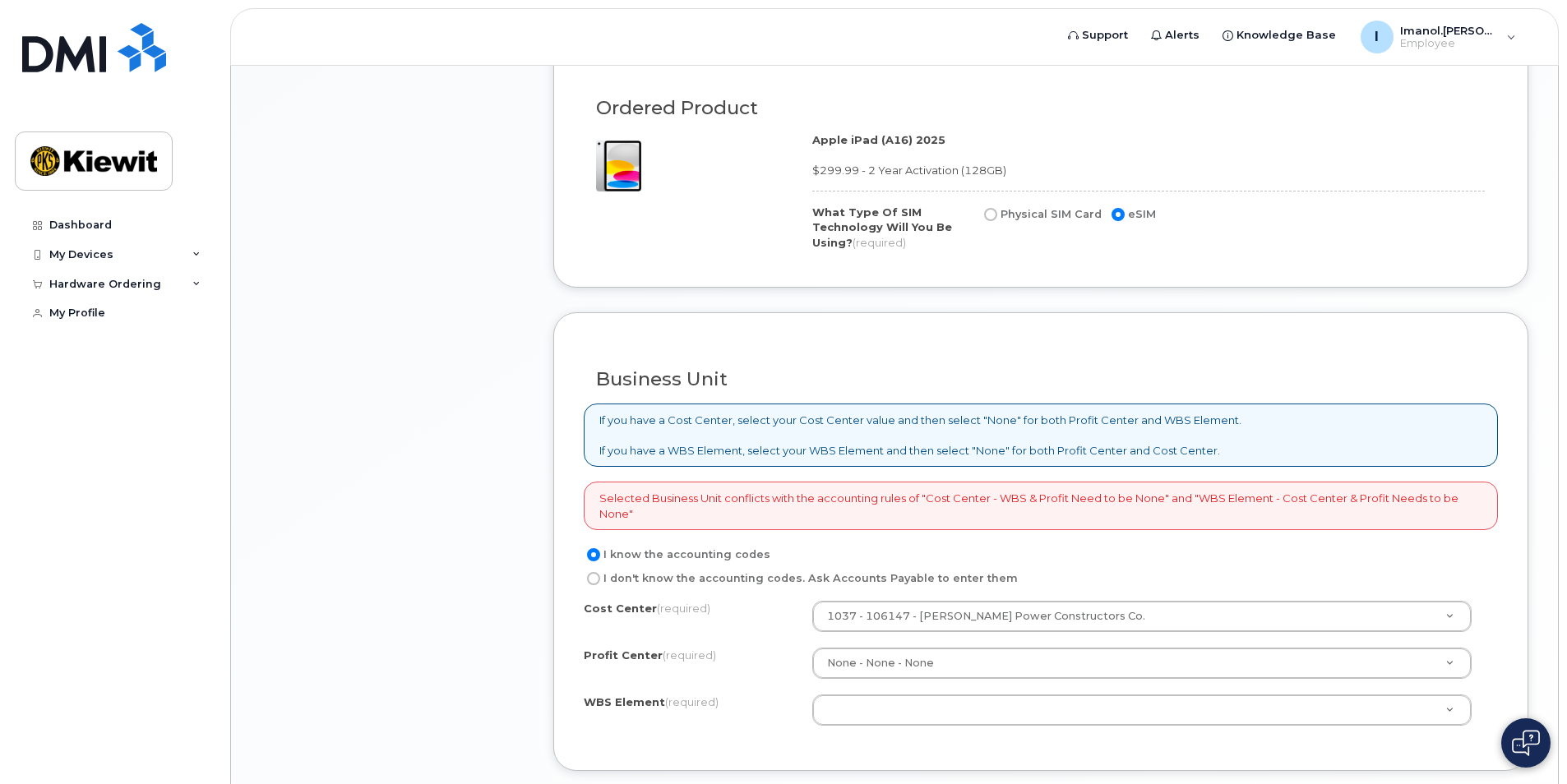
scroll to position [1068, 0]
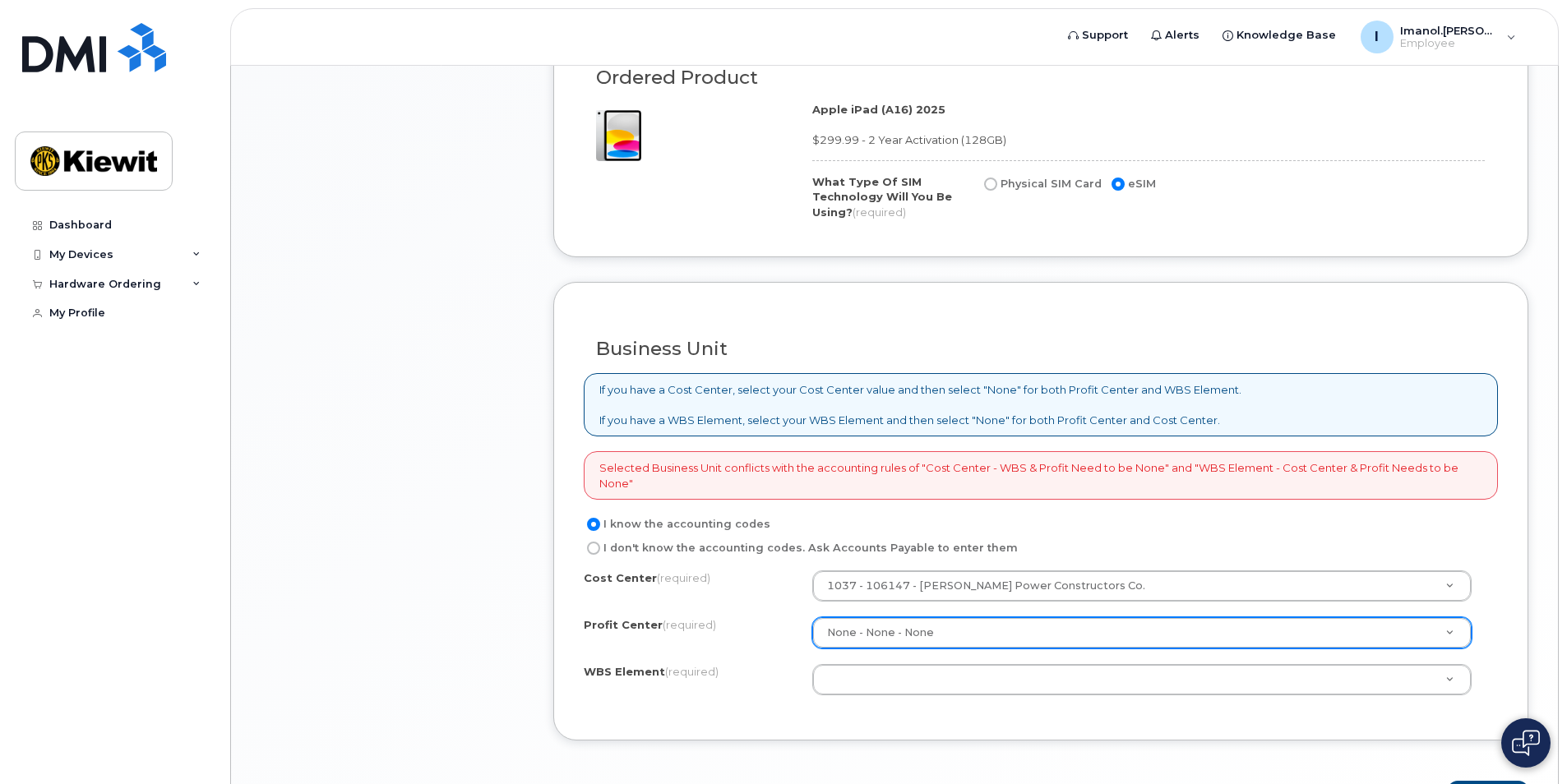
click at [594, 547] on input "I don't know the accounting codes. Ask Accounts Payable to enter them" at bounding box center [593, 548] width 13 height 13
radio input "true"
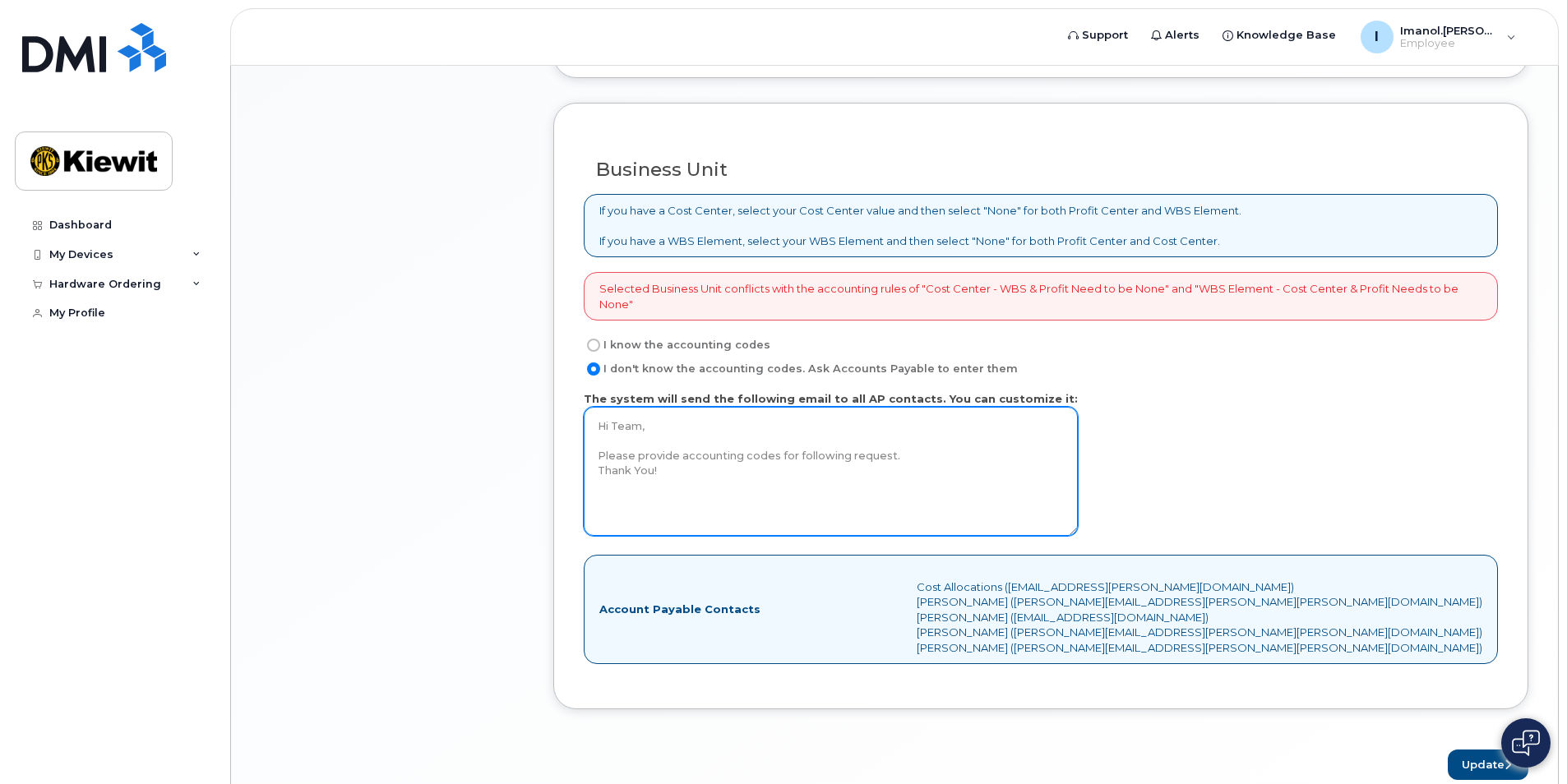
scroll to position [1314, 0]
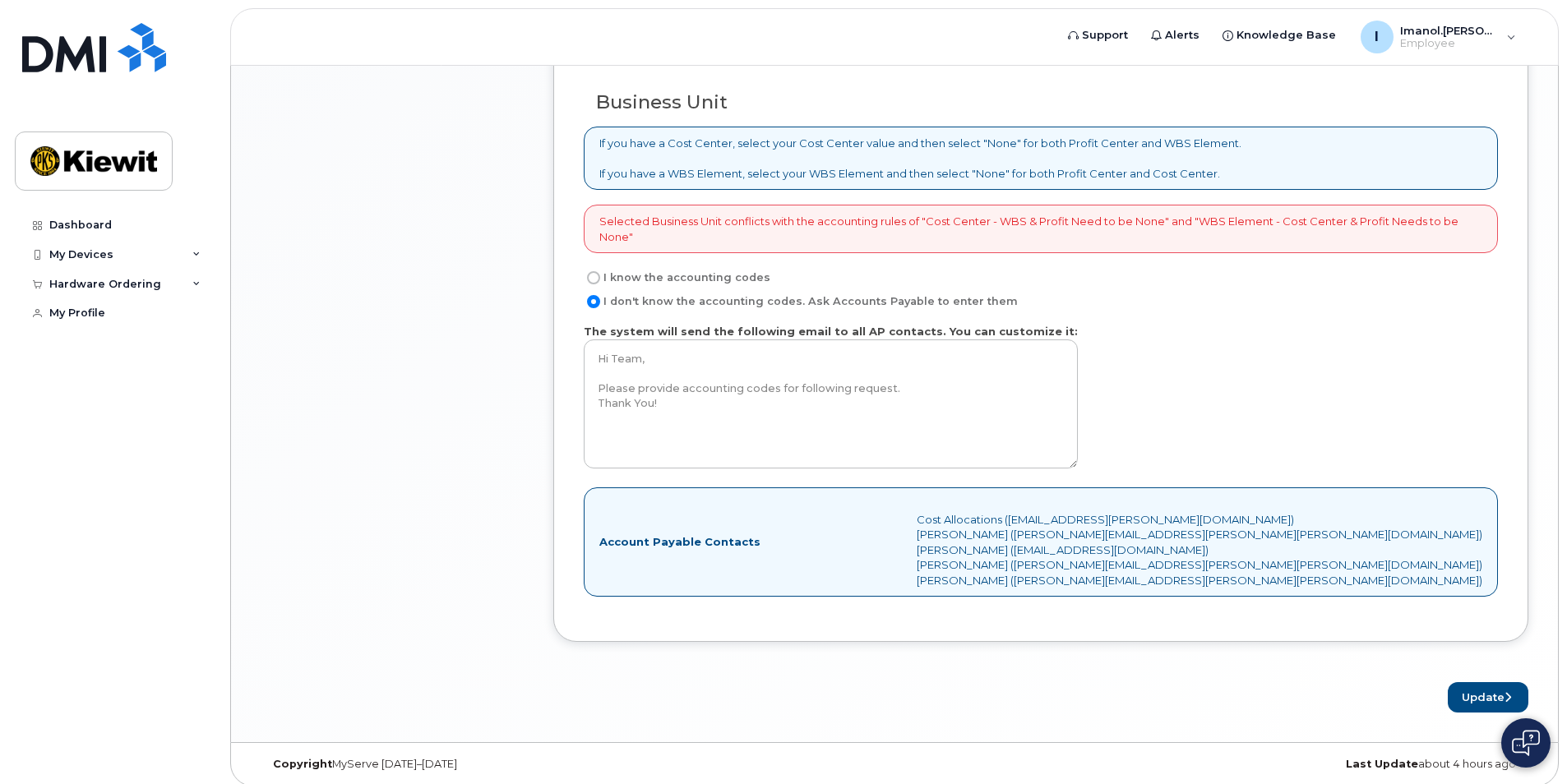
click at [592, 278] on input "I know the accounting codes" at bounding box center [593, 278] width 13 height 13
radio input "true"
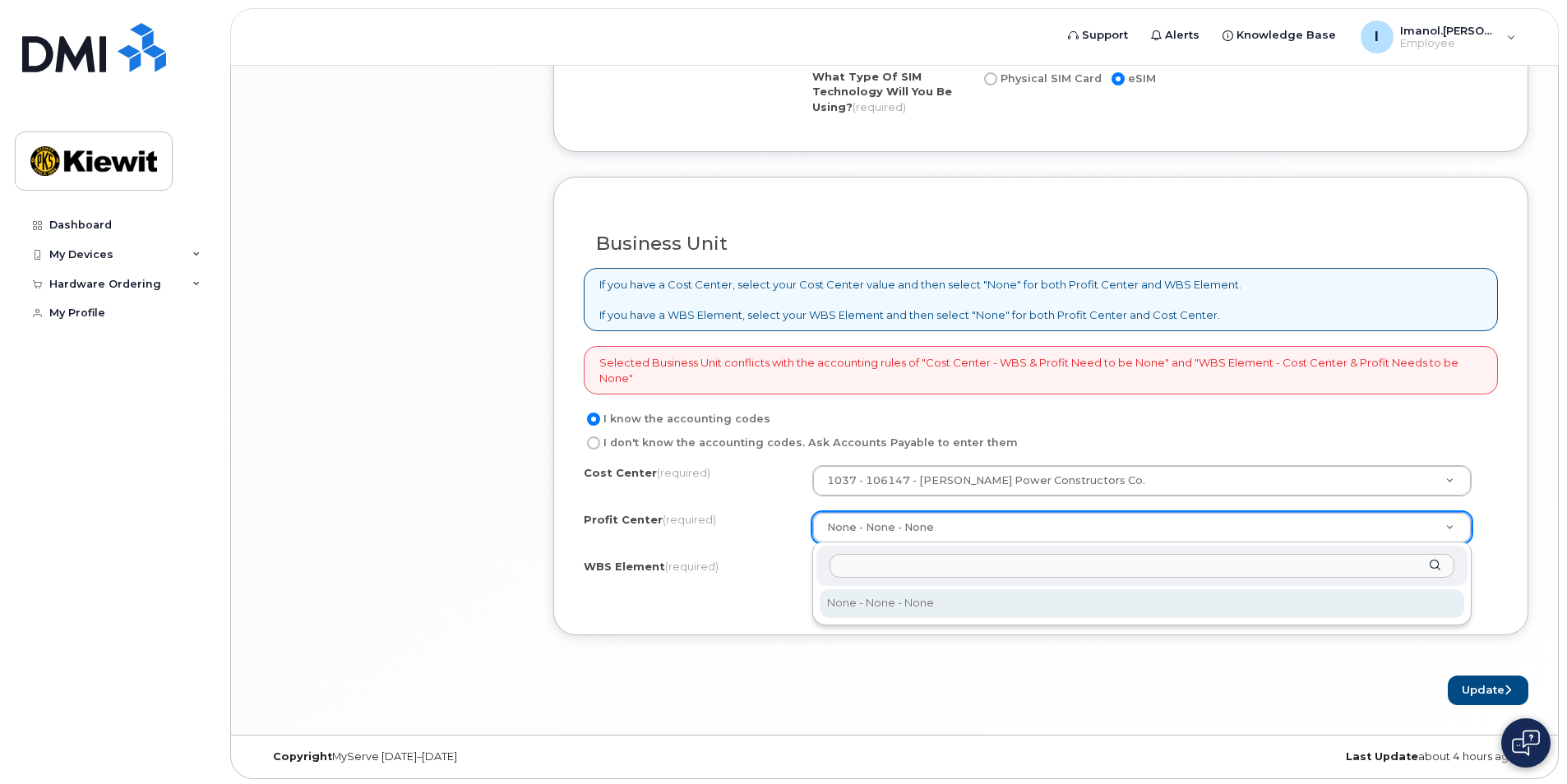
type input "A"
click at [1428, 567] on input "text" at bounding box center [1142, 565] width 625 height 24
click at [1431, 567] on div at bounding box center [1142, 566] width 652 height 41
click at [1434, 565] on div at bounding box center [1142, 566] width 652 height 41
type input "j"
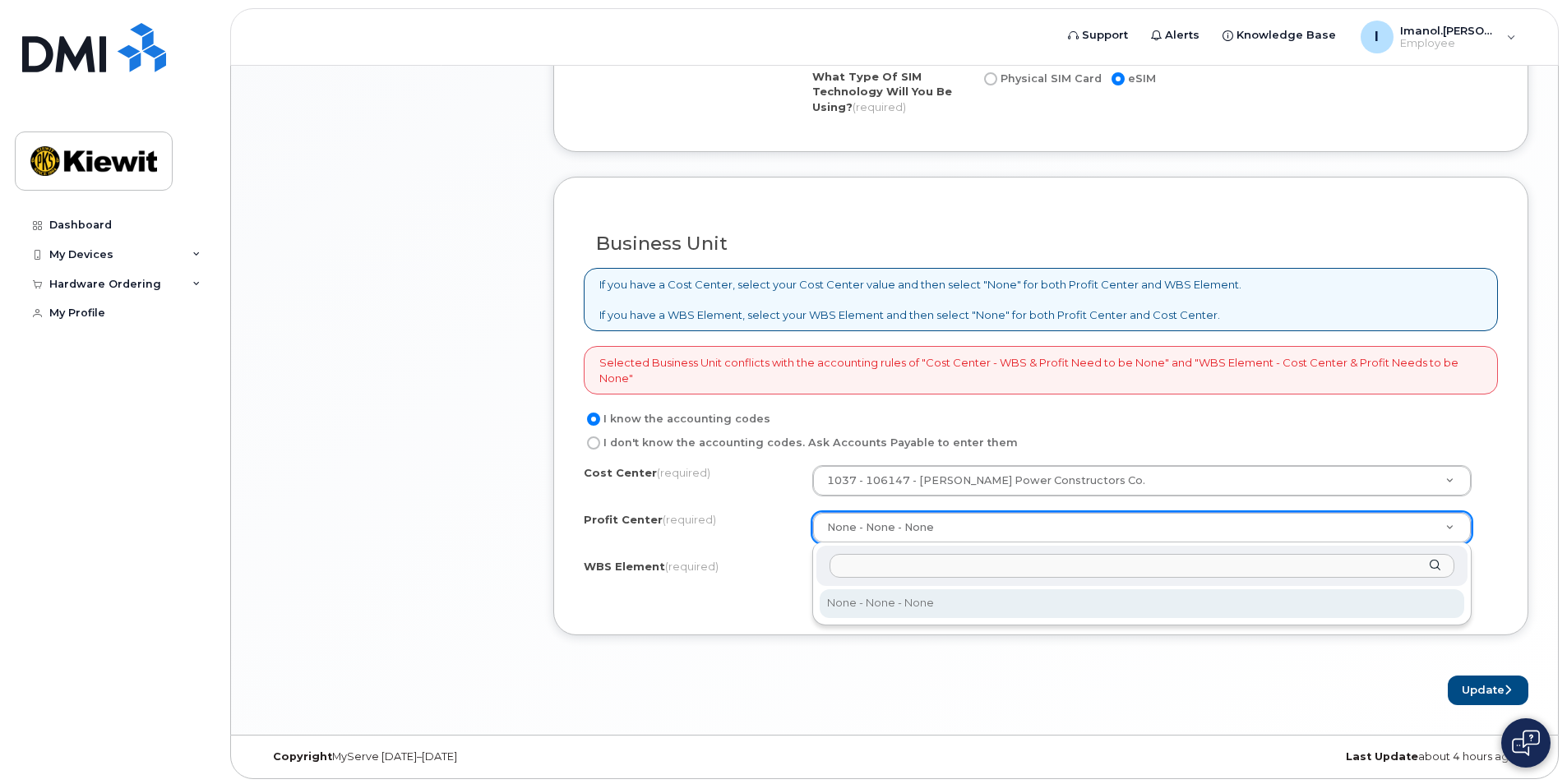
type input "b"
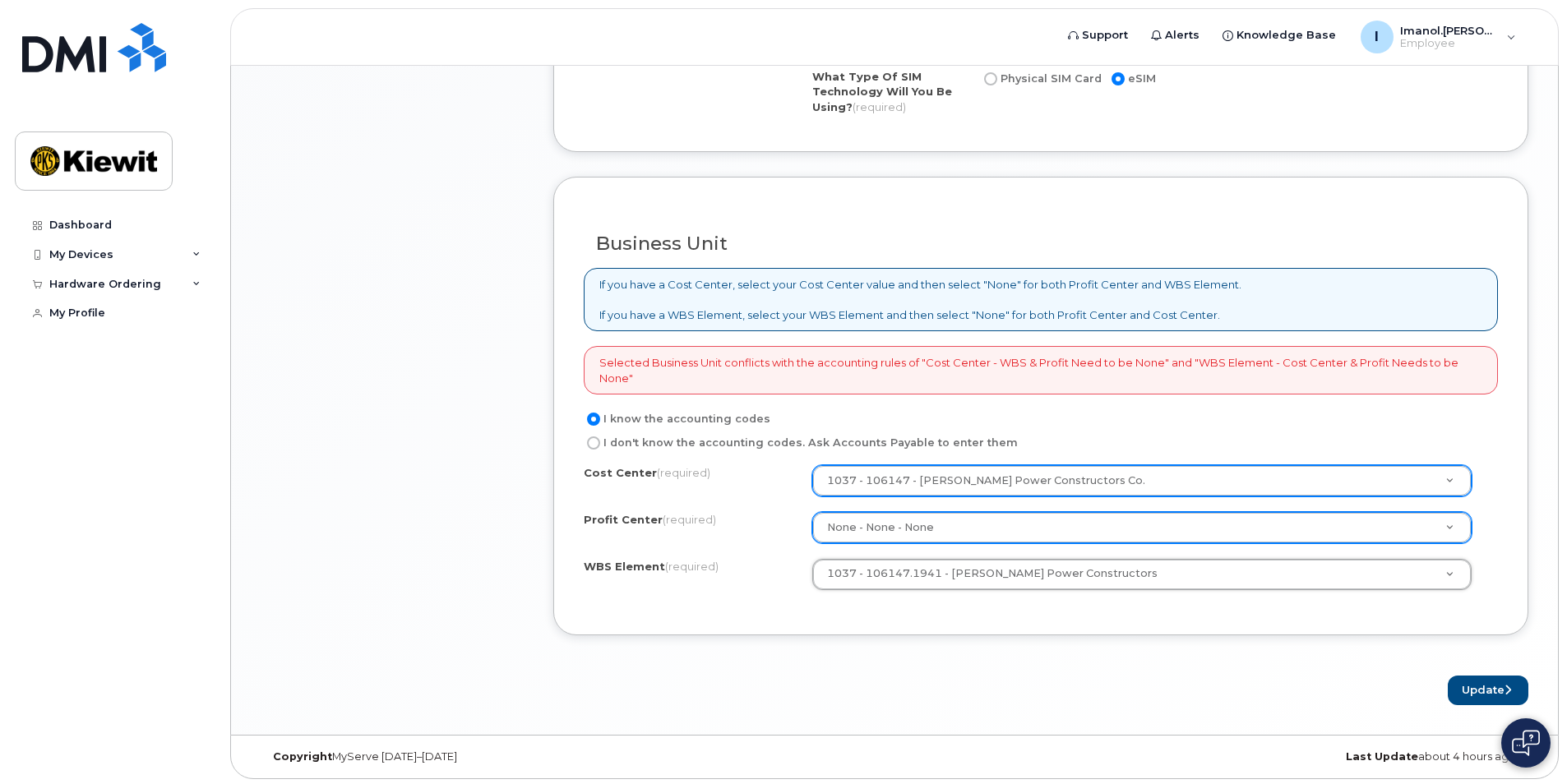
click at [1073, 621] on div "Business Unit If you have a Cost Center, select your Cost Center value and then…" at bounding box center [1041, 406] width 975 height 458
click at [710, 594] on div "Cost Center (required) 1037 - 106147 - Kiewit Power Constructors Co. 106147 Pro…" at bounding box center [1040, 534] width 915 height 139
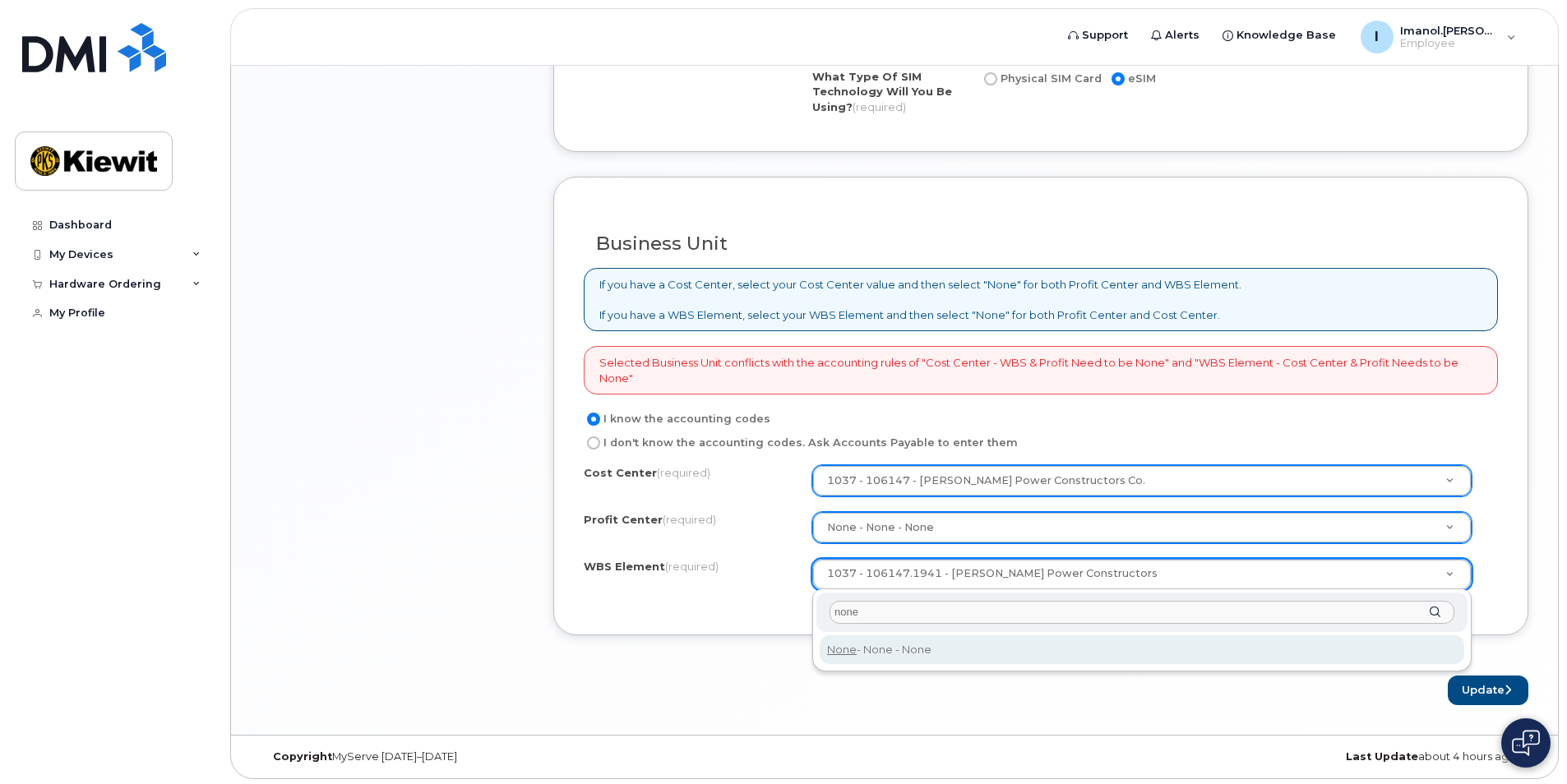
type input "none"
type input "None"
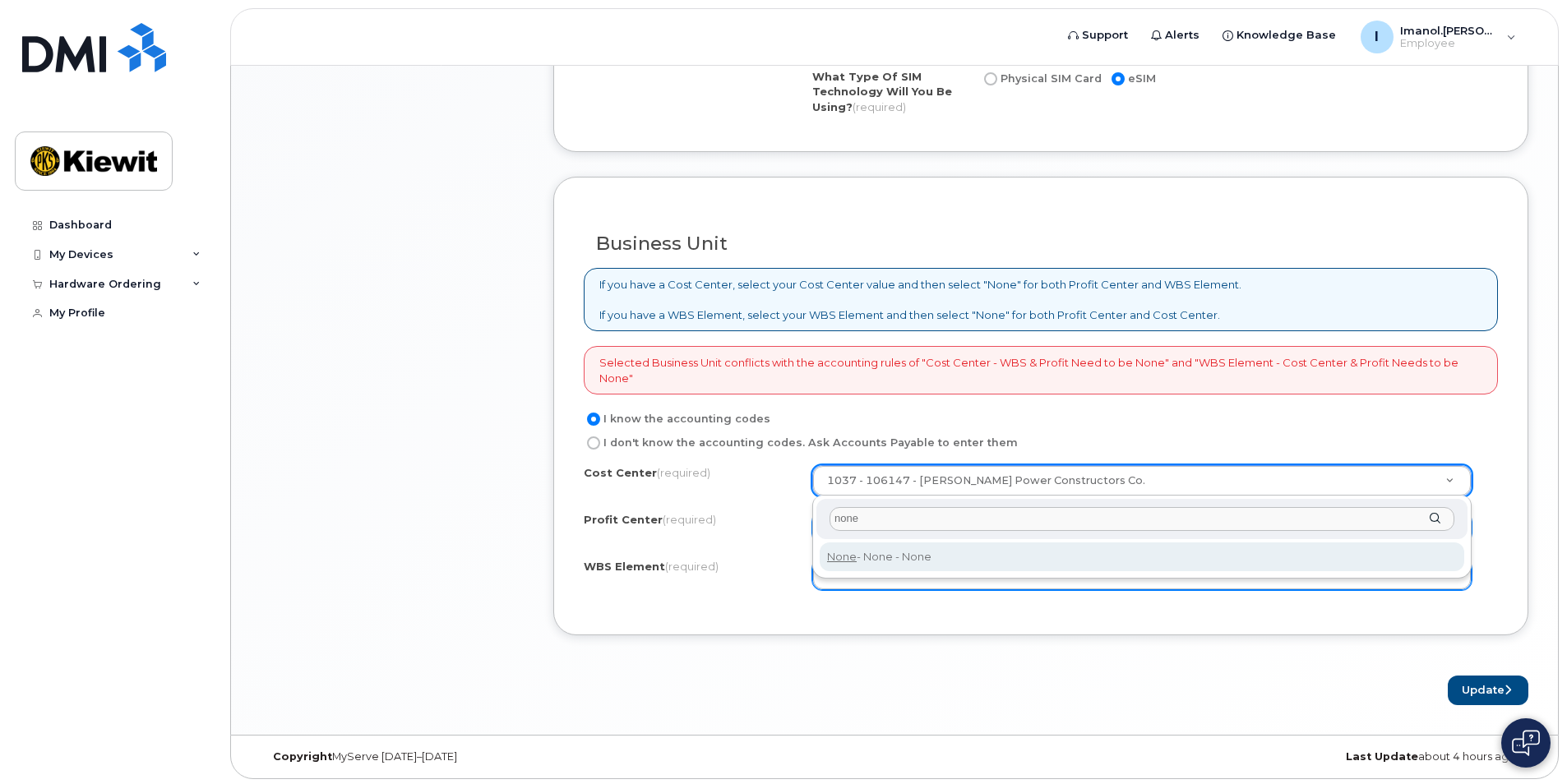
type input "none"
type input "None"
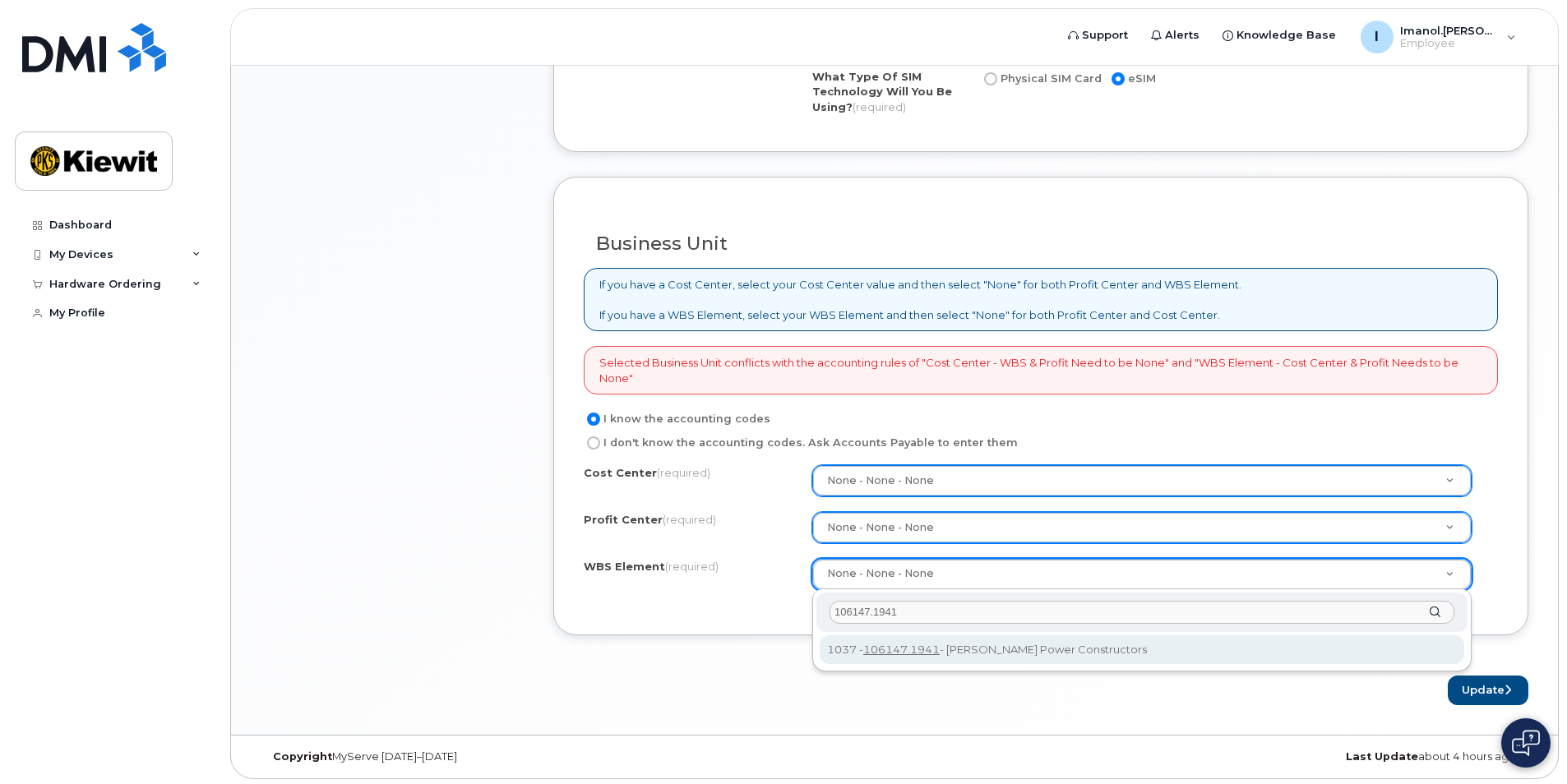
type input "106147.1941"
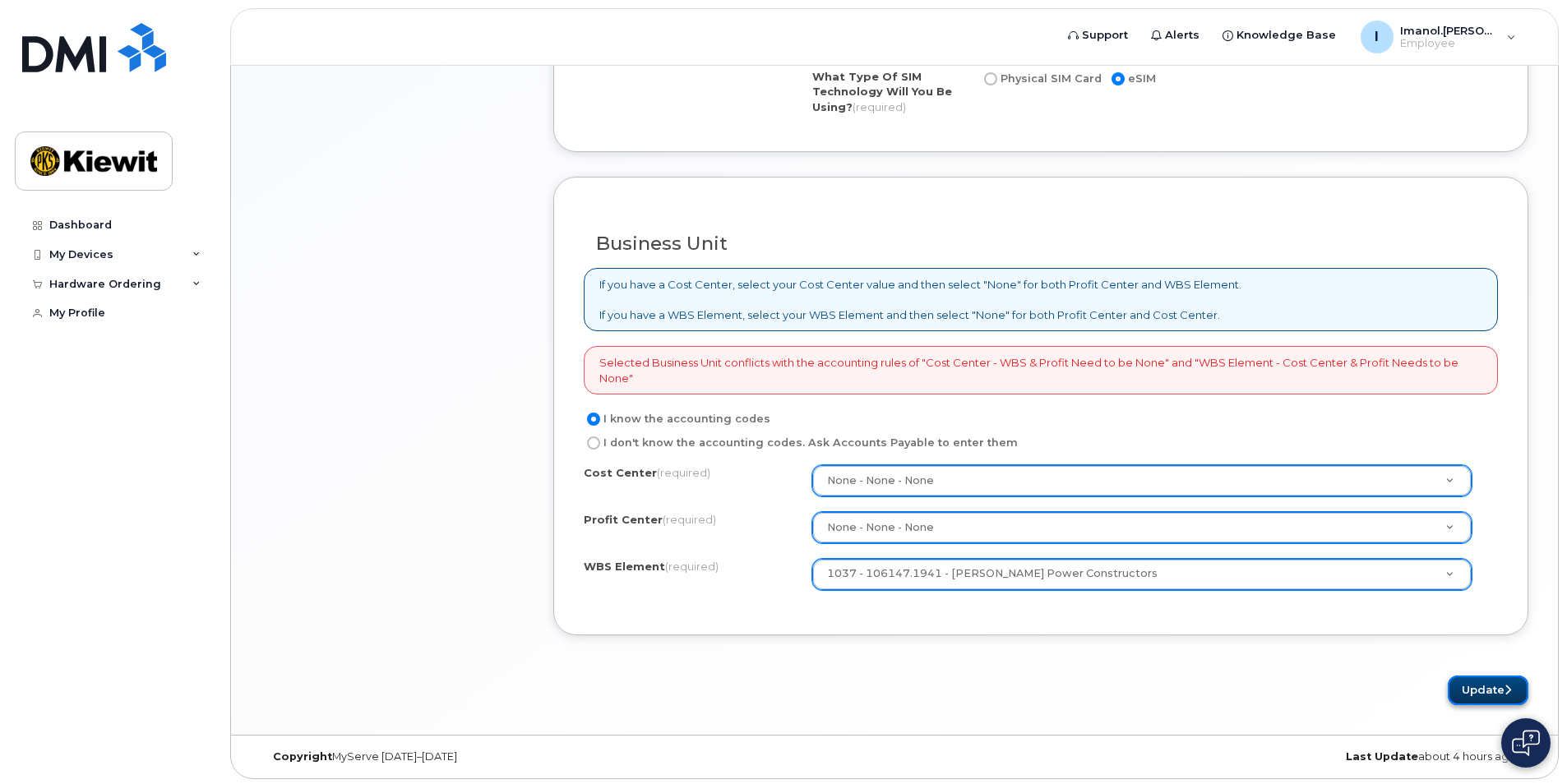
click at [1493, 688] on button "Update" at bounding box center [1488, 690] width 80 height 30
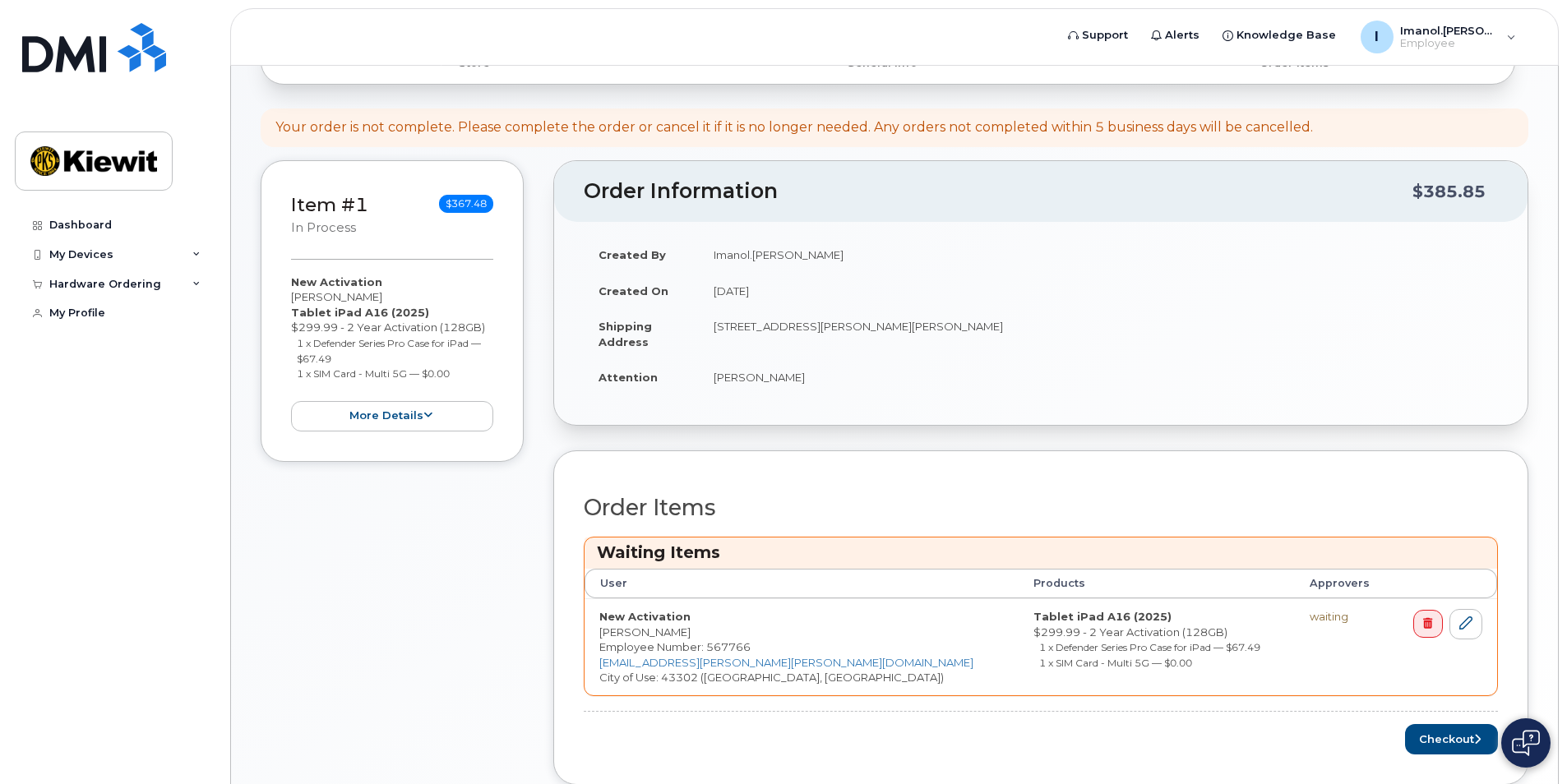
scroll to position [315, 0]
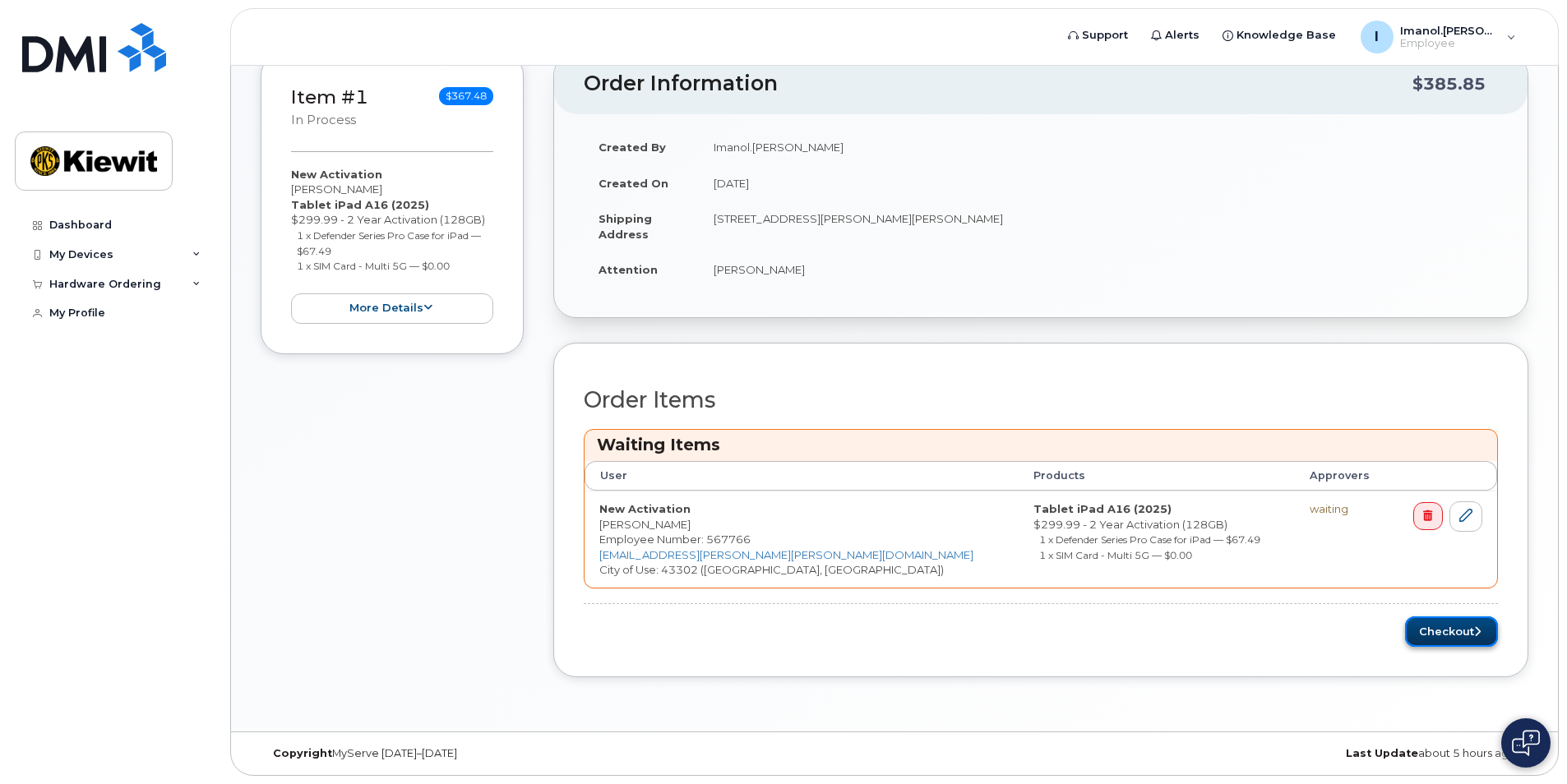
click at [1438, 622] on button "Checkout" at bounding box center [1451, 631] width 93 height 30
